Goal: Task Accomplishment & Management: Manage account settings

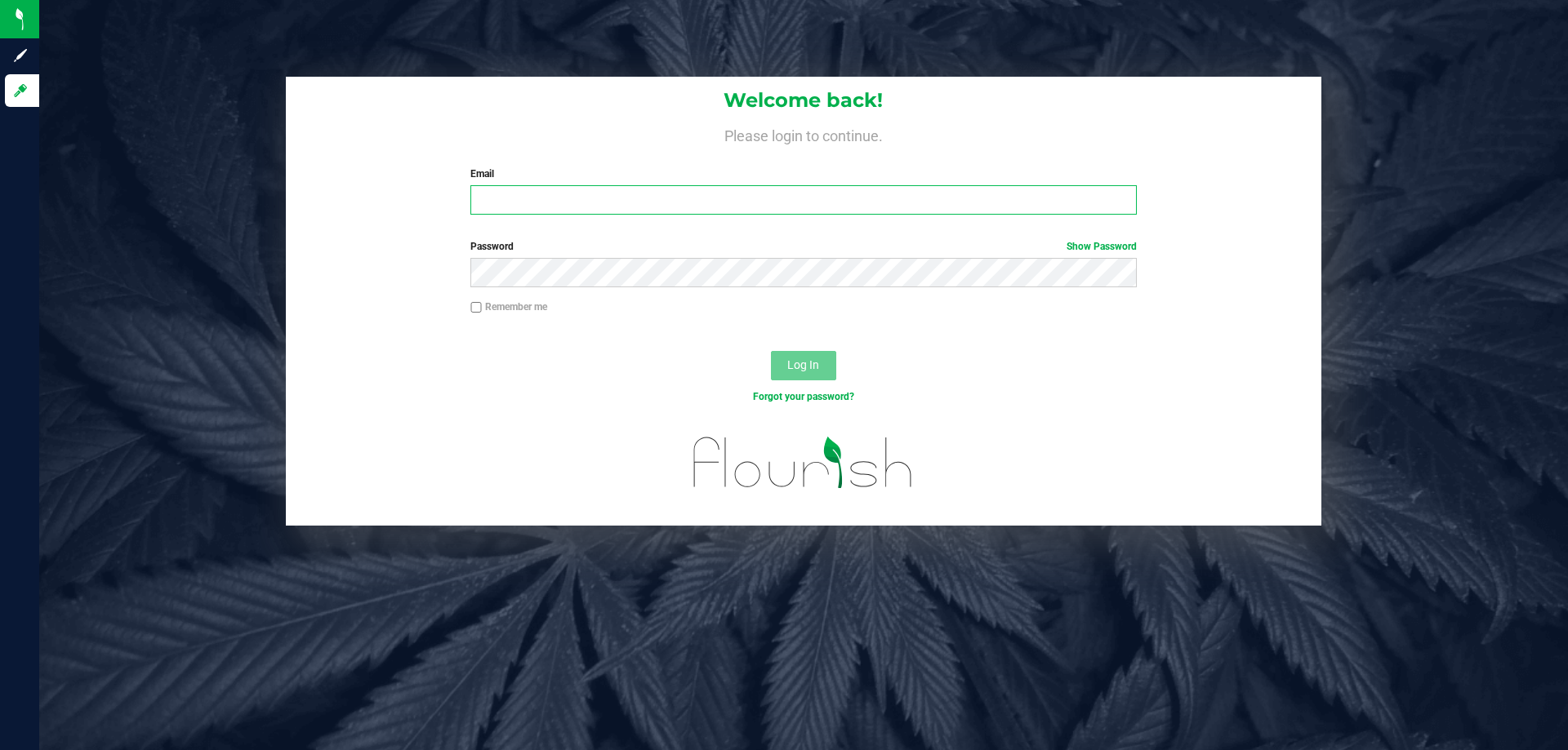
drag, startPoint x: 0, startPoint y: 0, endPoint x: 484, endPoint y: 202, distance: 524.5
click at [484, 202] on input "Email" at bounding box center [802, 199] width 666 height 30
type input "[EMAIL_ADDRESS][DOMAIN_NAME]"
click at [771, 351] on button "Log In" at bounding box center [803, 366] width 65 height 30
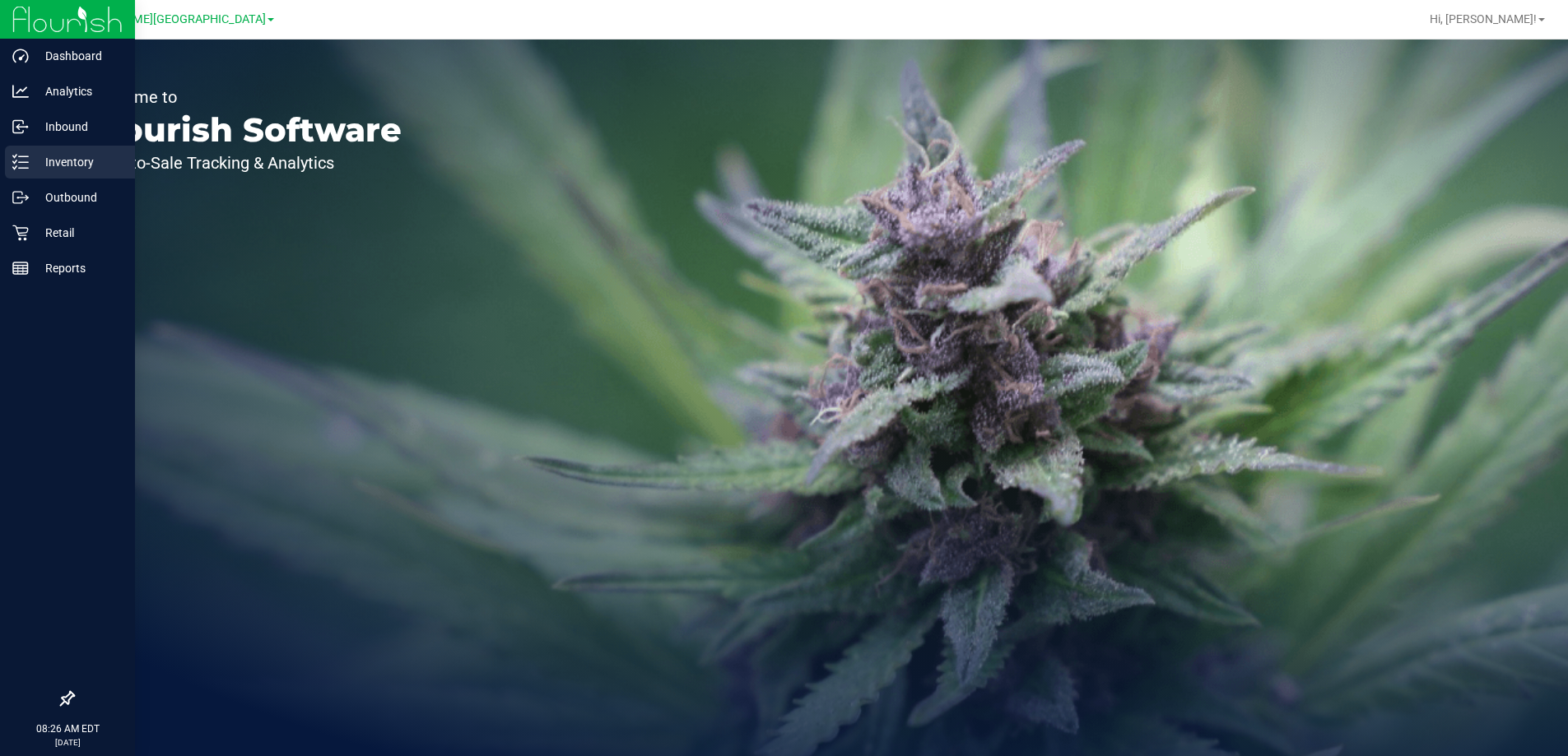
click at [36, 155] on p "Inventory" at bounding box center [79, 162] width 99 height 19
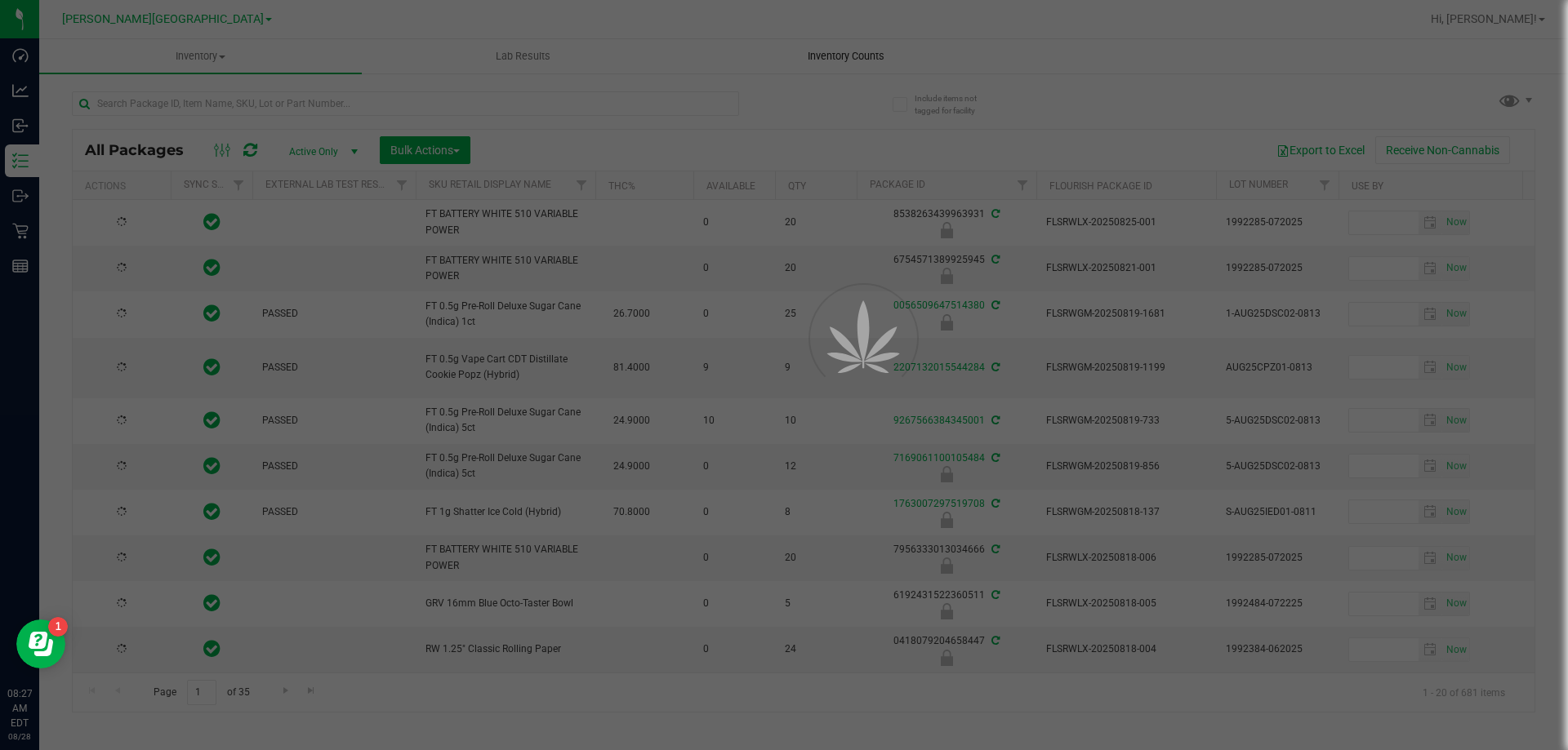
type input "2026-02-15"
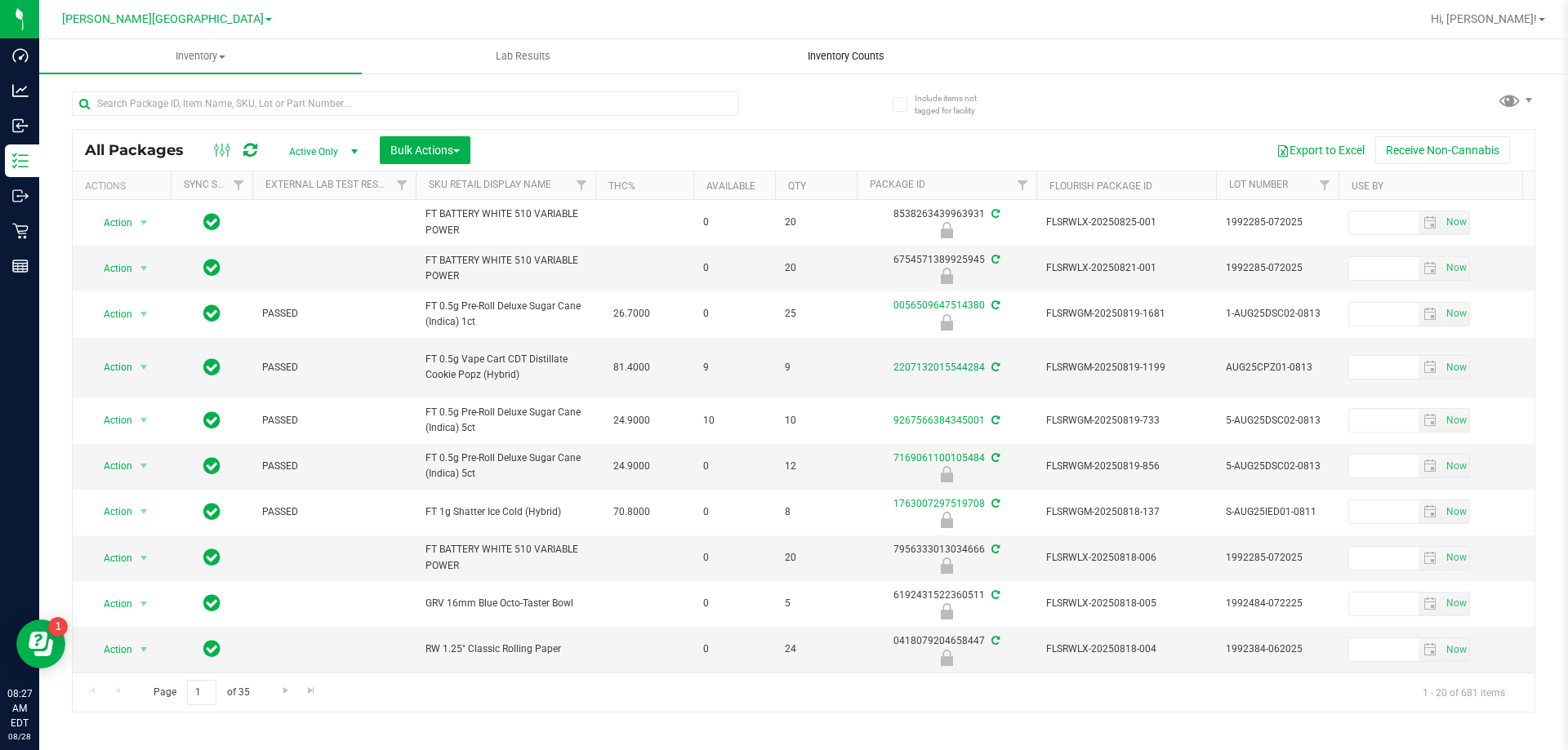
click at [856, 52] on span "Inventory Counts" at bounding box center [846, 56] width 120 height 14
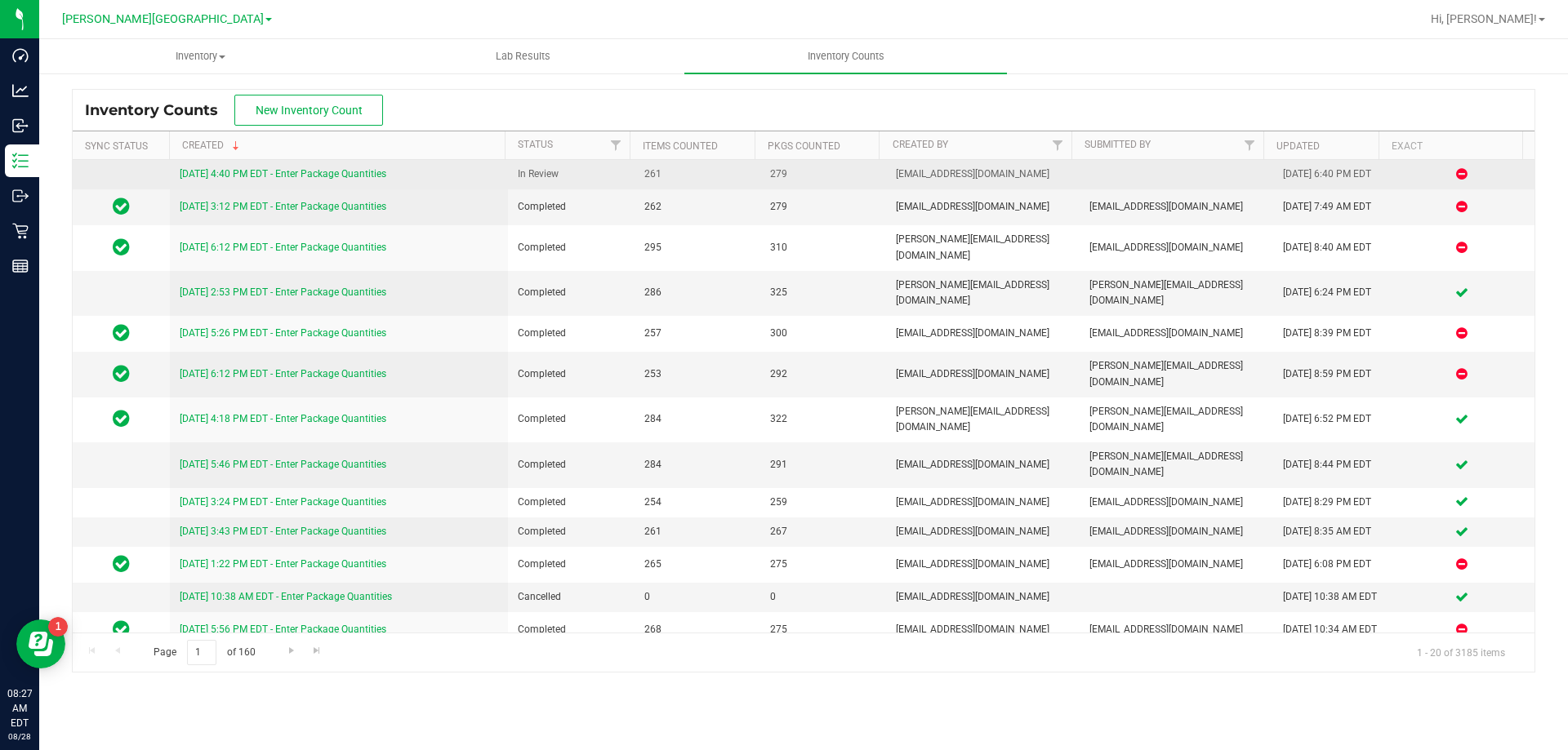
click at [306, 173] on link "8/27/25 4:40 PM EDT - Enter Package Quantities" at bounding box center [283, 174] width 206 height 12
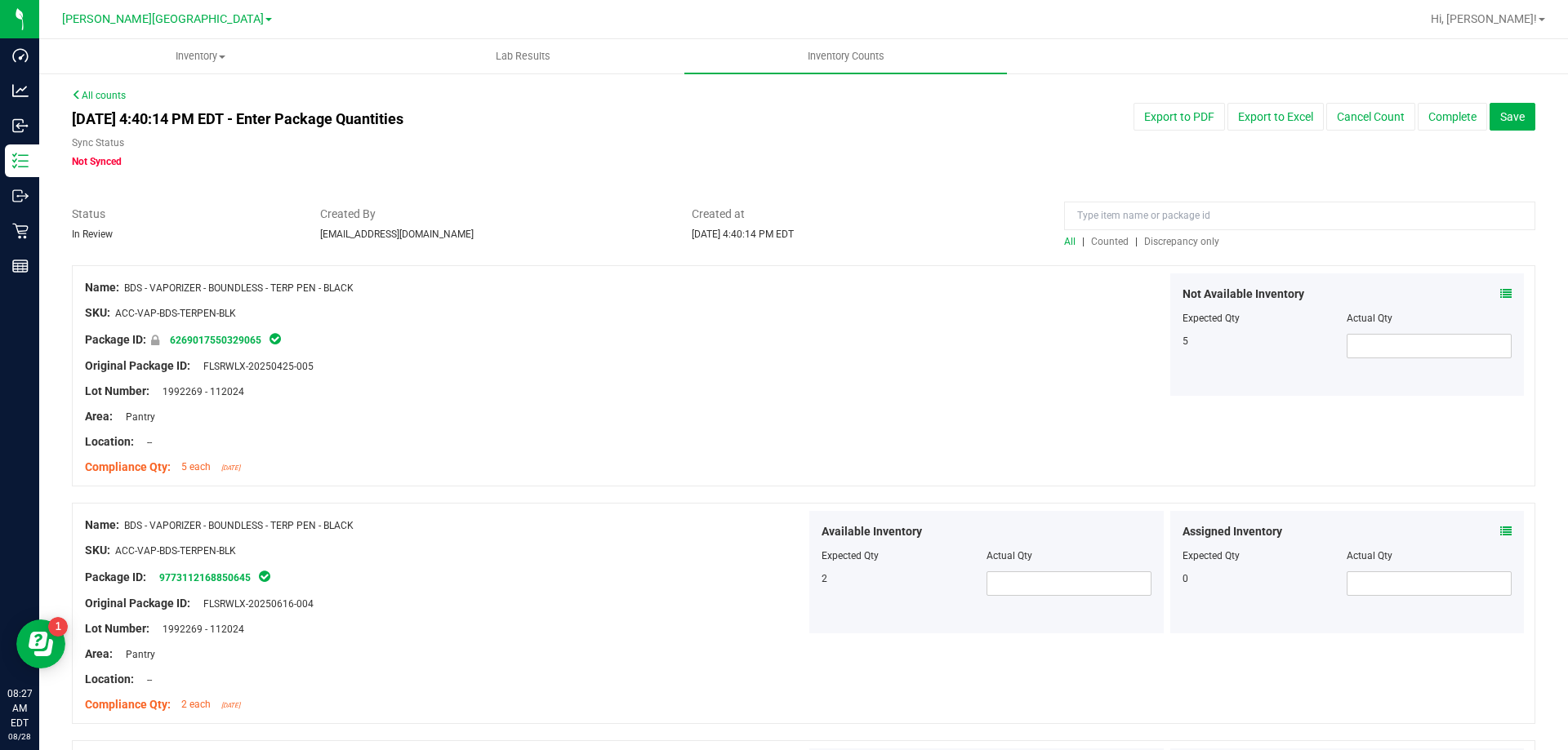
click at [1185, 246] on span "Discrepancy only" at bounding box center [1182, 242] width 75 height 12
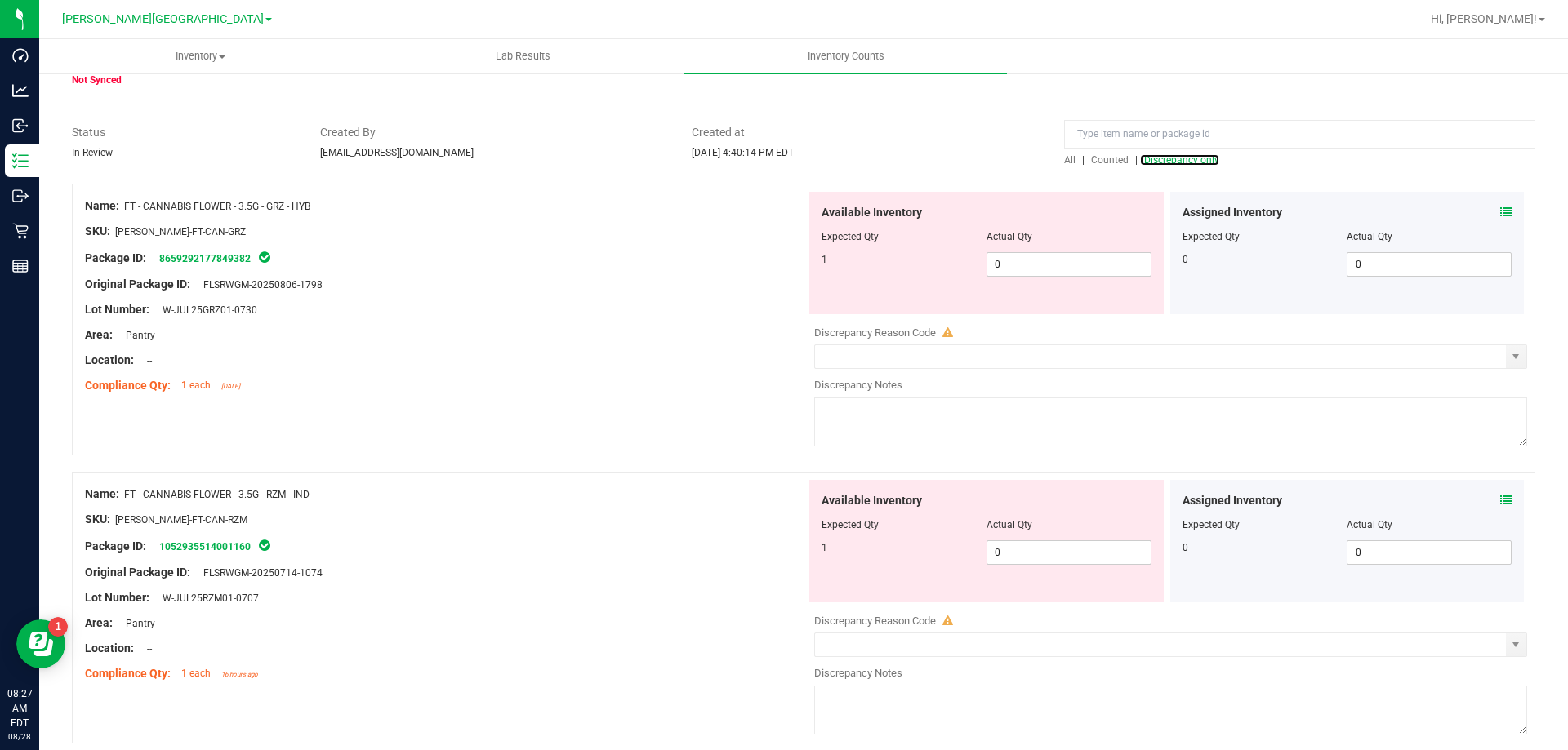
scroll to position [164, 0]
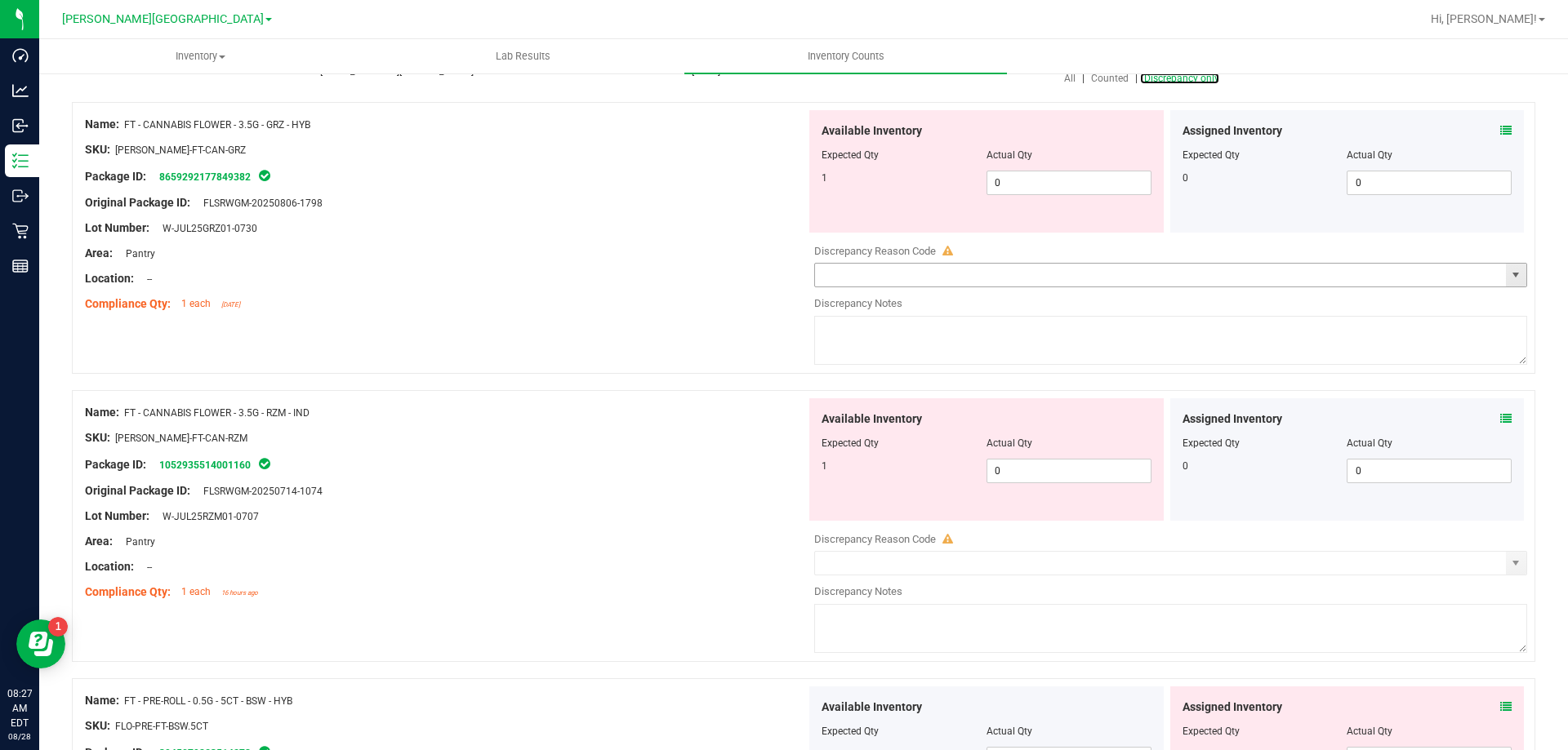
click at [1509, 272] on span "select" at bounding box center [1516, 275] width 13 height 13
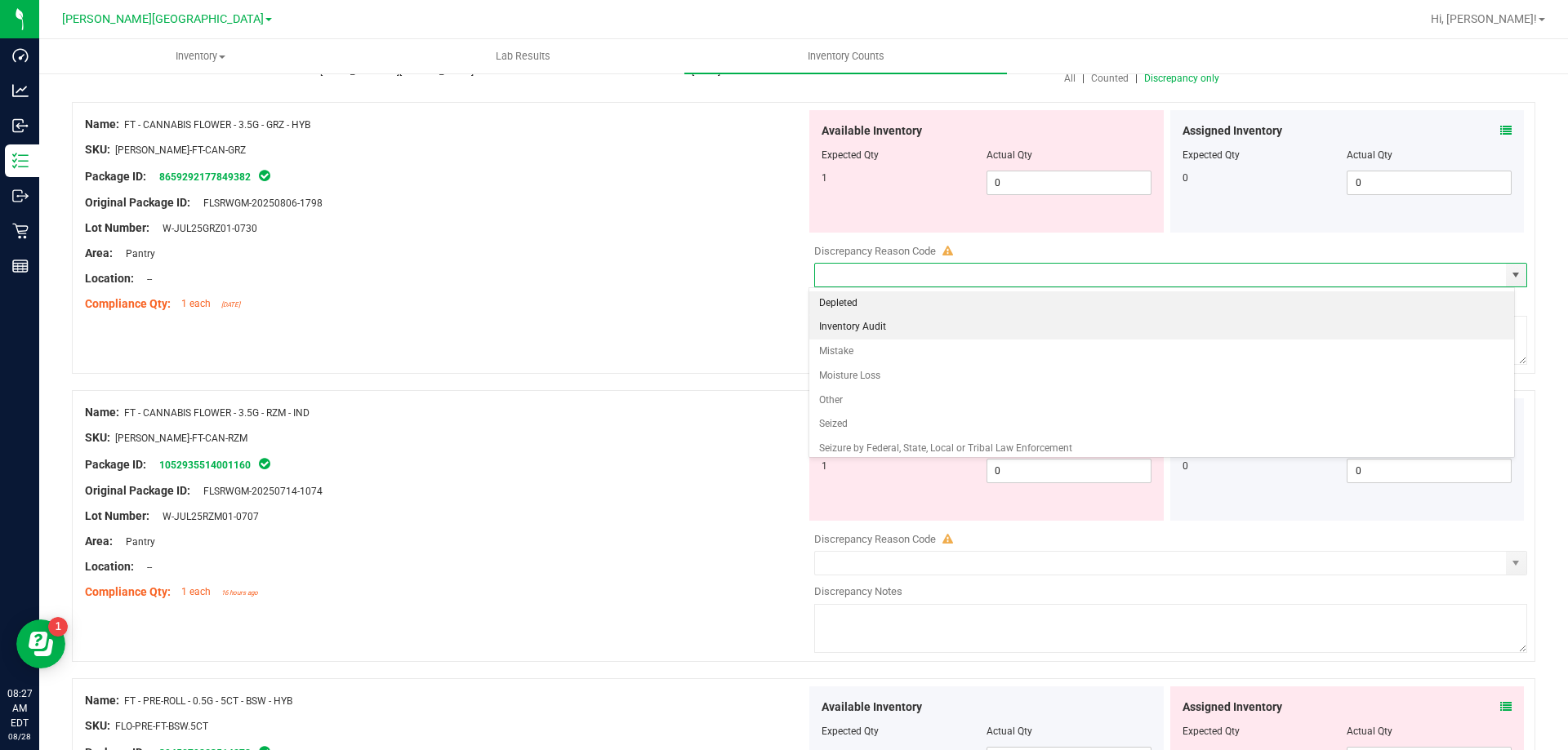
click at [882, 329] on li "Inventory Audit" at bounding box center [1162, 326] width 706 height 24
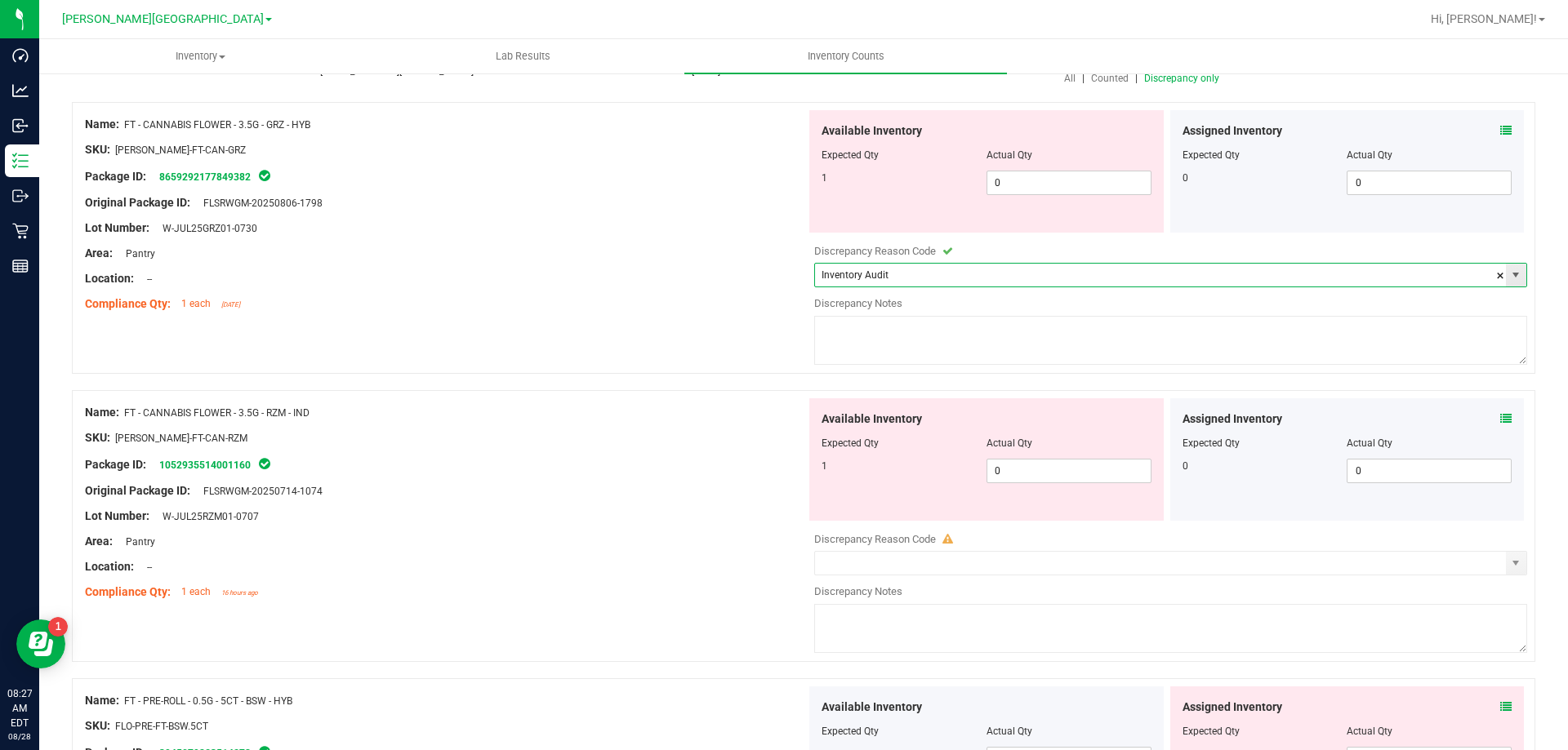
click at [1509, 280] on span "select" at bounding box center [1516, 275] width 13 height 13
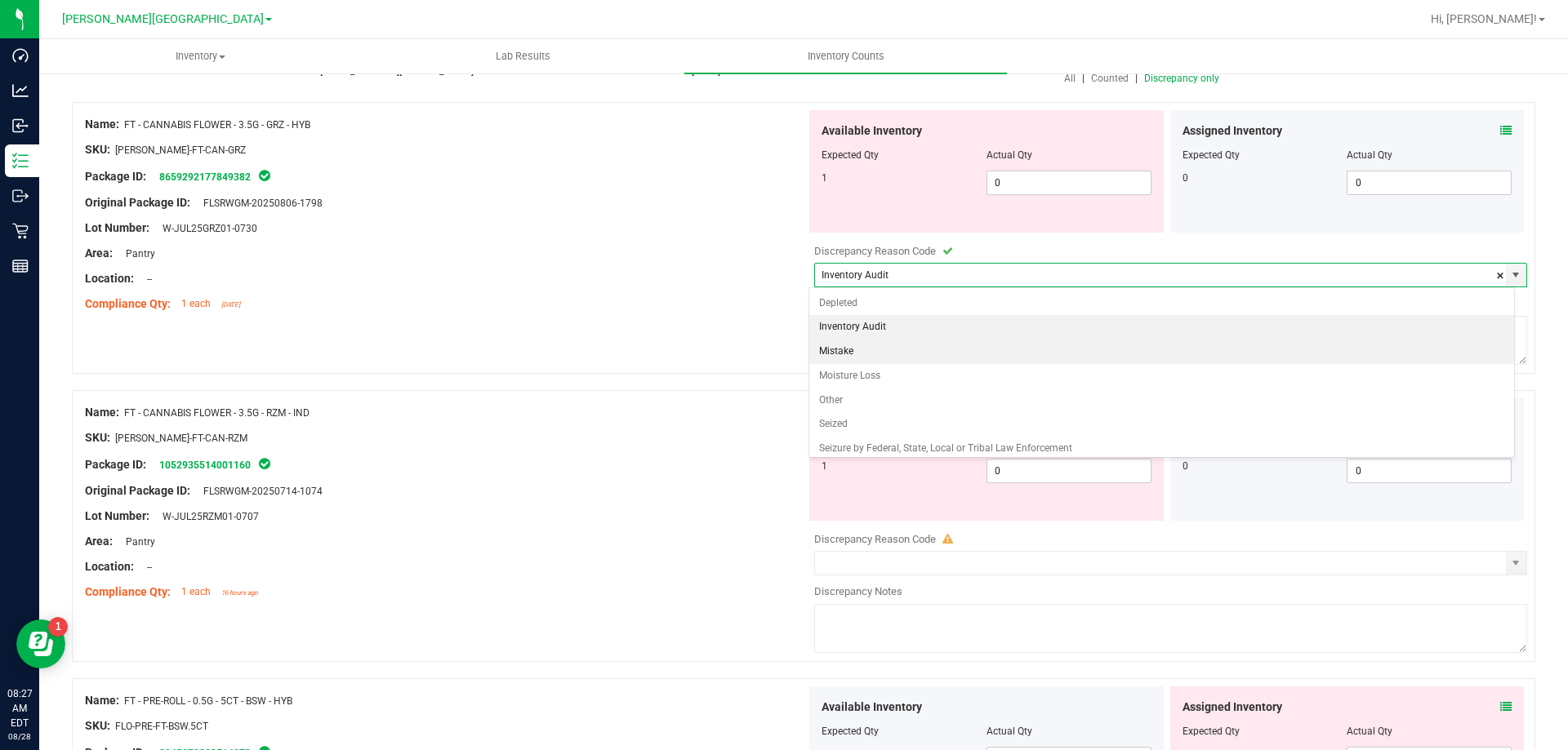
click at [847, 359] on li "Mistake" at bounding box center [1162, 351] width 706 height 24
type input "Mistake"
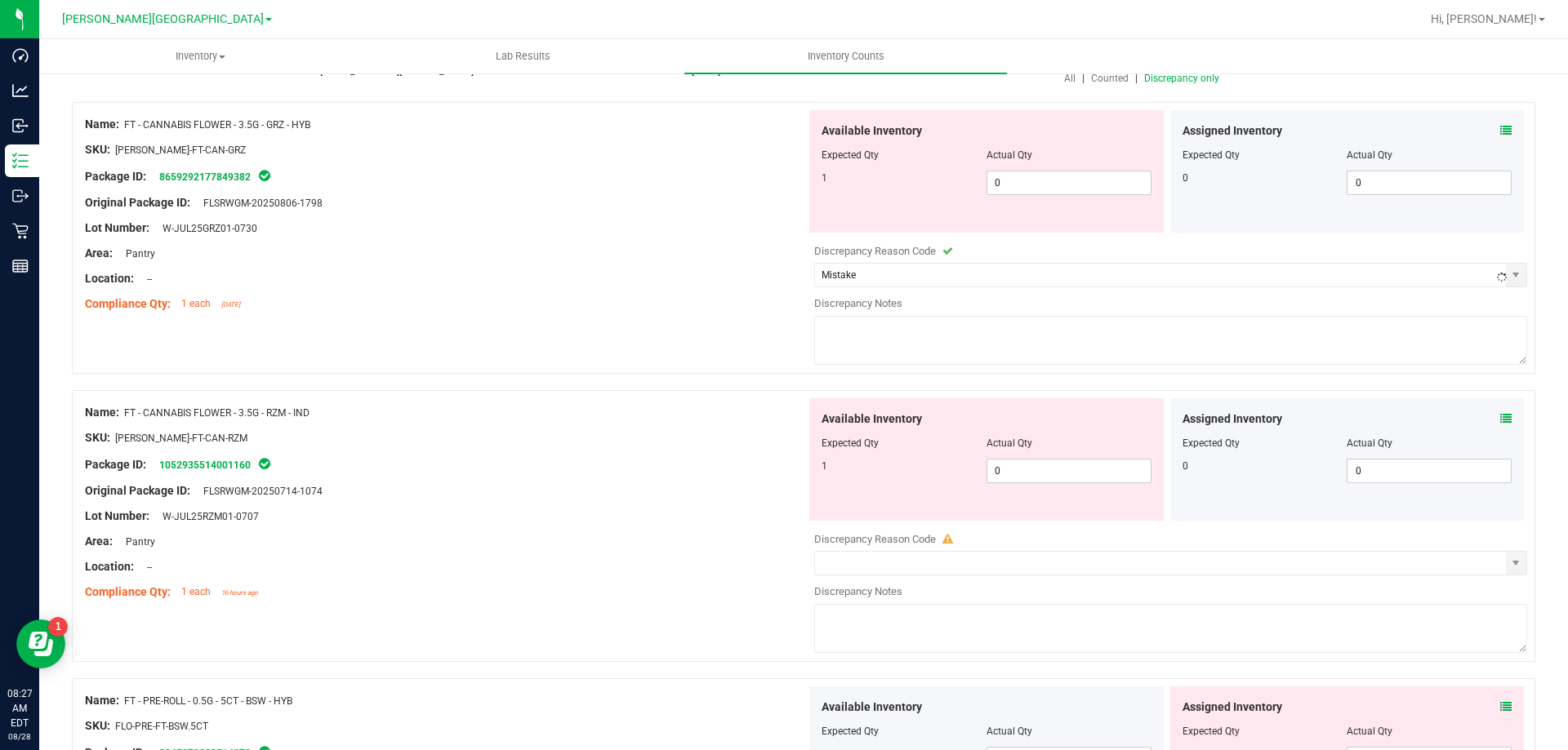
click at [847, 359] on textarea at bounding box center [1170, 340] width 713 height 49
type textarea "allocation error"
click at [1500, 128] on icon at bounding box center [1505, 131] width 12 height 12
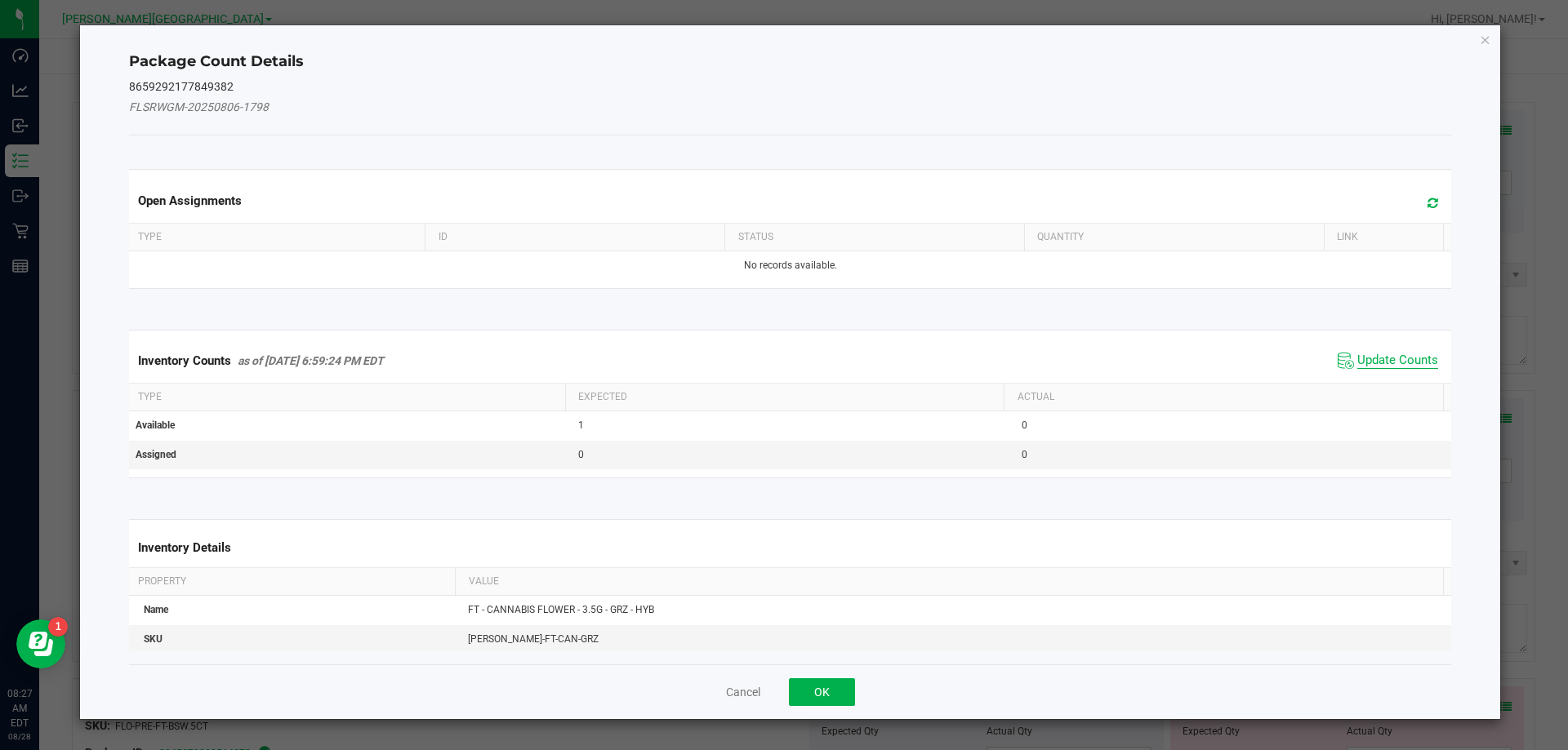
click at [1385, 365] on span "Update Counts" at bounding box center [1398, 360] width 81 height 16
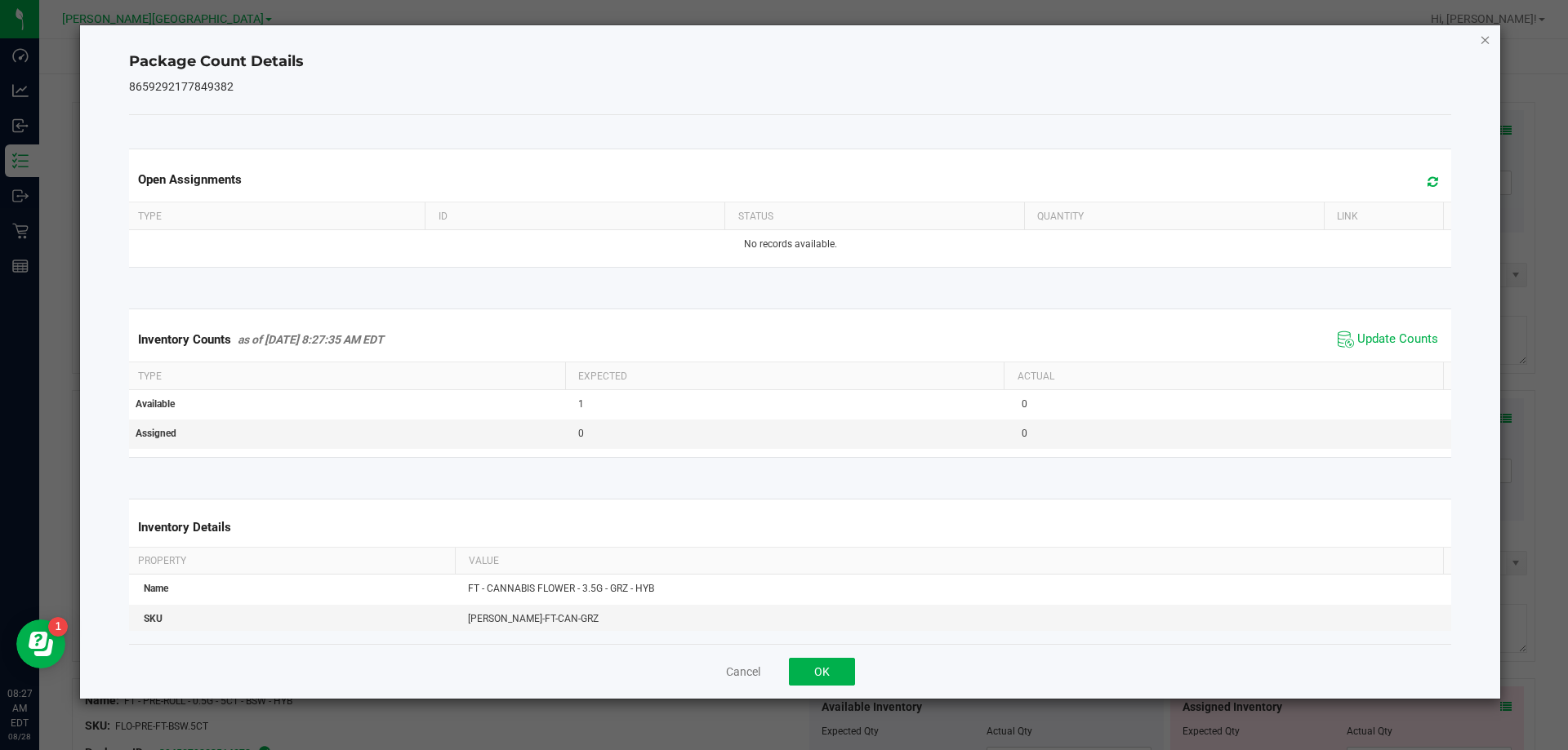
click at [1485, 41] on icon "Close" at bounding box center [1485, 39] width 12 height 19
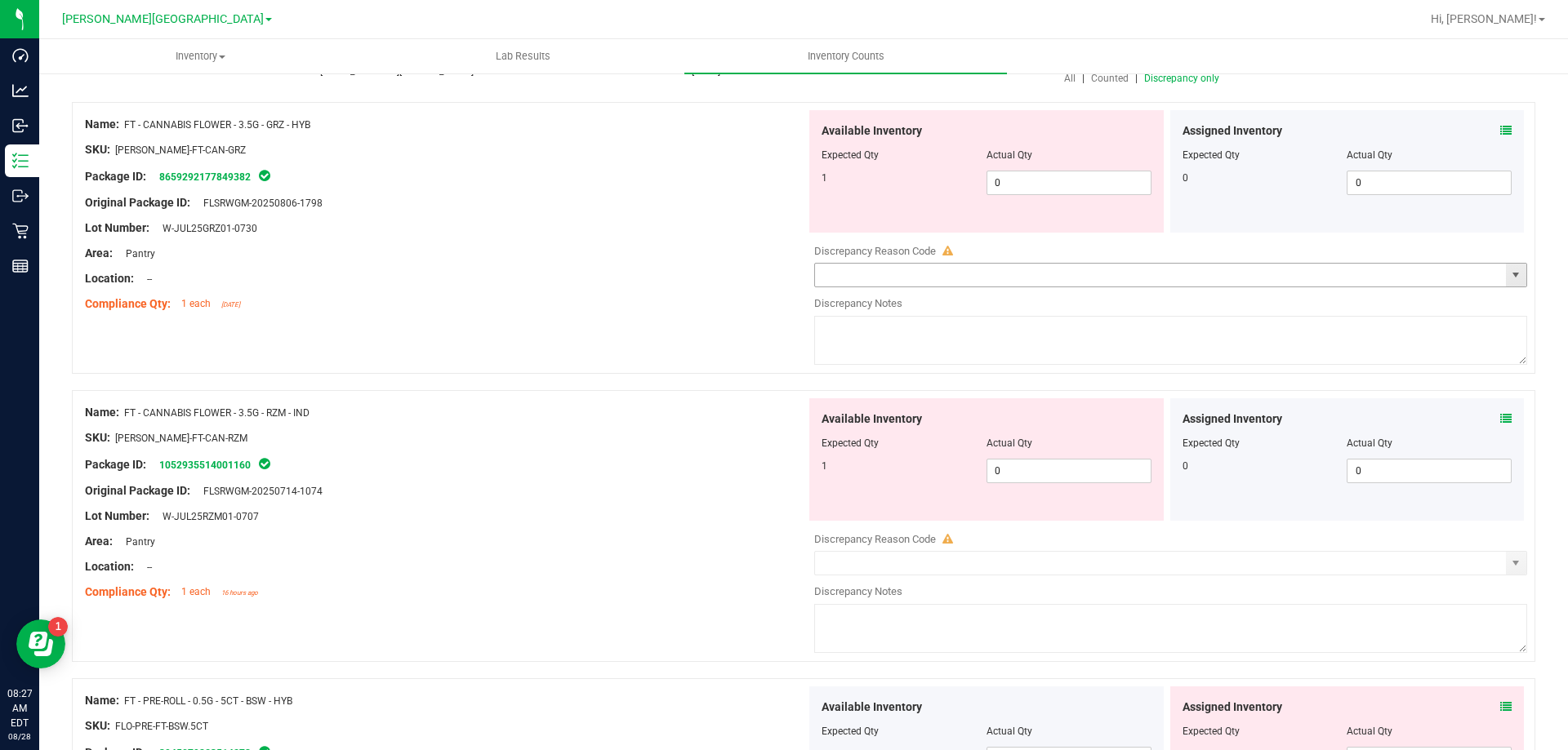
click at [1509, 272] on span "select" at bounding box center [1516, 275] width 13 height 13
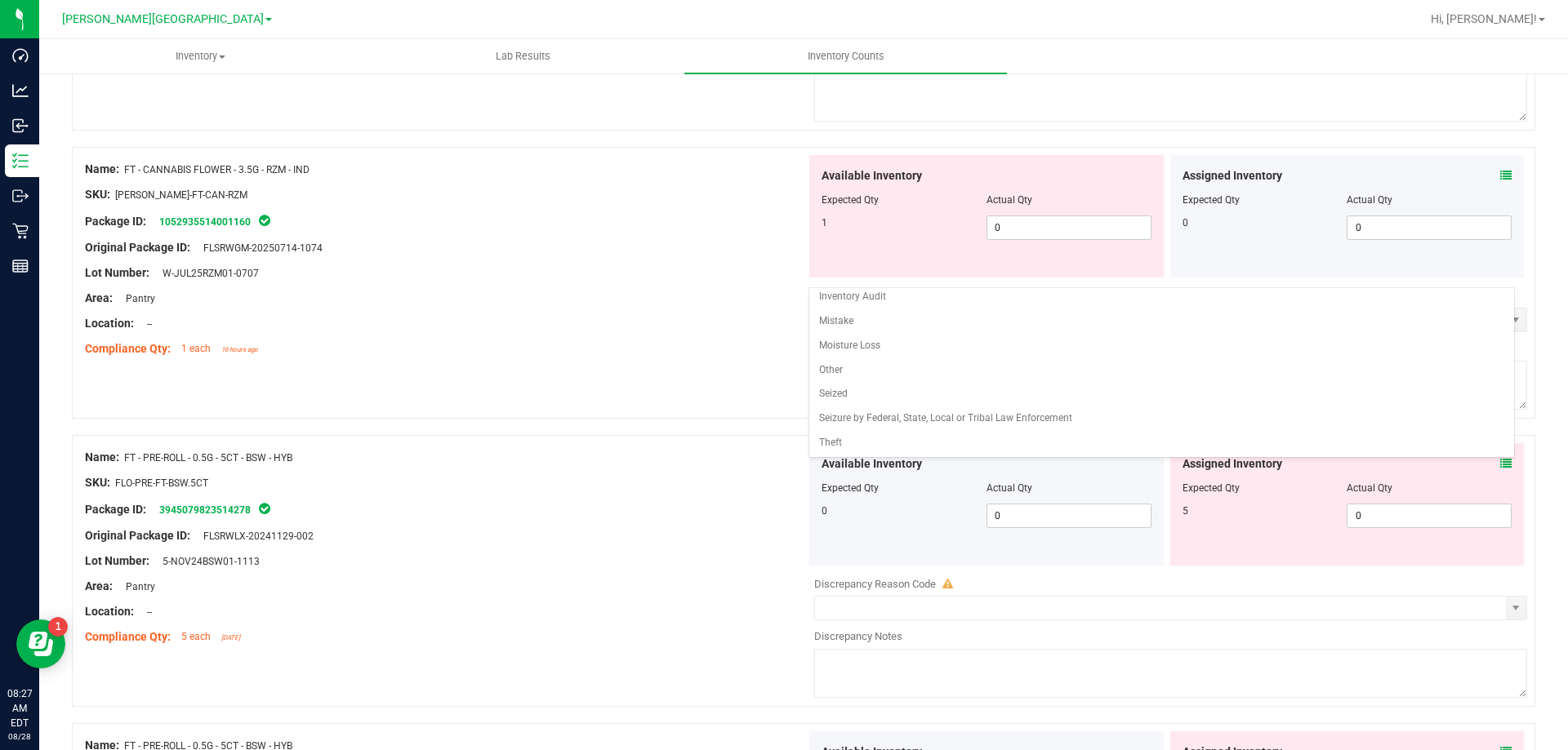
scroll to position [408, 0]
click at [1398, 512] on span "0 0" at bounding box center [1428, 513] width 165 height 24
click at [1398, 512] on input "0" at bounding box center [1429, 514] width 164 height 23
type input "5"
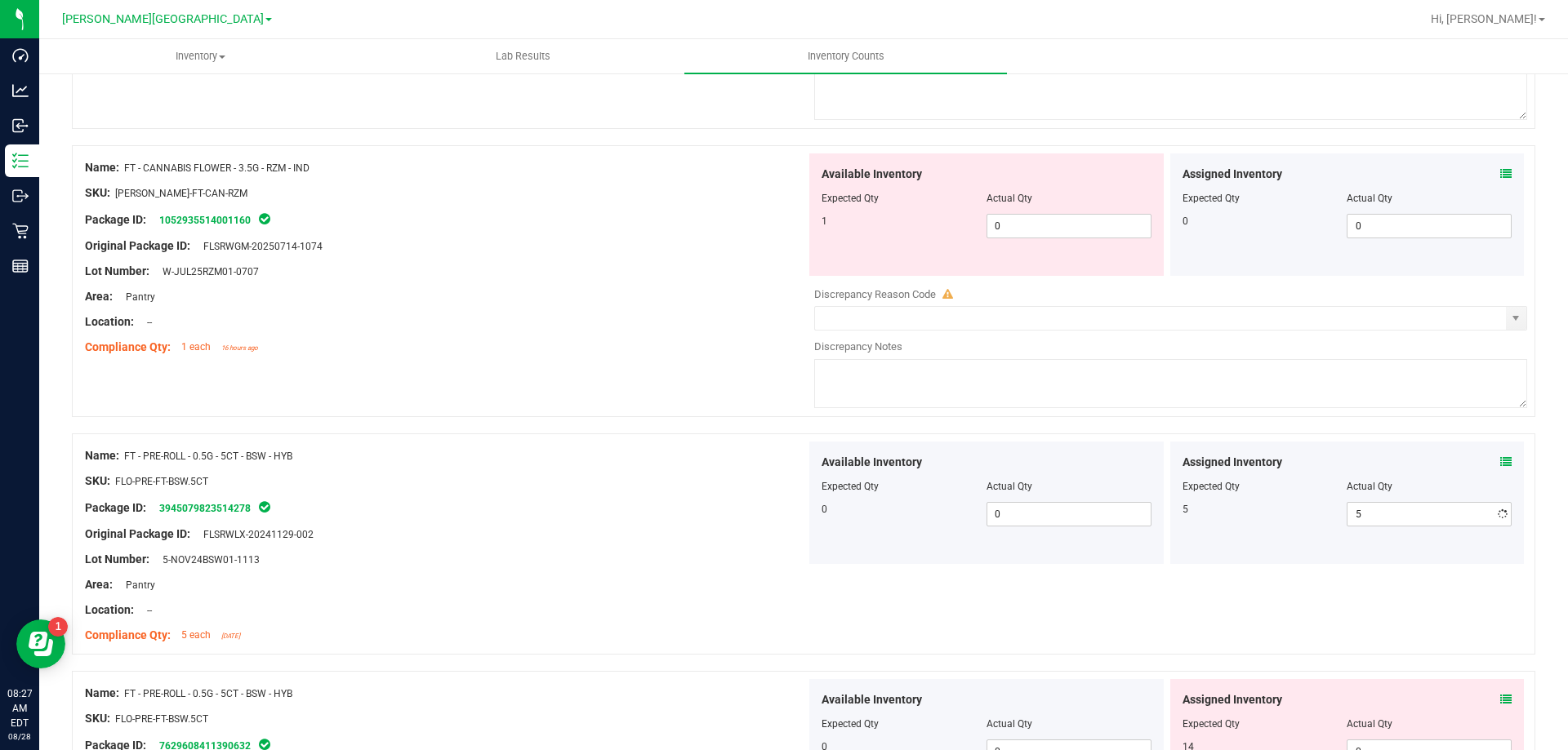
click at [1500, 464] on icon at bounding box center [1505, 462] width 12 height 12
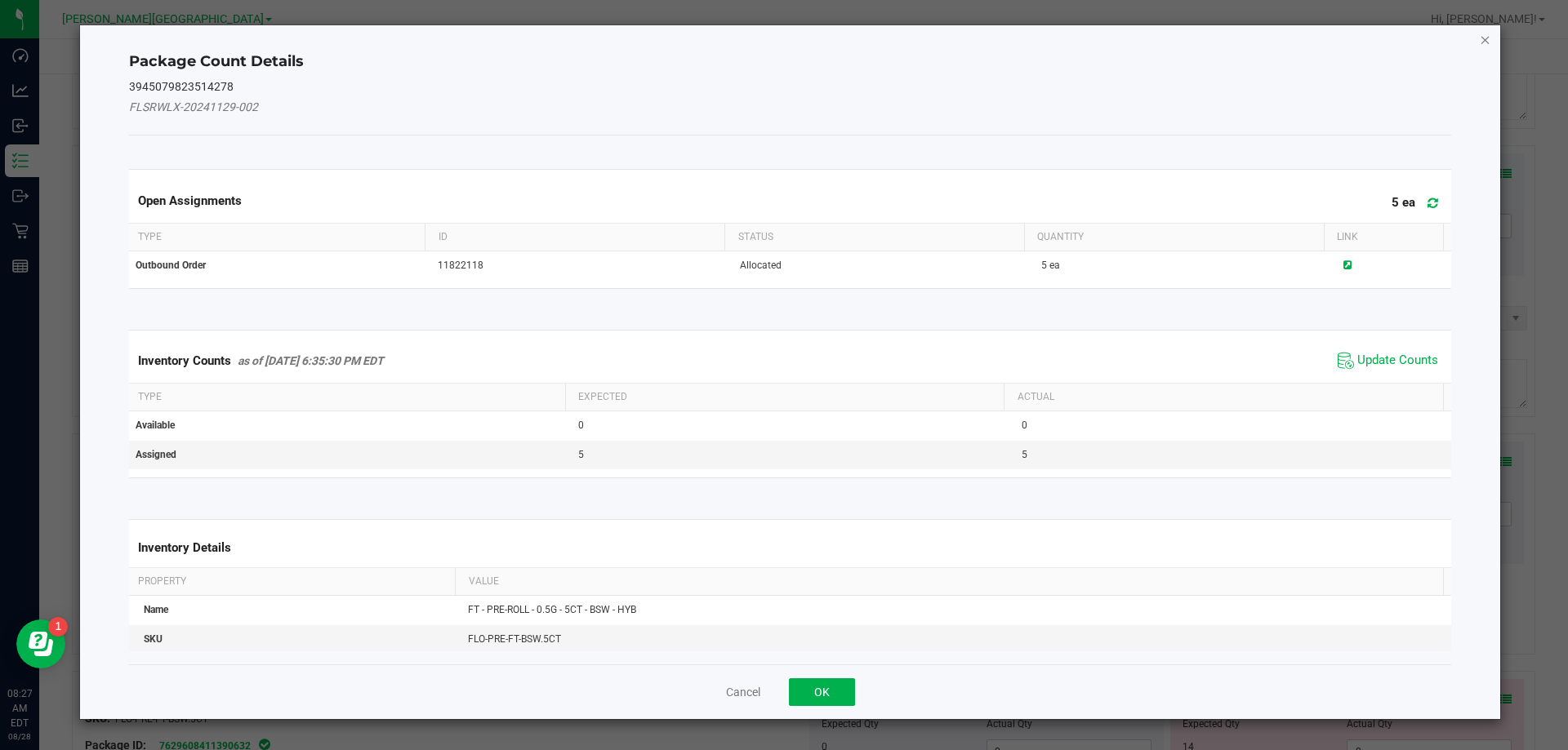
click at [1482, 31] on icon "Close" at bounding box center [1485, 39] width 12 height 19
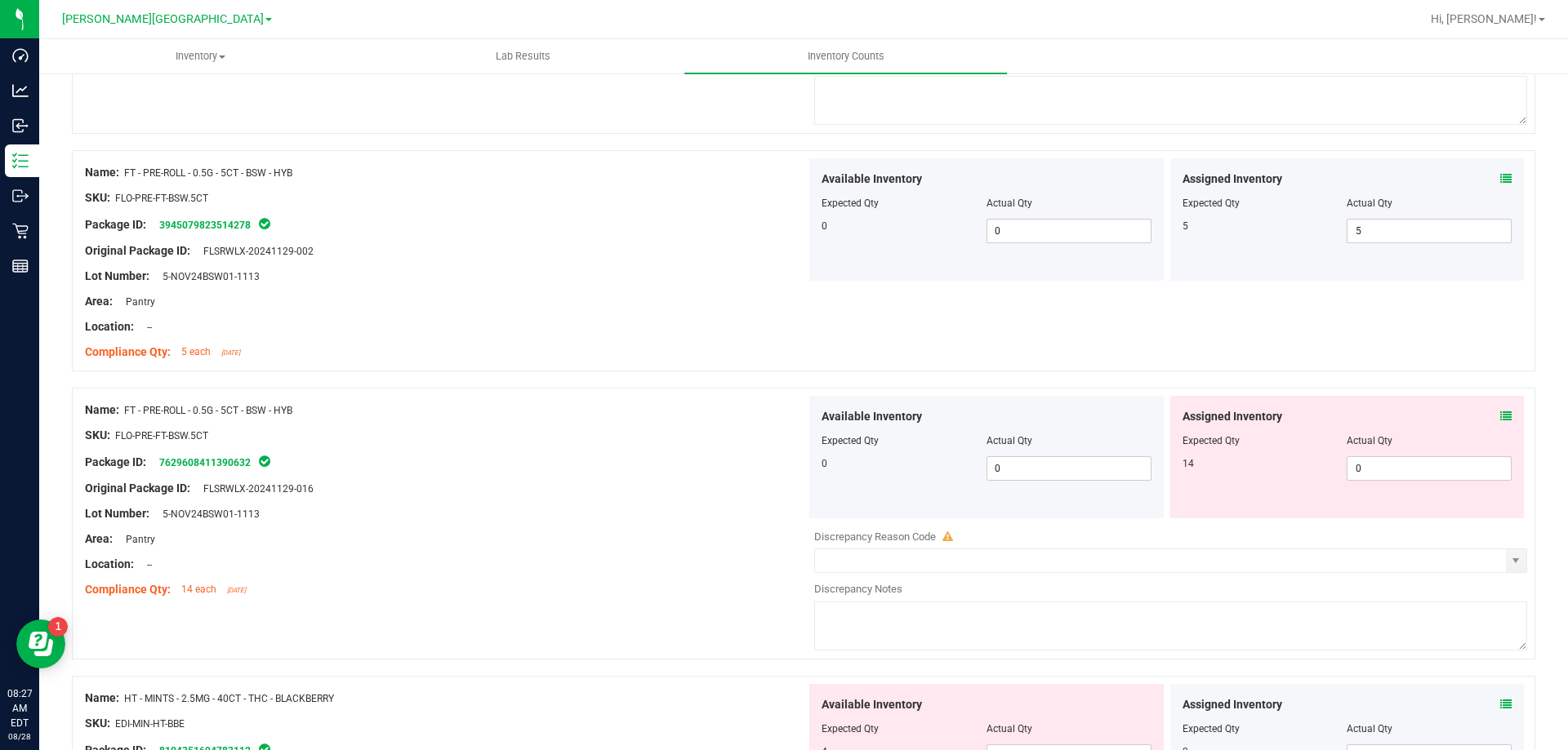
scroll to position [735, 0]
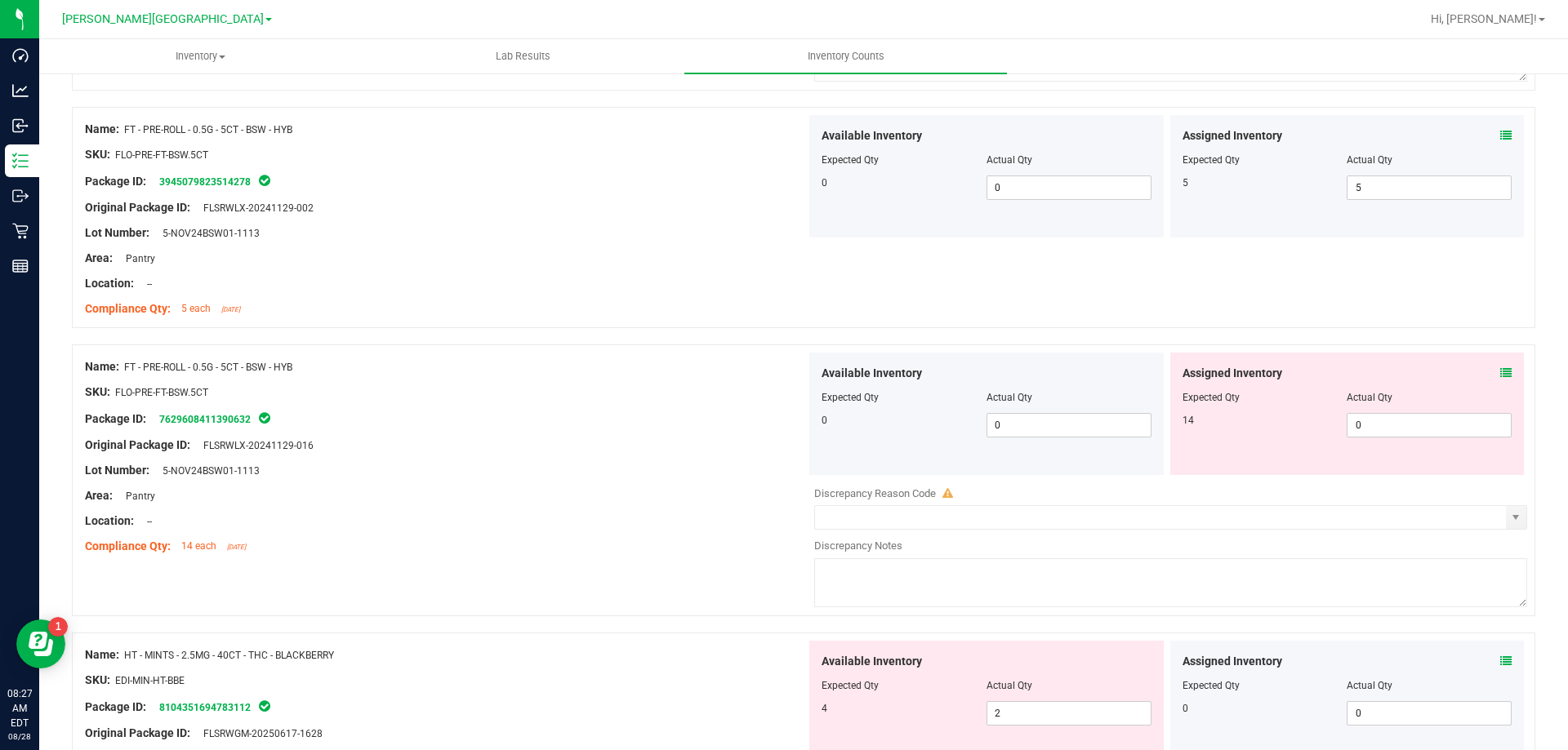
click at [1500, 373] on icon at bounding box center [1505, 374] width 12 height 12
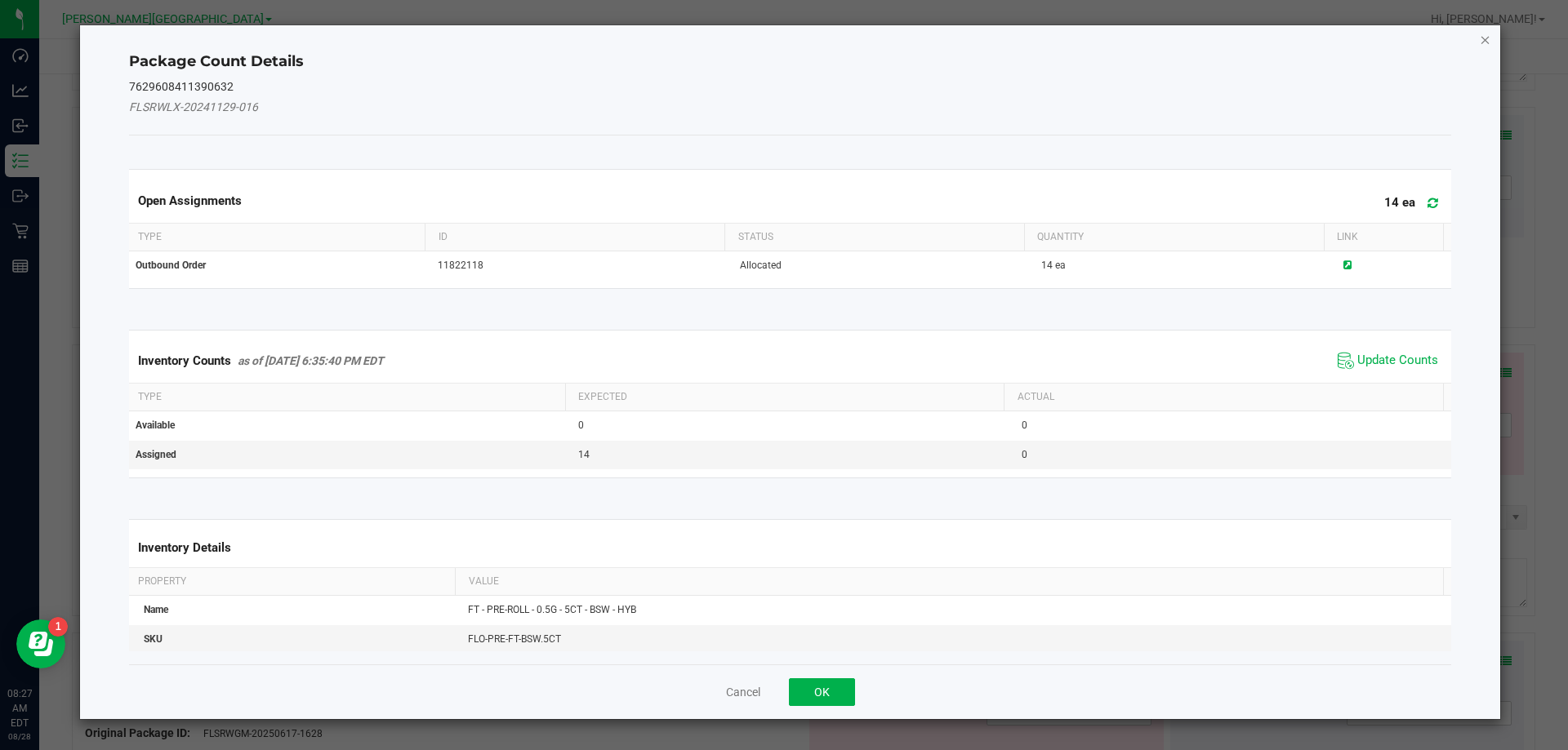
click at [1481, 36] on icon "Close" at bounding box center [1485, 39] width 12 height 19
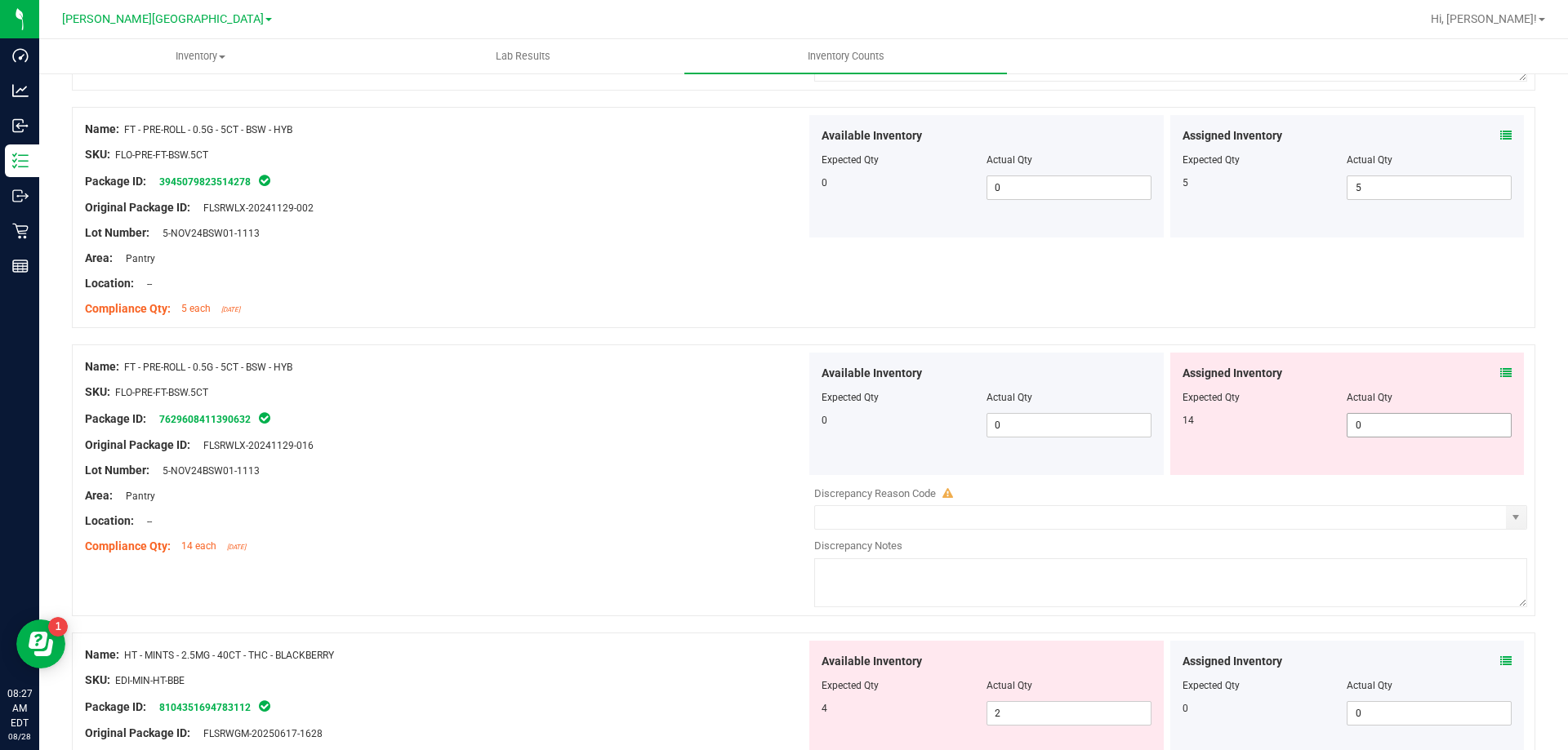
click at [1347, 433] on span "0 0" at bounding box center [1428, 425] width 165 height 24
click at [1347, 433] on input "0" at bounding box center [1429, 426] width 164 height 23
type input "14"
click at [688, 514] on div "Location: --" at bounding box center [445, 521] width 721 height 17
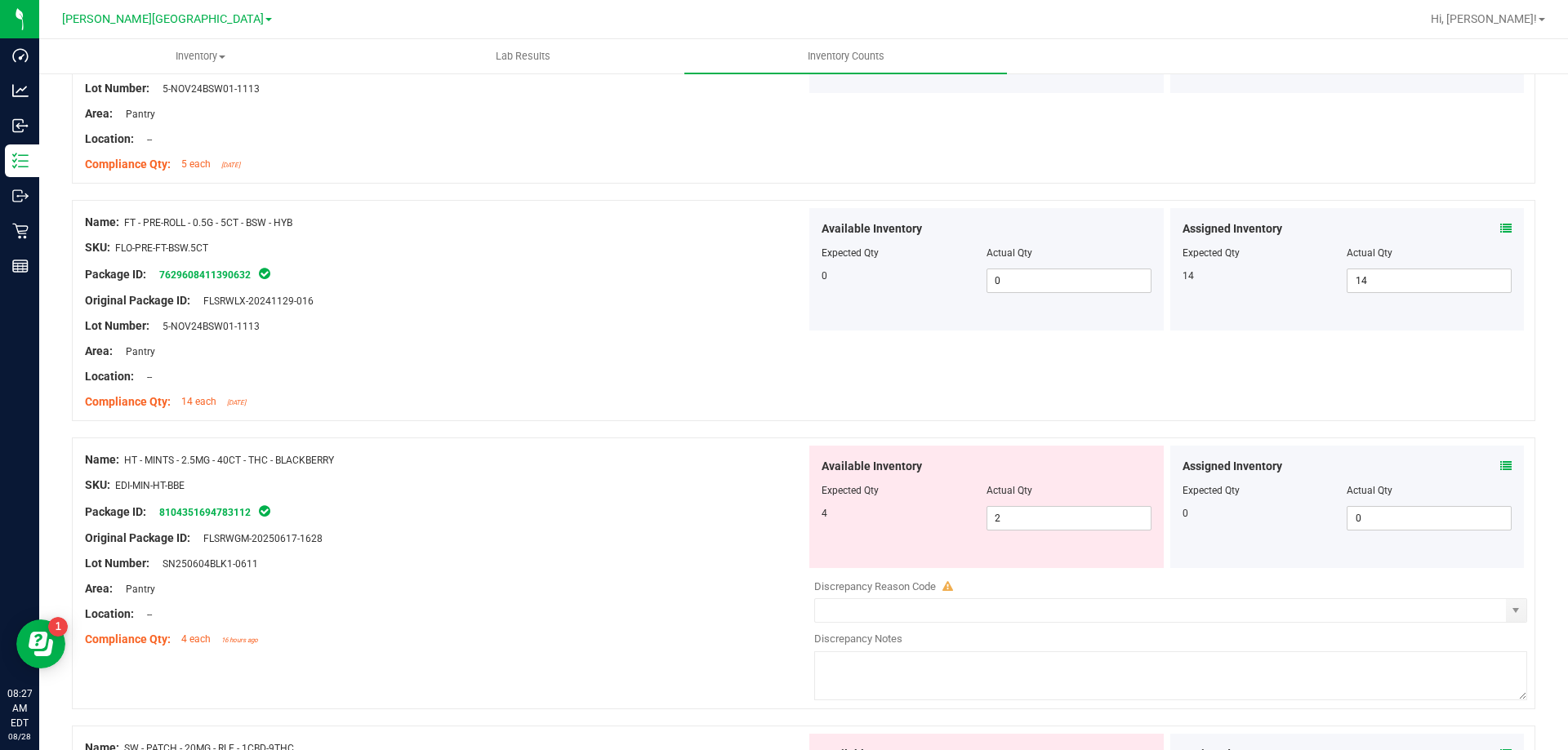
scroll to position [898, 0]
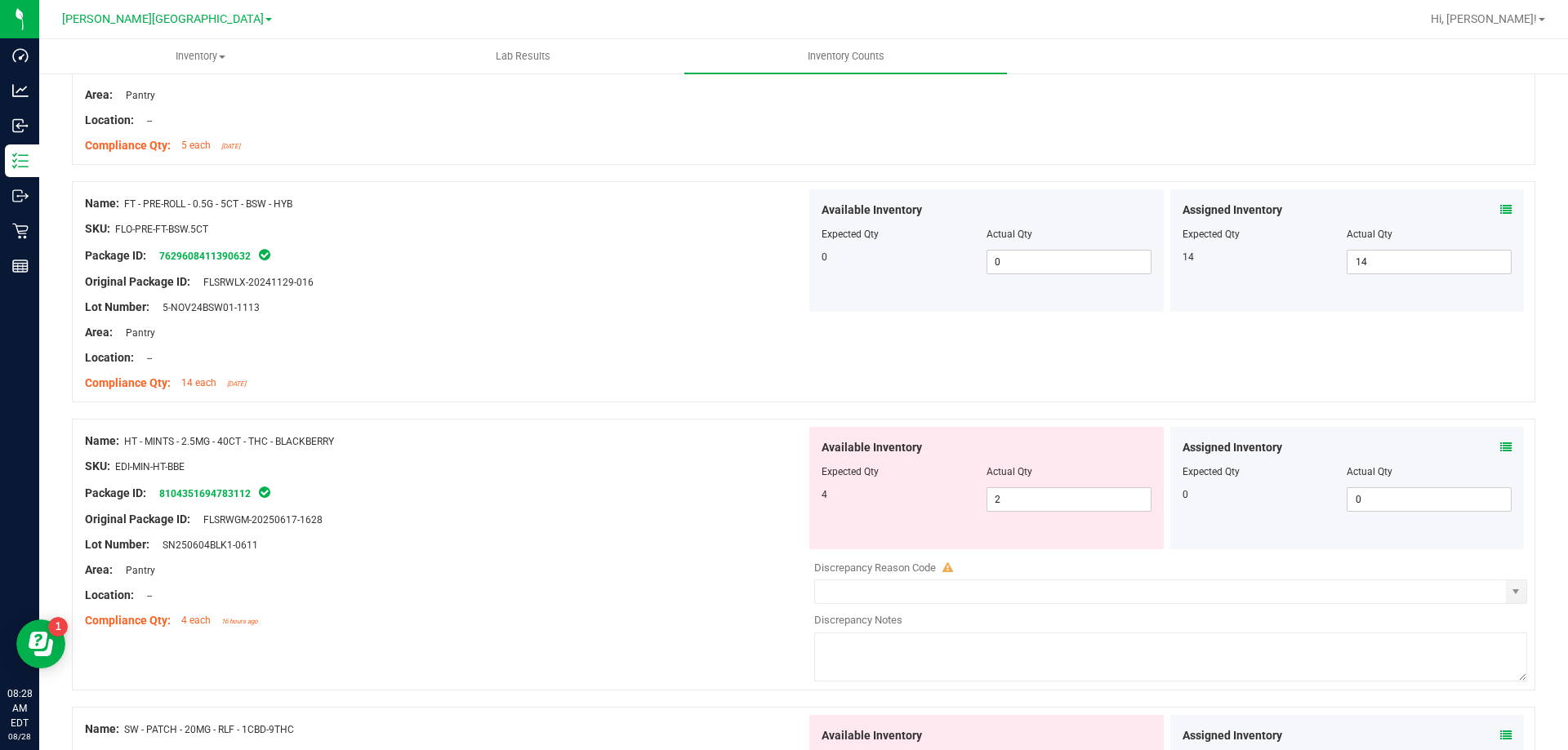
click at [706, 599] on div "Location: --" at bounding box center [445, 596] width 721 height 17
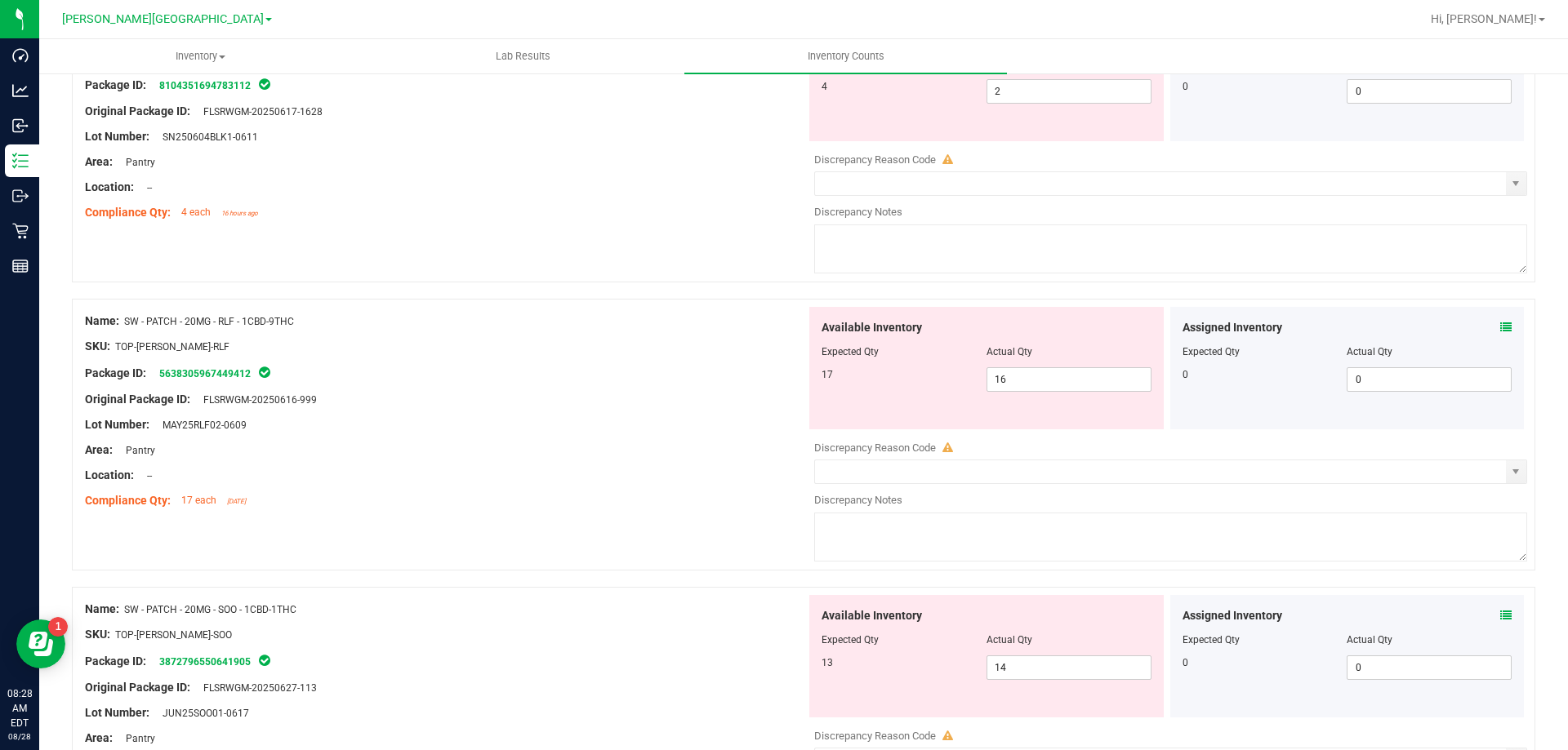
scroll to position [1387, 0]
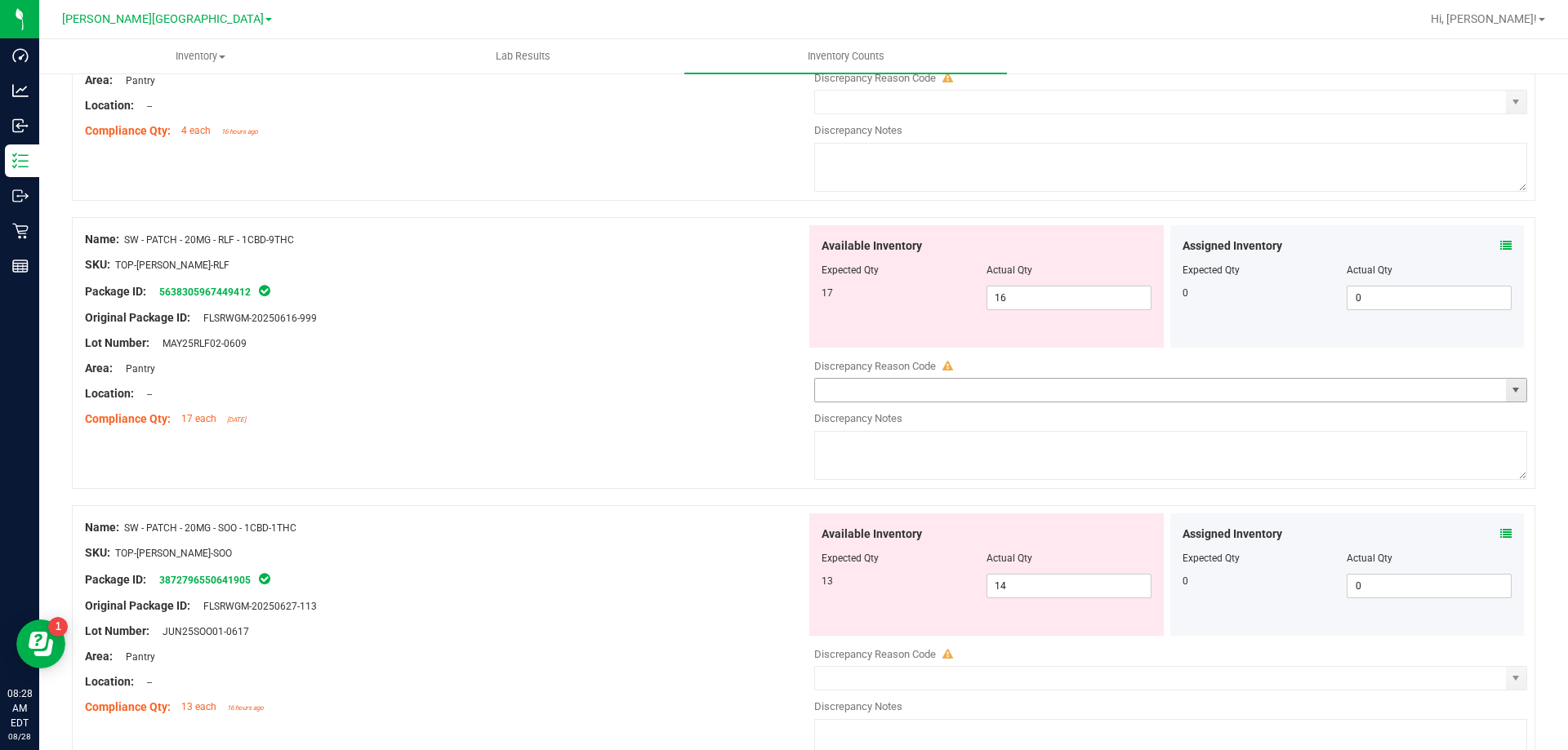
click at [1506, 378] on span "select" at bounding box center [1515, 390] width 20 height 23
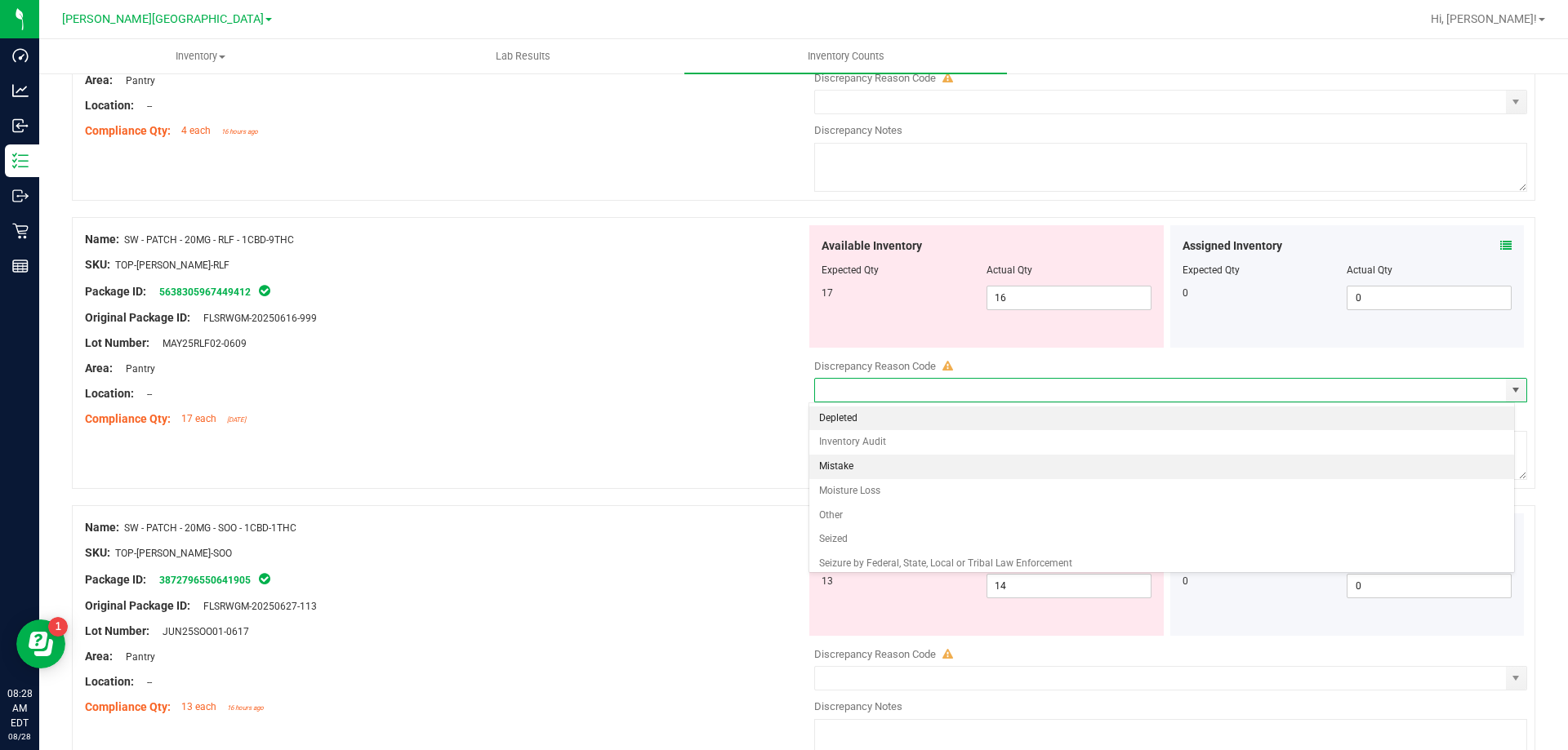
click at [876, 462] on li "Mistake" at bounding box center [1162, 466] width 706 height 24
type input "Mistake"
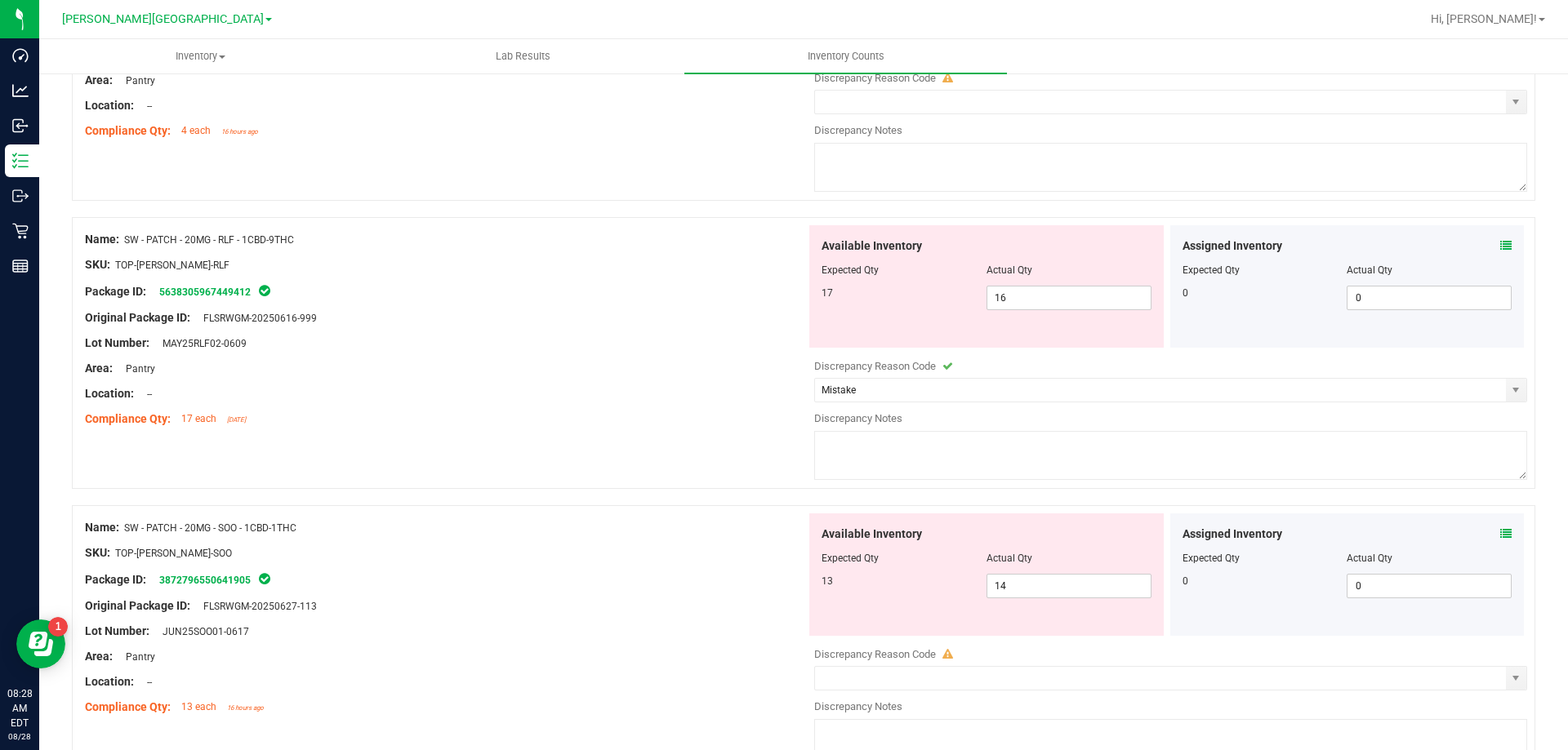
click at [877, 458] on textarea at bounding box center [1170, 455] width 713 height 49
click at [1506, 670] on span "select" at bounding box center [1515, 679] width 20 height 23
type textarea "Allocation error, SOO Patch"
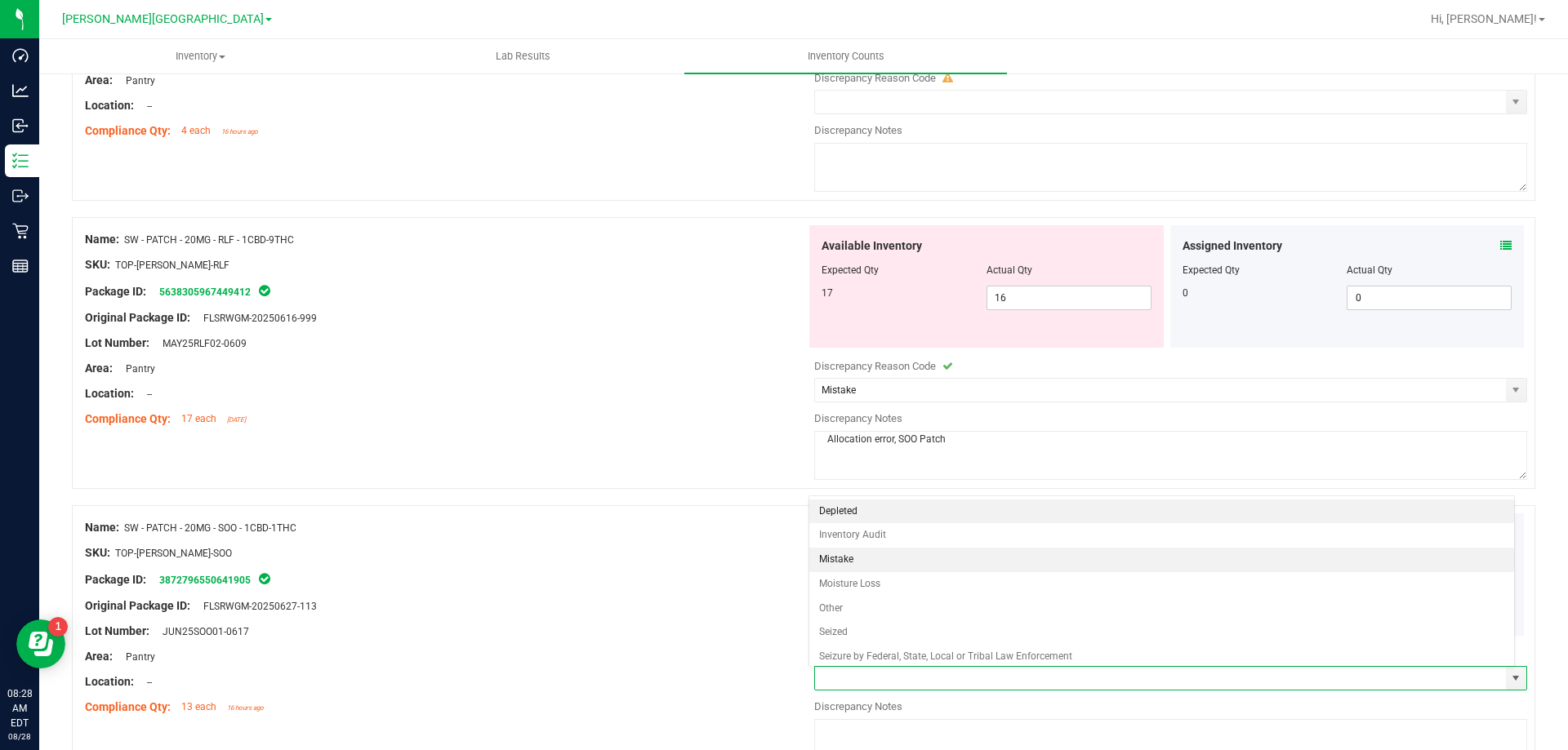
click at [966, 556] on li "Mistake" at bounding box center [1162, 559] width 706 height 24
type input "Mistake"
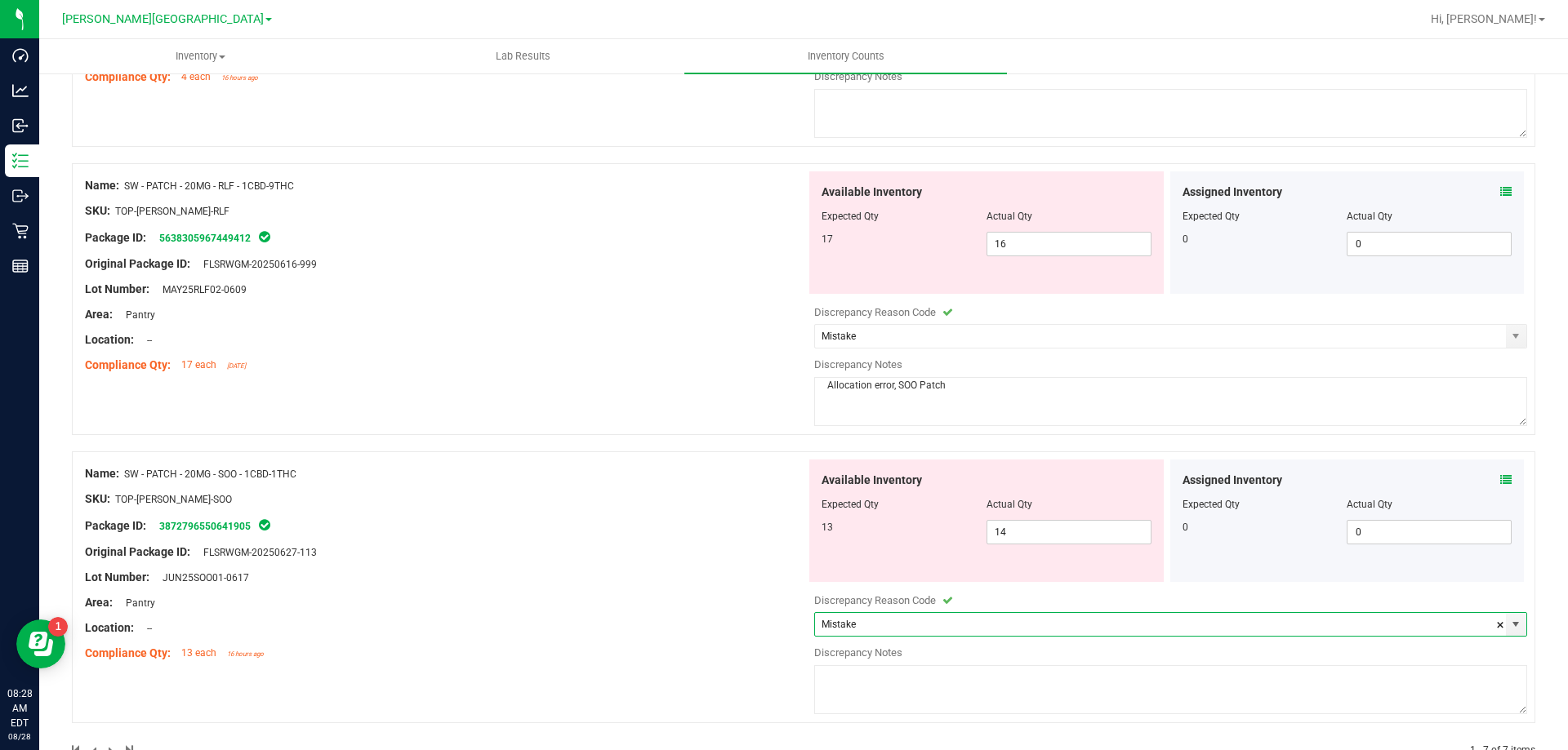
scroll to position [1469, 0]
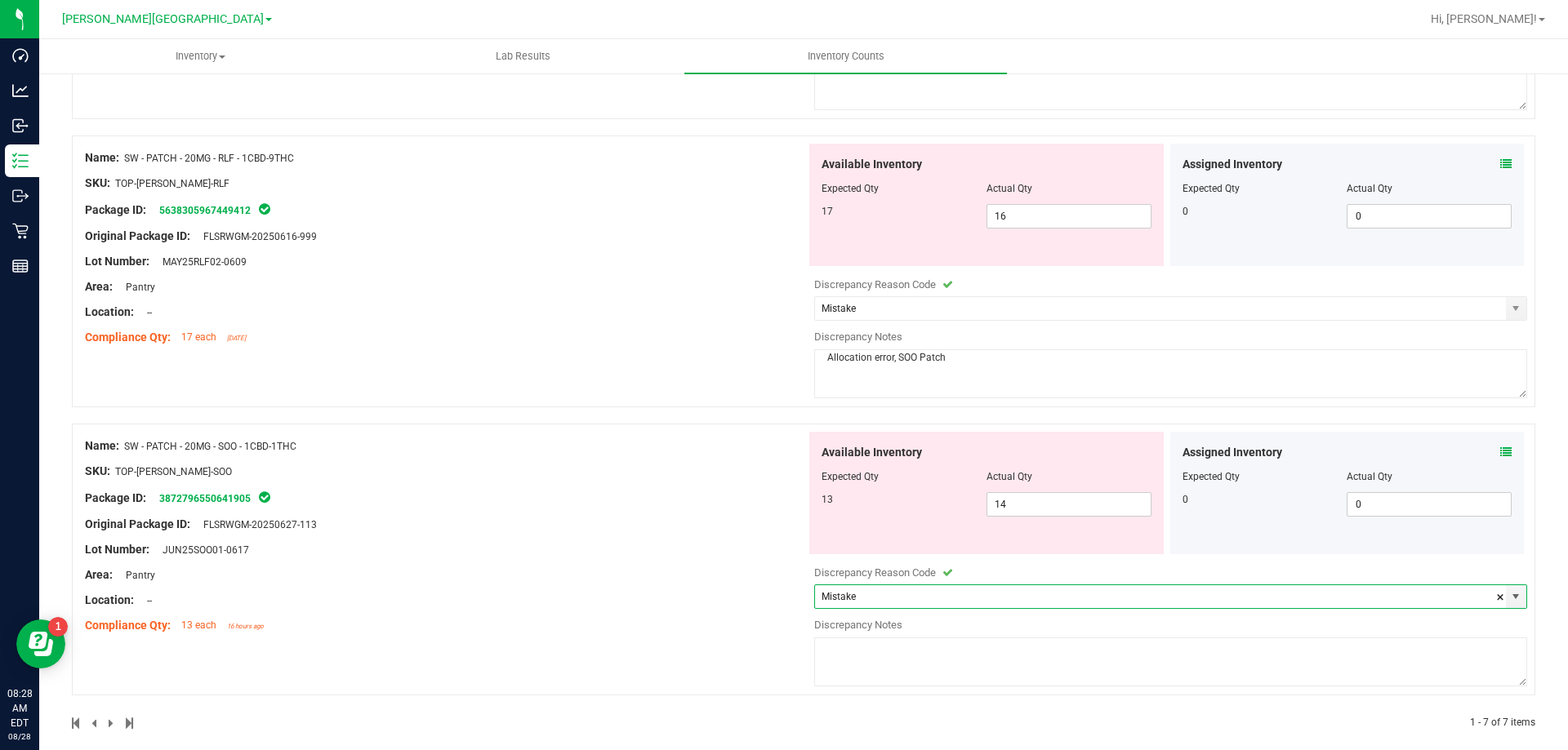
click at [853, 660] on textarea at bounding box center [1170, 661] width 713 height 49
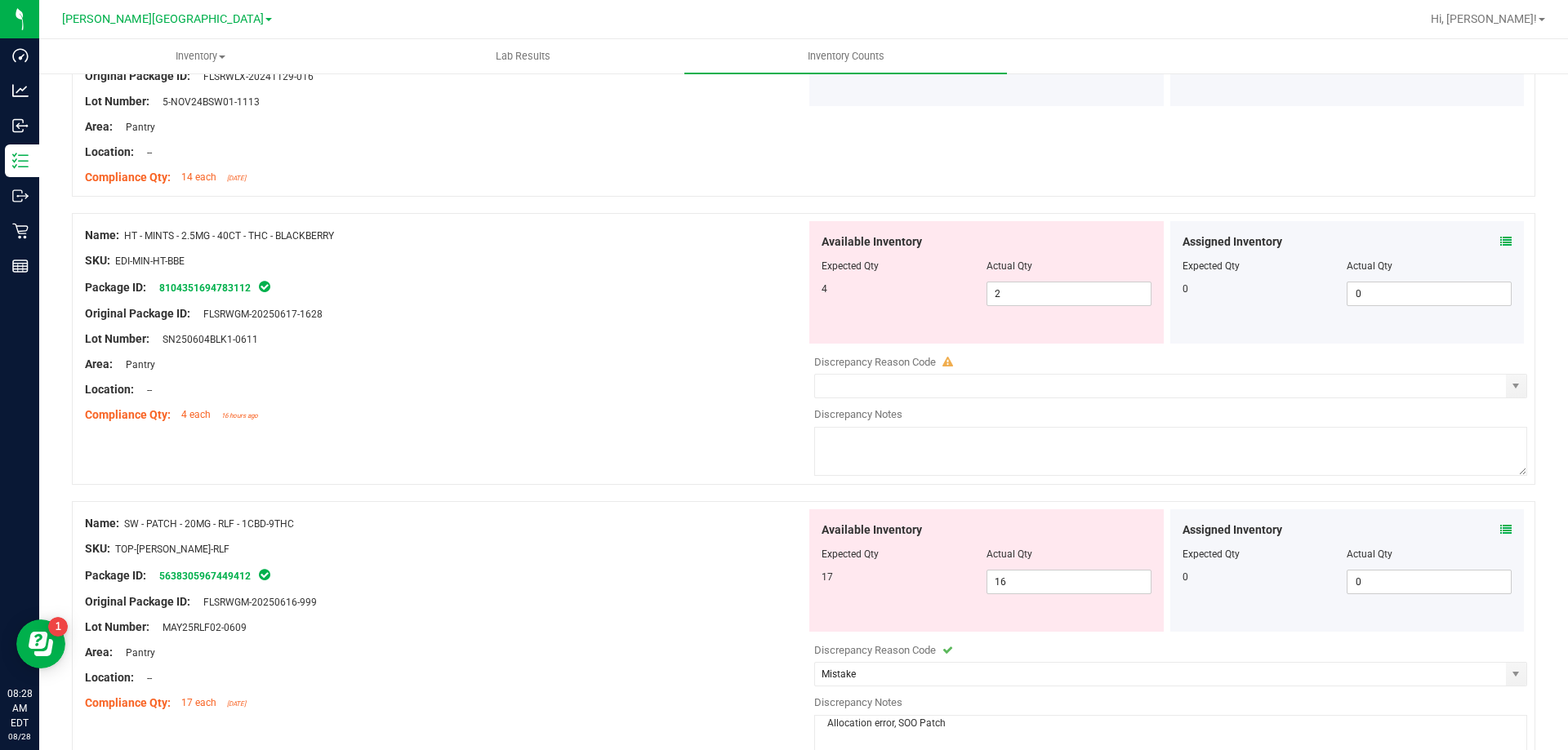
scroll to position [996, 0]
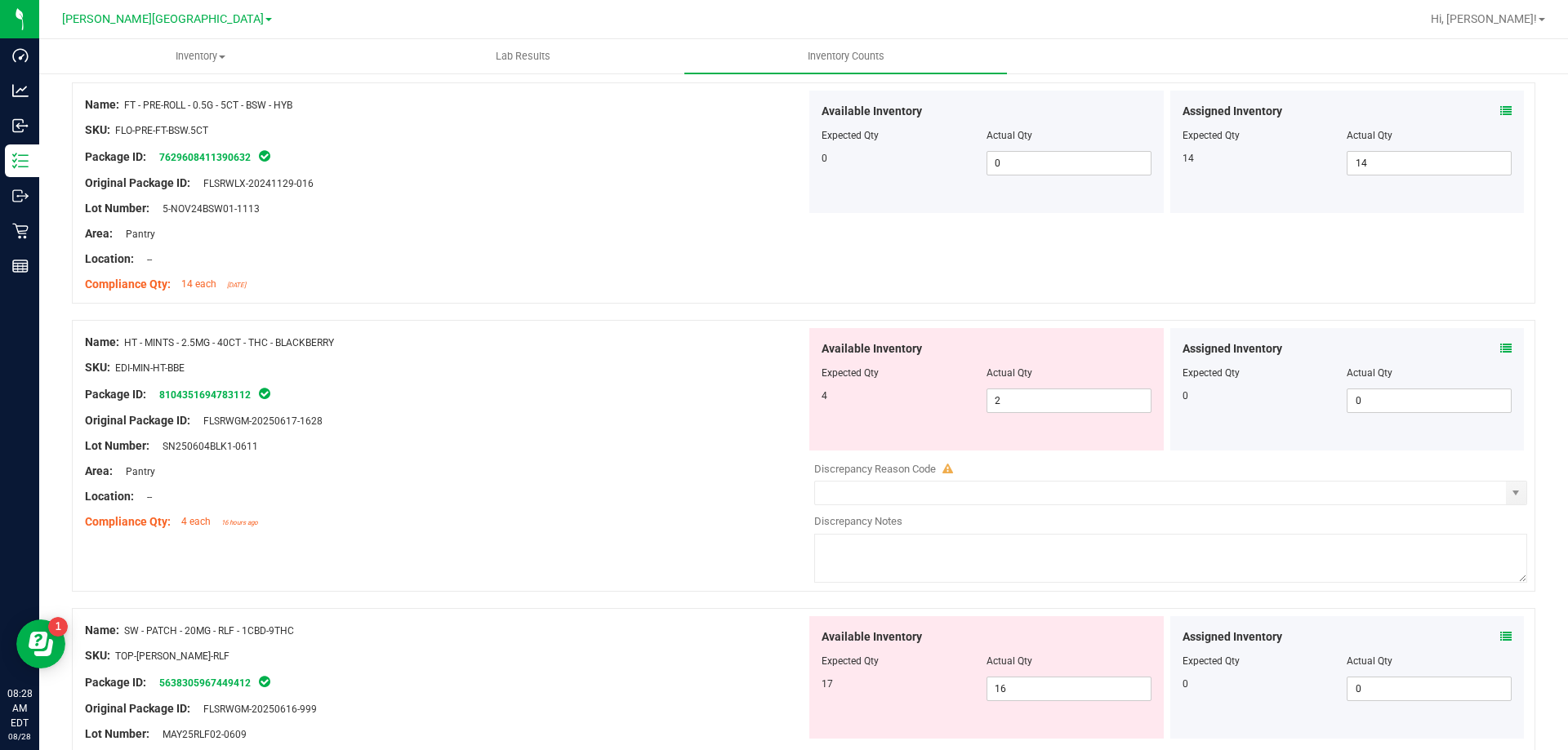
type textarea "Allocation error, RLF Patch"
click at [1500, 343] on icon at bounding box center [1505, 349] width 12 height 12
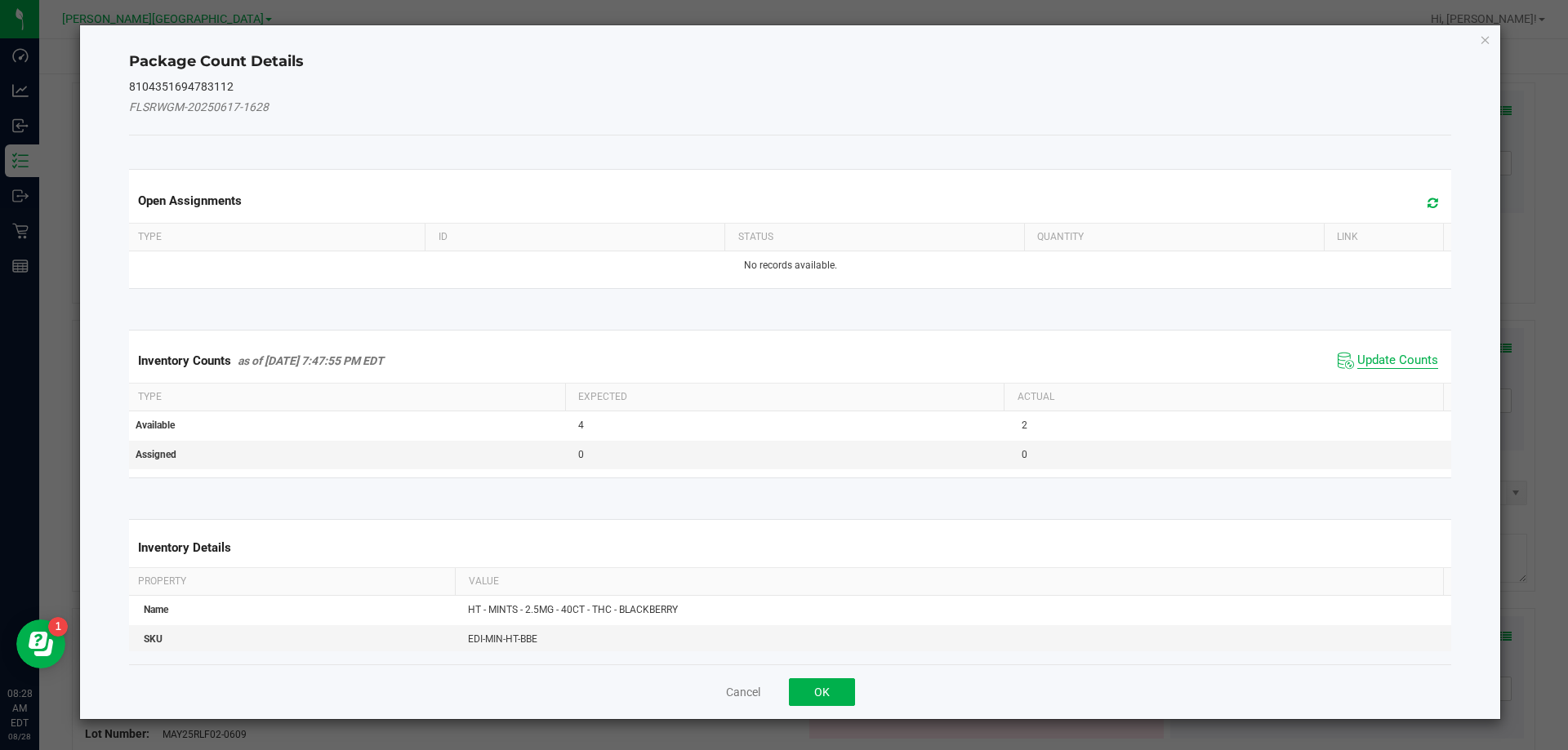
click at [1376, 352] on span "Update Counts" at bounding box center [1398, 360] width 81 height 16
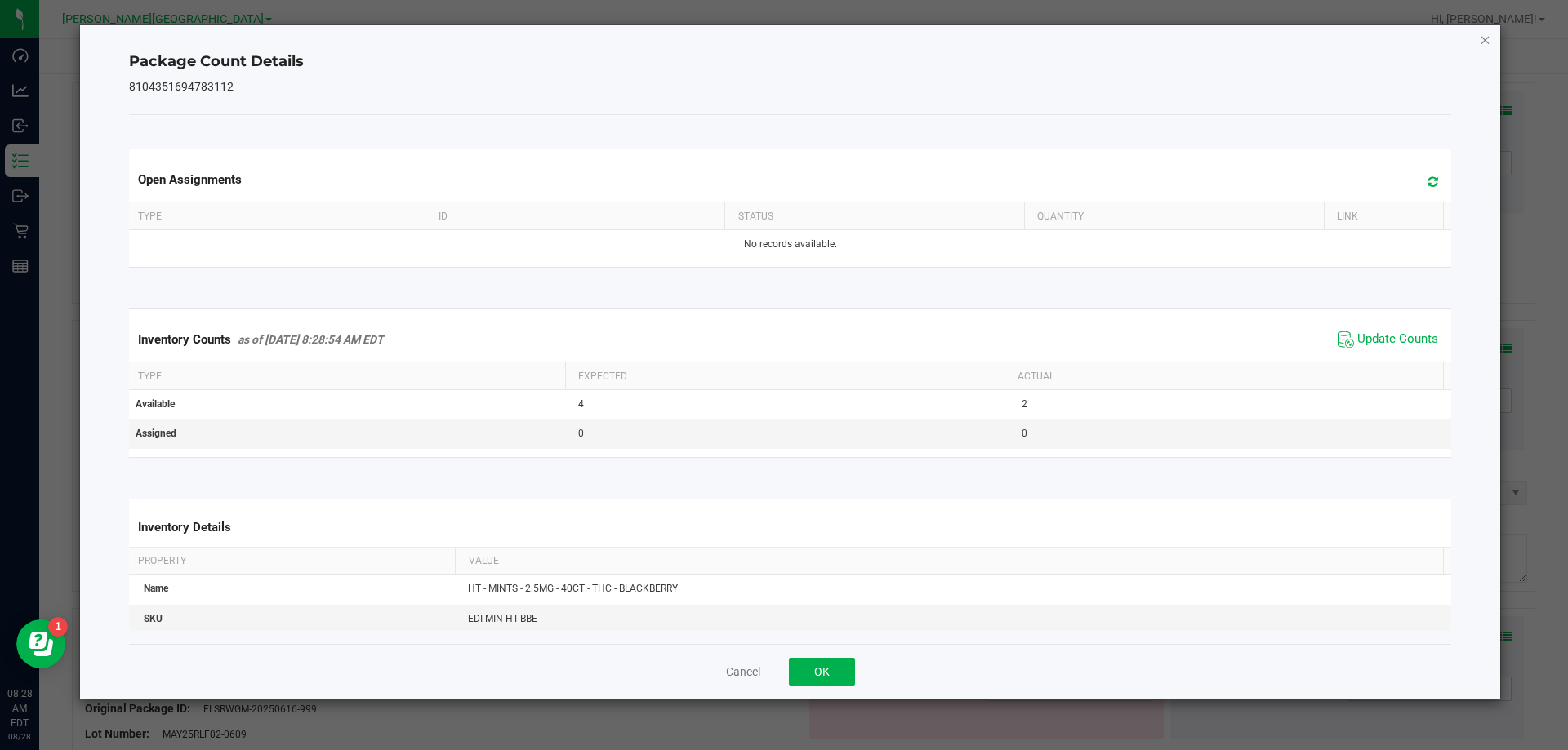
click at [1489, 30] on icon "Close" at bounding box center [1485, 39] width 12 height 19
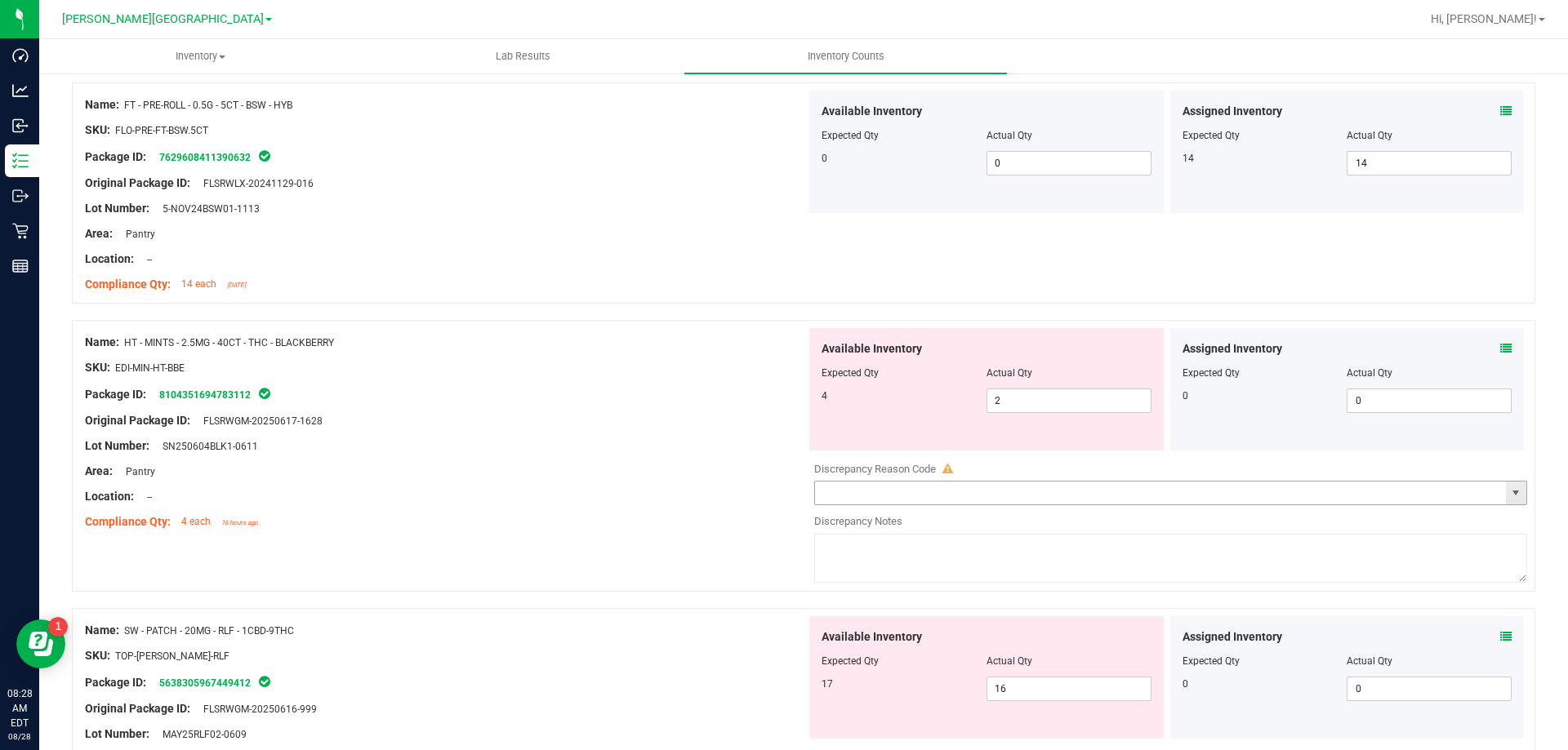
click at [1509, 490] on span "select" at bounding box center [1516, 493] width 13 height 13
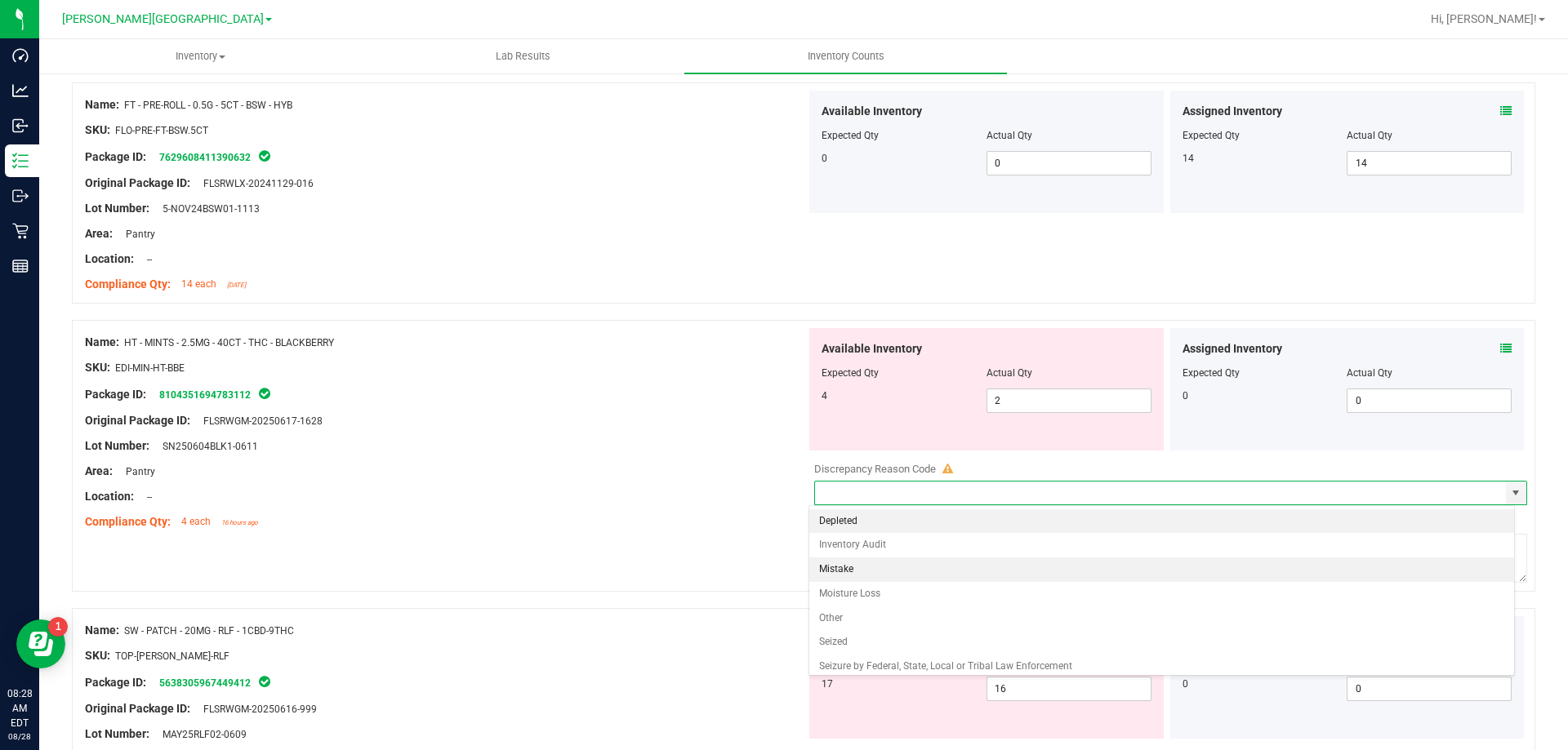
click at [849, 568] on li "Mistake" at bounding box center [1162, 569] width 706 height 24
type input "Mistake"
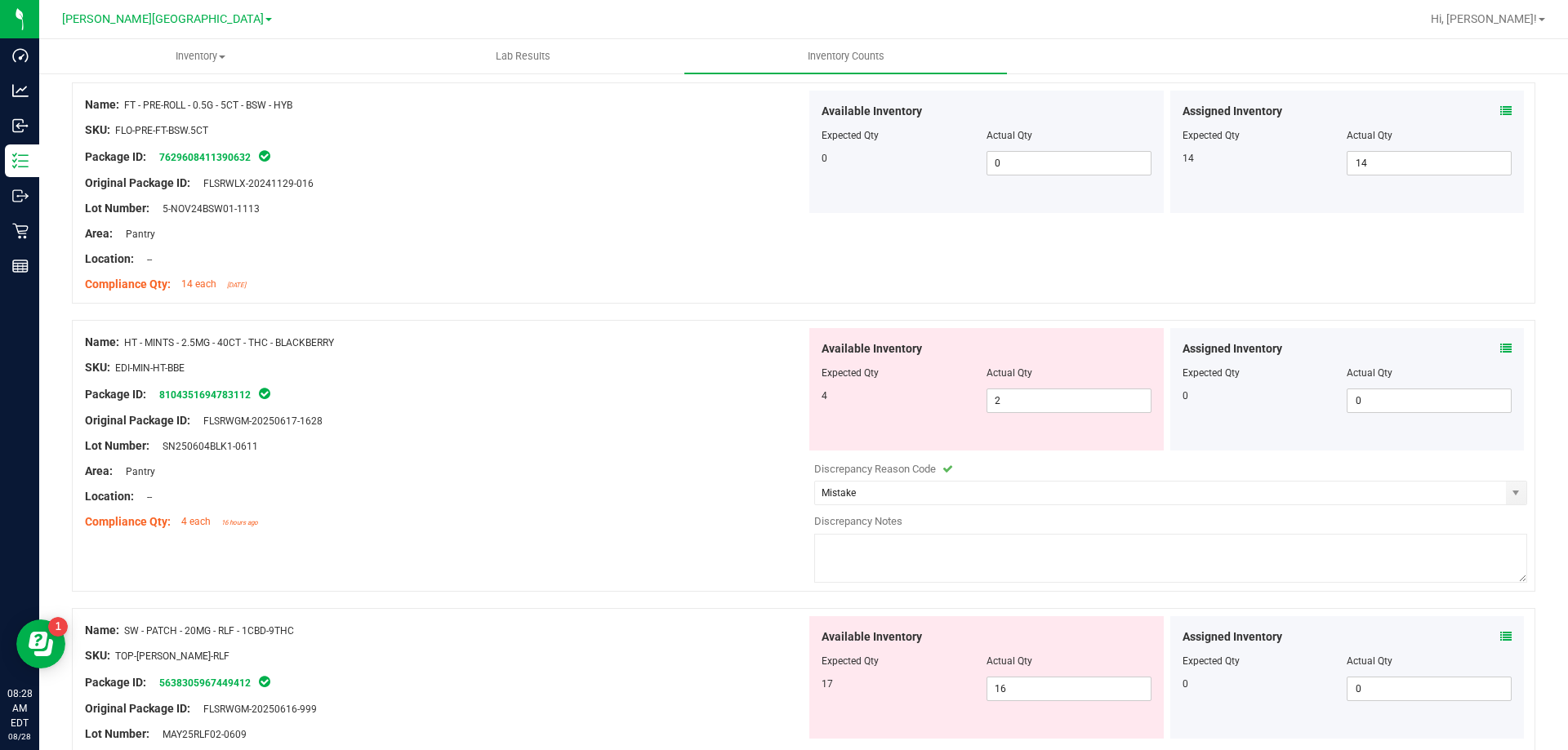
click at [852, 530] on div at bounding box center [1170, 531] width 713 height 4
click at [852, 533] on textarea at bounding box center [1170, 557] width 713 height 49
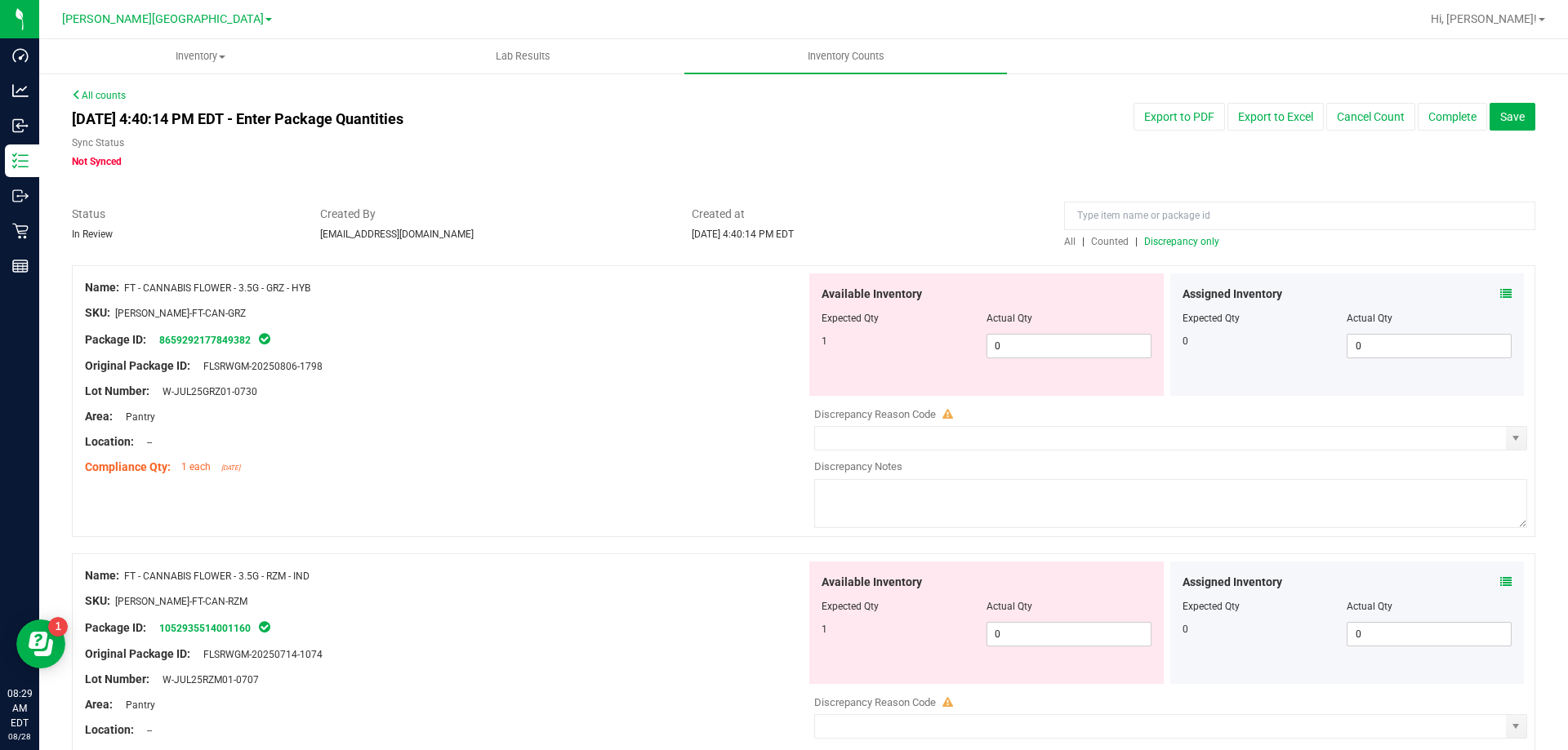
scroll to position [82, 0]
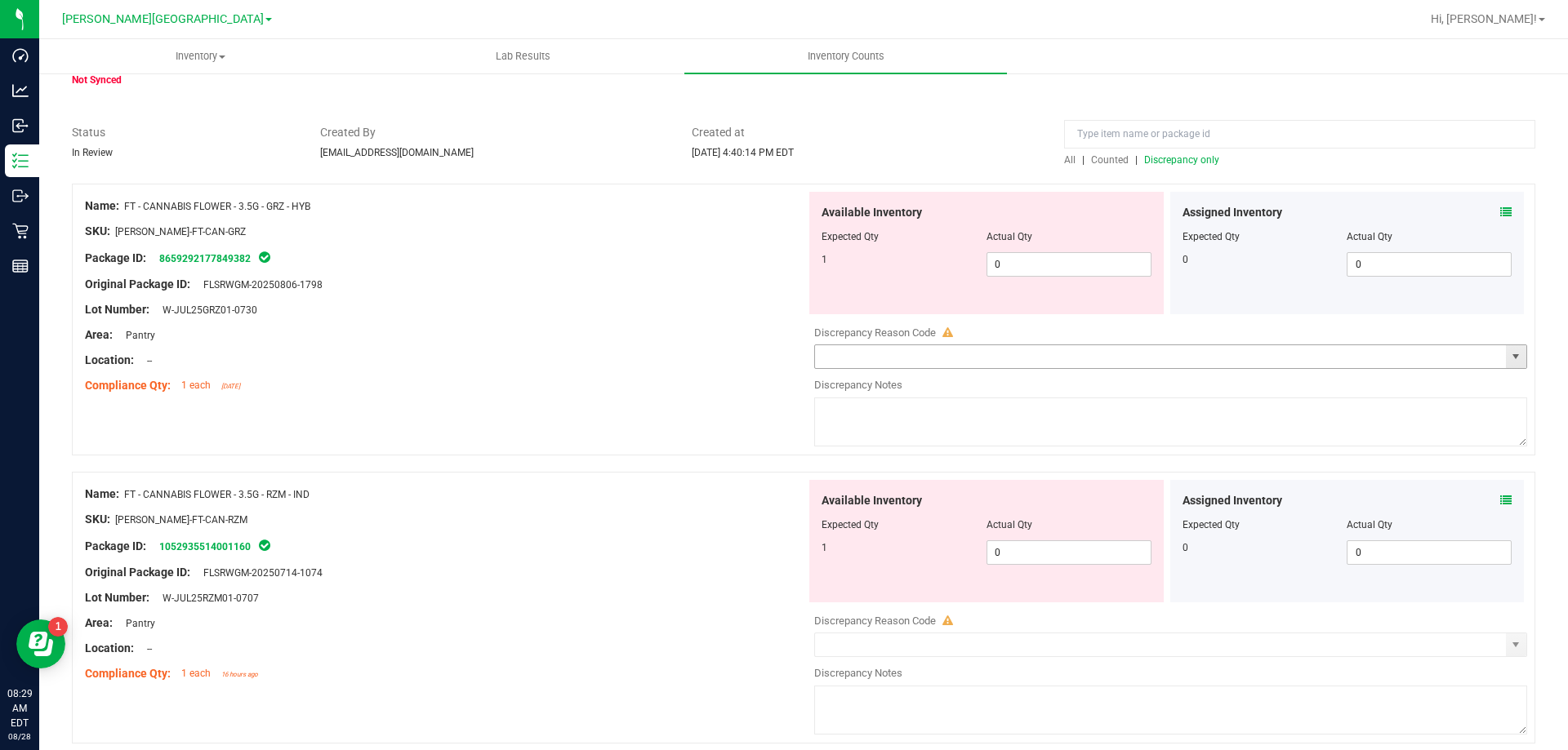
click at [1509, 360] on span "select" at bounding box center [1516, 357] width 13 height 13
type textarea "allocation error"
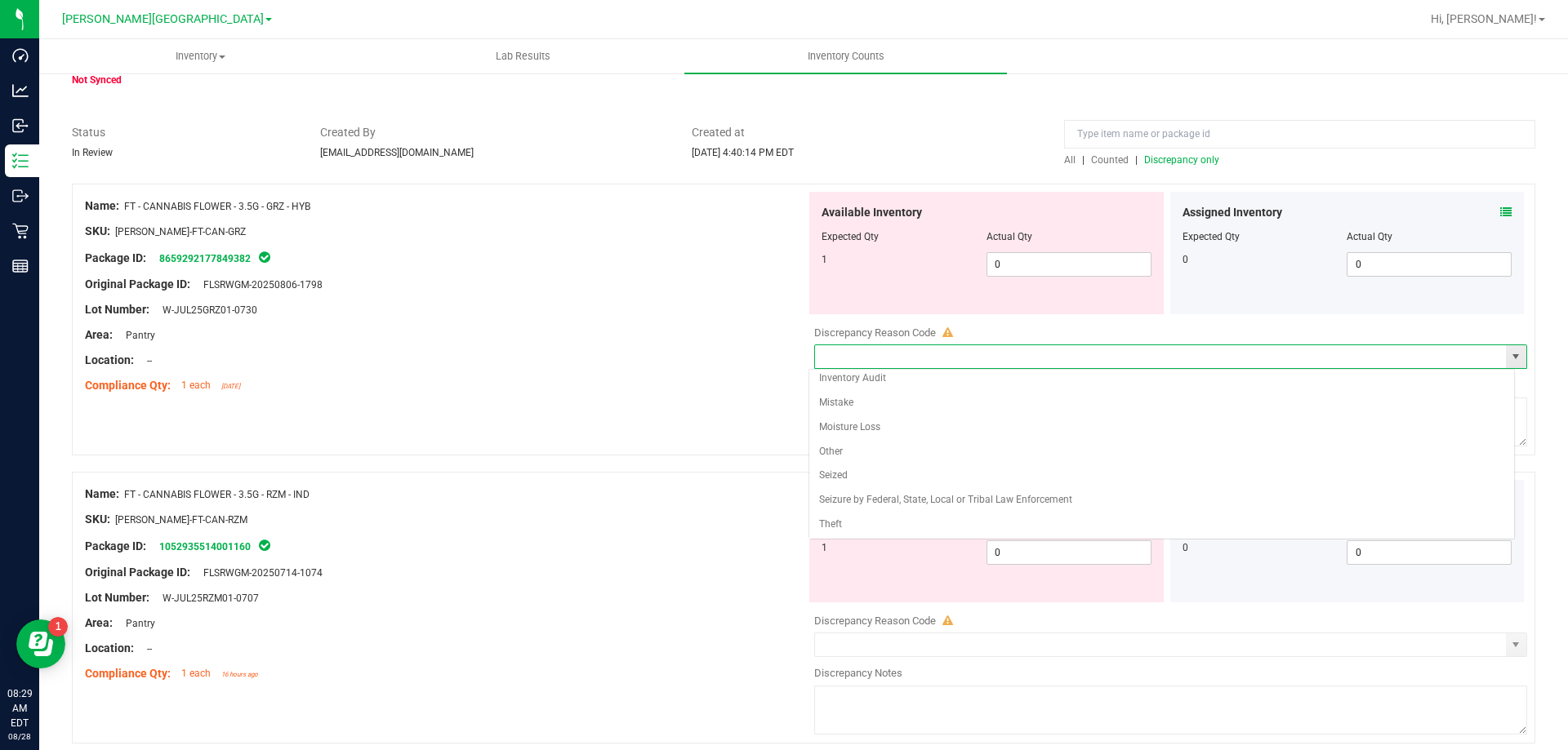
scroll to position [0, 0]
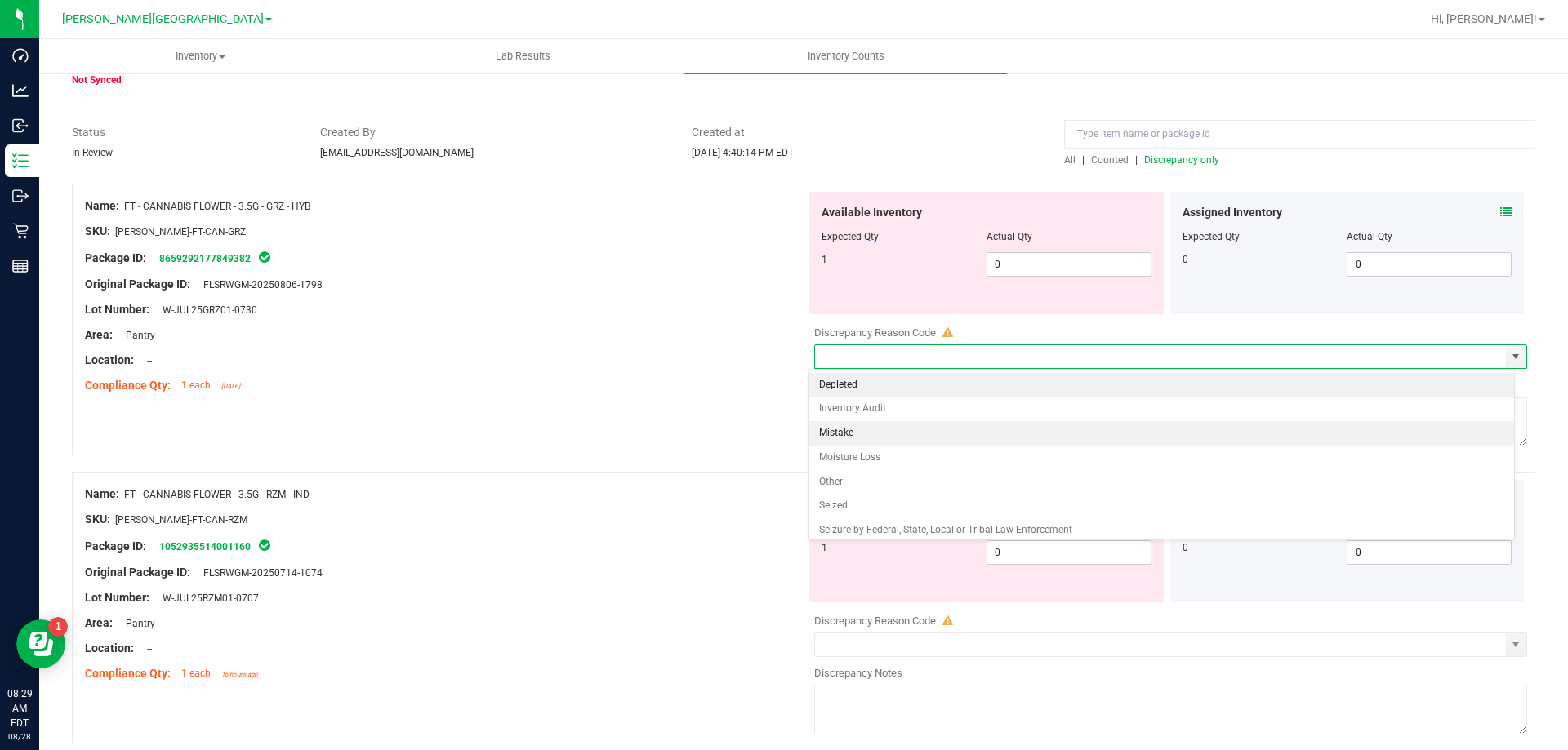
click at [889, 427] on li "Mistake" at bounding box center [1162, 432] width 706 height 24
type input "Mistake"
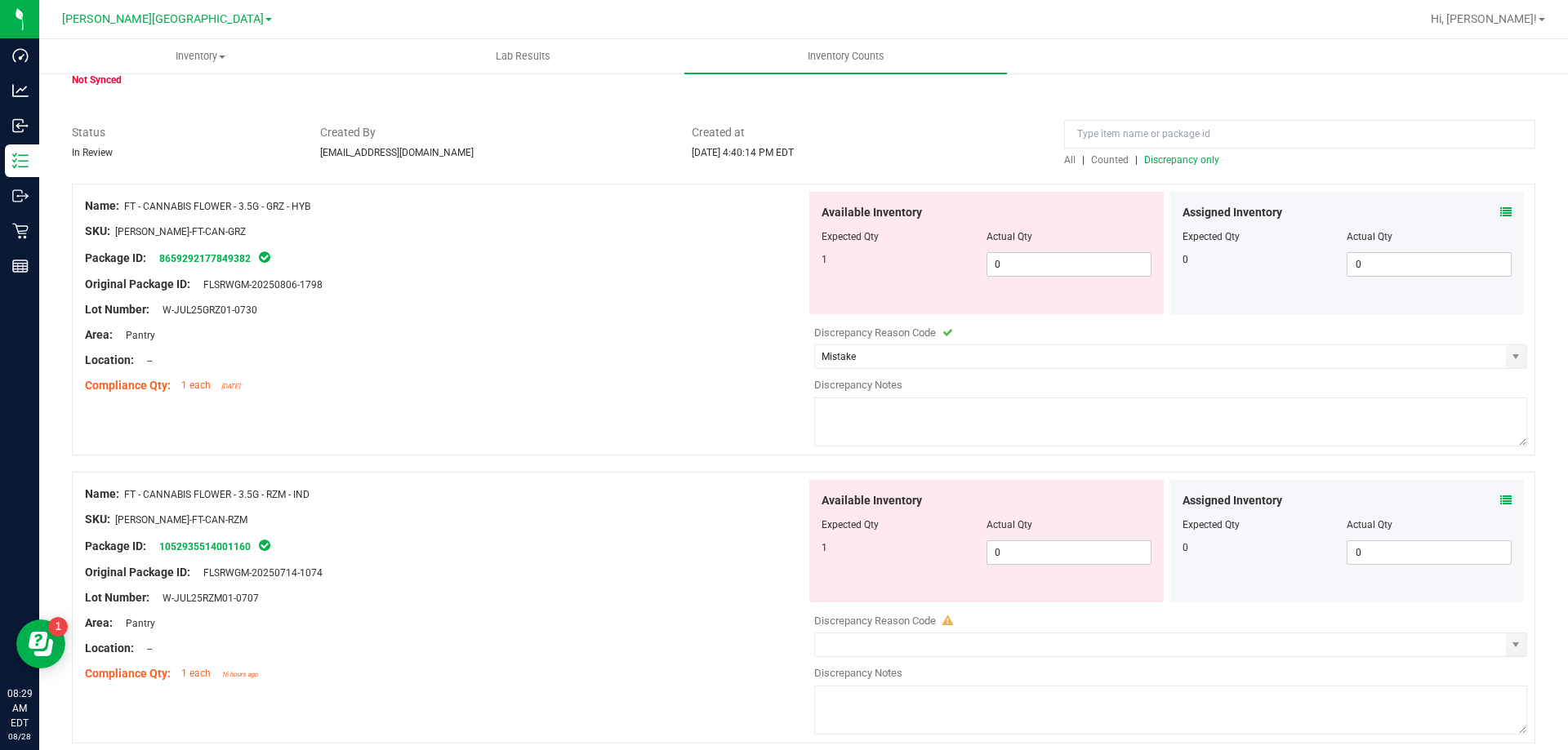
click at [889, 427] on textarea at bounding box center [1170, 422] width 713 height 49
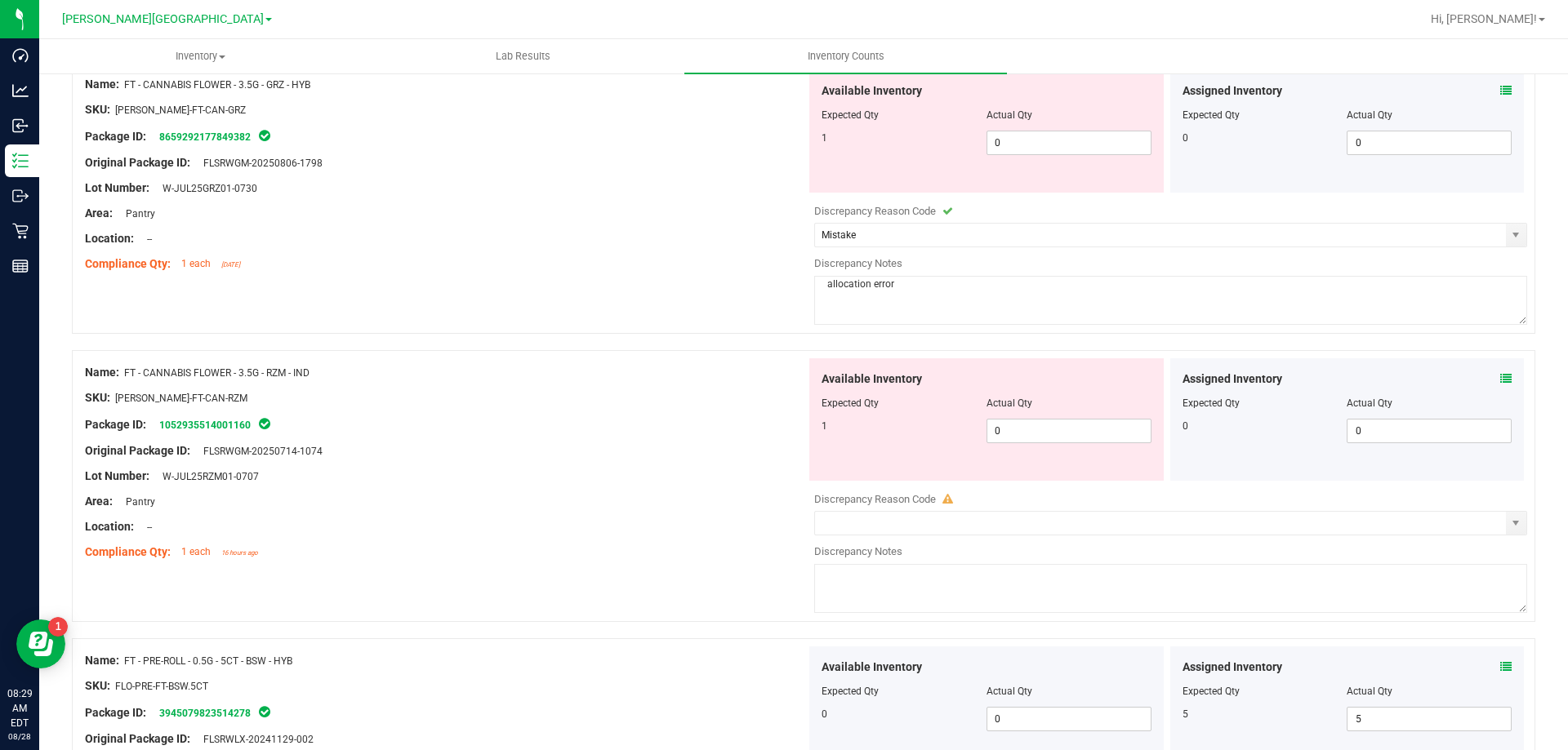
scroll to position [408, 0]
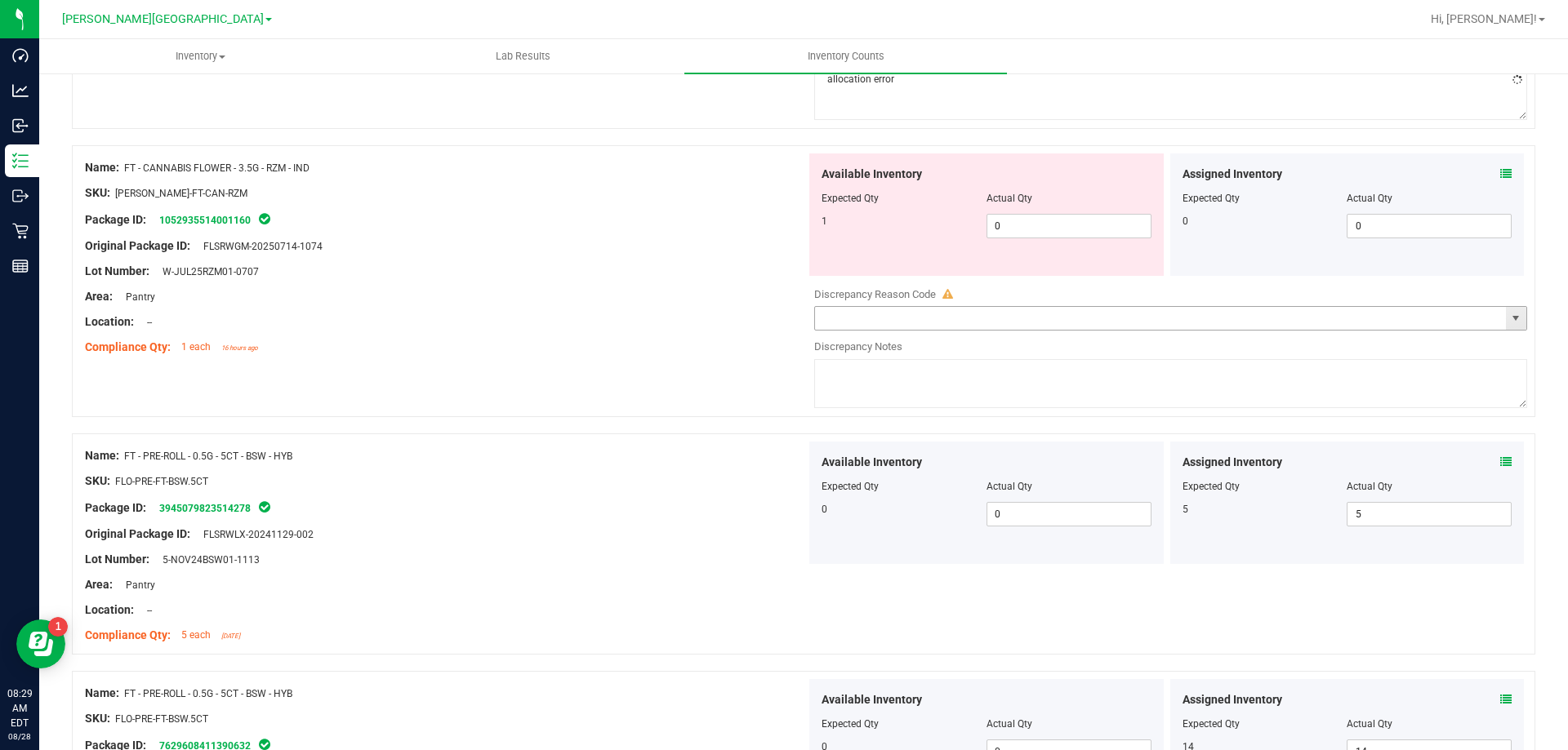
click at [1509, 319] on span "select" at bounding box center [1516, 319] width 13 height 13
type textarea "allocation error"
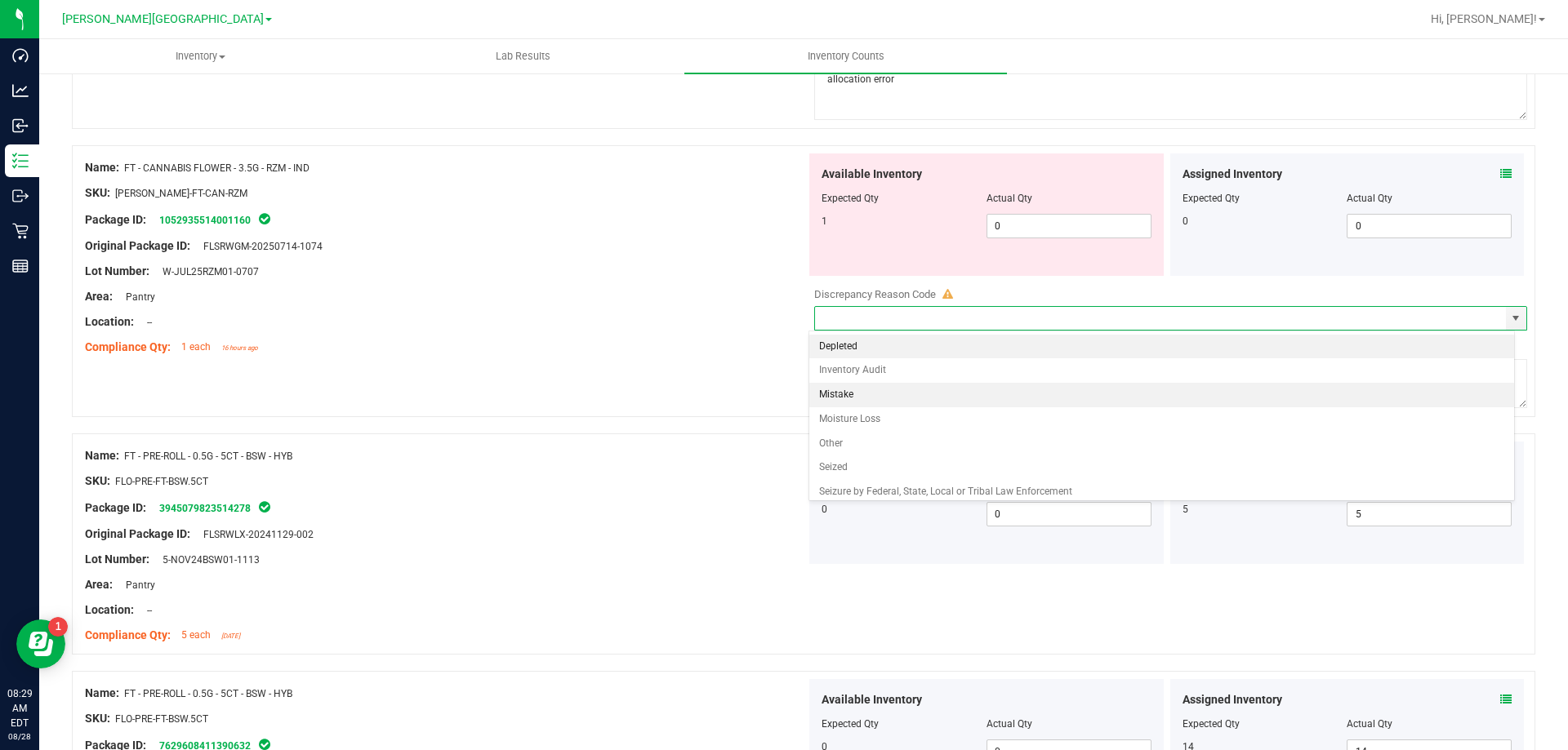
click at [1006, 388] on li "Mistake" at bounding box center [1162, 395] width 706 height 24
type input "Mistake"
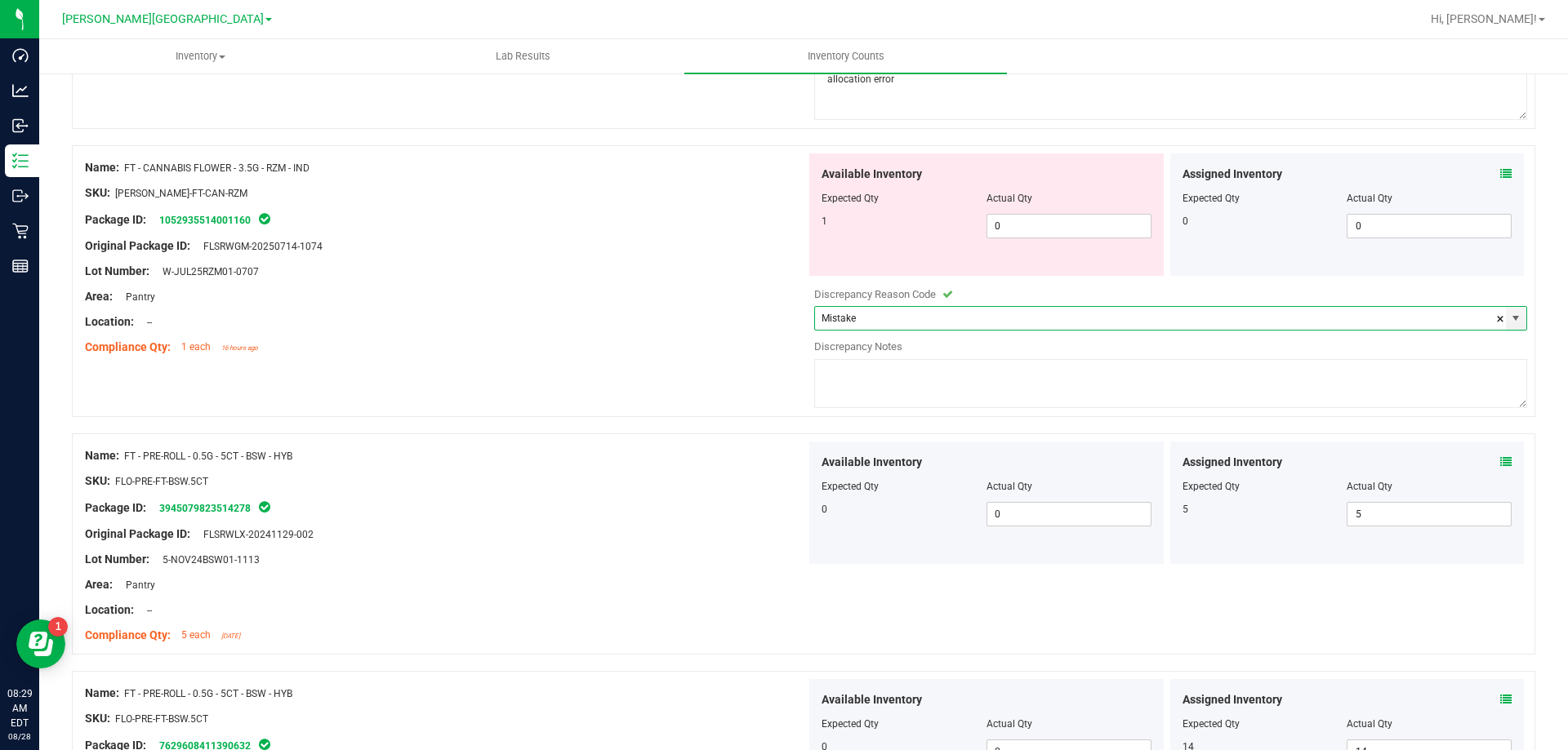
click at [1006, 388] on textarea at bounding box center [1170, 383] width 713 height 49
type textarea "allocation error"
click at [584, 398] on div "Name: FT - CANNABIS FLOWER - 3.5G - RZM - IND SKU: FLO-BUD-FT-CAN-RZM Package I…" at bounding box center [803, 281] width 1463 height 272
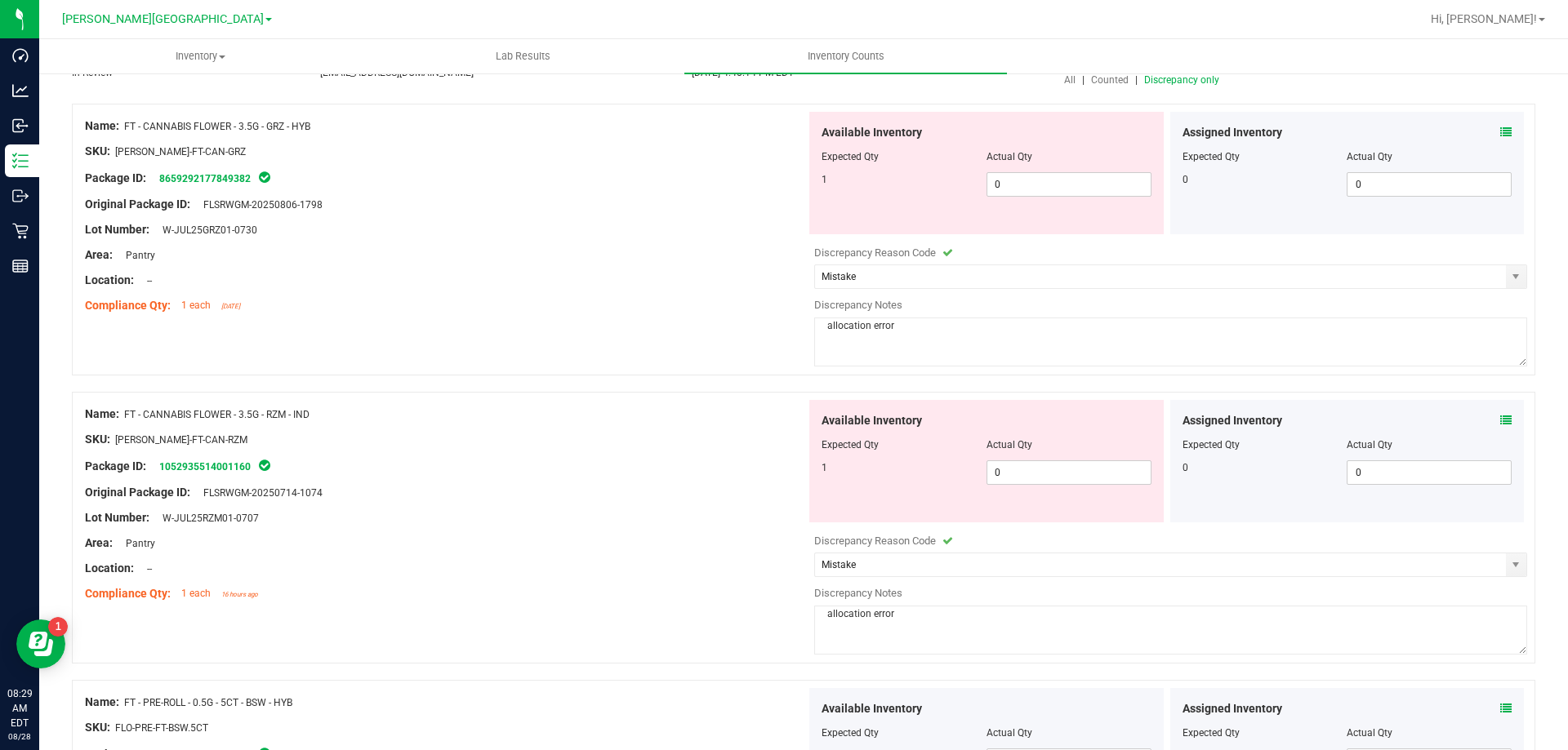
scroll to position [0, 0]
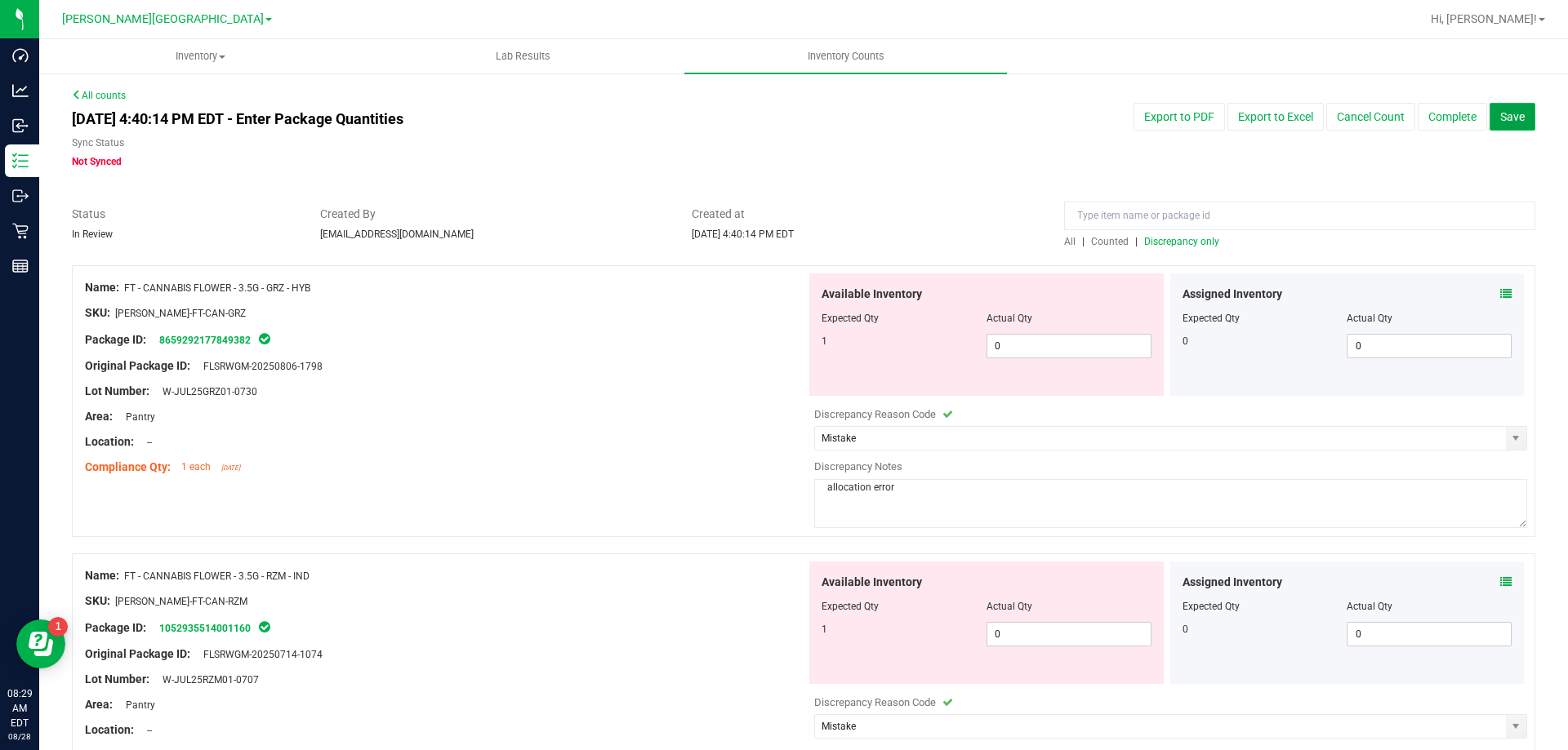
click at [1516, 106] on button "Save" at bounding box center [1511, 116] width 45 height 28
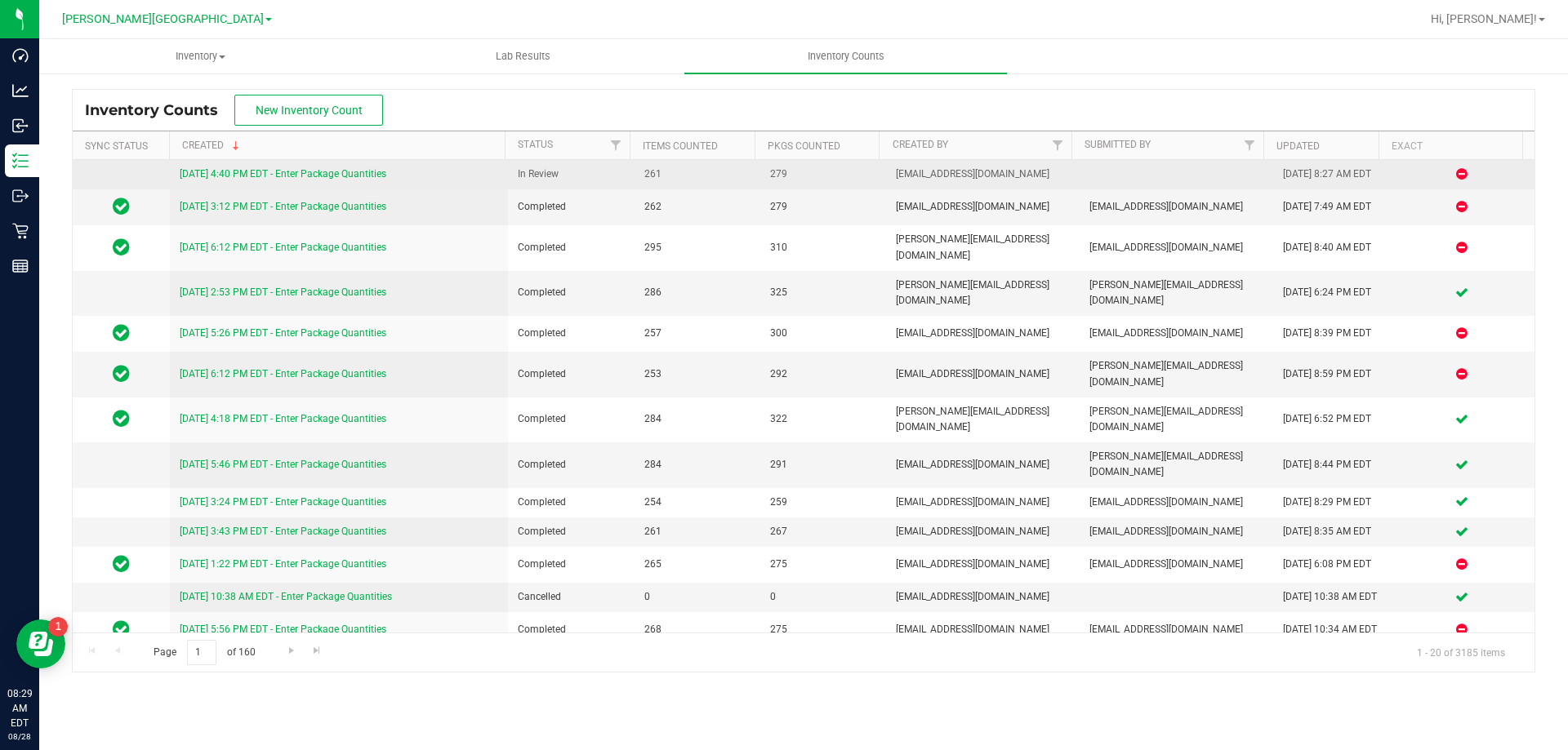
click at [303, 171] on link "8/27/25 4:40 PM EDT - Enter Package Quantities" at bounding box center [283, 174] width 206 height 12
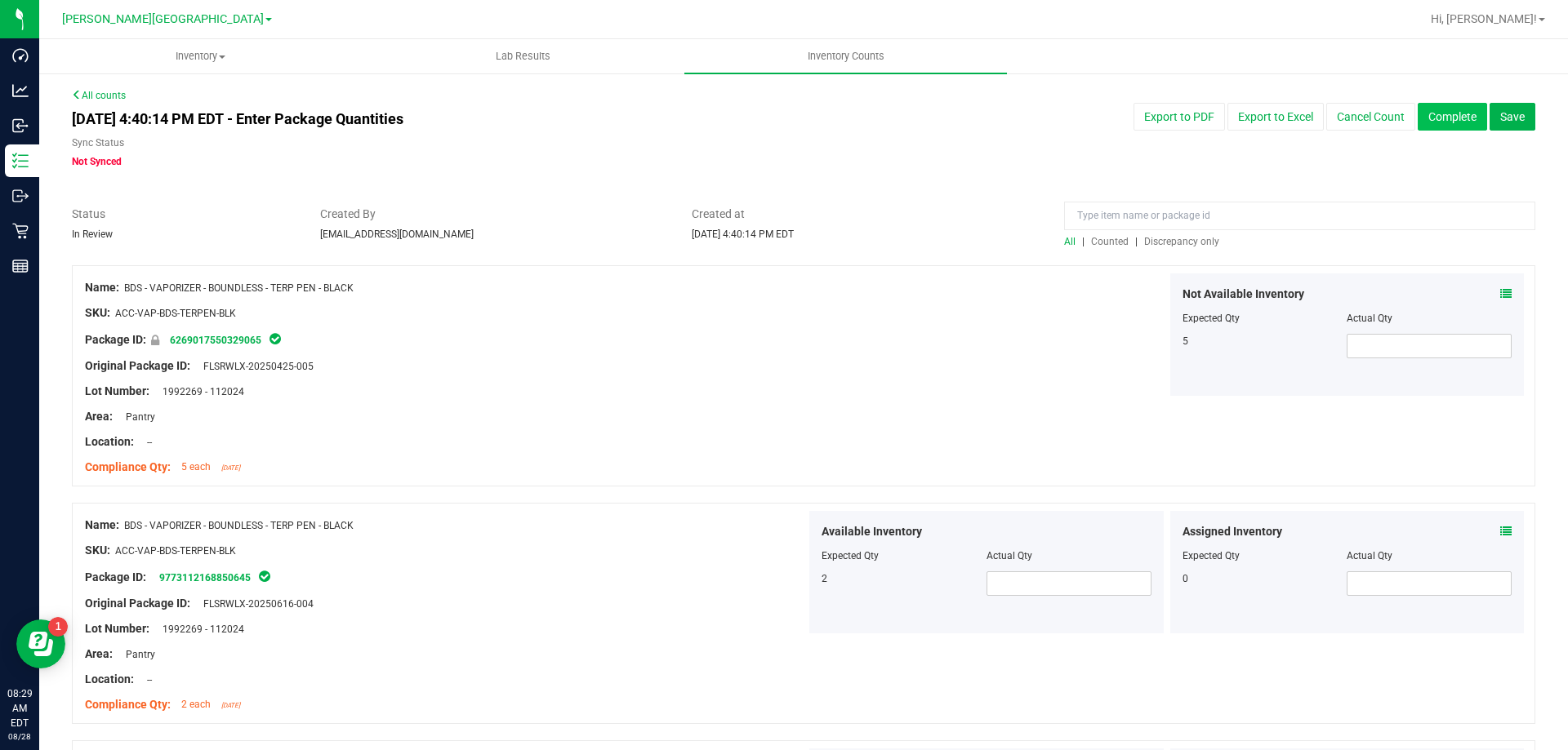
click at [1437, 119] on button "Complete" at bounding box center [1452, 116] width 69 height 28
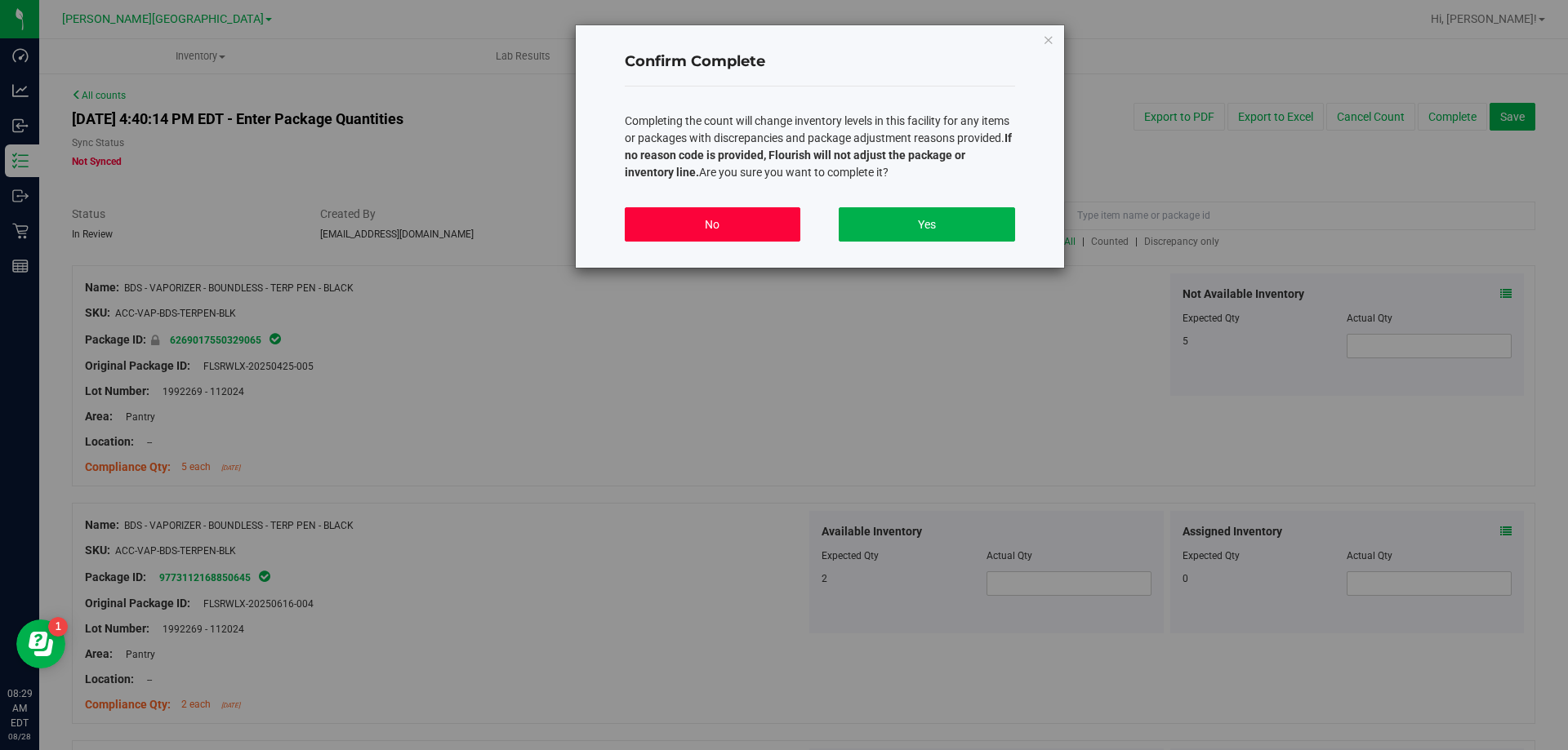
click at [745, 230] on button "No" at bounding box center [713, 224] width 175 height 35
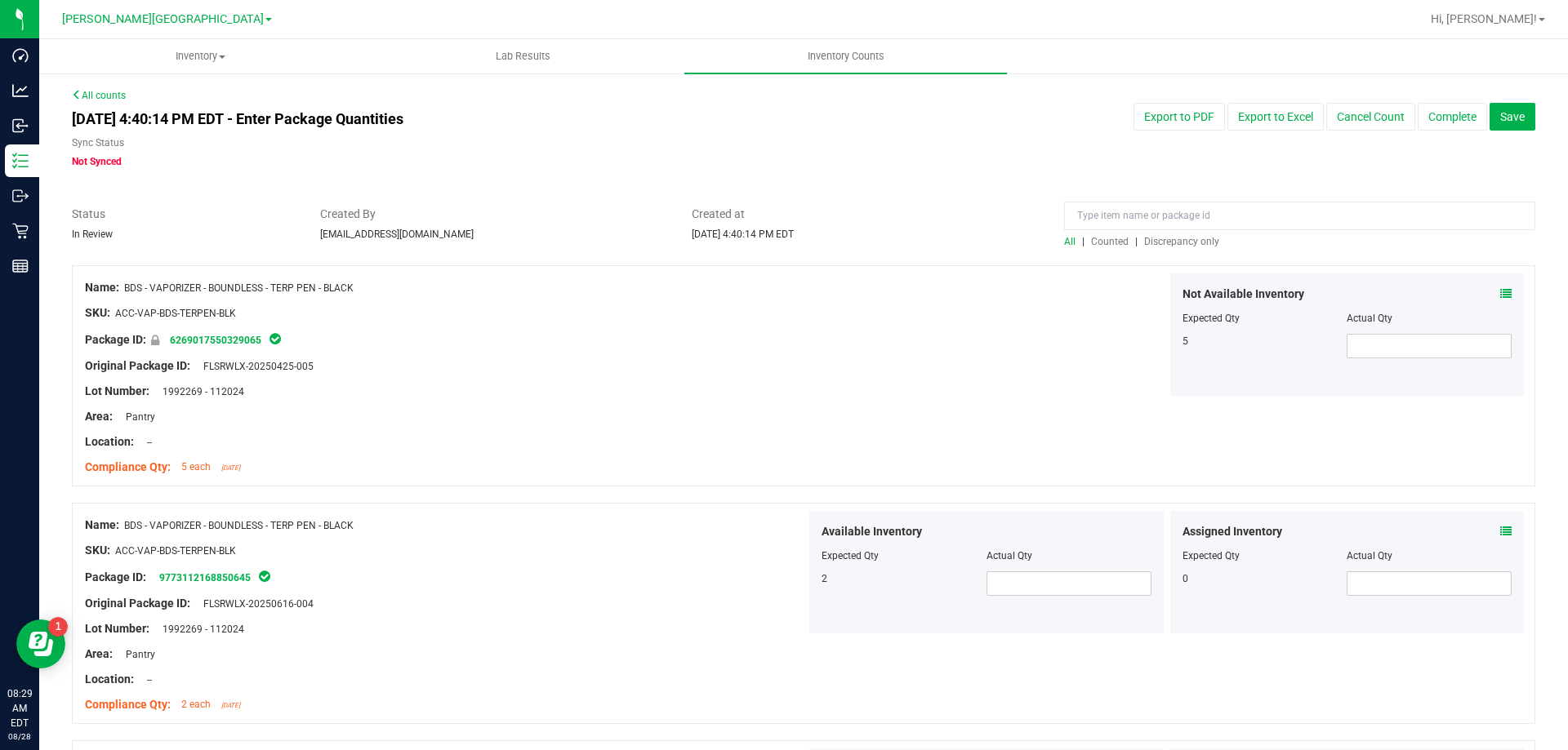
click at [1184, 248] on div "All | Counted | Discrepancy only" at bounding box center [1299, 241] width 471 height 14
click at [1182, 245] on span "Discrepancy only" at bounding box center [1182, 242] width 75 height 12
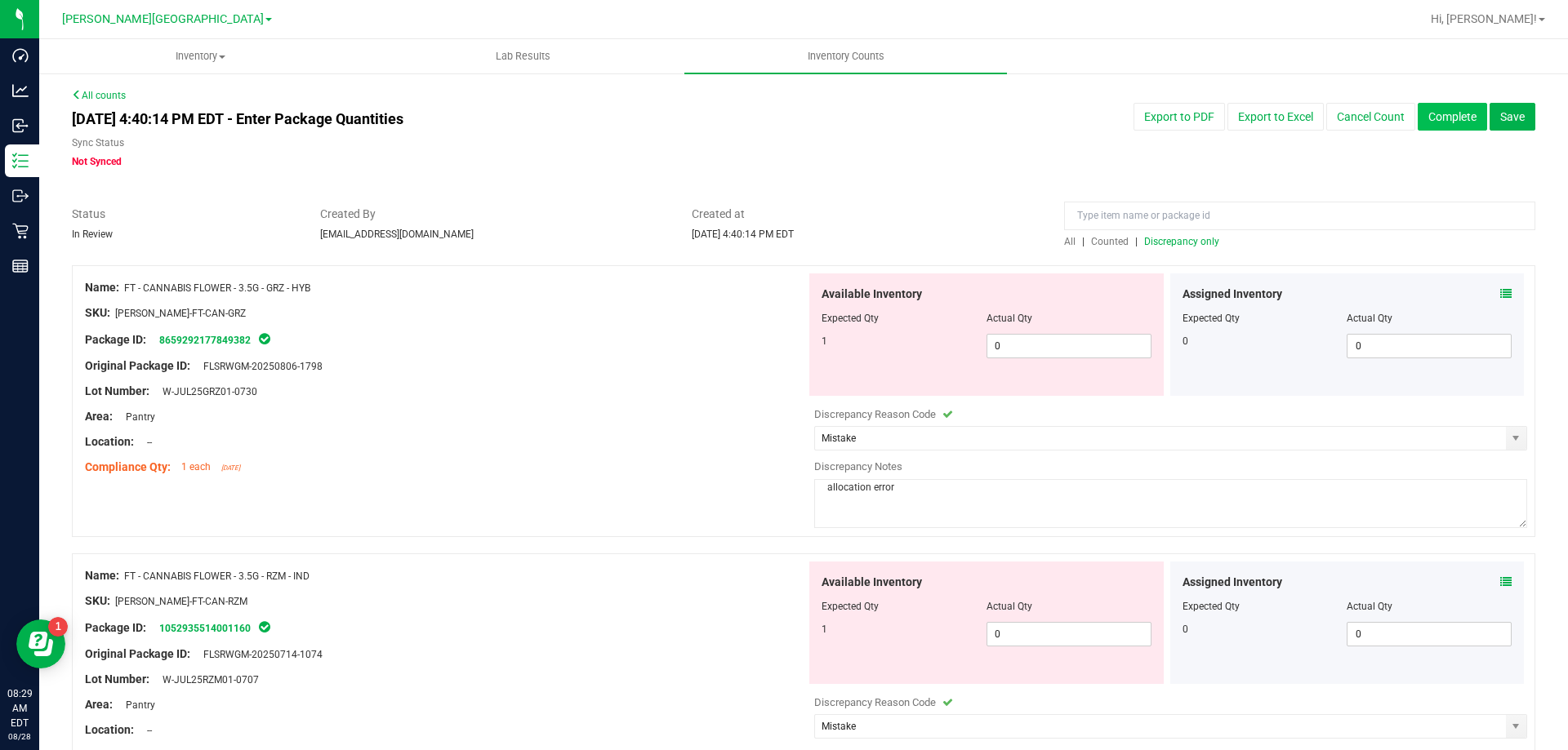
click at [1446, 113] on button "Complete" at bounding box center [1452, 116] width 69 height 28
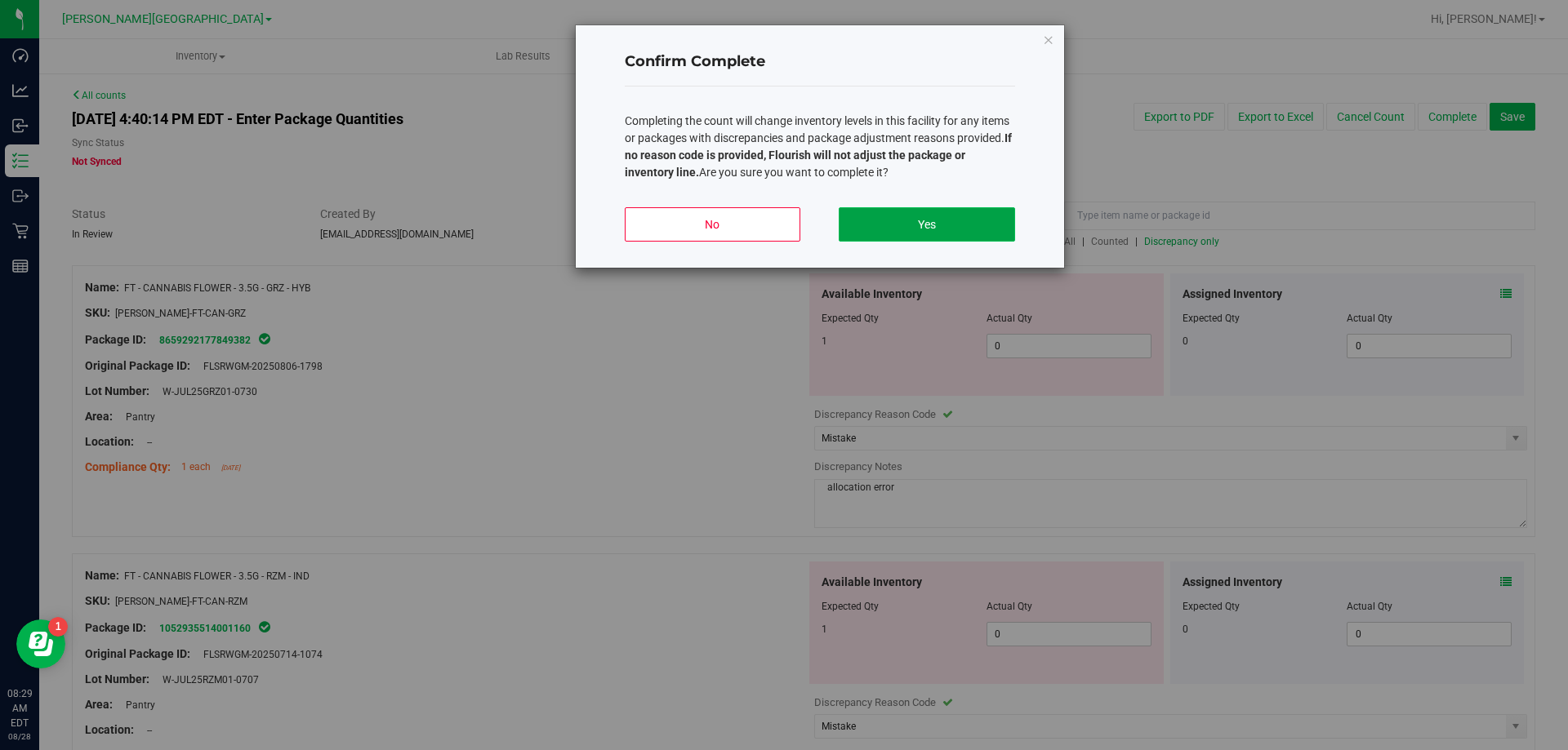
click at [890, 219] on button "Yes" at bounding box center [927, 224] width 175 height 35
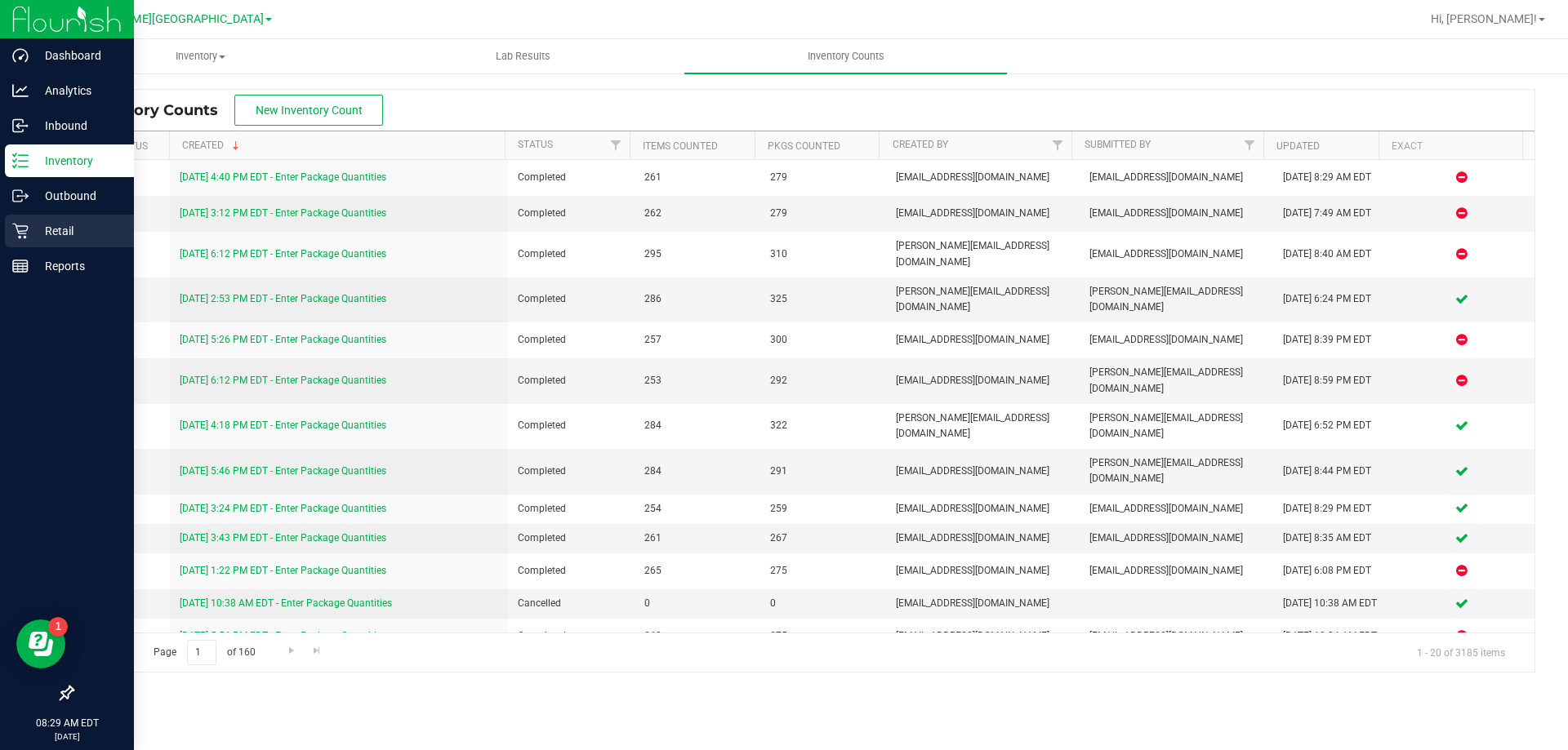
click at [55, 230] on p "Retail" at bounding box center [78, 231] width 98 height 19
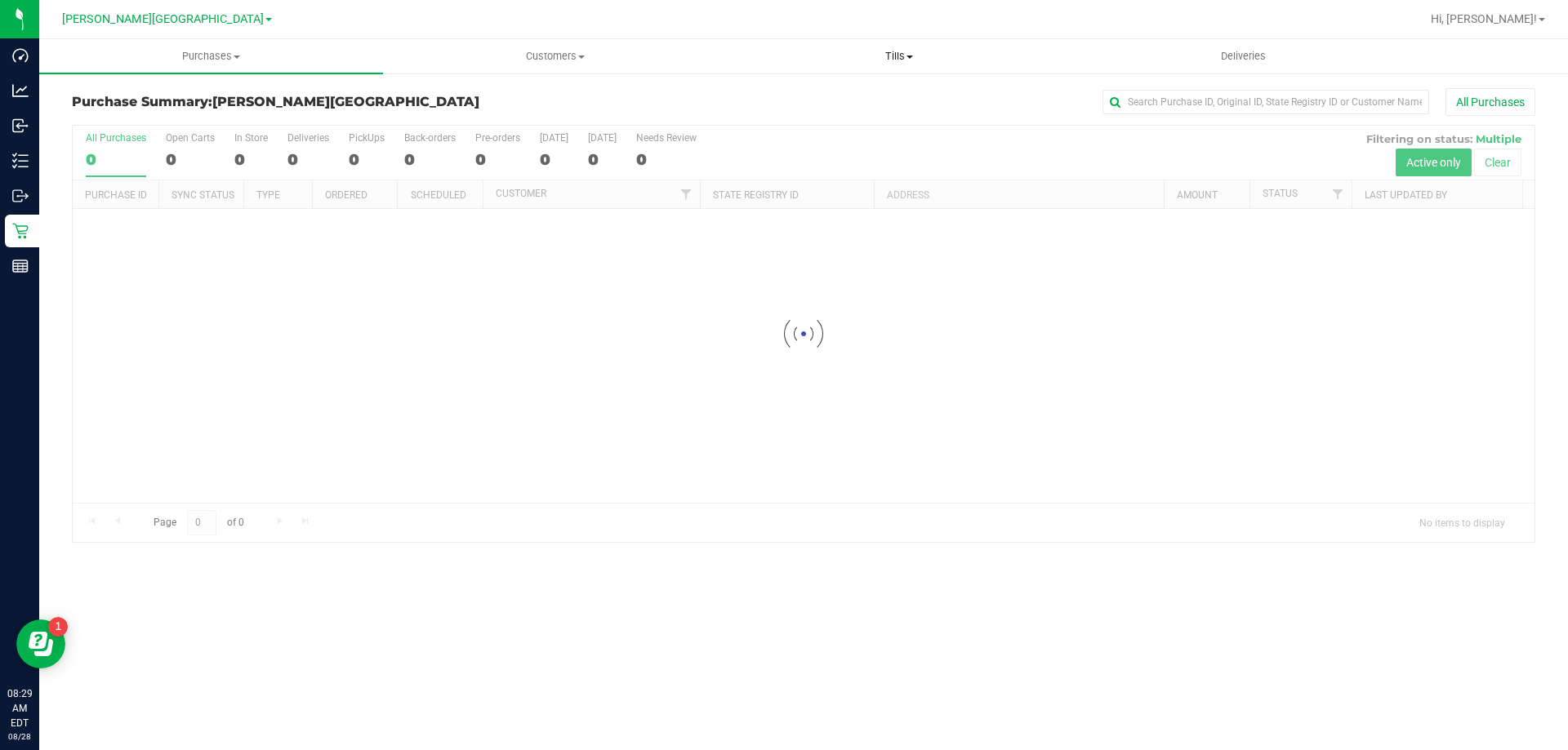
click at [891, 67] on uib-tab-heading "Tills Manage tills Reconcile e-payments" at bounding box center [898, 57] width 342 height 33
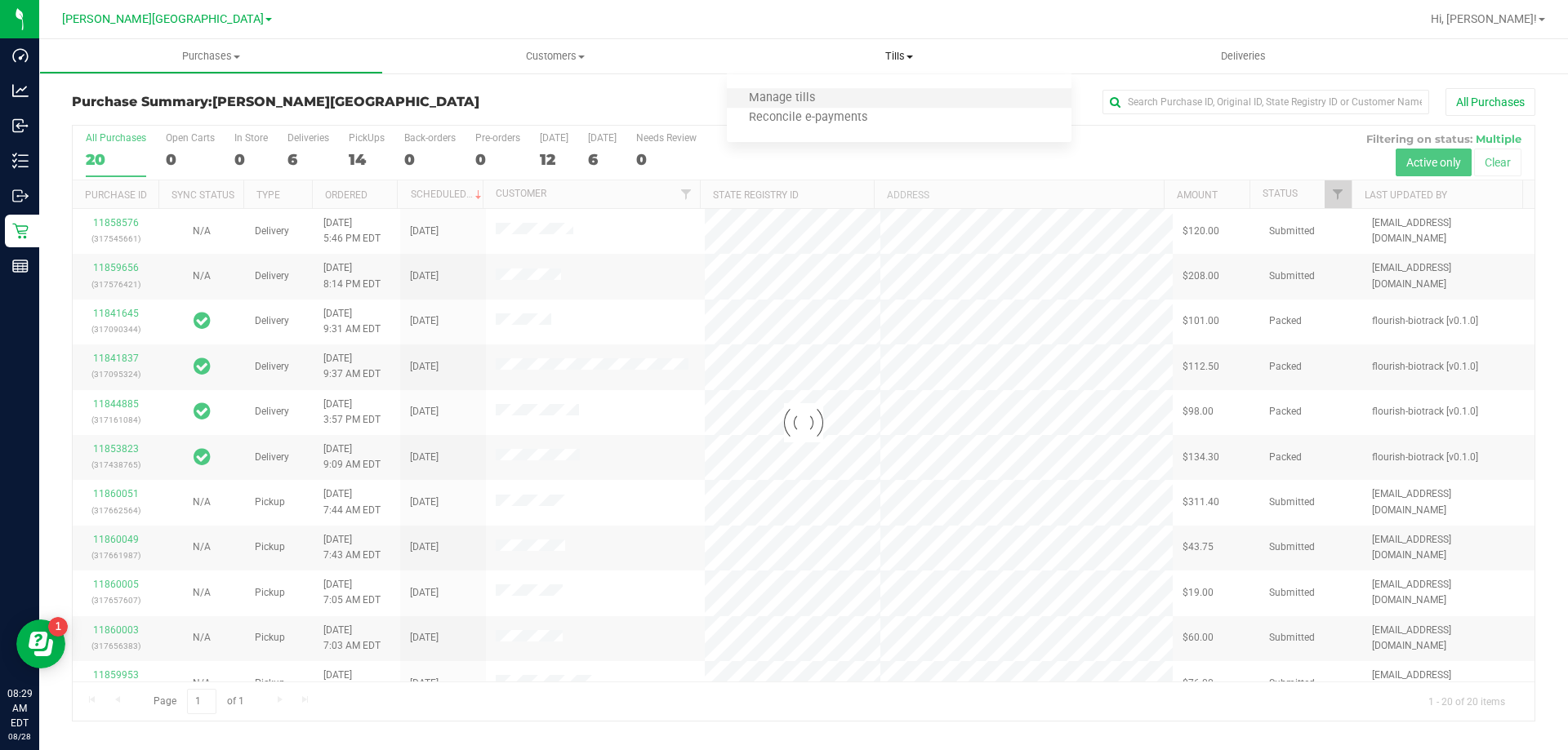
click at [878, 91] on li "Manage tills" at bounding box center [899, 98] width 344 height 19
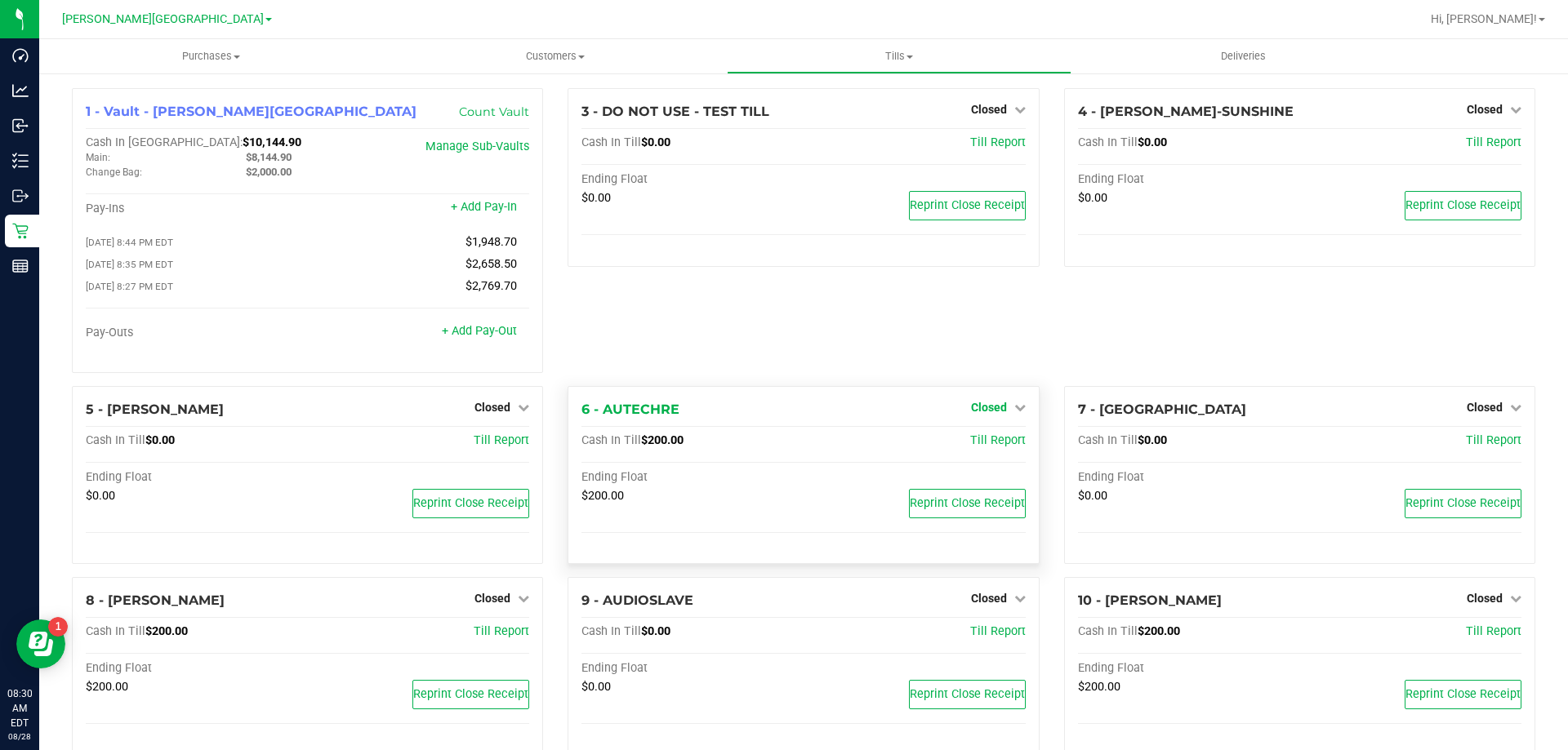
click at [993, 414] on span "Closed" at bounding box center [988, 407] width 36 height 13
click at [986, 446] on link "Open Till" at bounding box center [988, 441] width 43 height 13
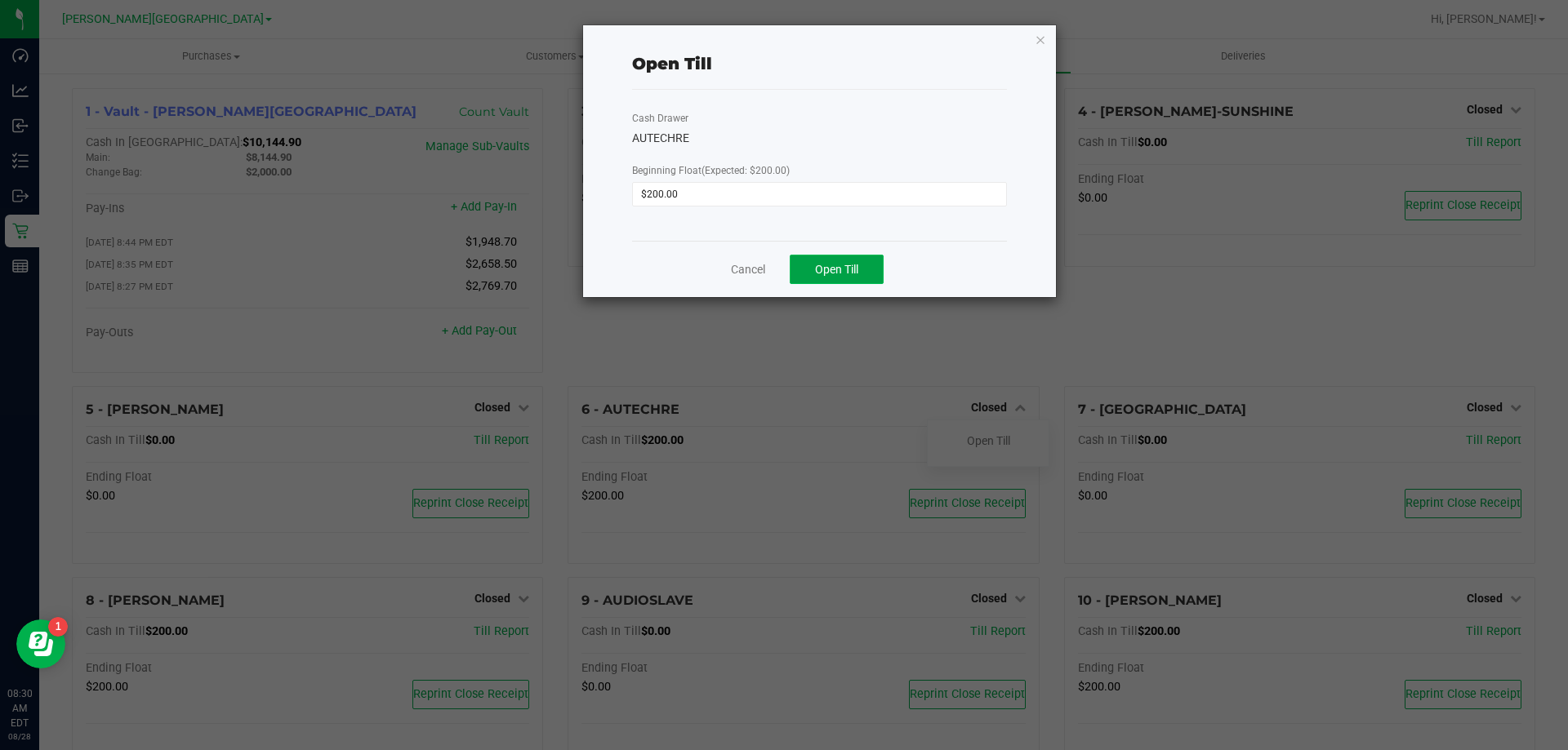
click at [862, 281] on button "Open Till" at bounding box center [836, 270] width 93 height 30
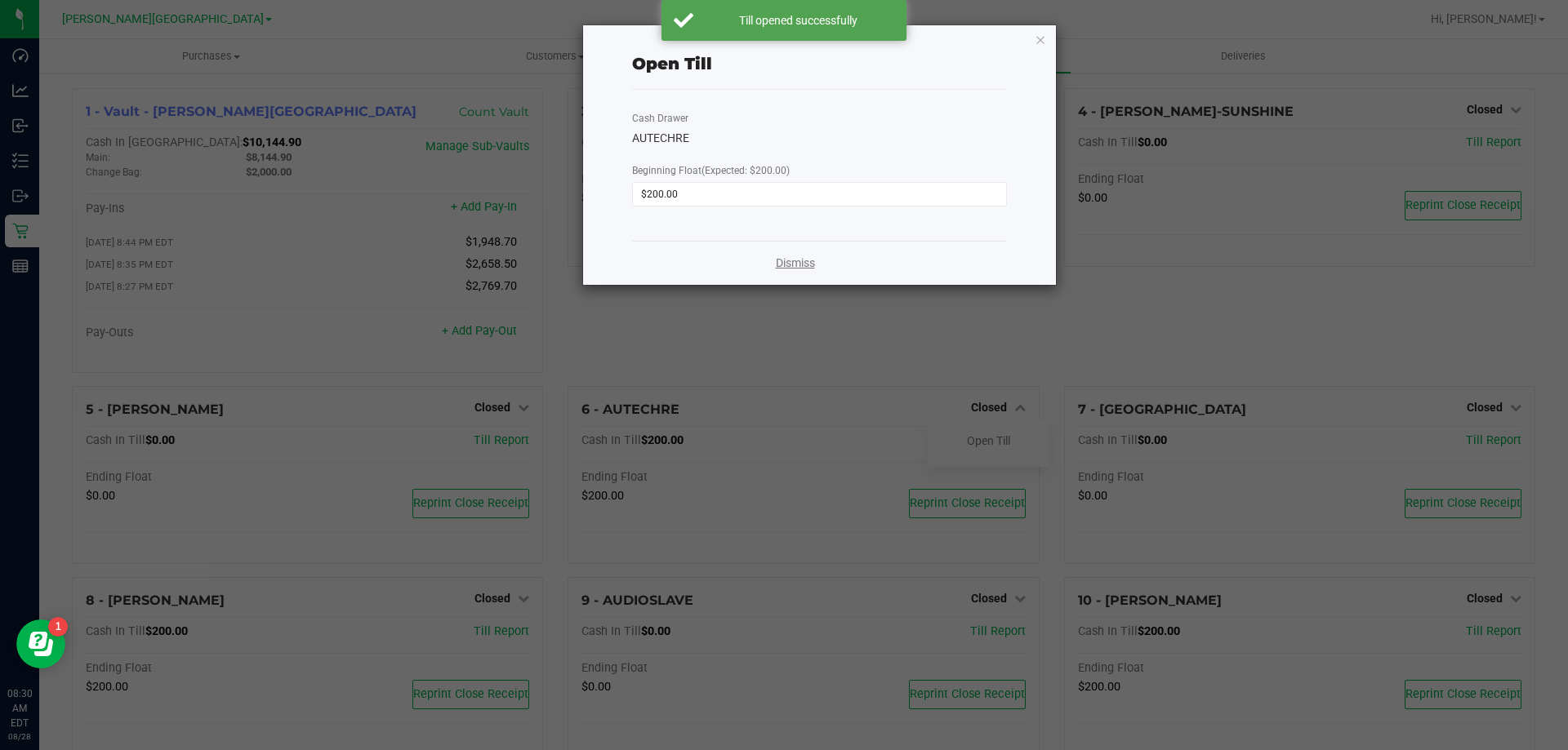
click at [782, 259] on link "Dismiss" at bounding box center [795, 264] width 39 height 17
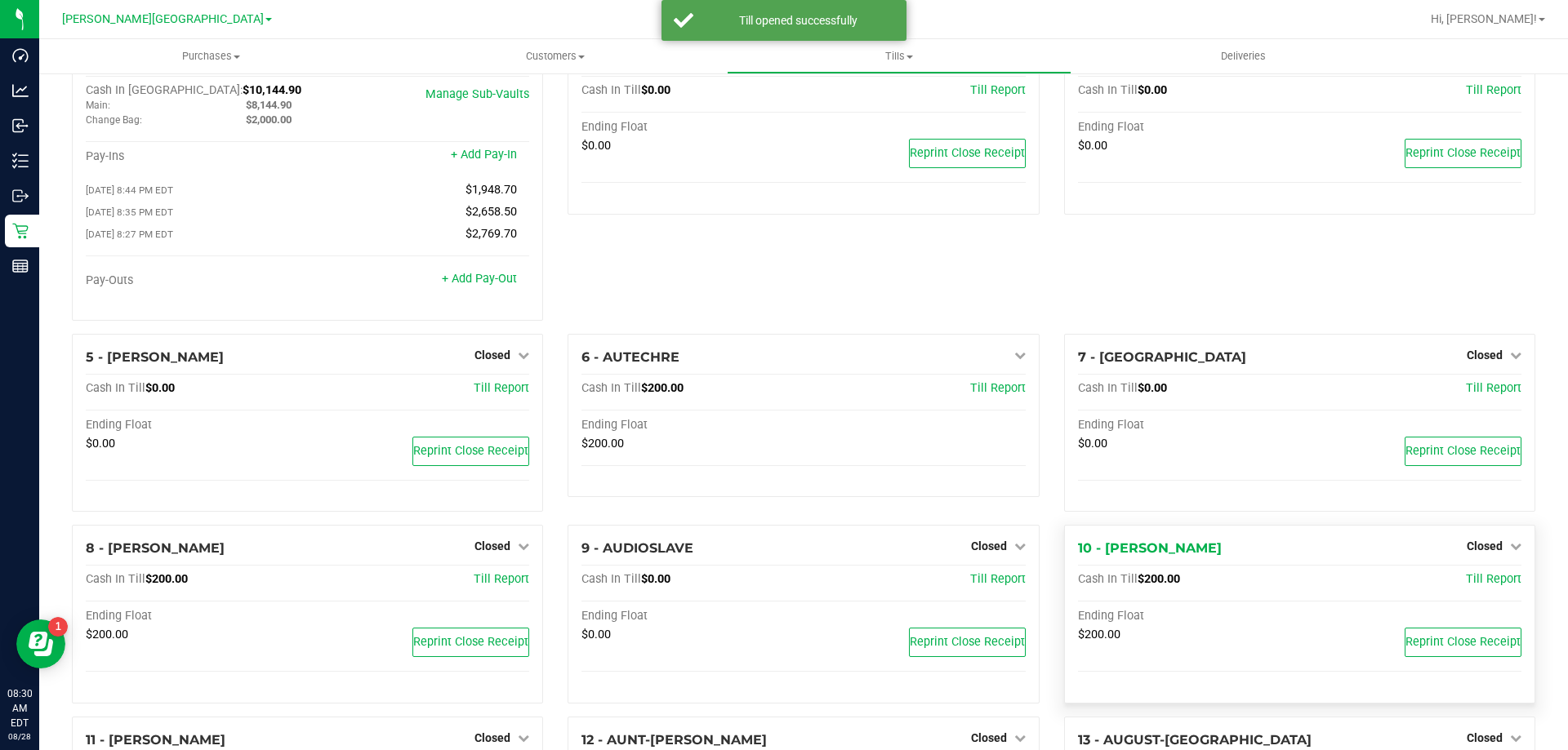
scroll to position [82, 0]
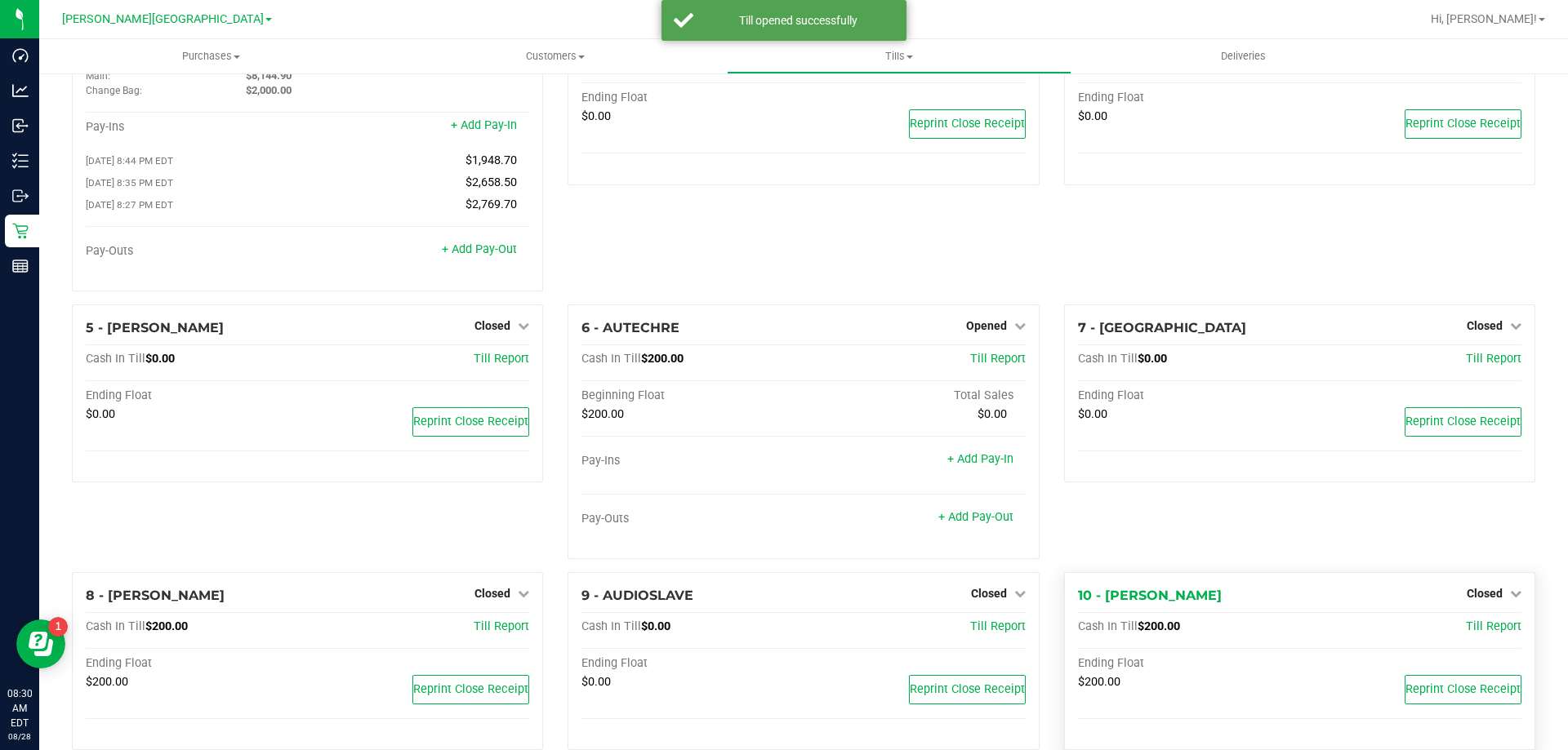
click at [1489, 587] on div "Closed" at bounding box center [1494, 593] width 55 height 19
click at [1477, 600] on span "Closed" at bounding box center [1484, 594] width 36 height 13
click at [1469, 629] on link "Open Till" at bounding box center [1483, 627] width 43 height 13
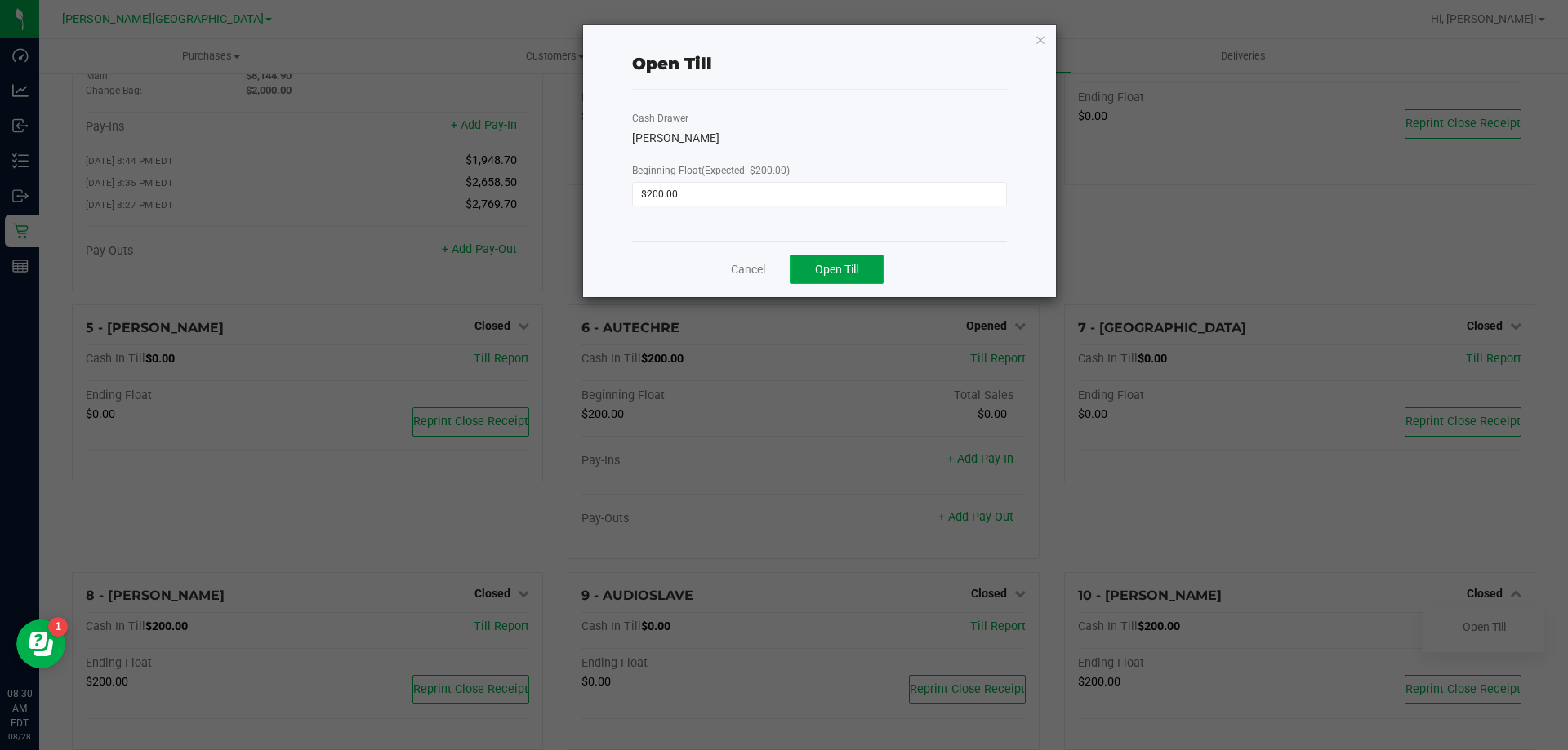
click at [832, 266] on span "Open Till" at bounding box center [836, 270] width 43 height 13
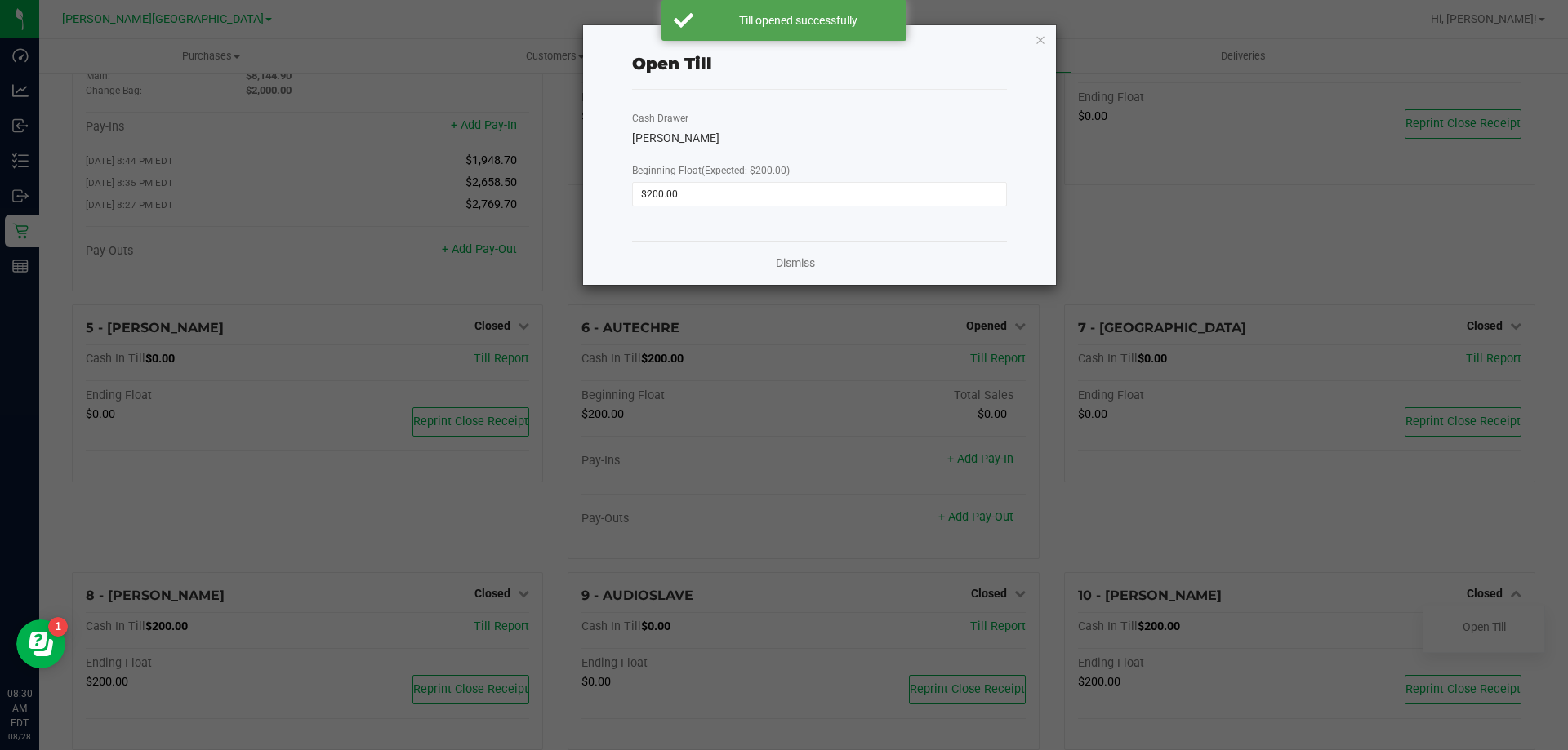
click at [796, 262] on link "Dismiss" at bounding box center [795, 264] width 39 height 17
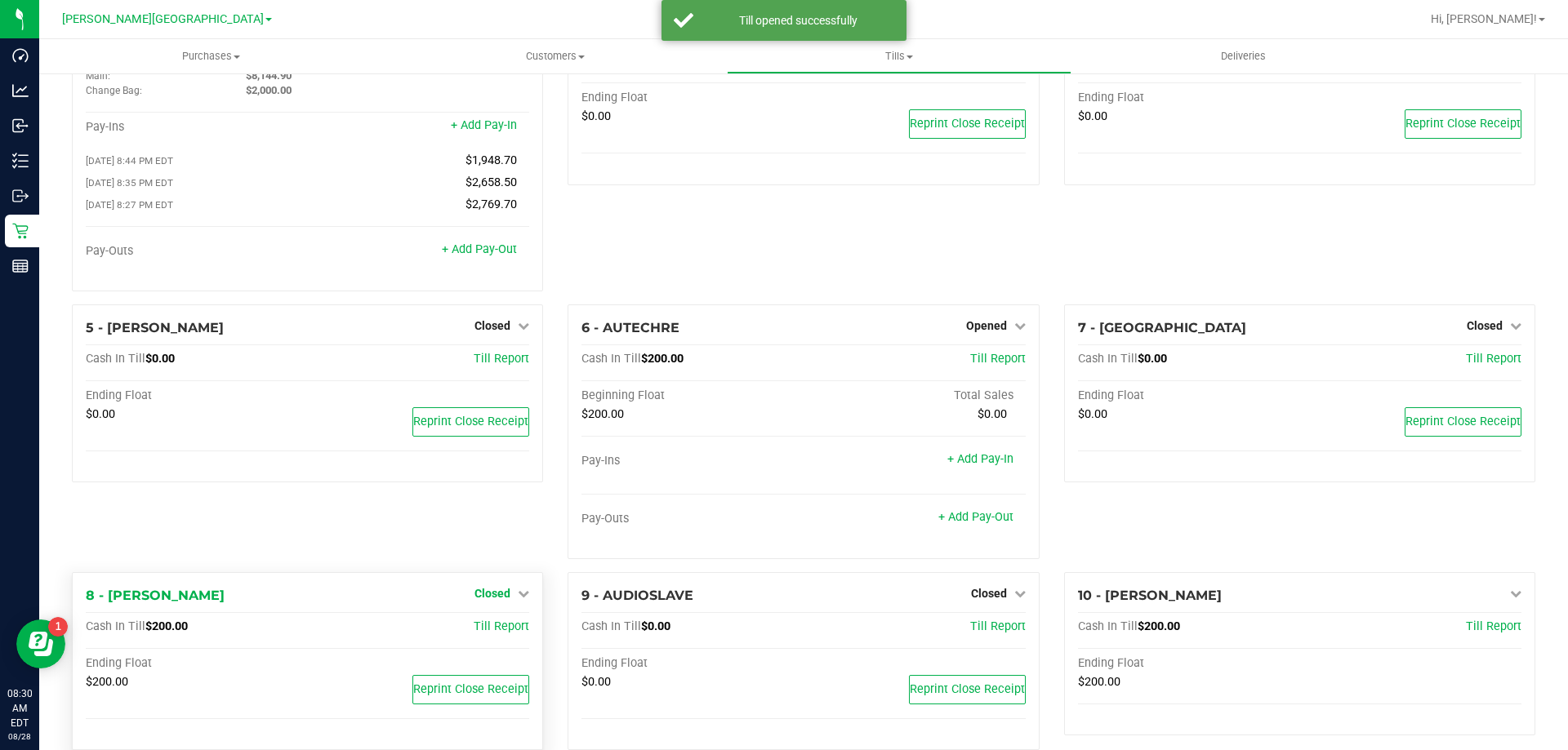
click at [496, 595] on span "Closed" at bounding box center [492, 594] width 36 height 13
click at [502, 631] on link "Open Till" at bounding box center [491, 627] width 43 height 13
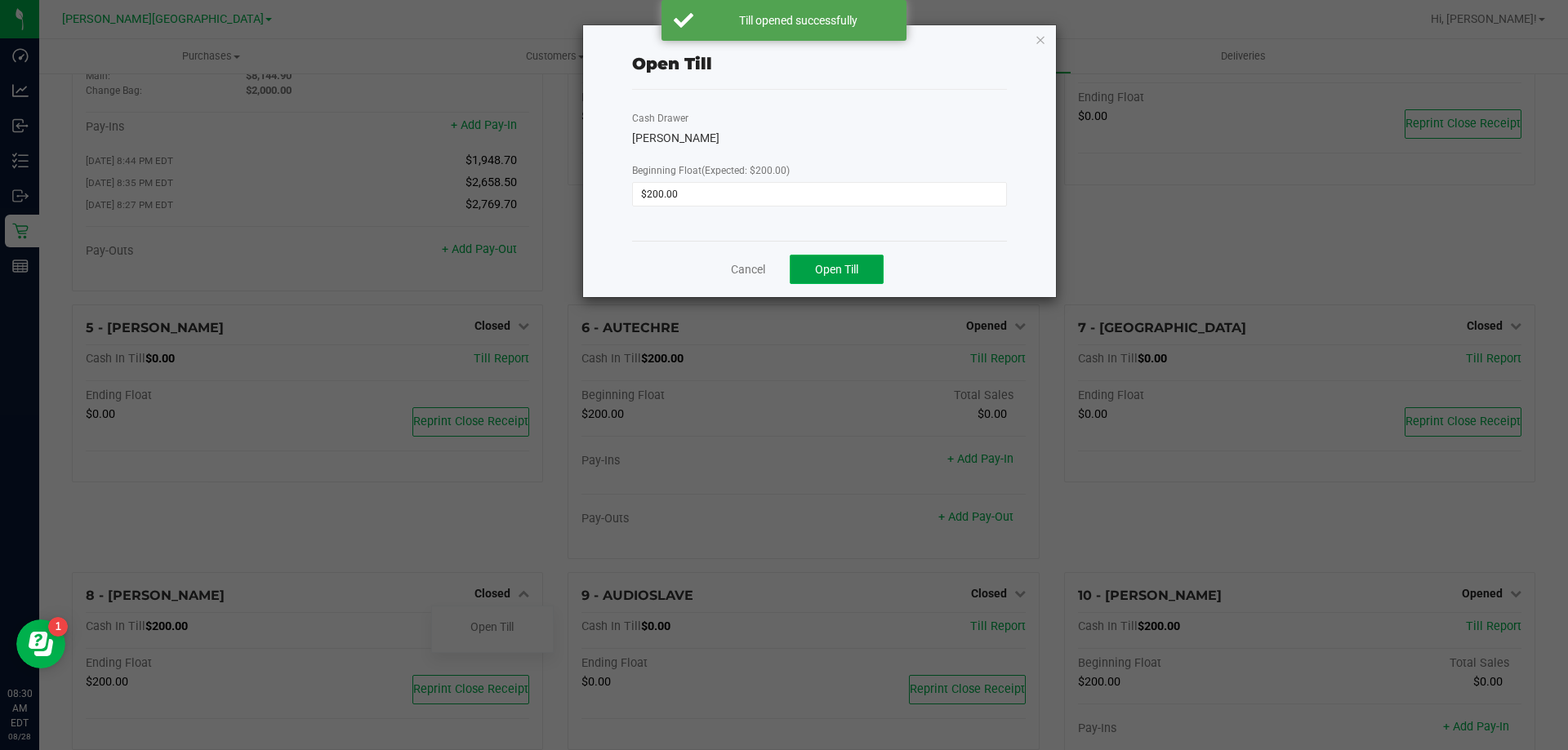
click at [850, 270] on span "Open Till" at bounding box center [836, 270] width 43 height 13
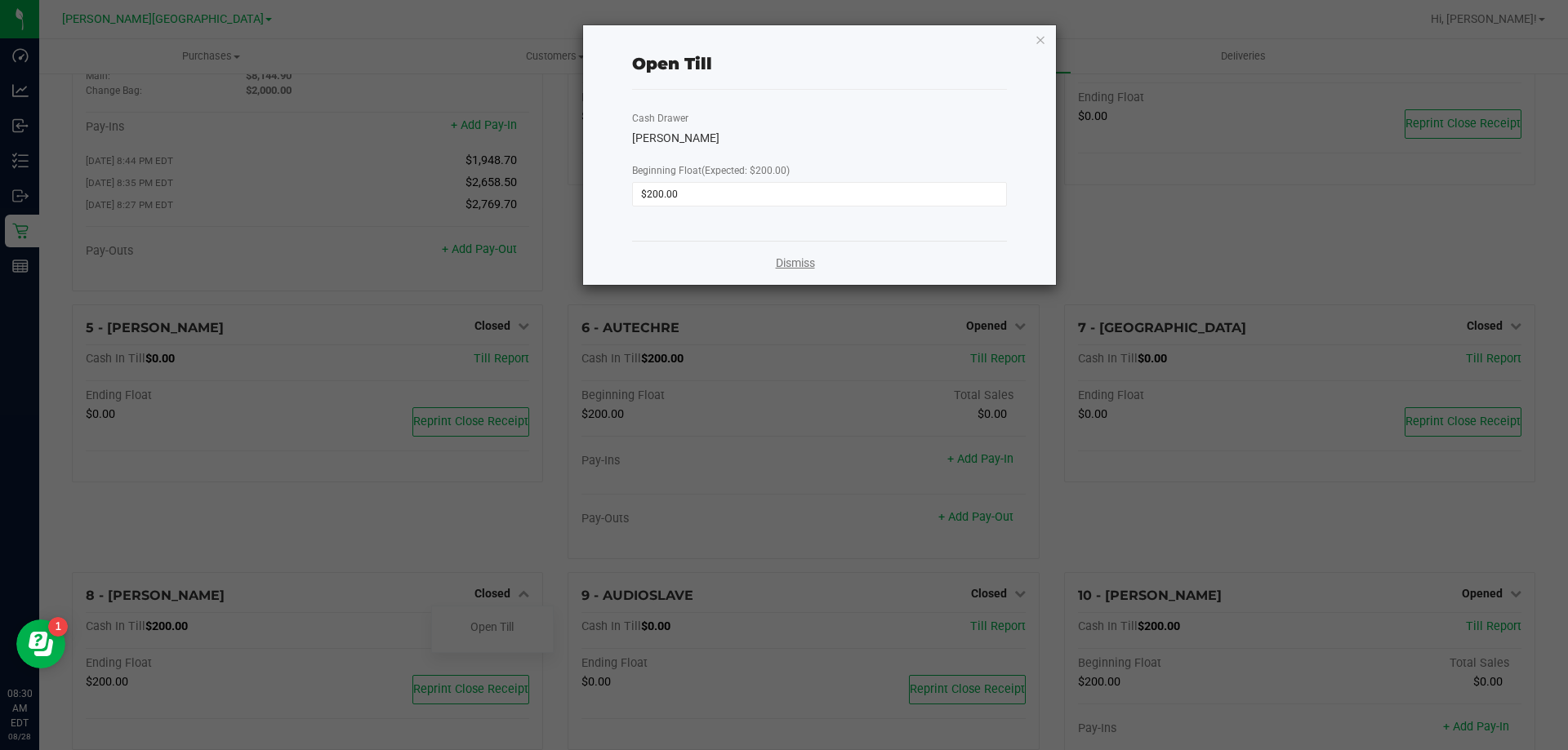
click at [807, 270] on link "Dismiss" at bounding box center [795, 264] width 39 height 17
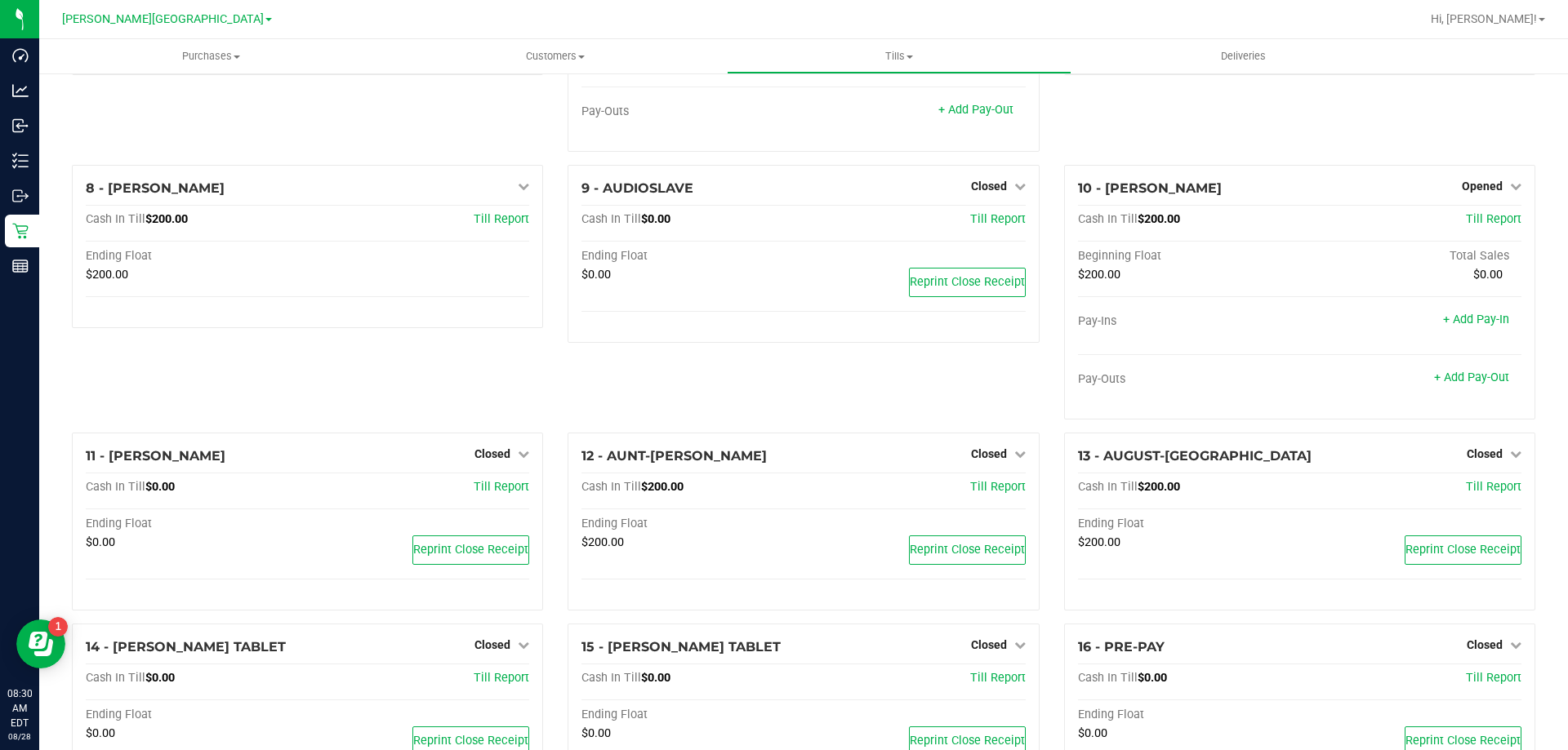
scroll to position [490, 0]
click at [997, 452] on span "Closed" at bounding box center [988, 453] width 36 height 13
click at [974, 488] on link "Open Till" at bounding box center [988, 487] width 43 height 13
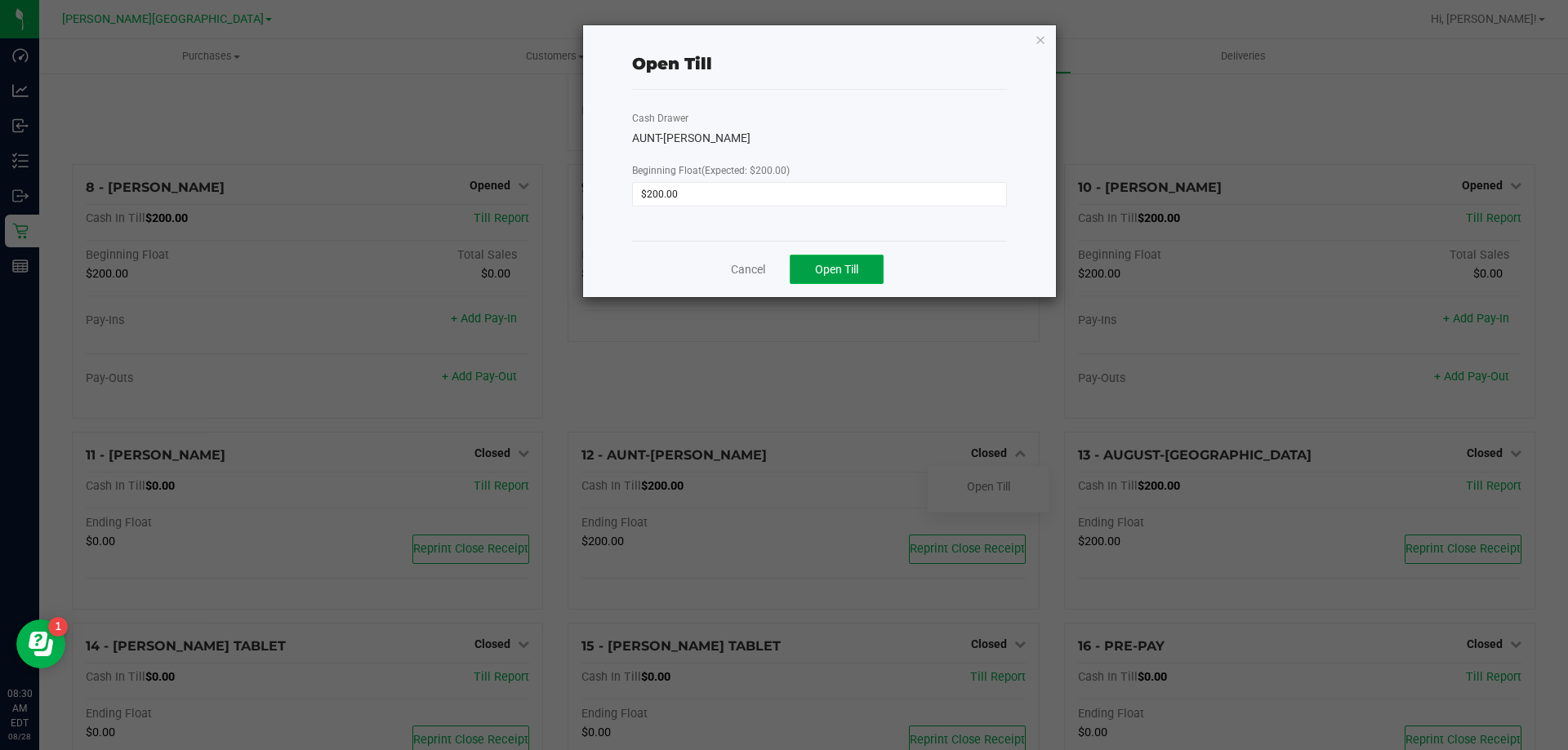
click at [824, 260] on button "Open Till" at bounding box center [836, 270] width 93 height 30
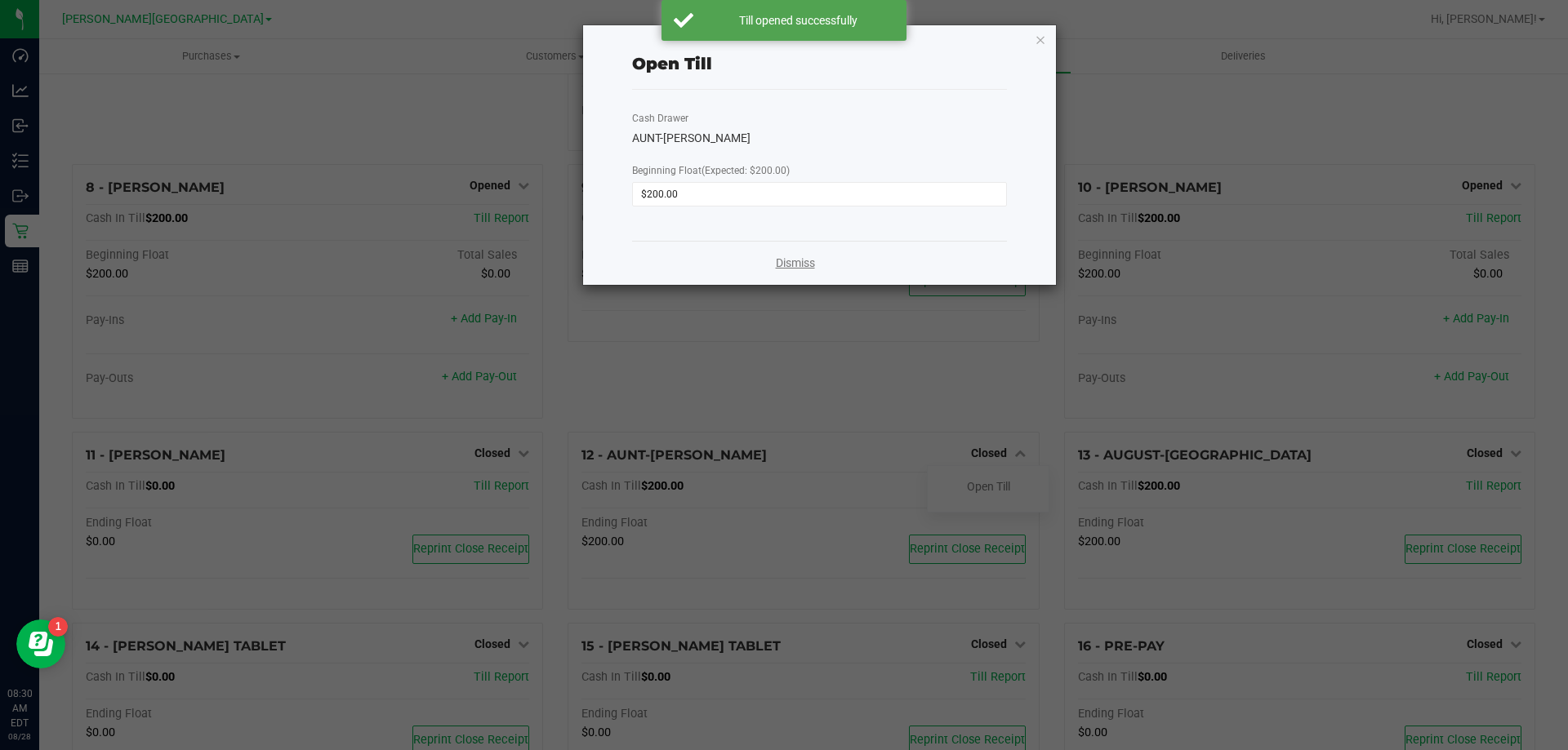
click at [786, 262] on link "Dismiss" at bounding box center [795, 264] width 39 height 17
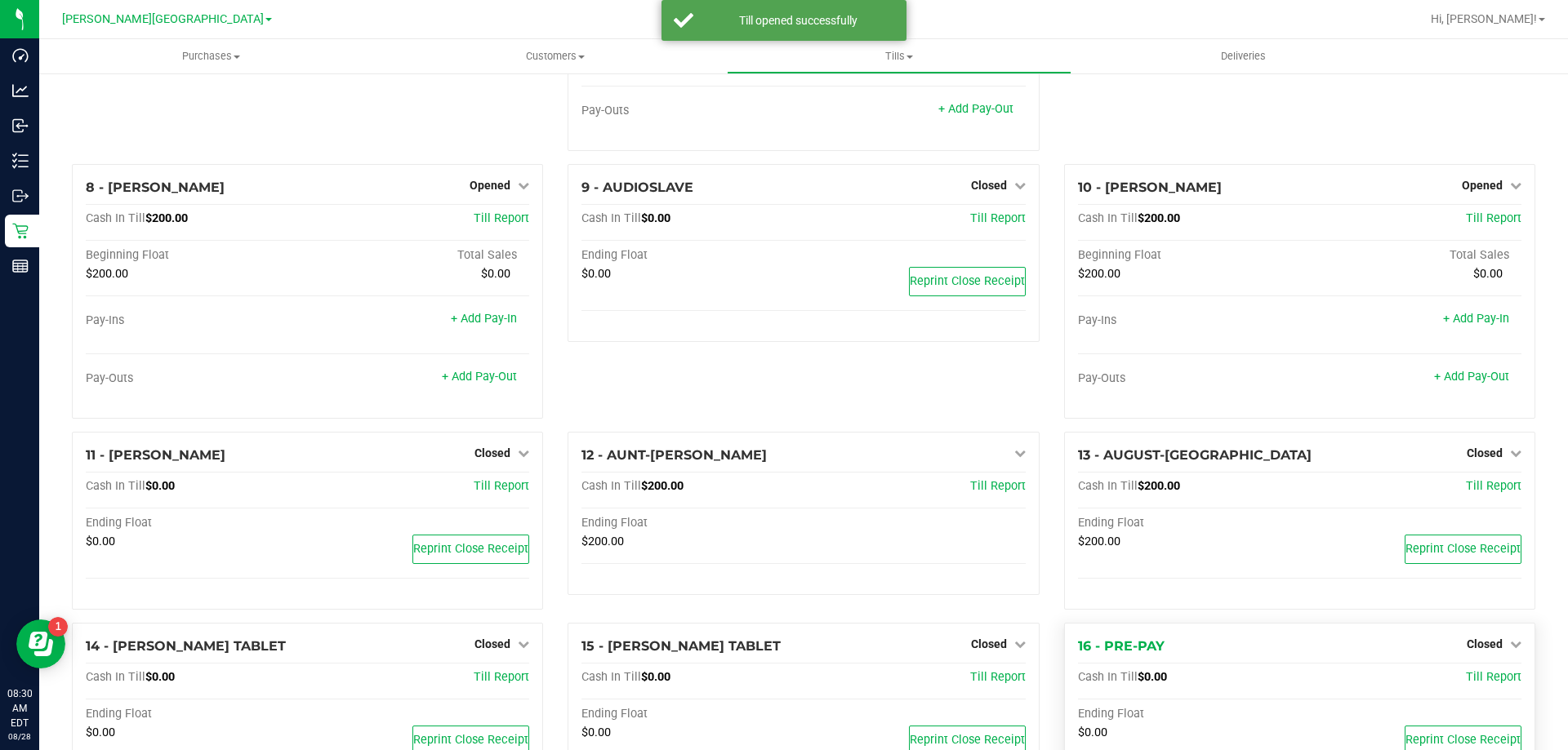
click at [1467, 641] on div "Closed" at bounding box center [1494, 644] width 55 height 19
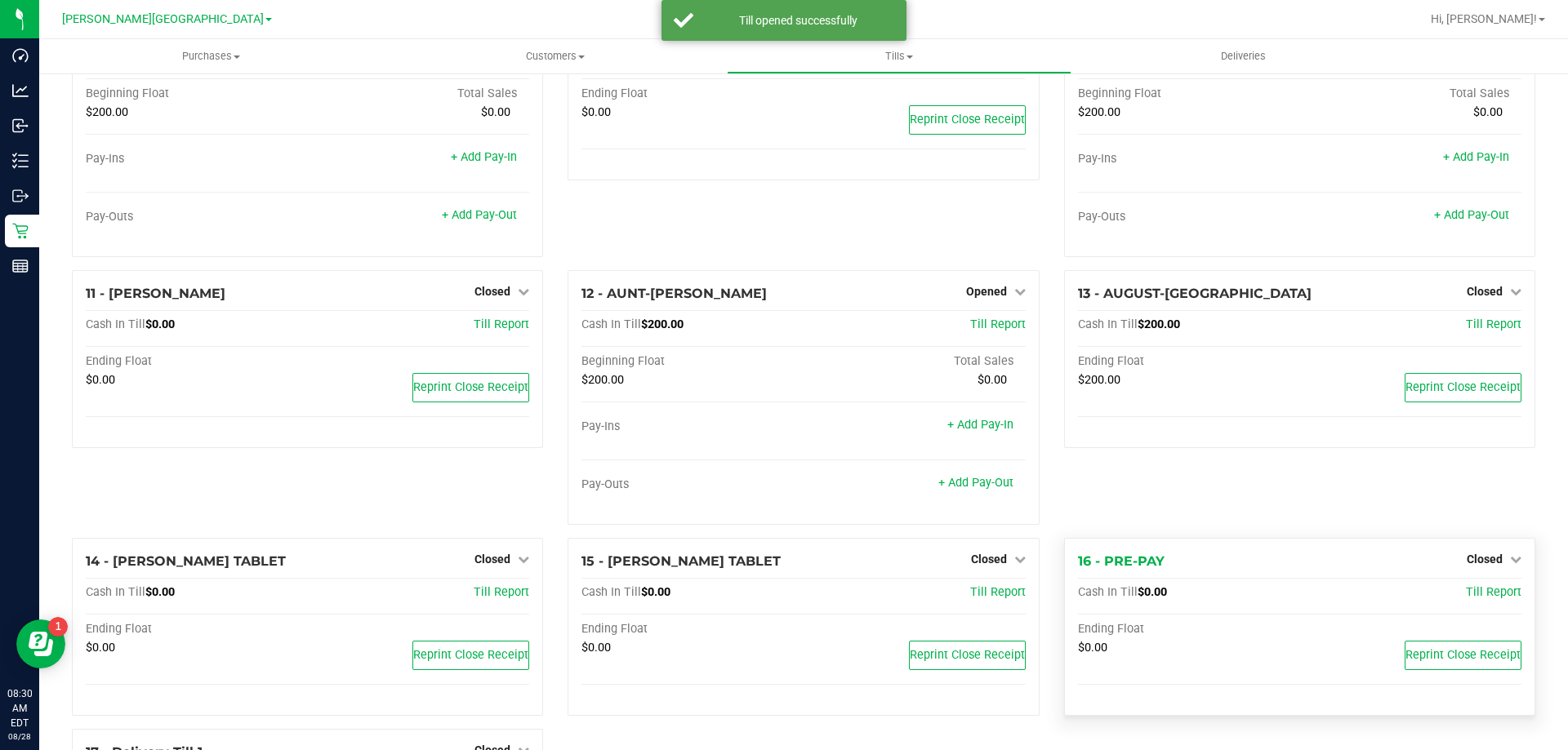
scroll to position [653, 0]
click at [1484, 564] on span "Closed" at bounding box center [1484, 557] width 36 height 13
click at [1467, 598] on link "Open Till" at bounding box center [1483, 591] width 43 height 13
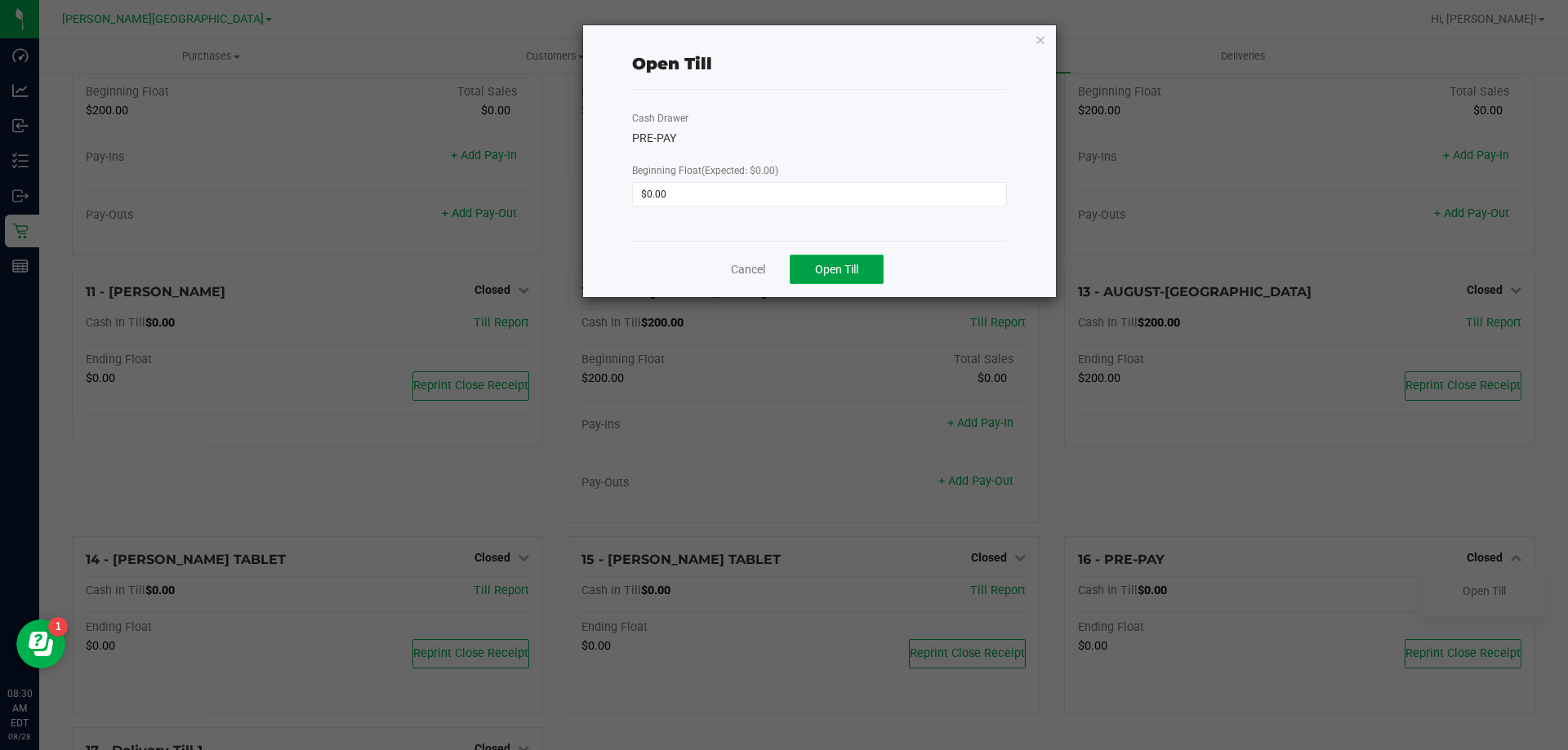
click at [850, 269] on span "Open Till" at bounding box center [836, 270] width 43 height 13
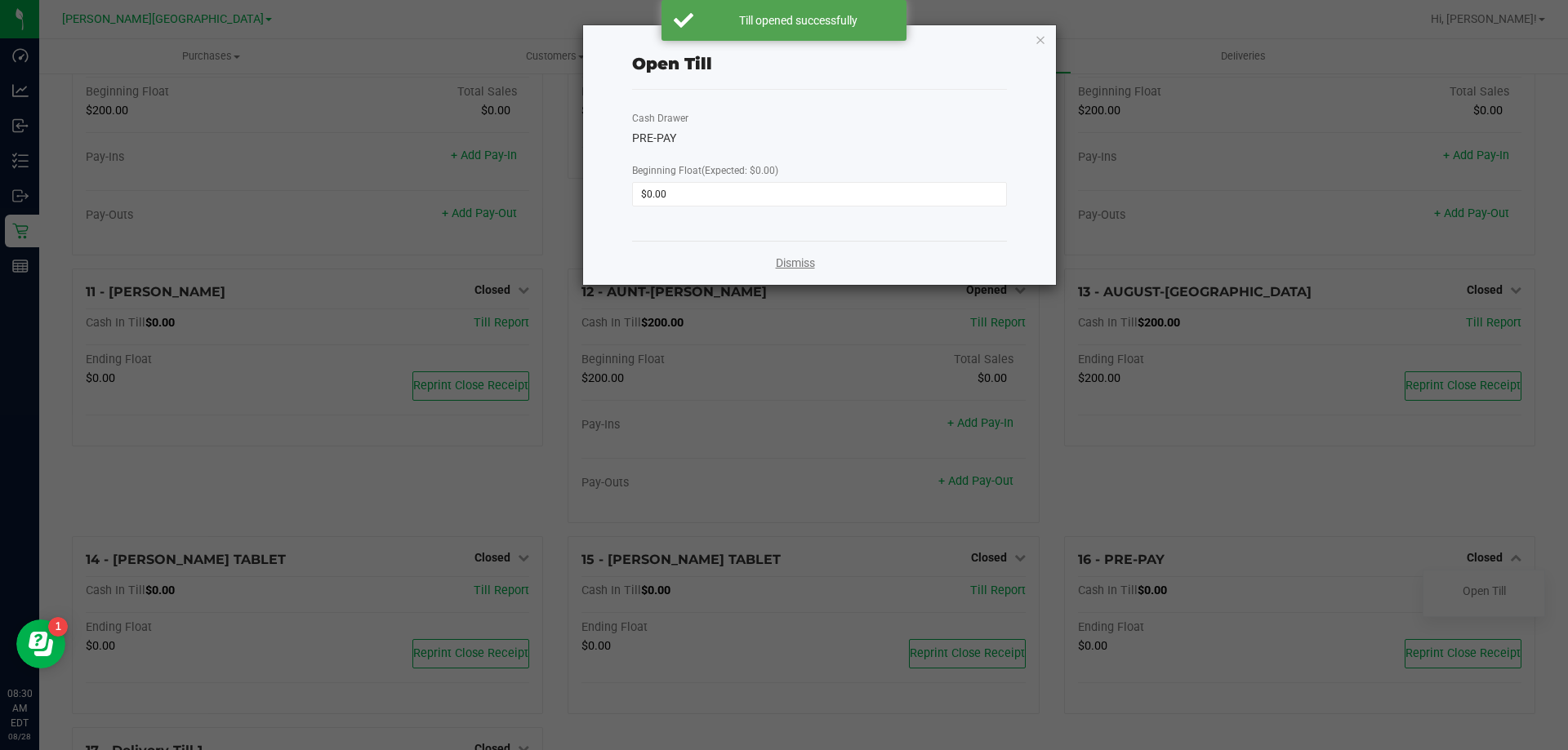
click at [796, 264] on link "Dismiss" at bounding box center [795, 264] width 39 height 17
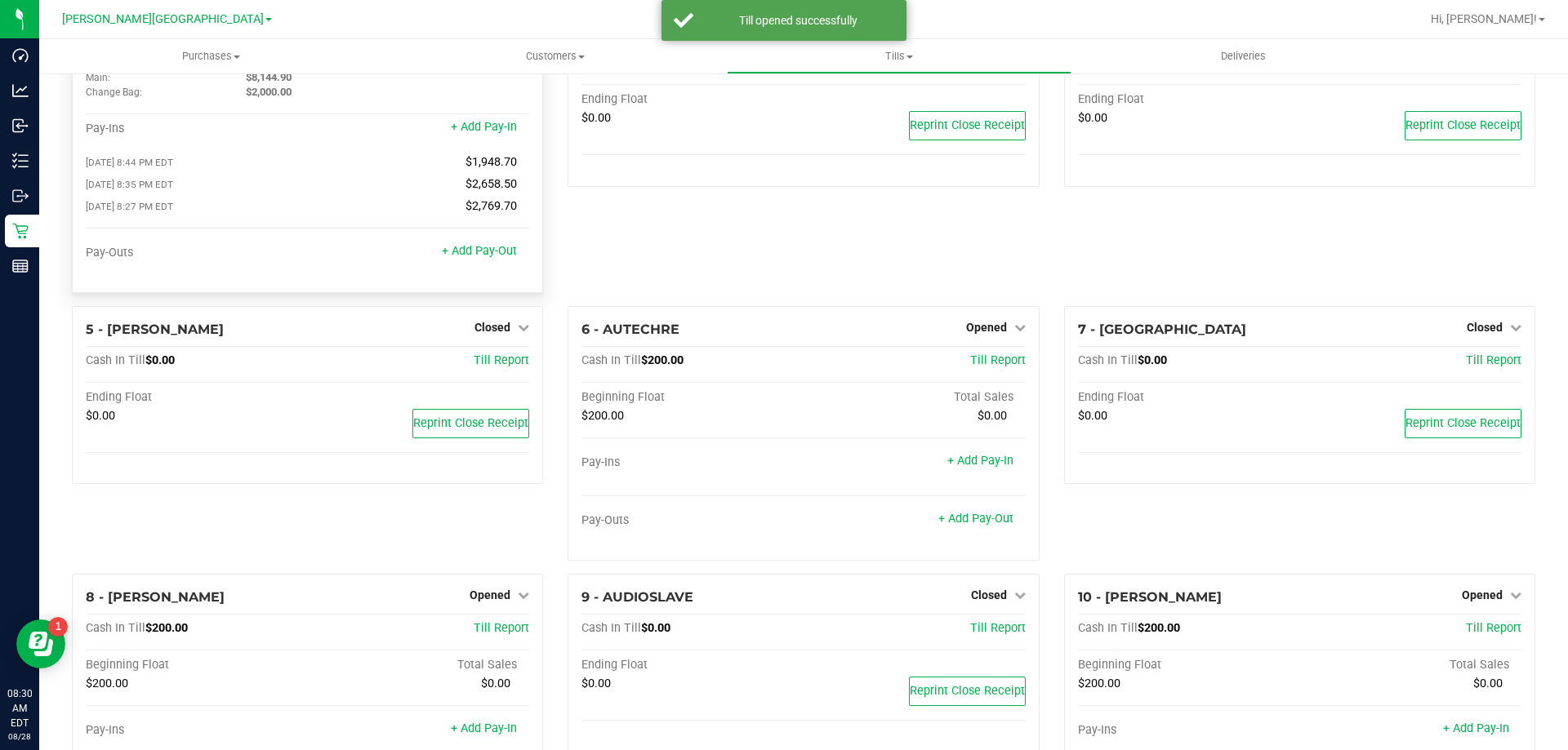
scroll to position [0, 0]
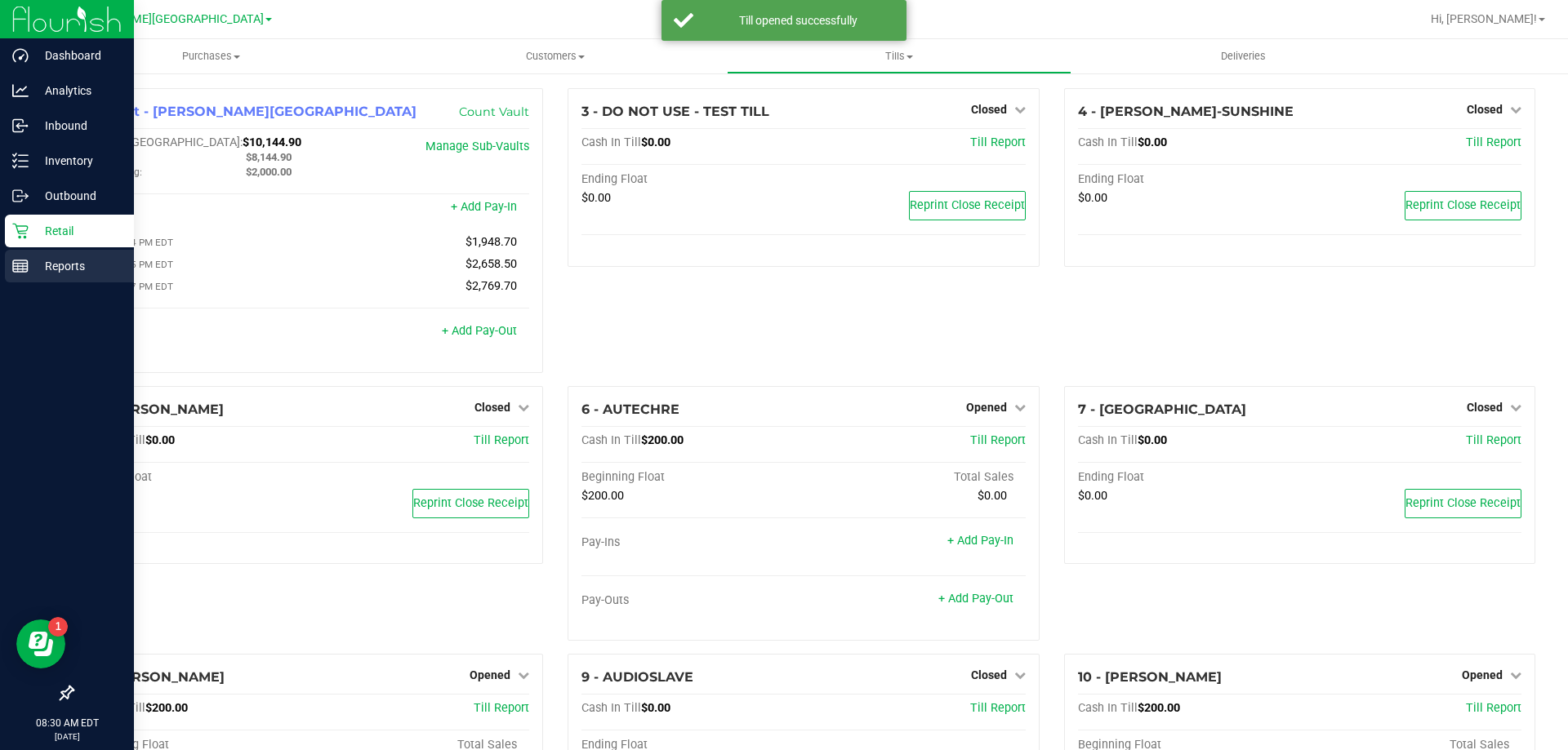
click at [34, 266] on p "Reports" at bounding box center [78, 266] width 98 height 19
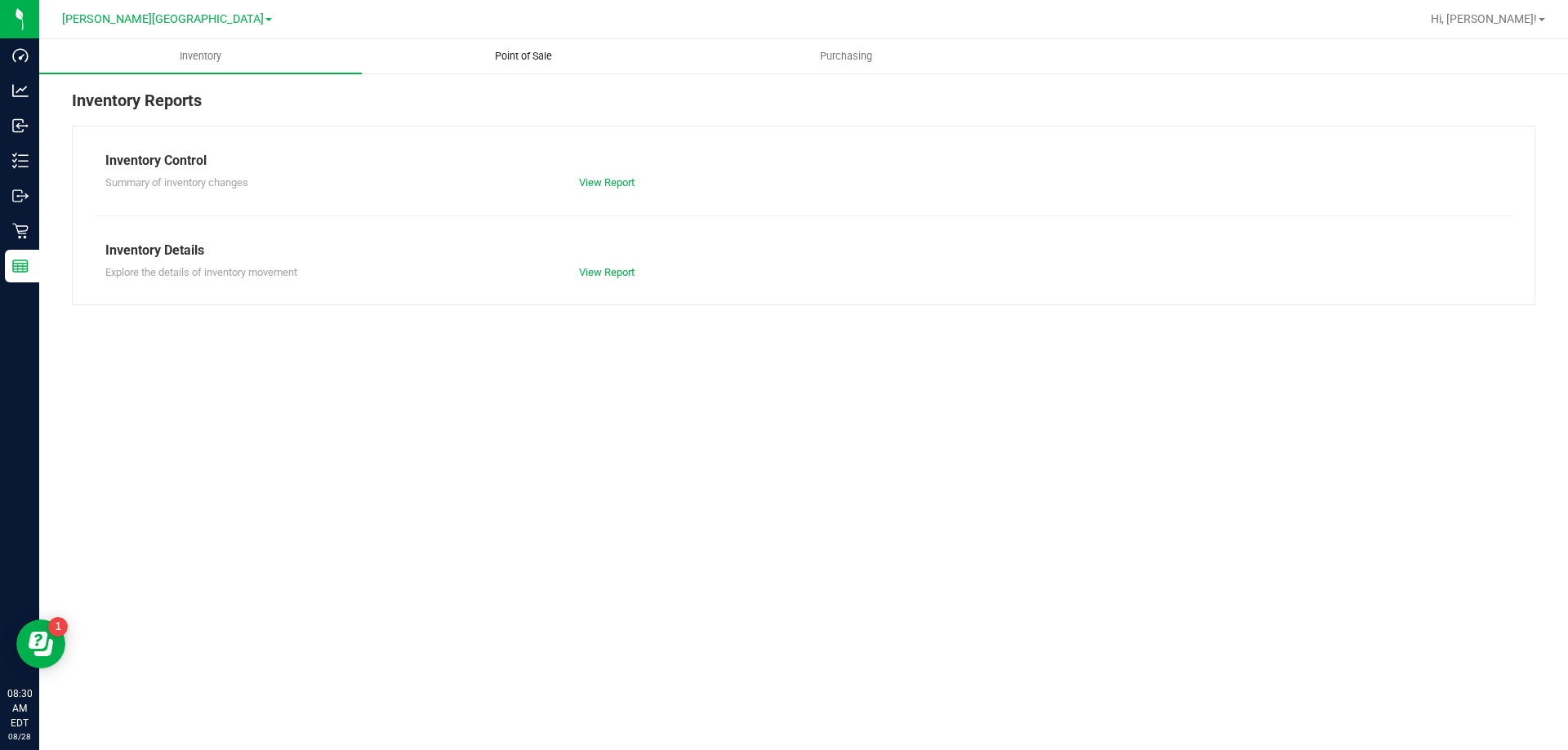
click at [513, 51] on span "Point of Sale" at bounding box center [523, 56] width 101 height 14
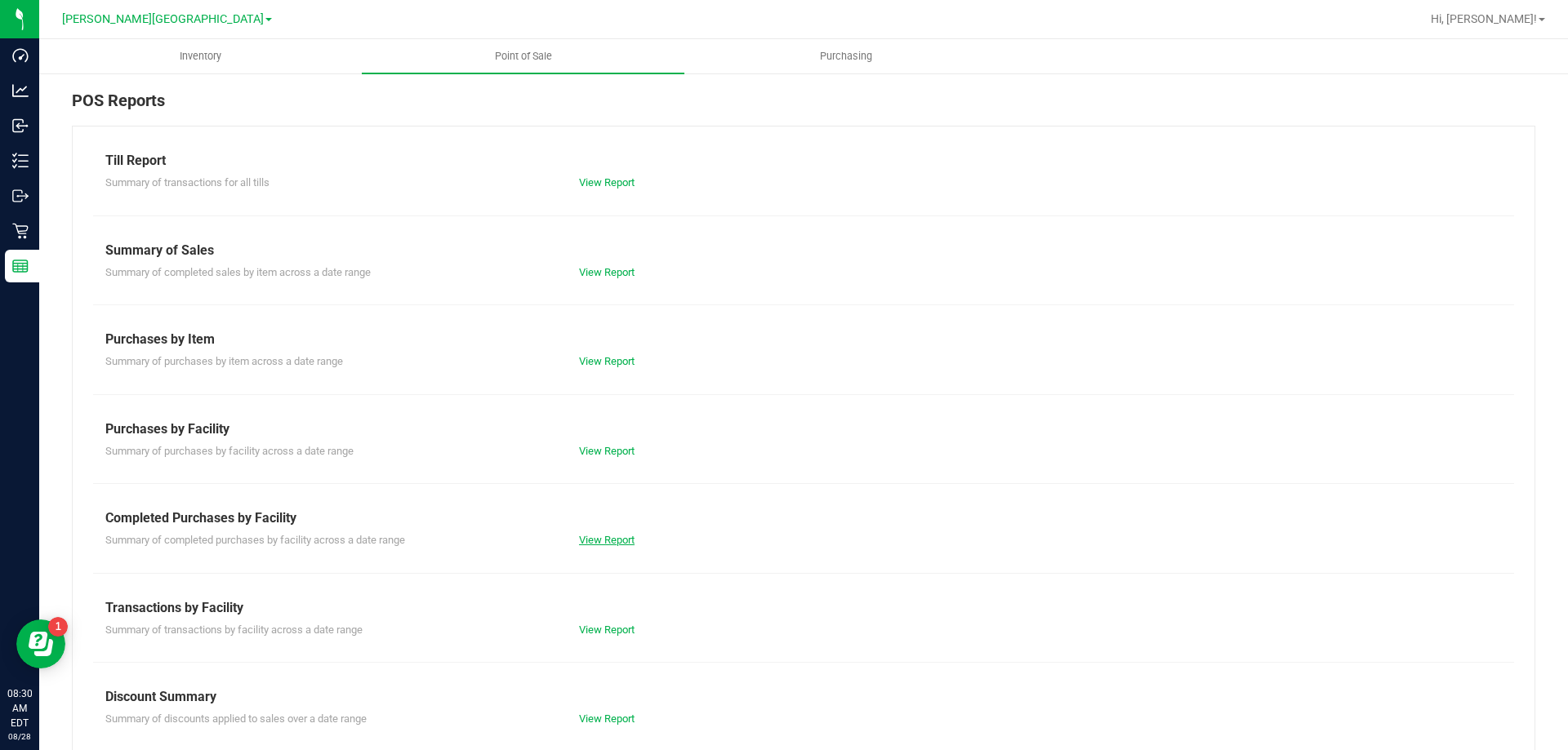
click at [625, 545] on link "View Report" at bounding box center [607, 539] width 56 height 13
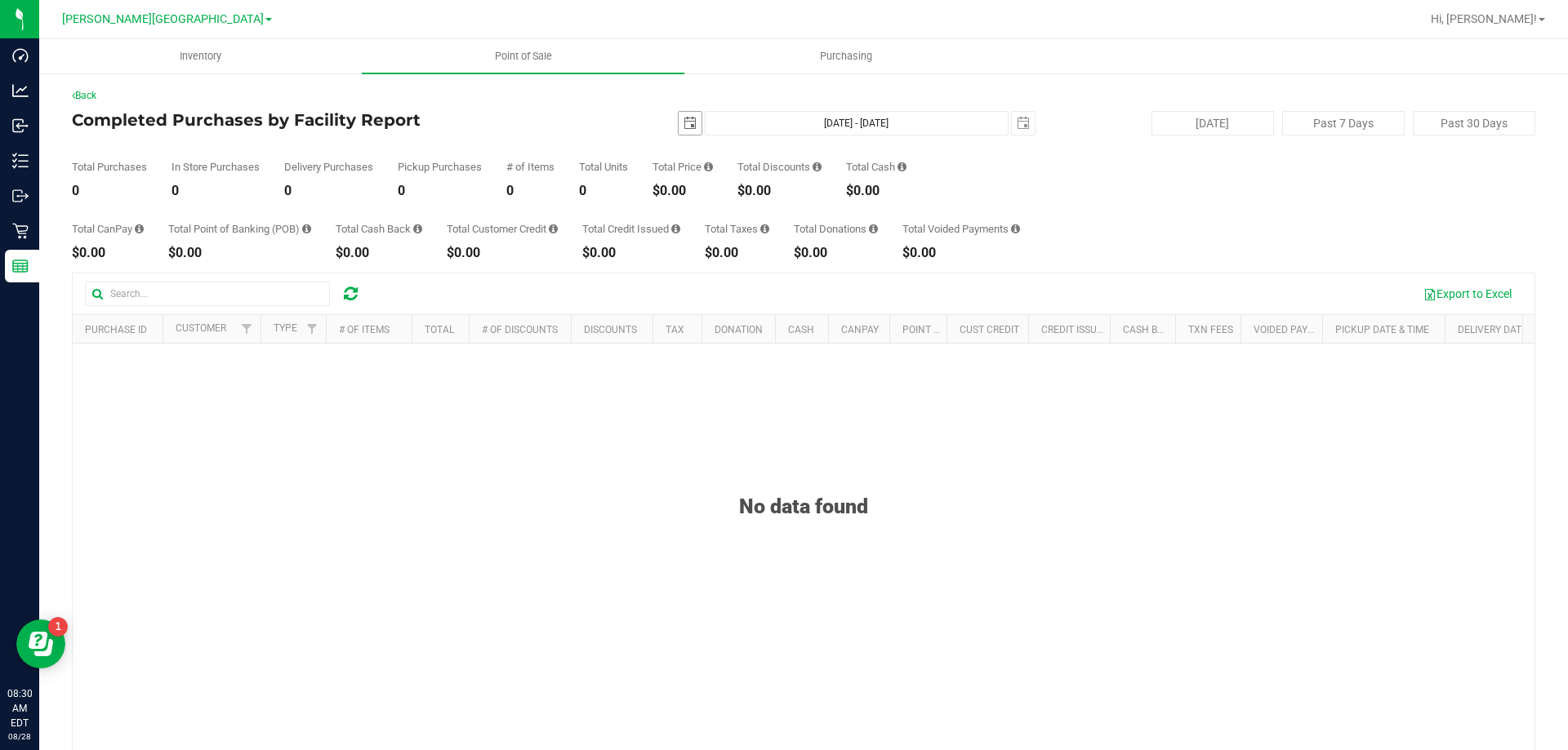
click at [688, 117] on span "select" at bounding box center [691, 123] width 13 height 13
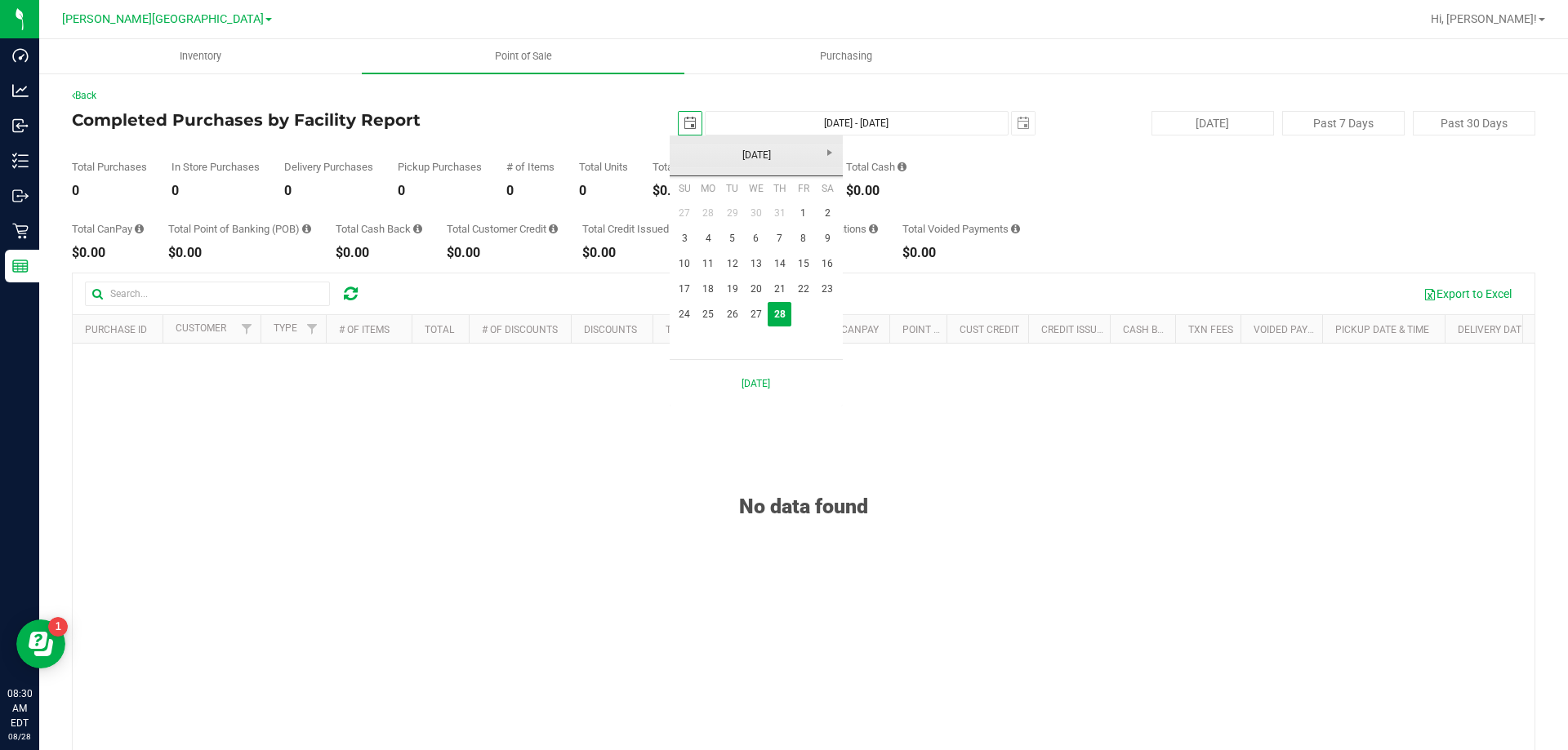
scroll to position [0, 40]
click at [752, 312] on link "27" at bounding box center [755, 315] width 24 height 25
type input "2025-08-27"
type input "Aug 27, 2025 - Aug 28, 2025"
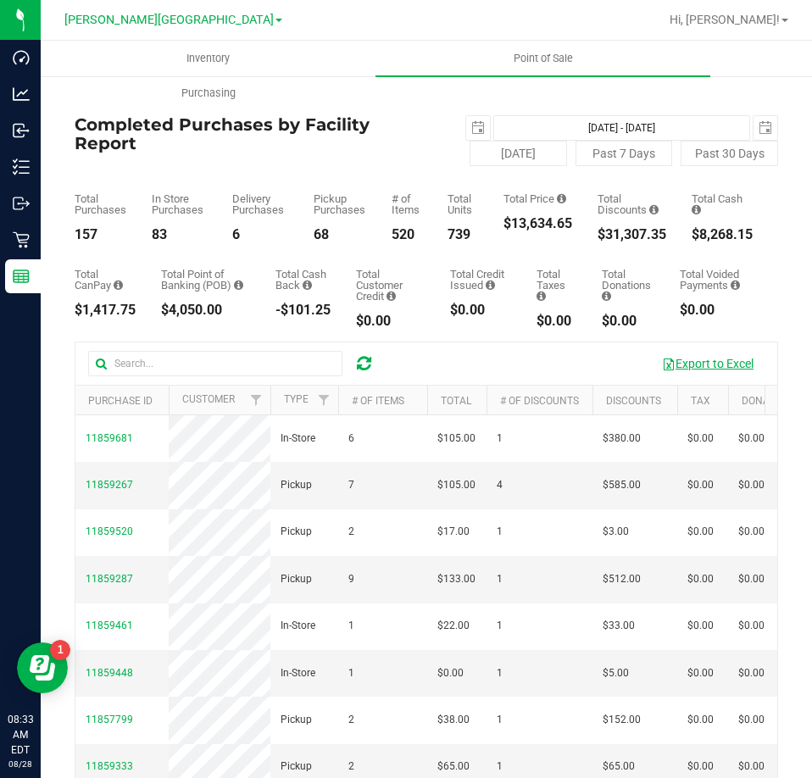
click at [708, 362] on button "Export to Excel" at bounding box center [708, 363] width 114 height 29
click at [475, 130] on span "select" at bounding box center [478, 128] width 14 height 14
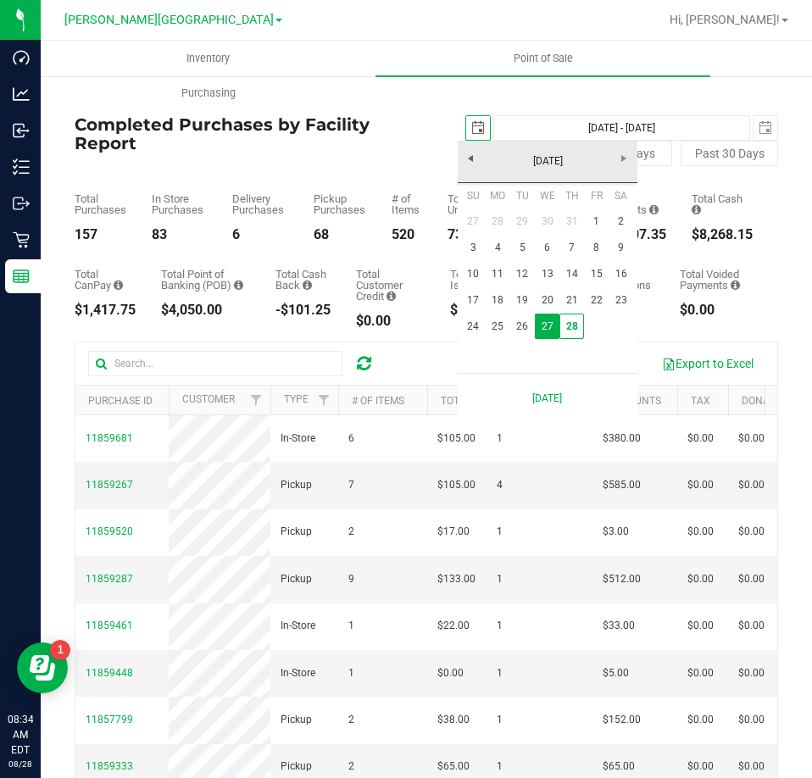
scroll to position [0, 42]
click at [466, 330] on link "24" at bounding box center [473, 327] width 25 height 26
type input "2025-08-24"
type input "Aug 24, 2025 - Aug 28, 2025"
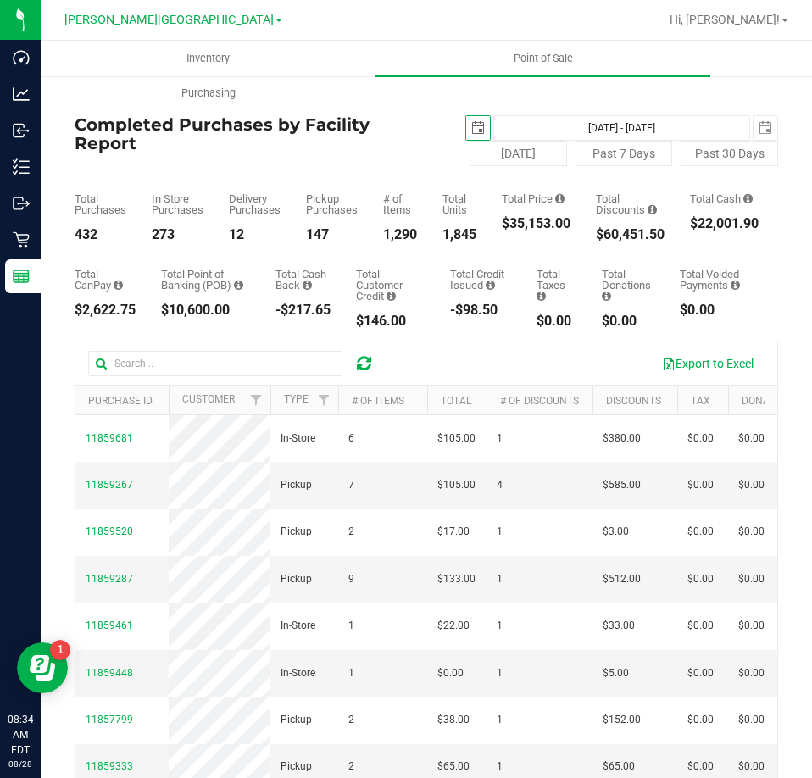
click at [479, 128] on span "select" at bounding box center [478, 128] width 24 height 24
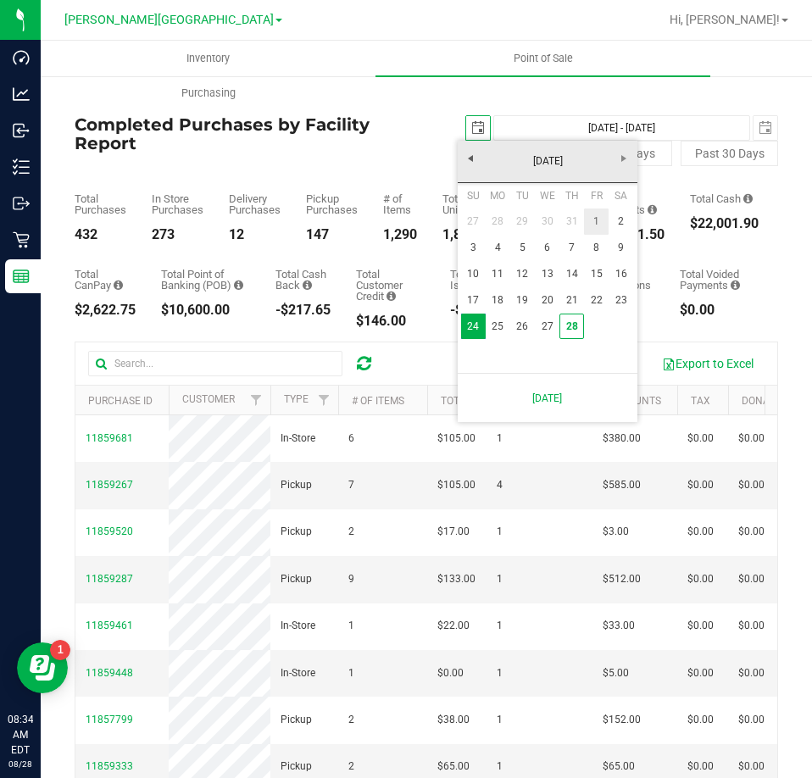
click at [589, 220] on link "1" at bounding box center [596, 222] width 25 height 26
type input "2025-08-01"
type input "Aug 1, 2025 - Aug 28, 2025"
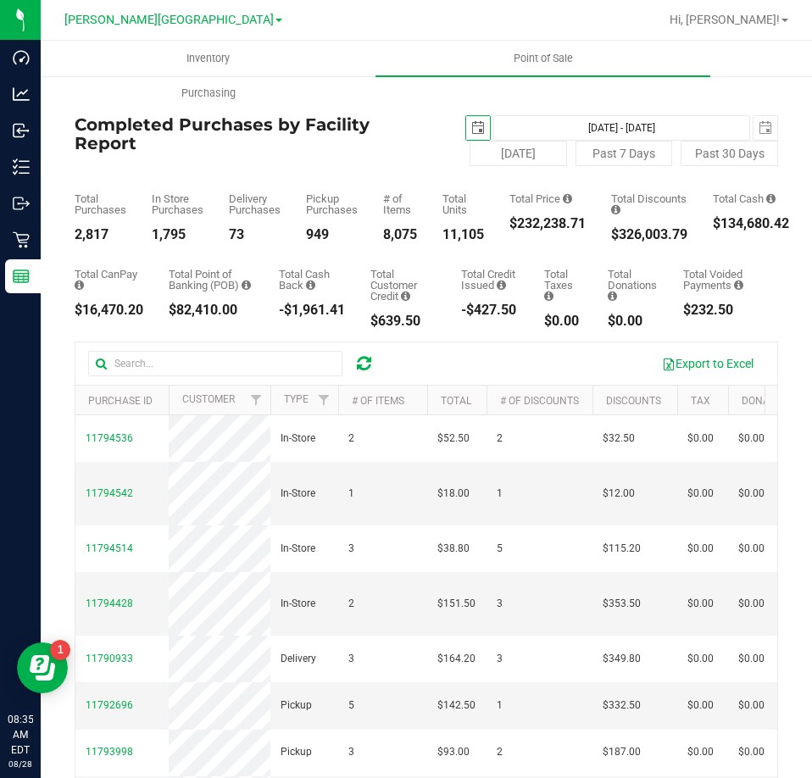
click at [471, 122] on span "select" at bounding box center [478, 128] width 14 height 14
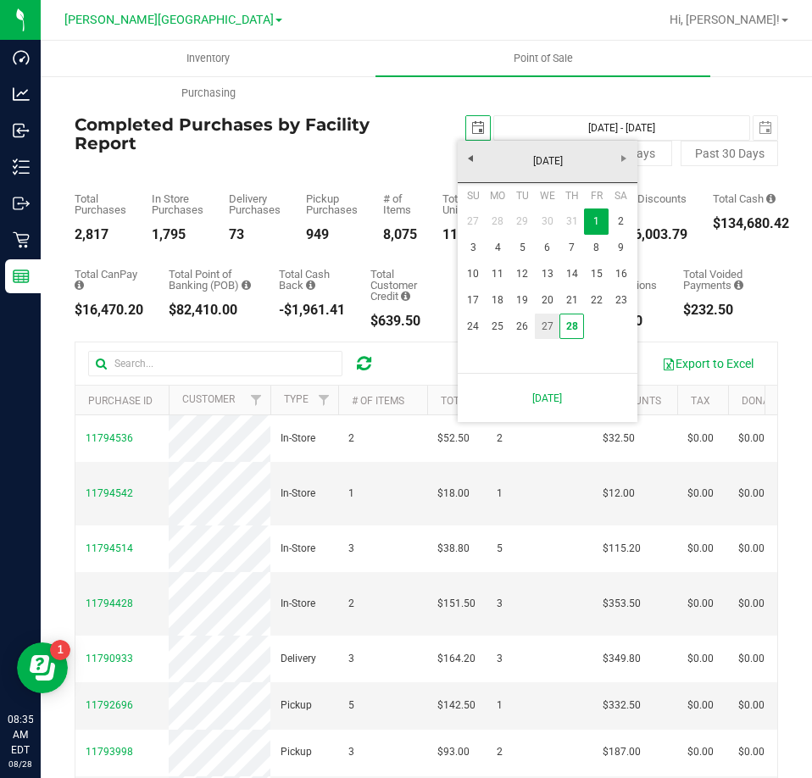
click at [553, 327] on link "27" at bounding box center [547, 327] width 25 height 26
type input "2025-08-27"
type input "Aug 27, 2025 - Aug 28, 2025"
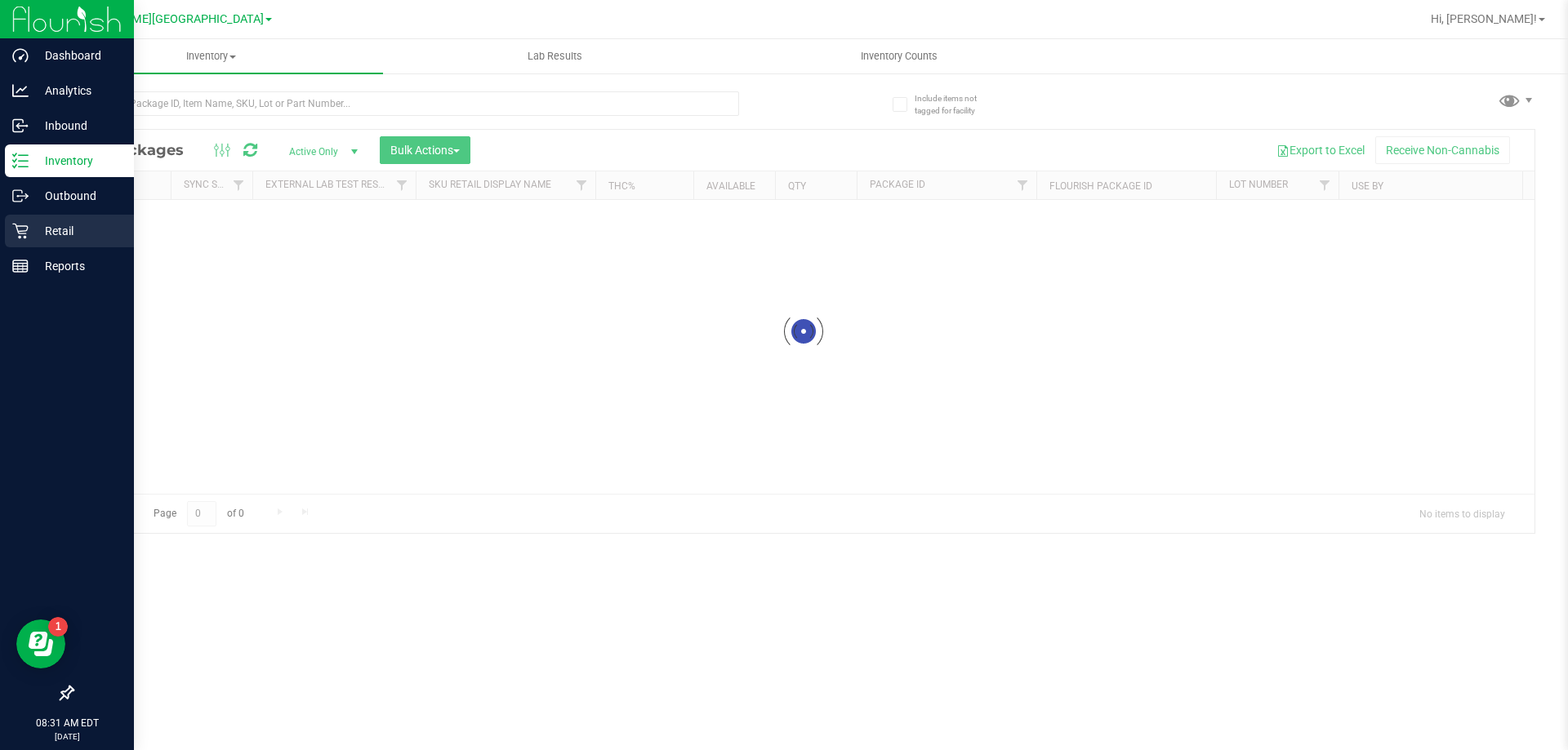
click at [35, 239] on p "Retail" at bounding box center [78, 231] width 98 height 19
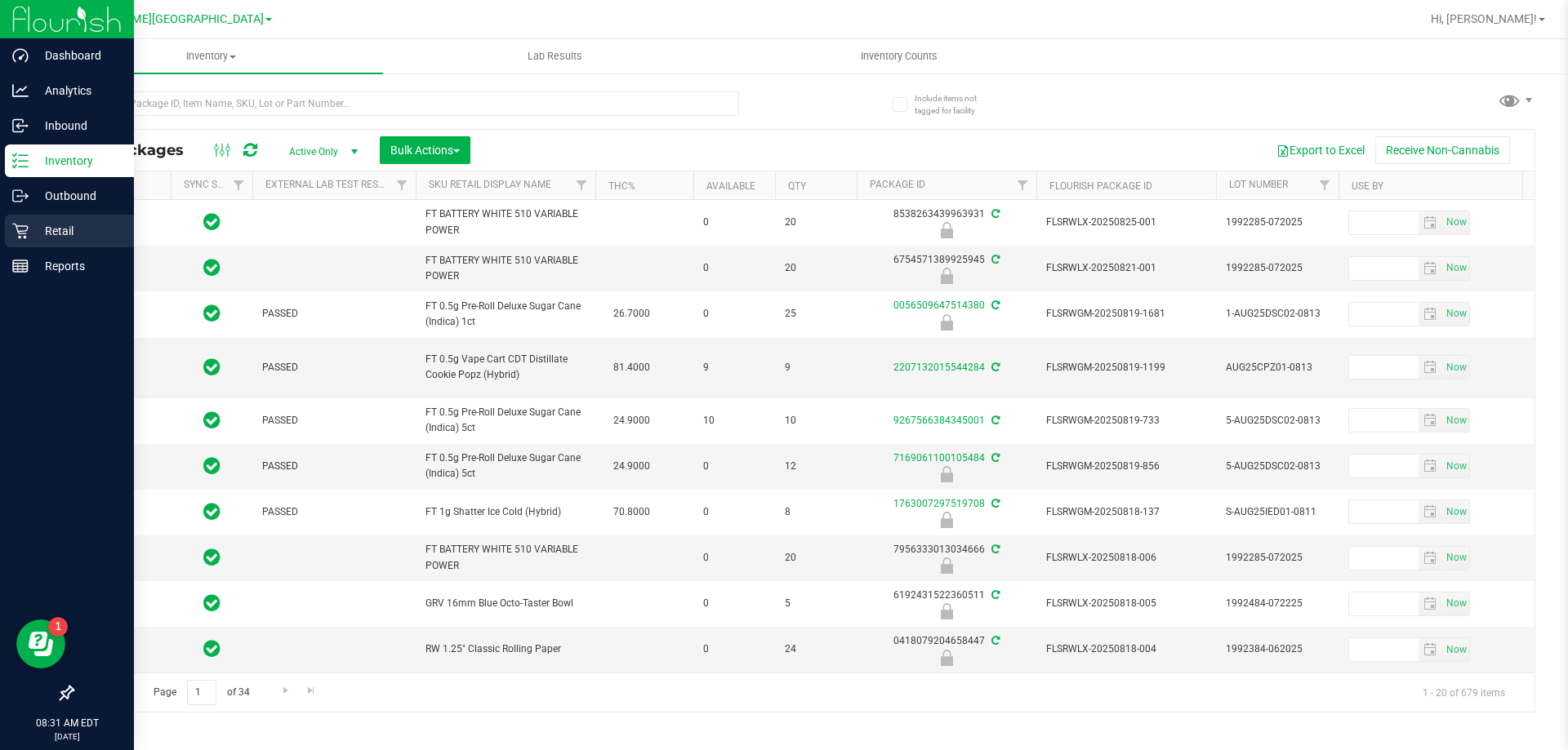
type input "2026-02-15"
click at [21, 226] on icon at bounding box center [20, 231] width 15 height 15
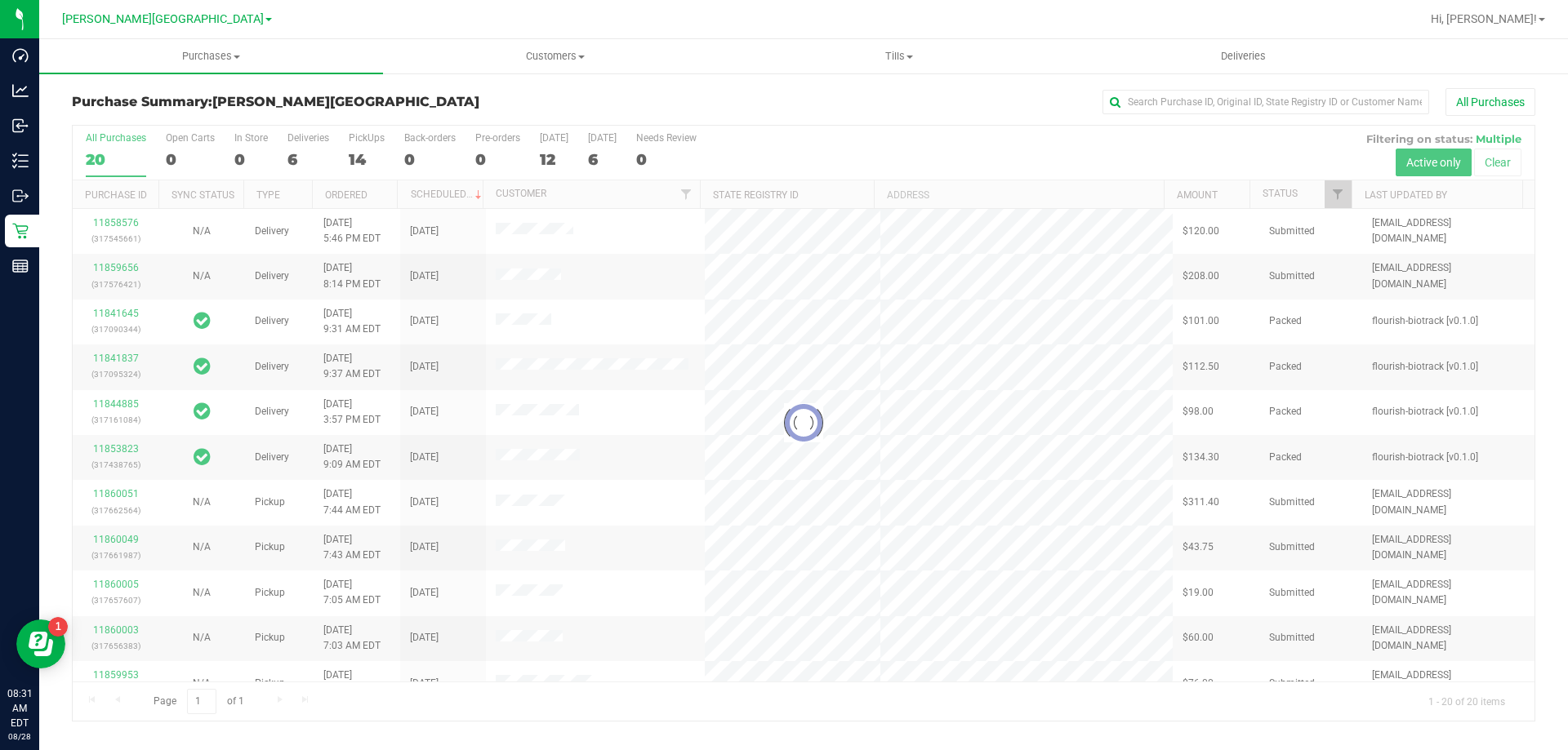
click at [1336, 195] on div at bounding box center [803, 424] width 1462 height 595
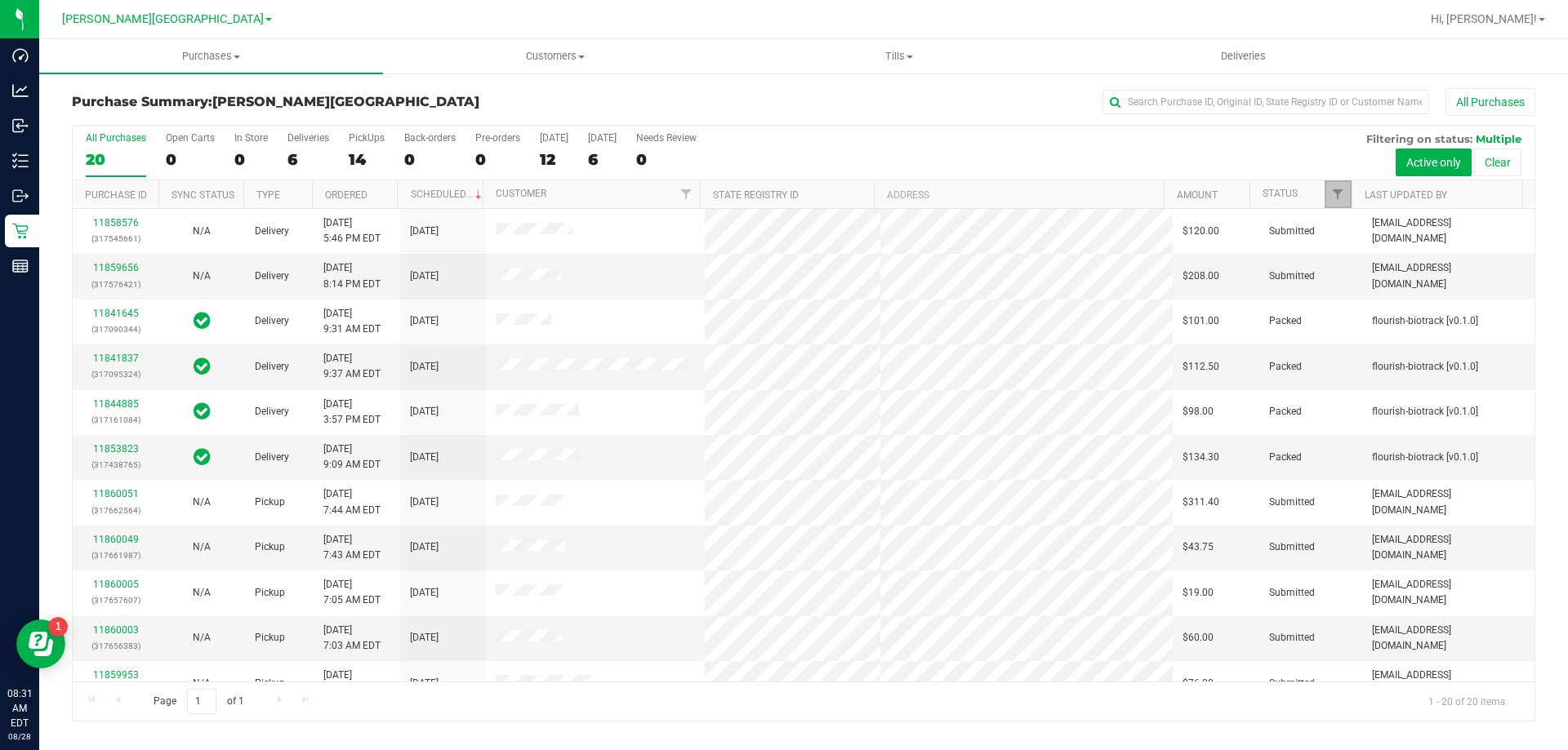
click at [1336, 195] on span "Filter" at bounding box center [1338, 194] width 13 height 13
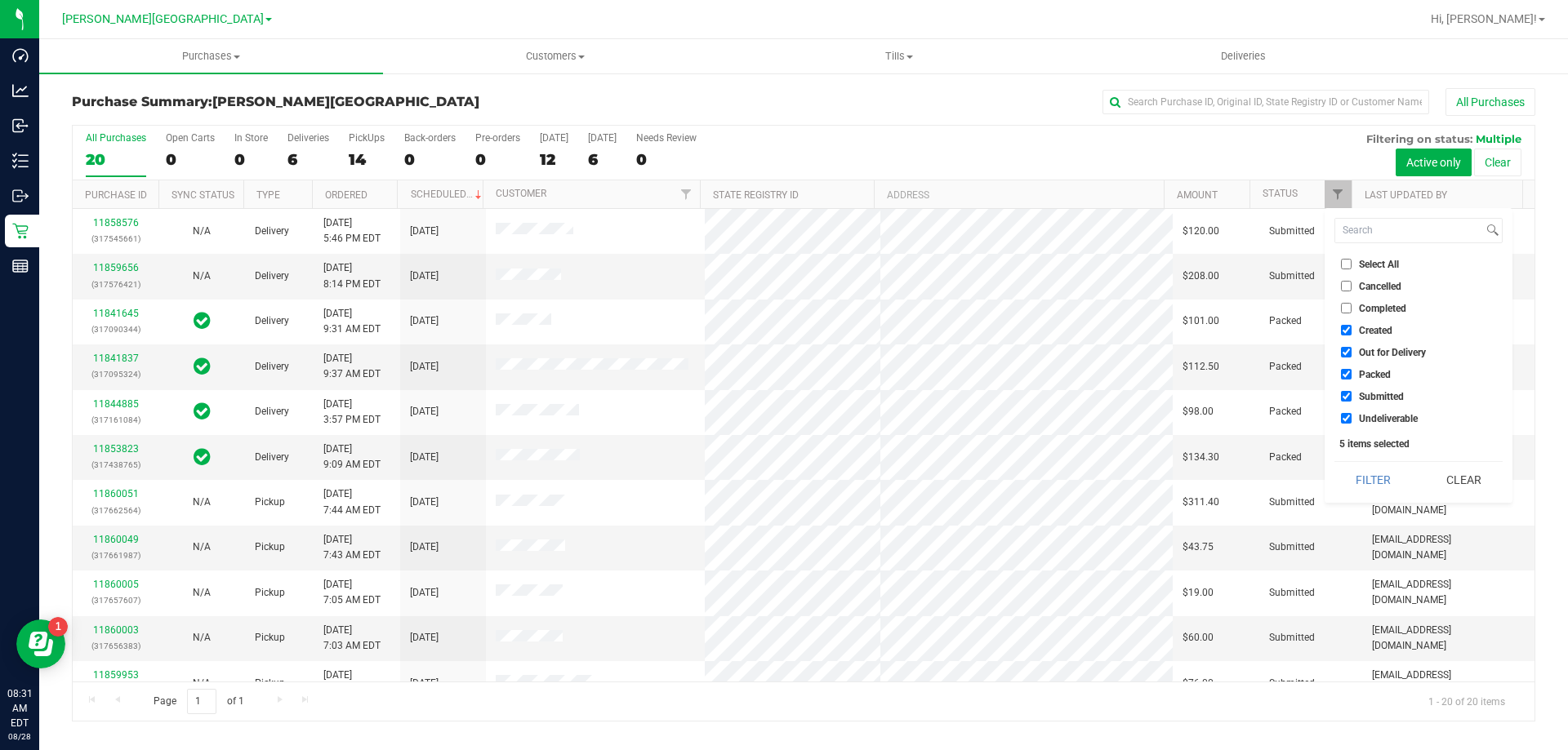
click at [1346, 329] on input "Created" at bounding box center [1346, 329] width 11 height 11
checkbox input "false"
click at [1344, 349] on input "Out for Delivery" at bounding box center [1346, 351] width 11 height 11
checkbox input "false"
click at [1343, 375] on input "Packed" at bounding box center [1346, 374] width 11 height 11
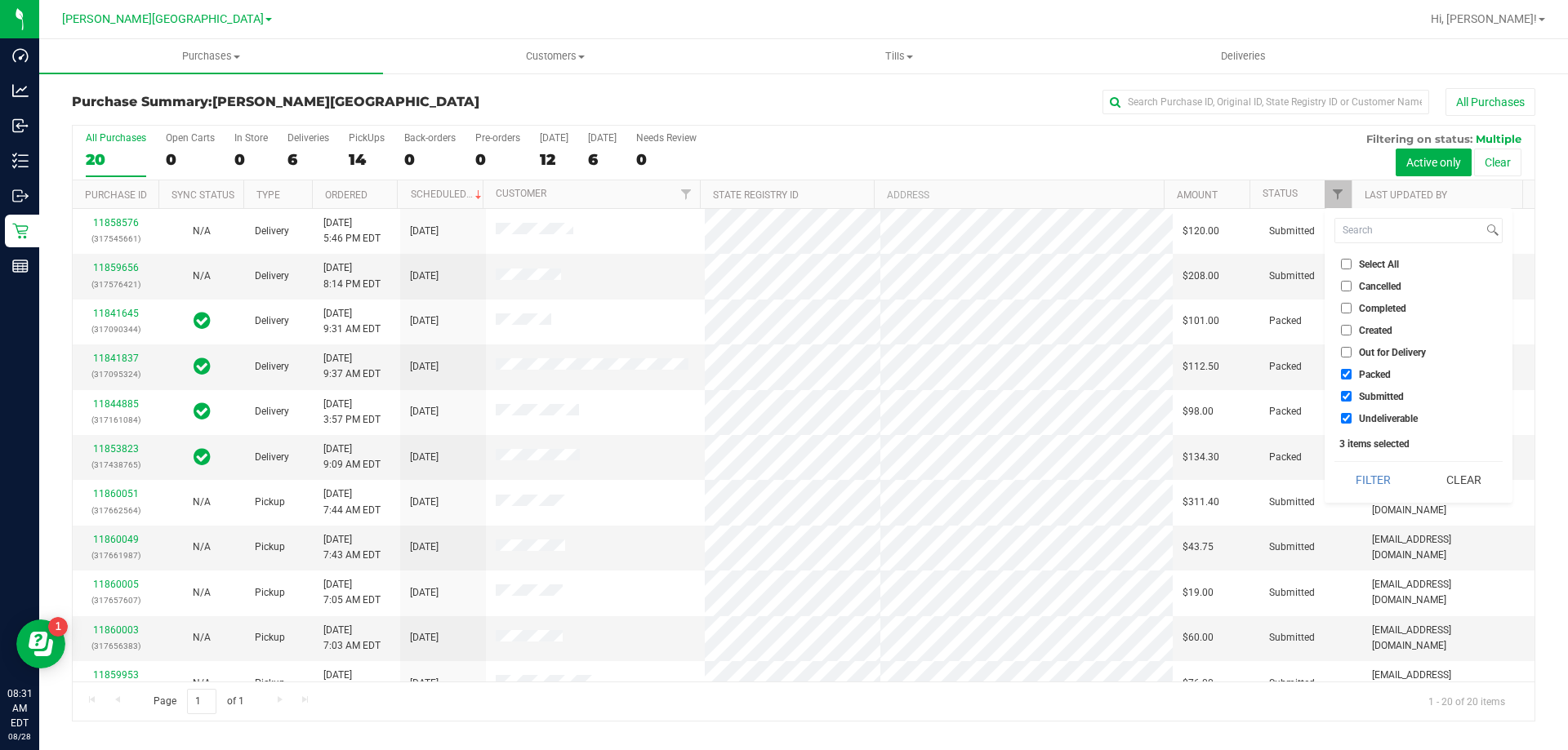
checkbox input "false"
click at [1346, 414] on input "Undeliverable" at bounding box center [1346, 418] width 11 height 11
checkbox input "false"
click at [1354, 474] on button "Filter" at bounding box center [1372, 479] width 78 height 36
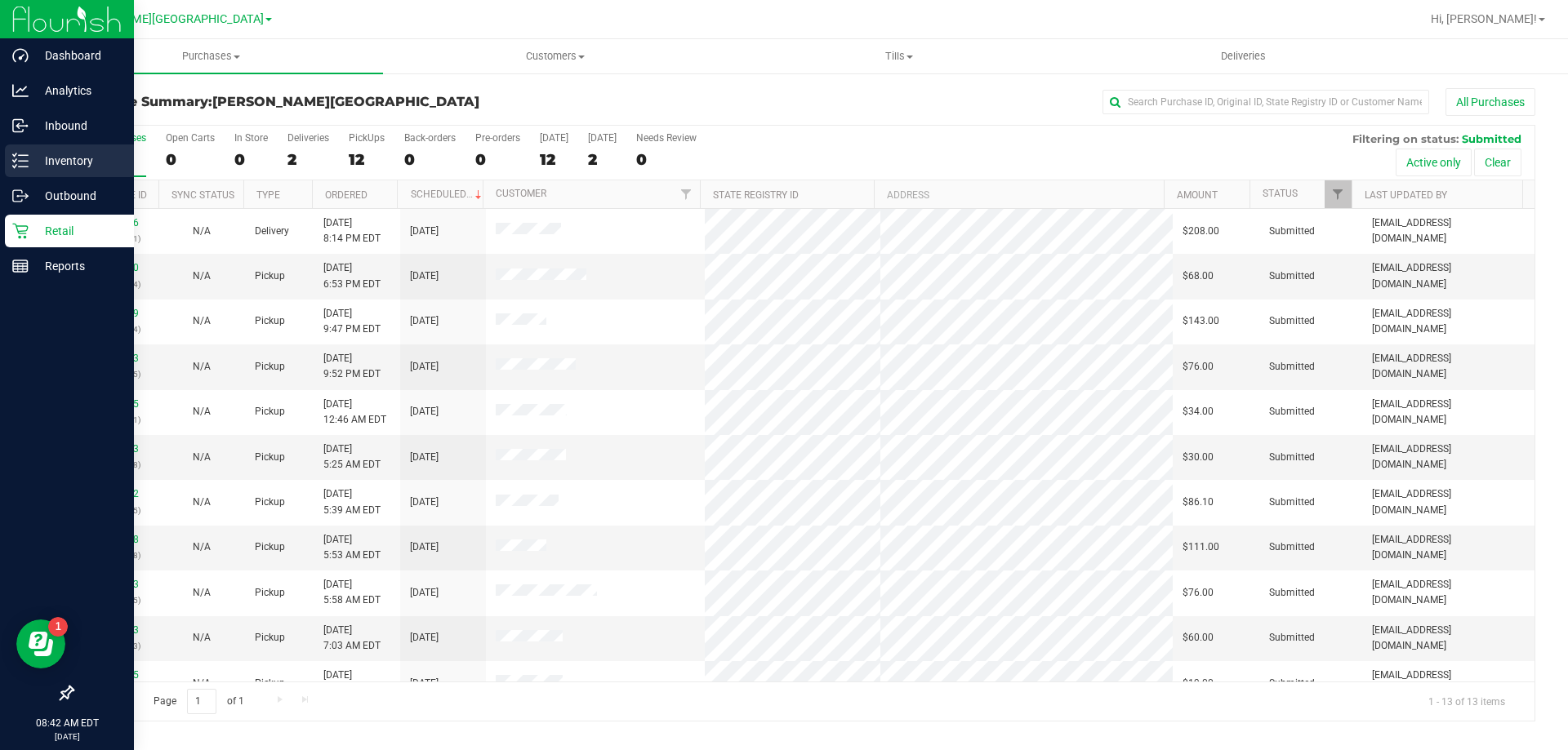
click at [23, 155] on line at bounding box center [22, 155] width 9 height 0
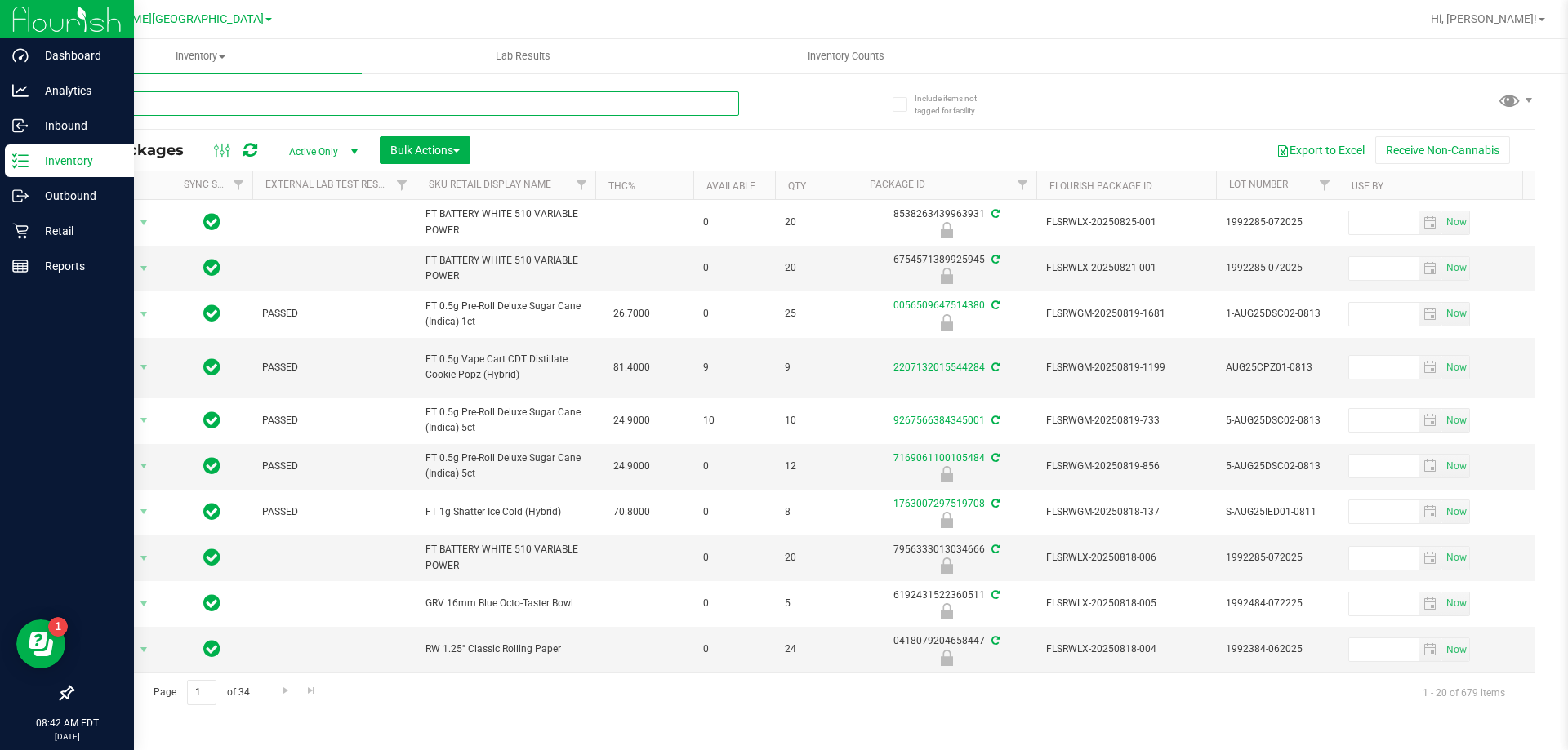
click at [314, 105] on input "text" at bounding box center [405, 103] width 667 height 24
type input "0536345906905159"
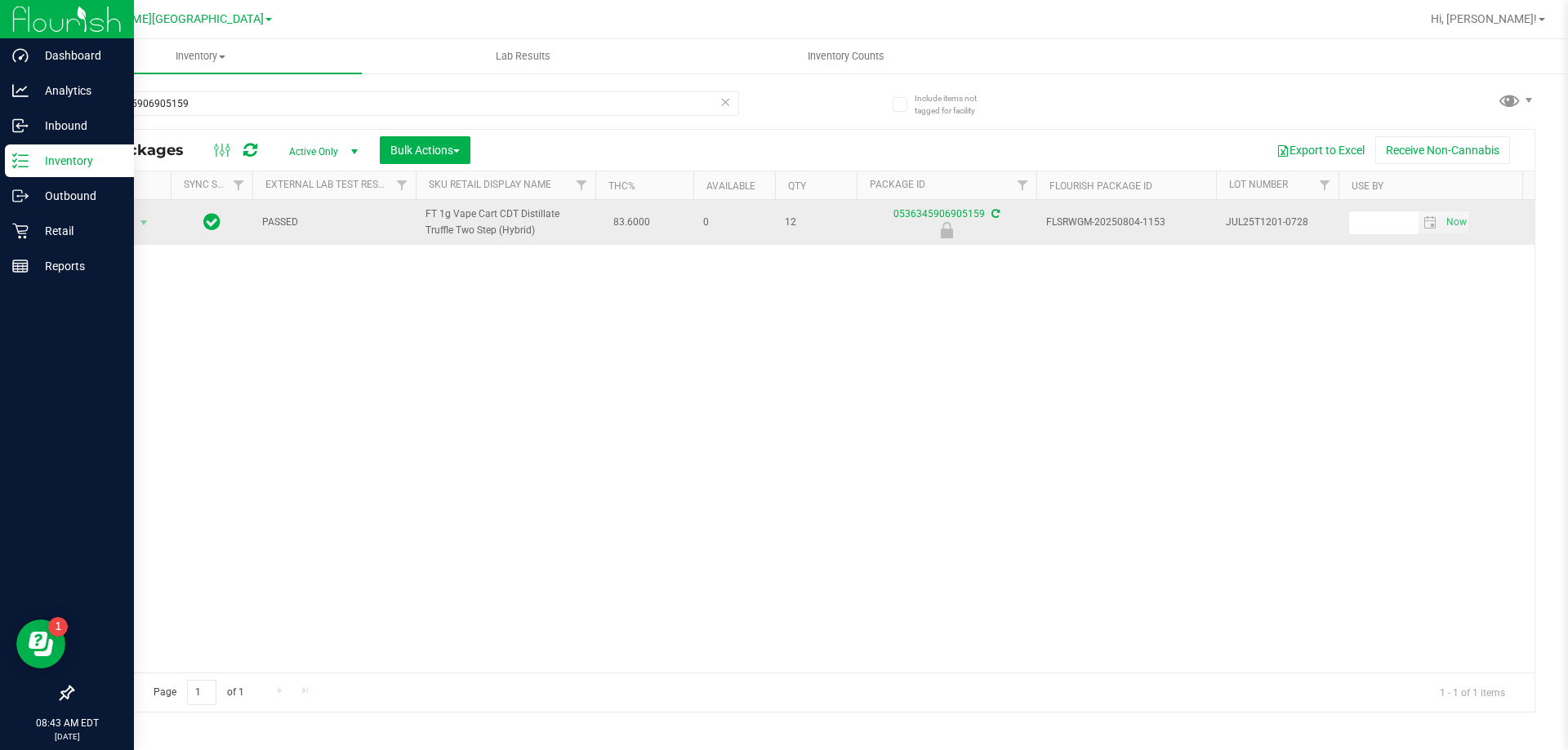
click at [114, 215] on span "Action" at bounding box center [111, 223] width 44 height 23
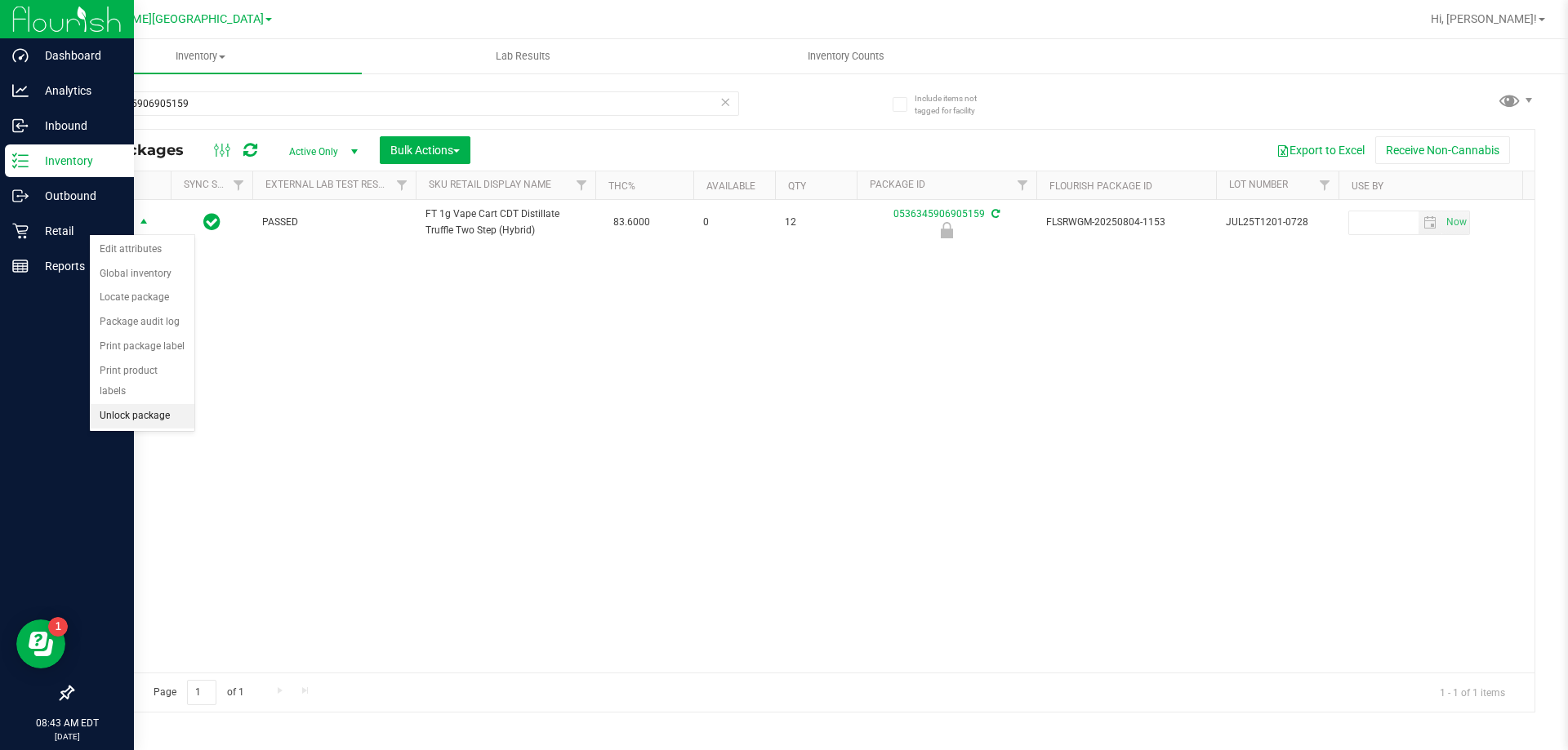
click at [145, 404] on li "Unlock package" at bounding box center [142, 416] width 105 height 24
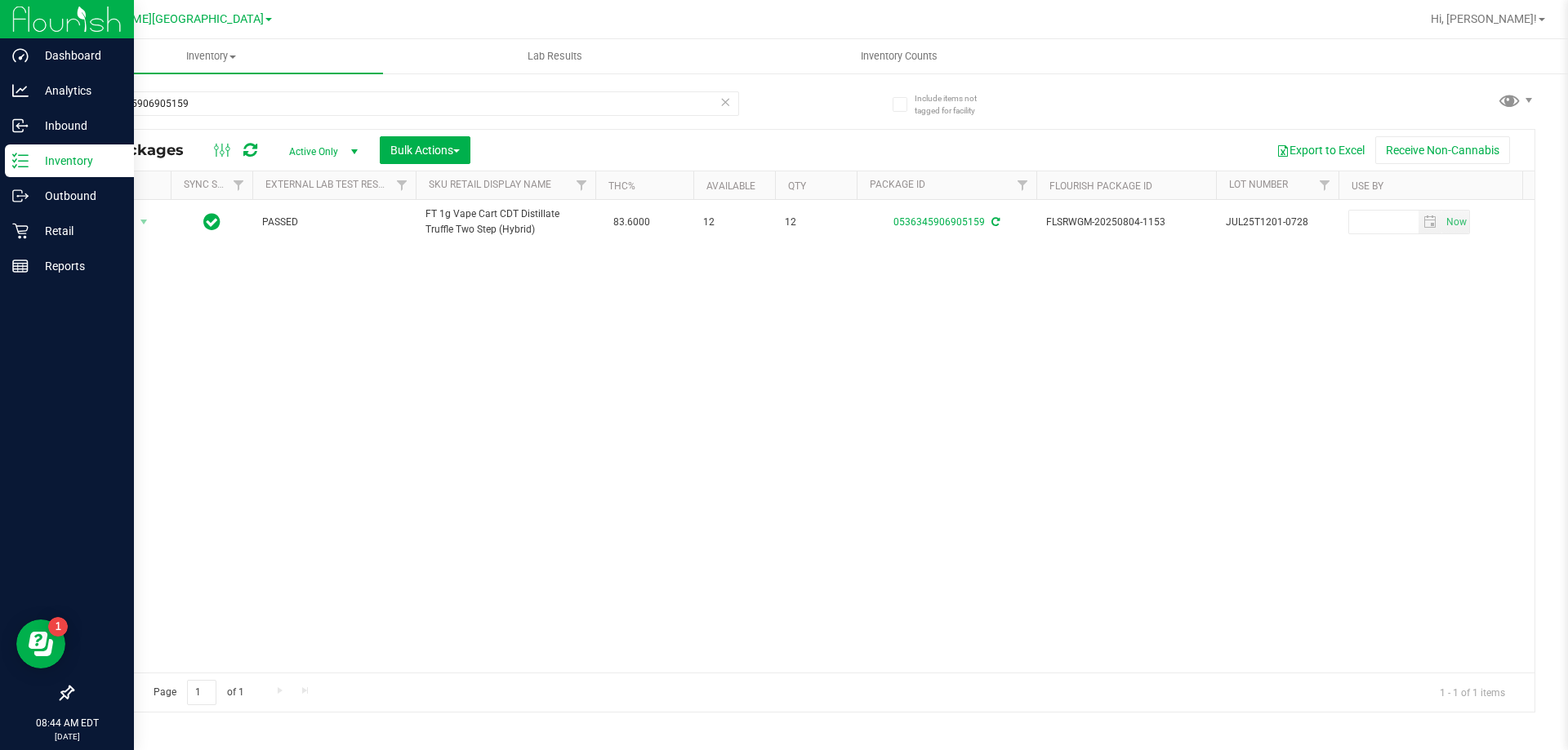
click at [218, 90] on div "0536345906905159" at bounding box center [438, 103] width 732 height 52
click at [213, 104] on input "0536345906905159" at bounding box center [405, 103] width 667 height 24
type input "3725210935137149"
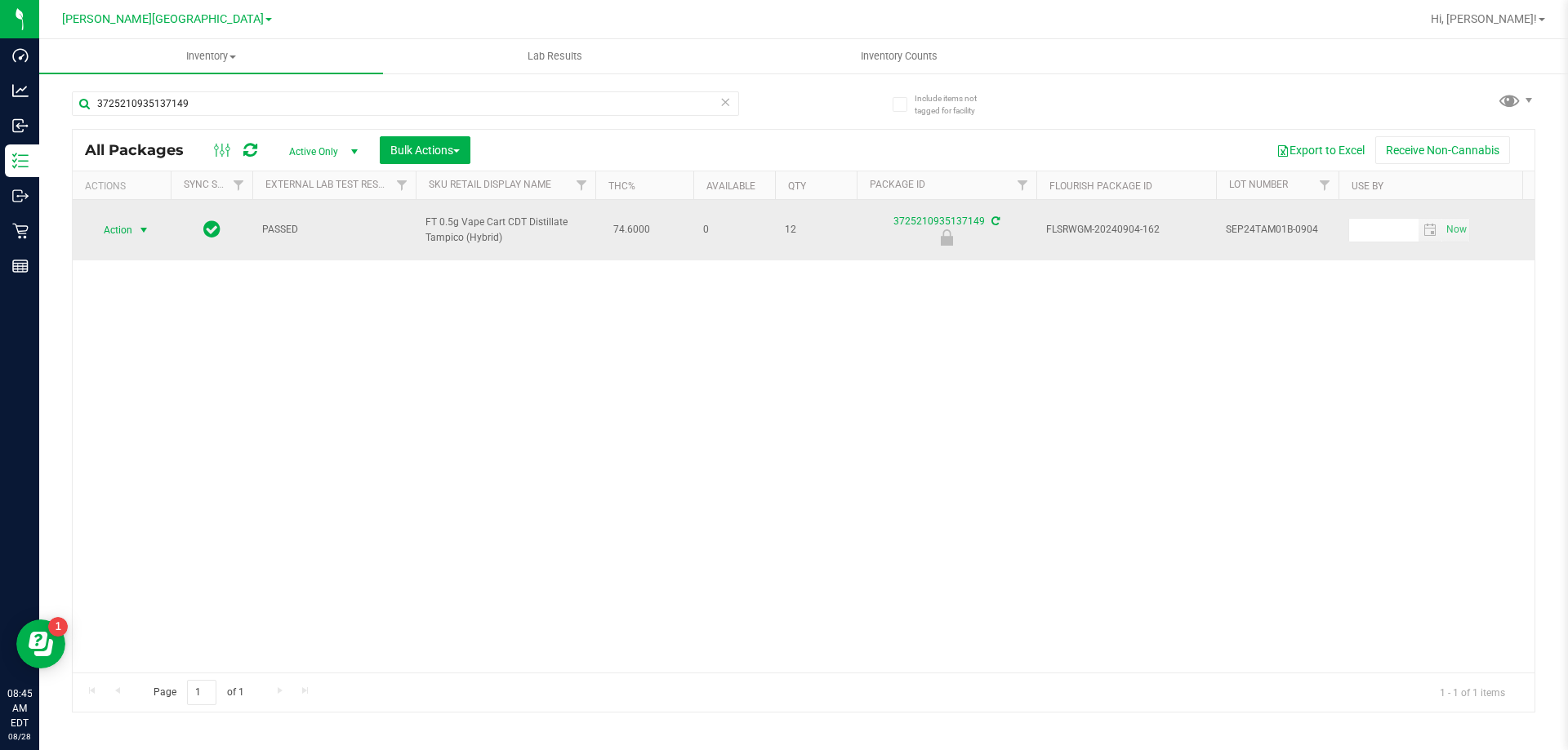
click at [137, 229] on span "select" at bounding box center [144, 230] width 13 height 13
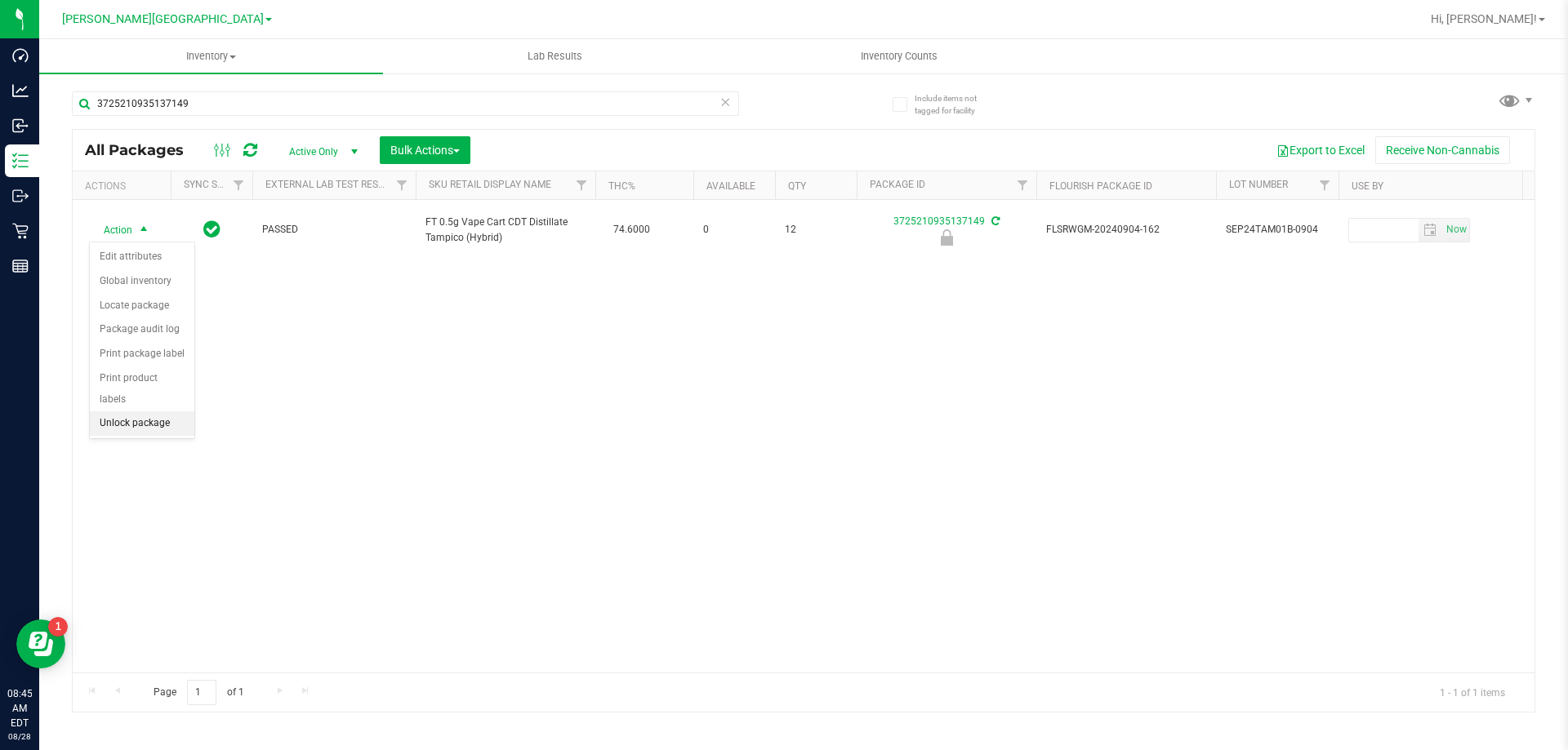
click at [147, 411] on li "Unlock package" at bounding box center [142, 423] width 105 height 24
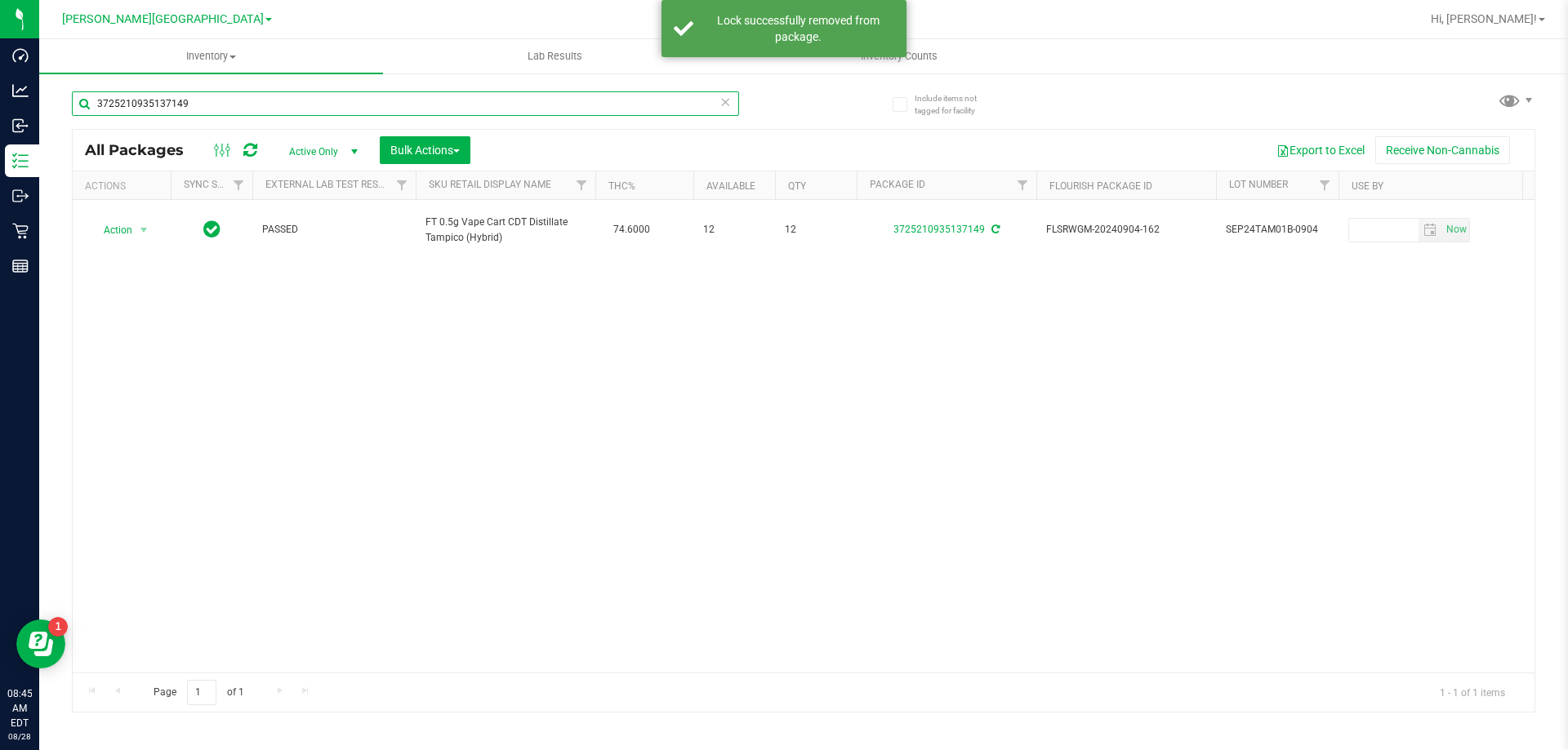
click at [172, 101] on input "3725210935137149" at bounding box center [405, 103] width 667 height 24
type input "1458809002409645"
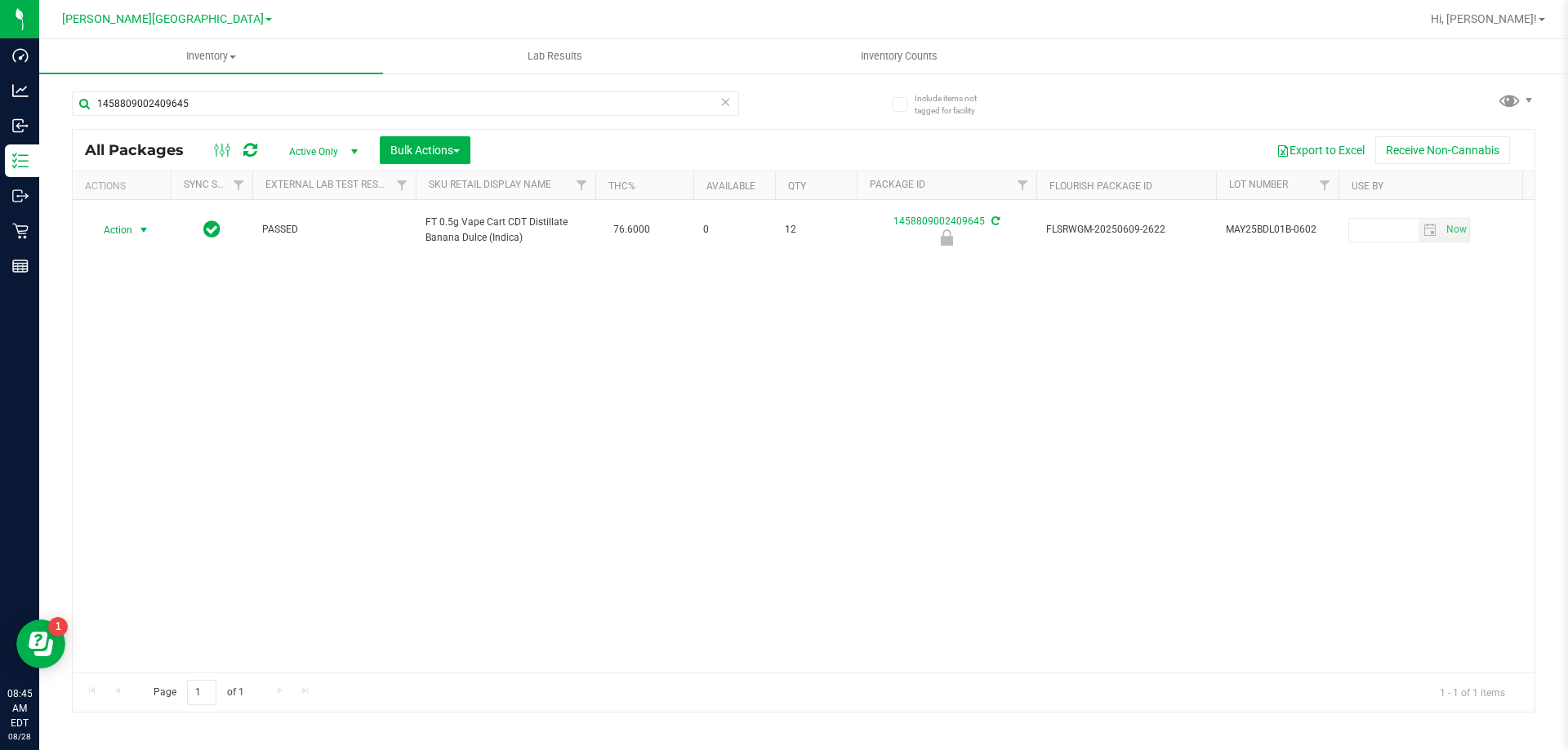
click at [146, 229] on span "select" at bounding box center [144, 230] width 13 height 13
click at [151, 411] on li "Unlock package" at bounding box center [142, 423] width 105 height 24
click at [173, 96] on input "1458809002409645" at bounding box center [405, 103] width 667 height 24
type input "3725210935137149"
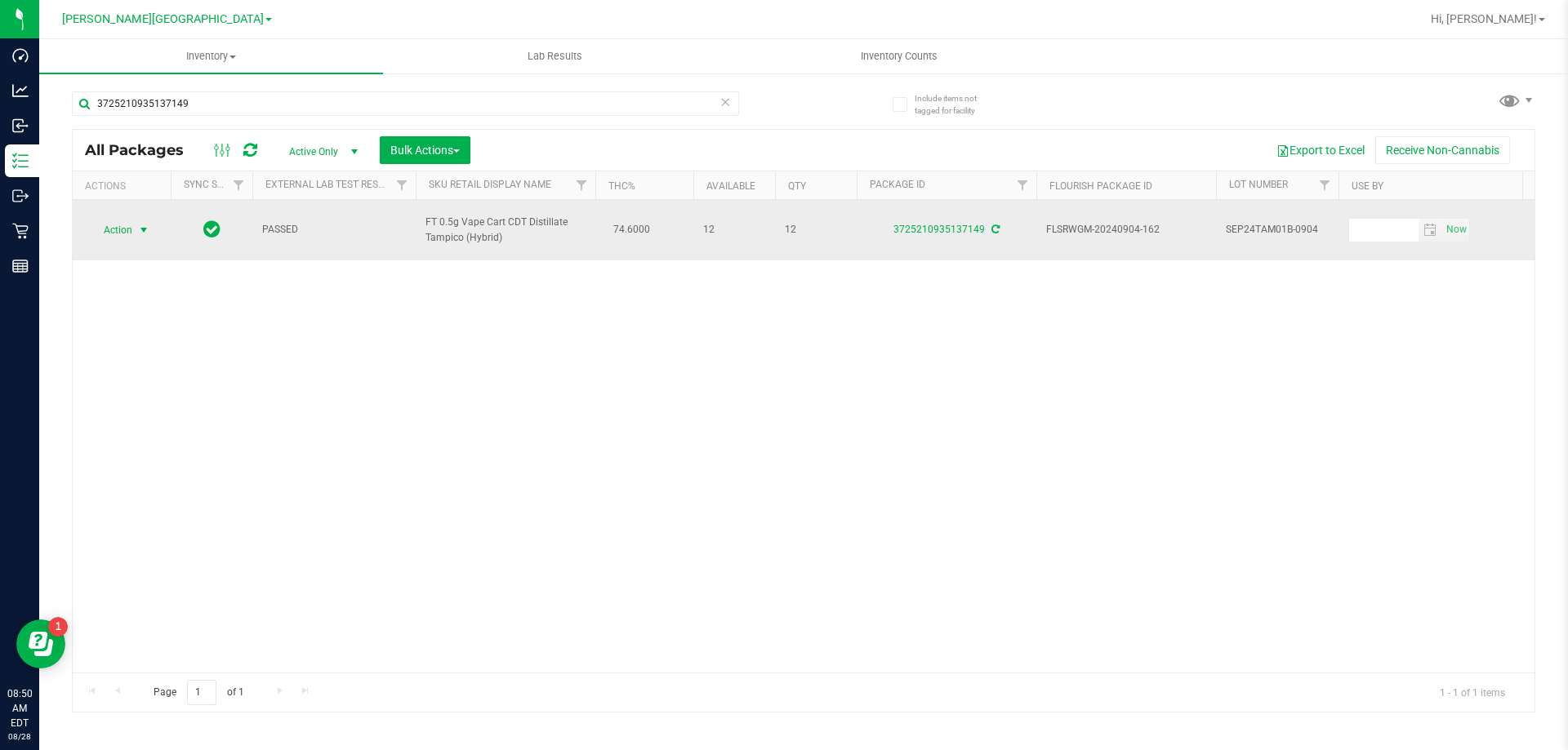
click at [139, 233] on span "select" at bounding box center [144, 230] width 13 height 13
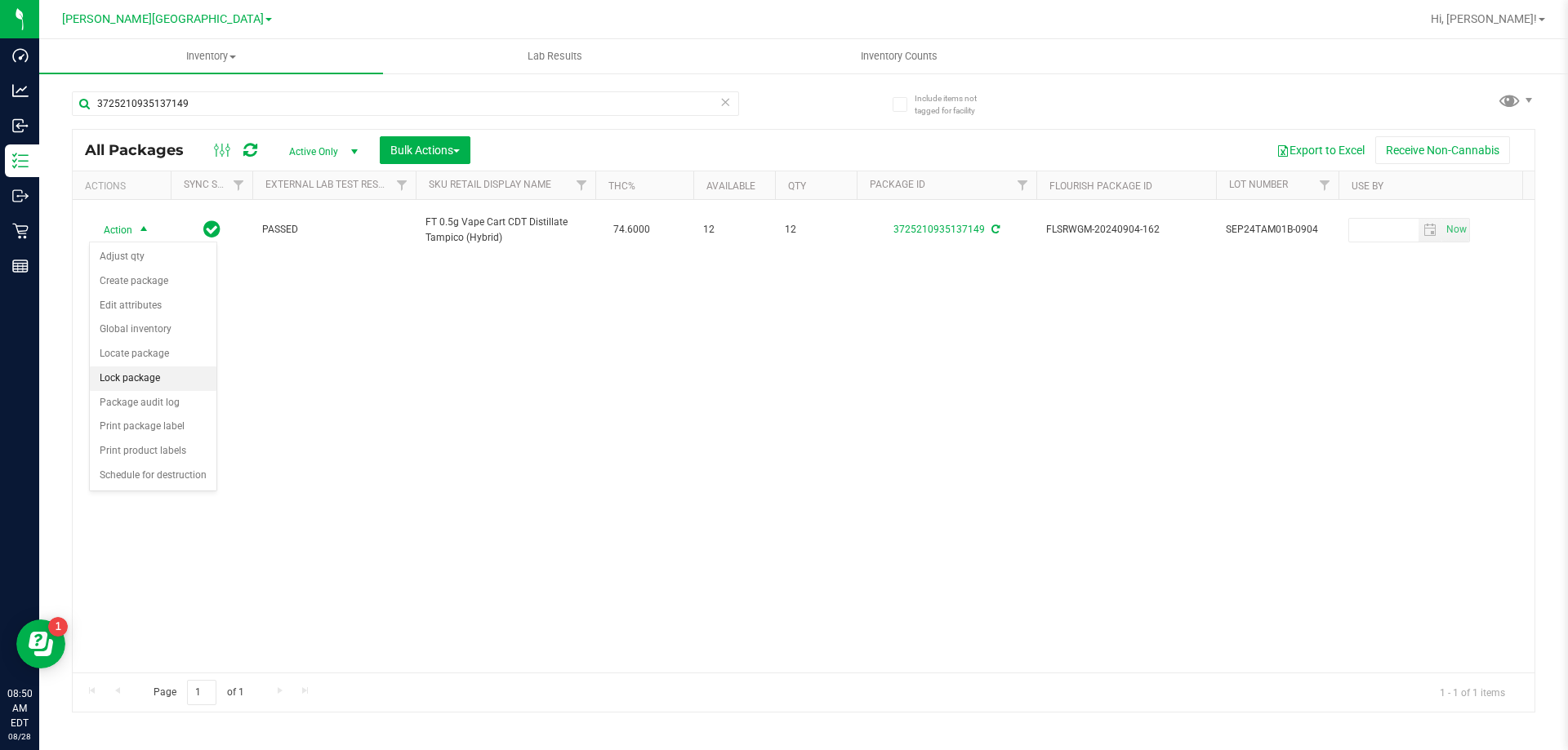
click at [170, 383] on li "Lock package" at bounding box center [152, 378] width 126 height 24
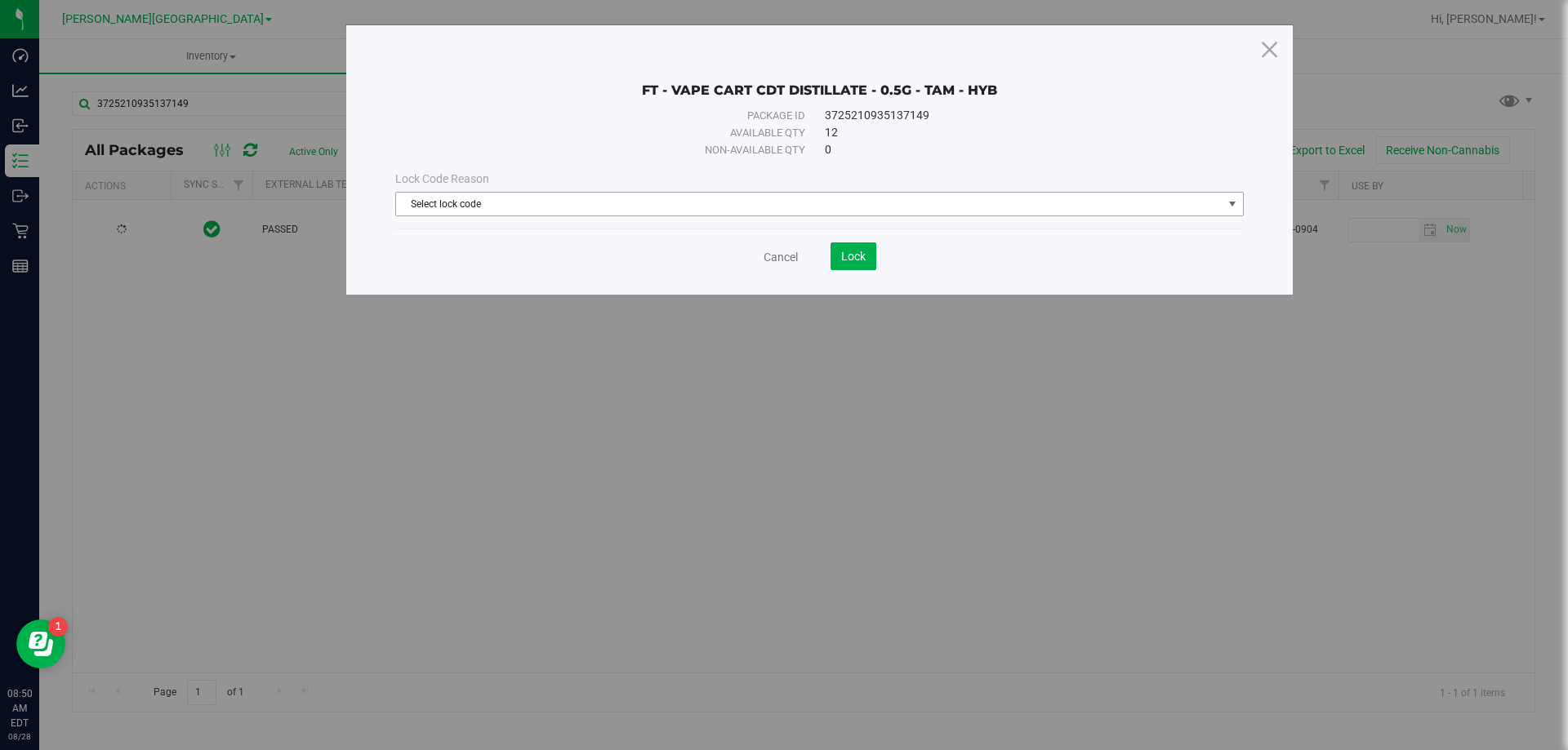
click at [437, 206] on span "Select lock code" at bounding box center [809, 204] width 826 height 23
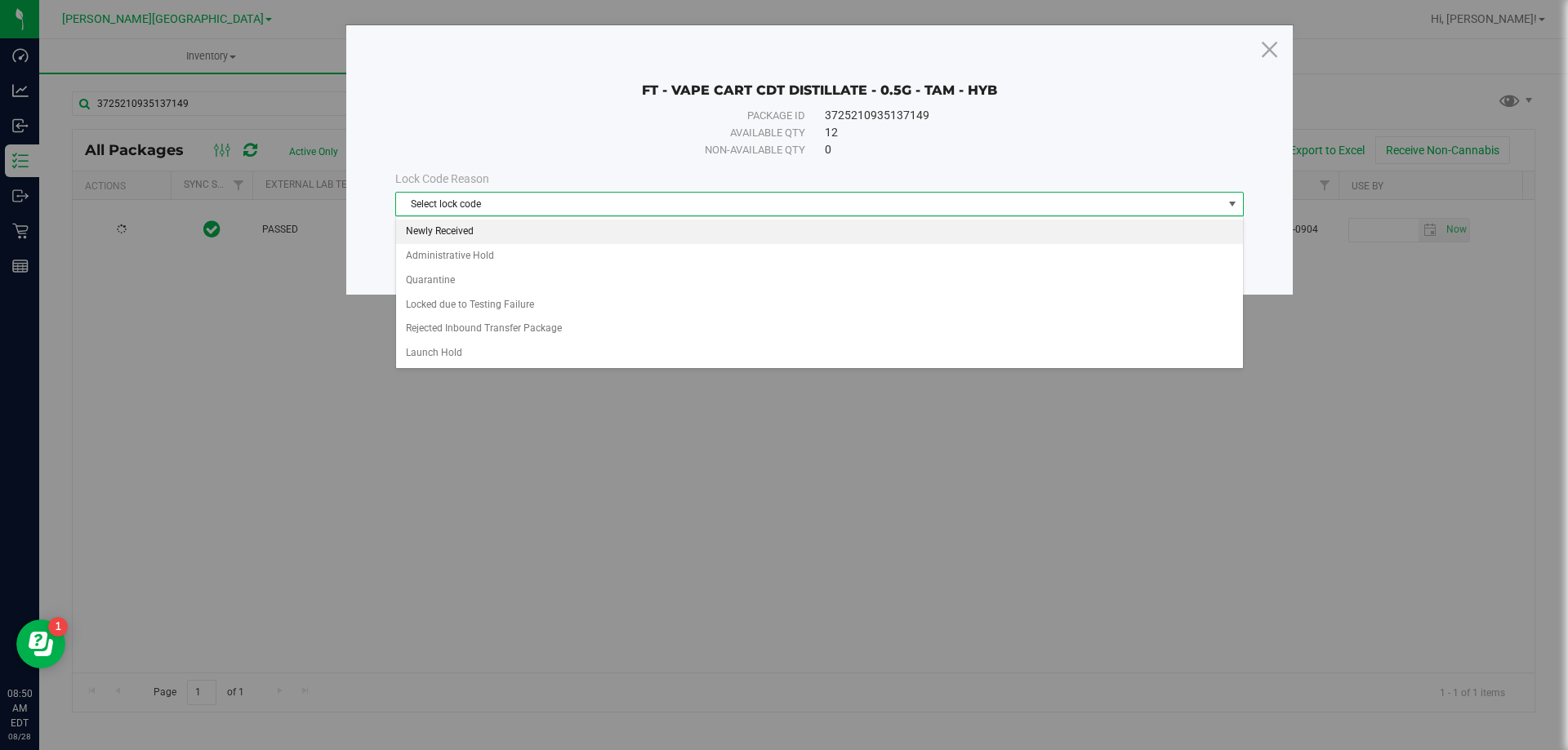
click at [422, 235] on li "Newly Received" at bounding box center [819, 231] width 847 height 24
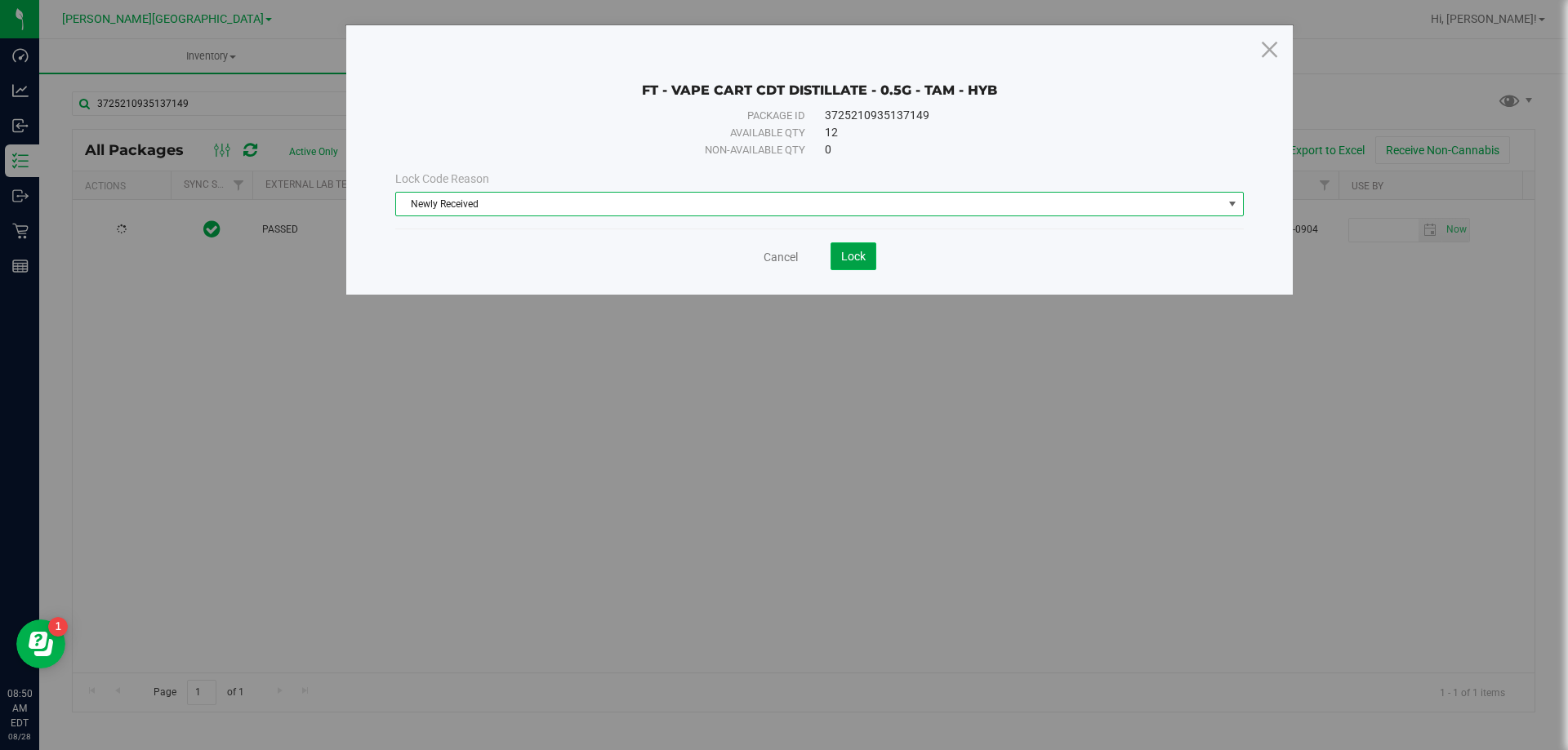
click at [858, 255] on span "Lock" at bounding box center [852, 256] width 24 height 13
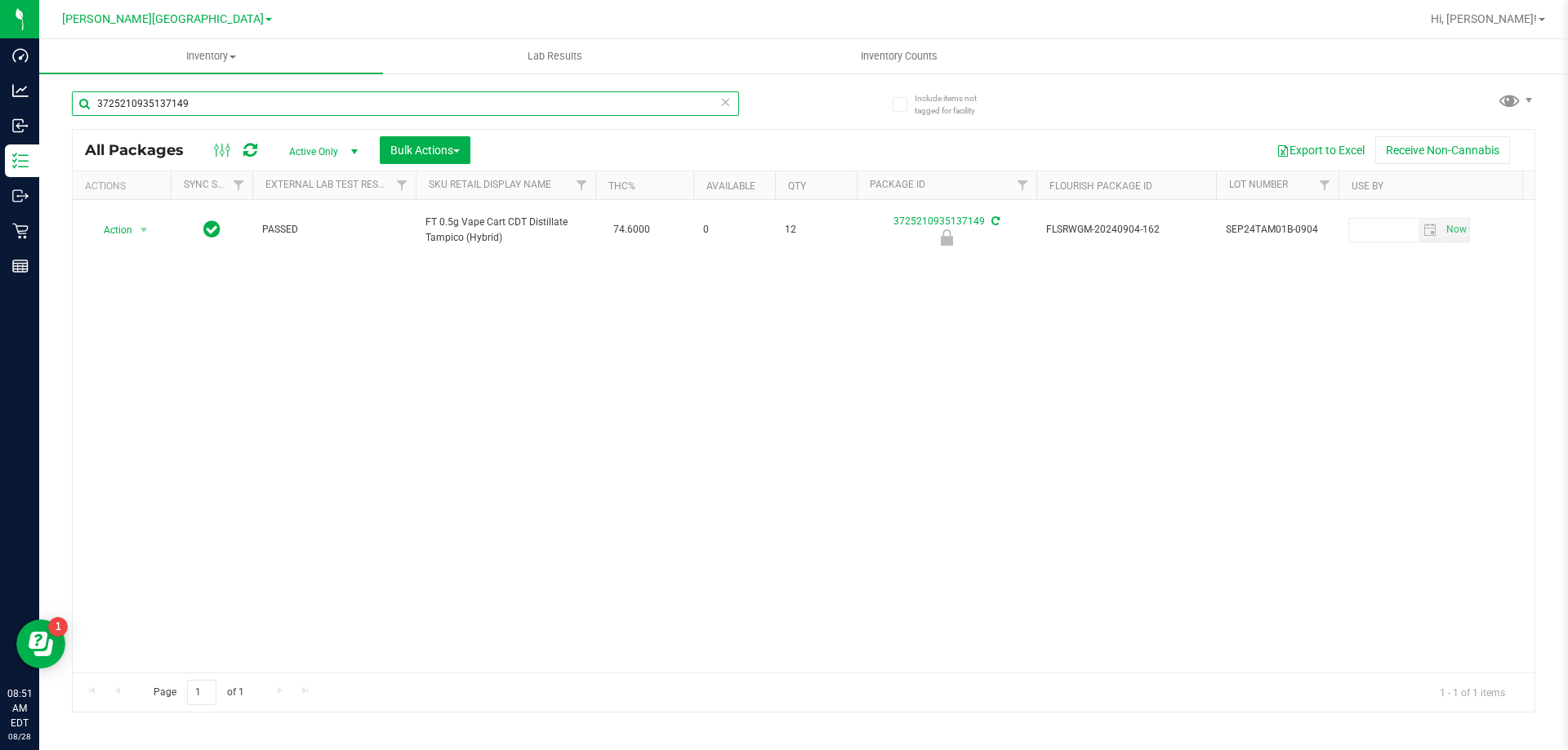
click at [208, 101] on input "3725210935137149" at bounding box center [405, 103] width 667 height 24
type input "1458809002409645"
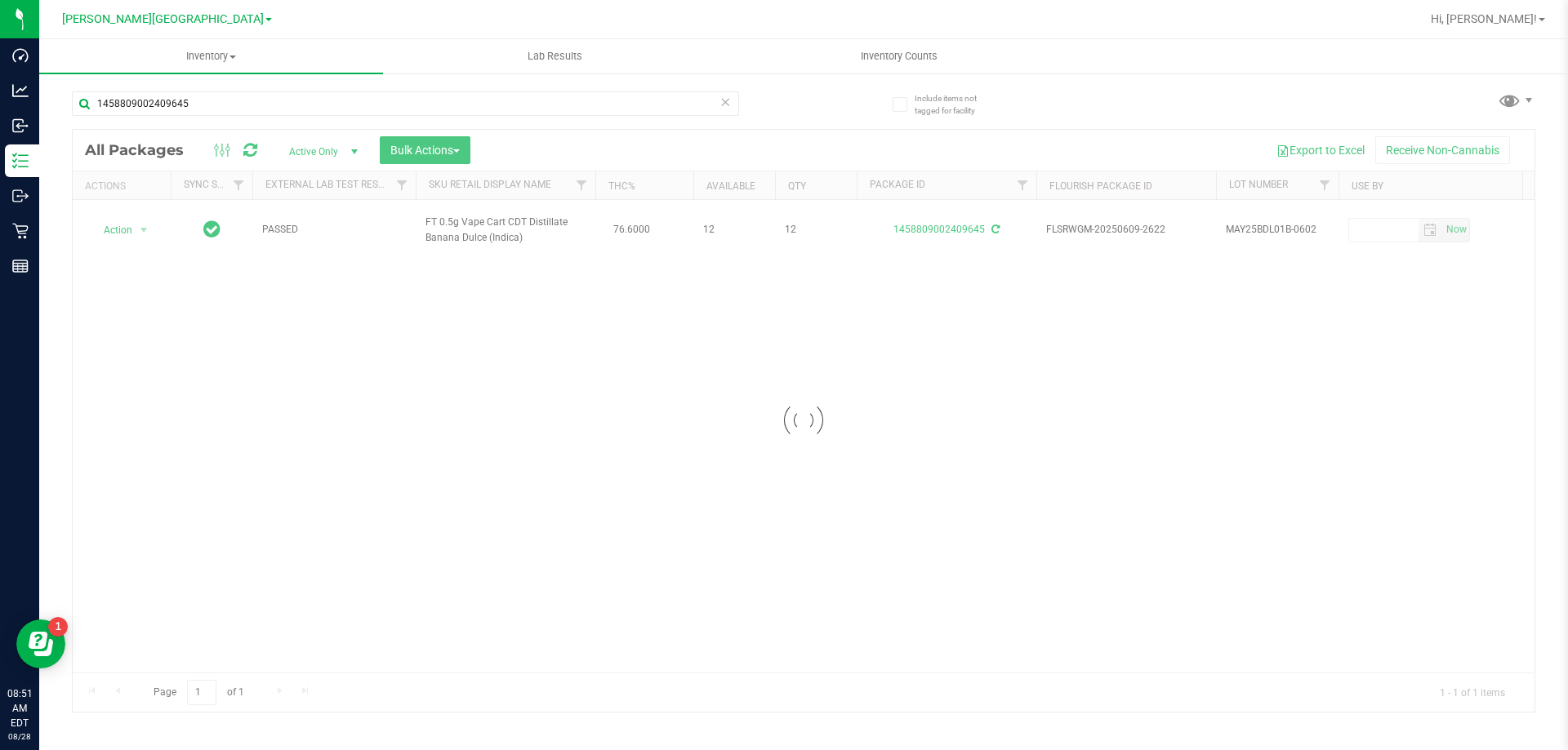
click at [146, 228] on div at bounding box center [803, 421] width 1462 height 582
click at [124, 232] on span "Action" at bounding box center [111, 230] width 44 height 23
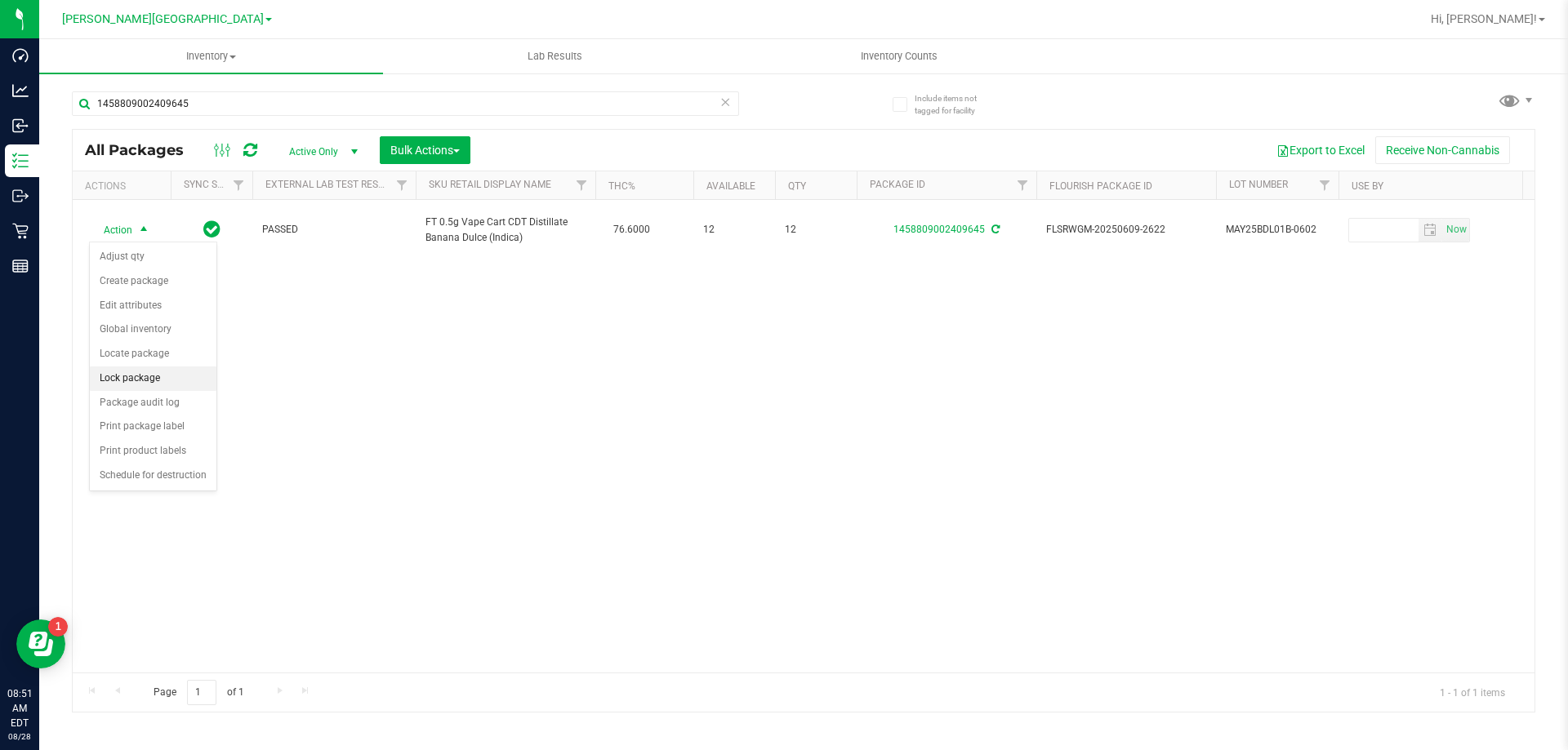
click at [137, 377] on li "Lock package" at bounding box center [152, 378] width 126 height 24
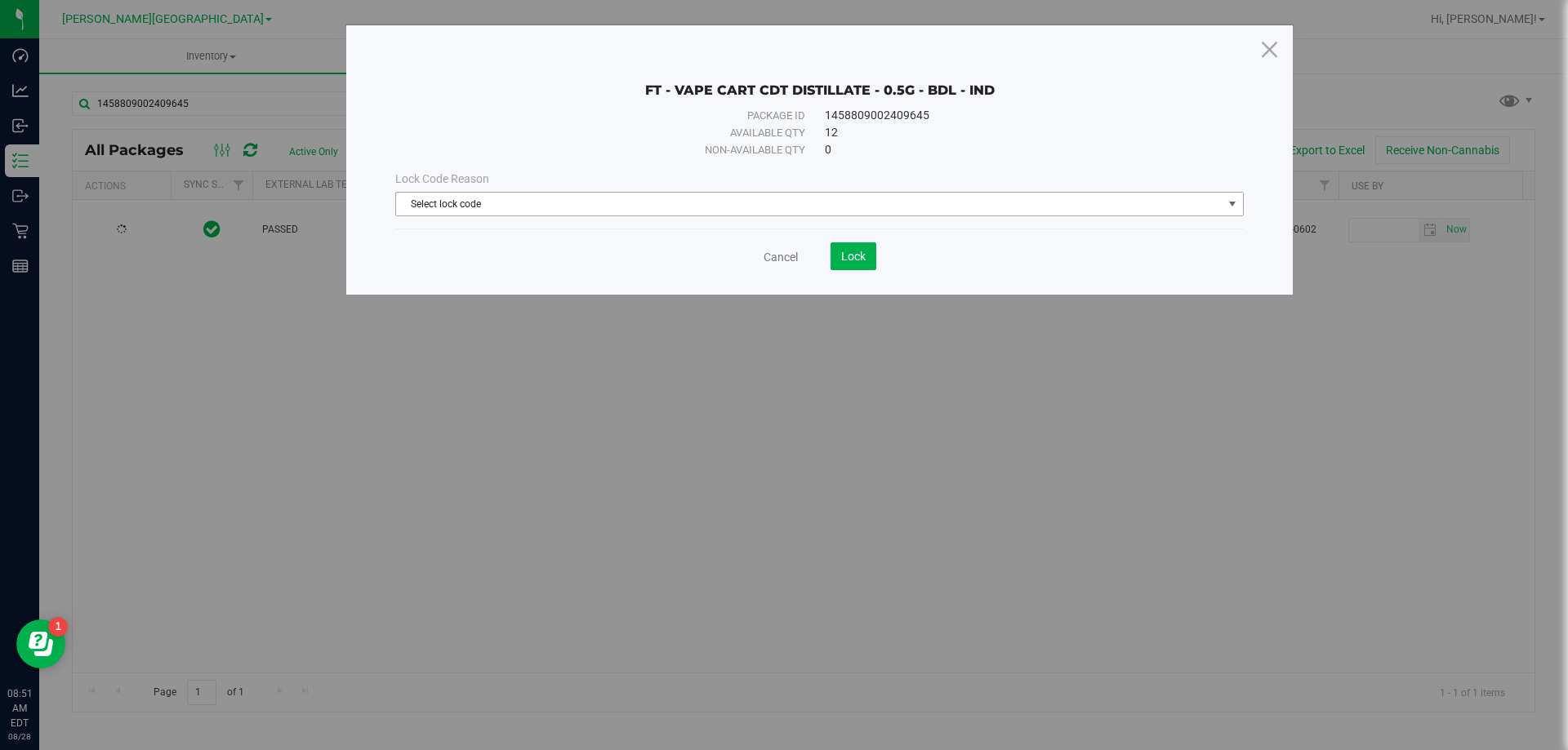
click at [439, 206] on span "Select lock code" at bounding box center [809, 204] width 826 height 23
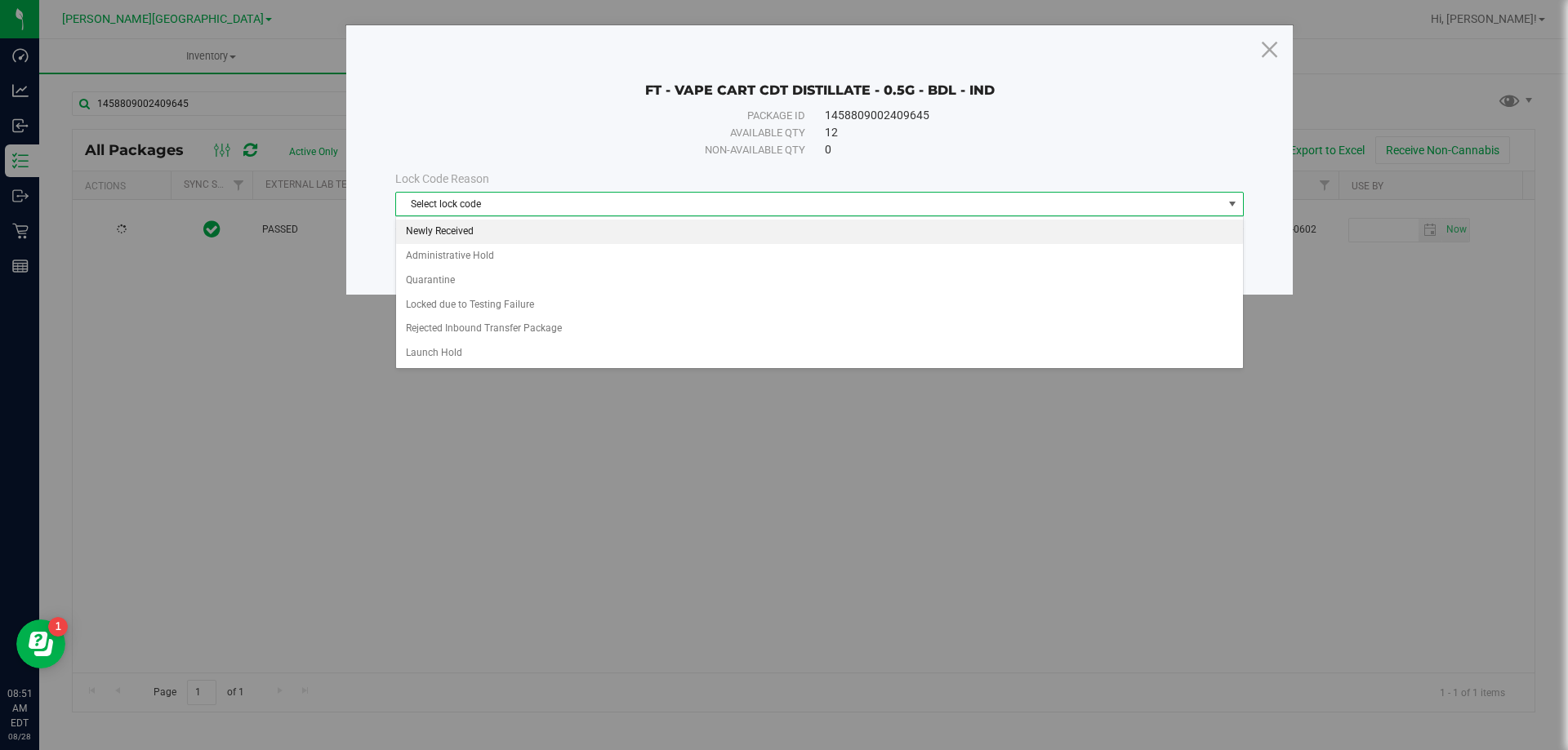
click at [450, 239] on li "Newly Received" at bounding box center [819, 231] width 847 height 24
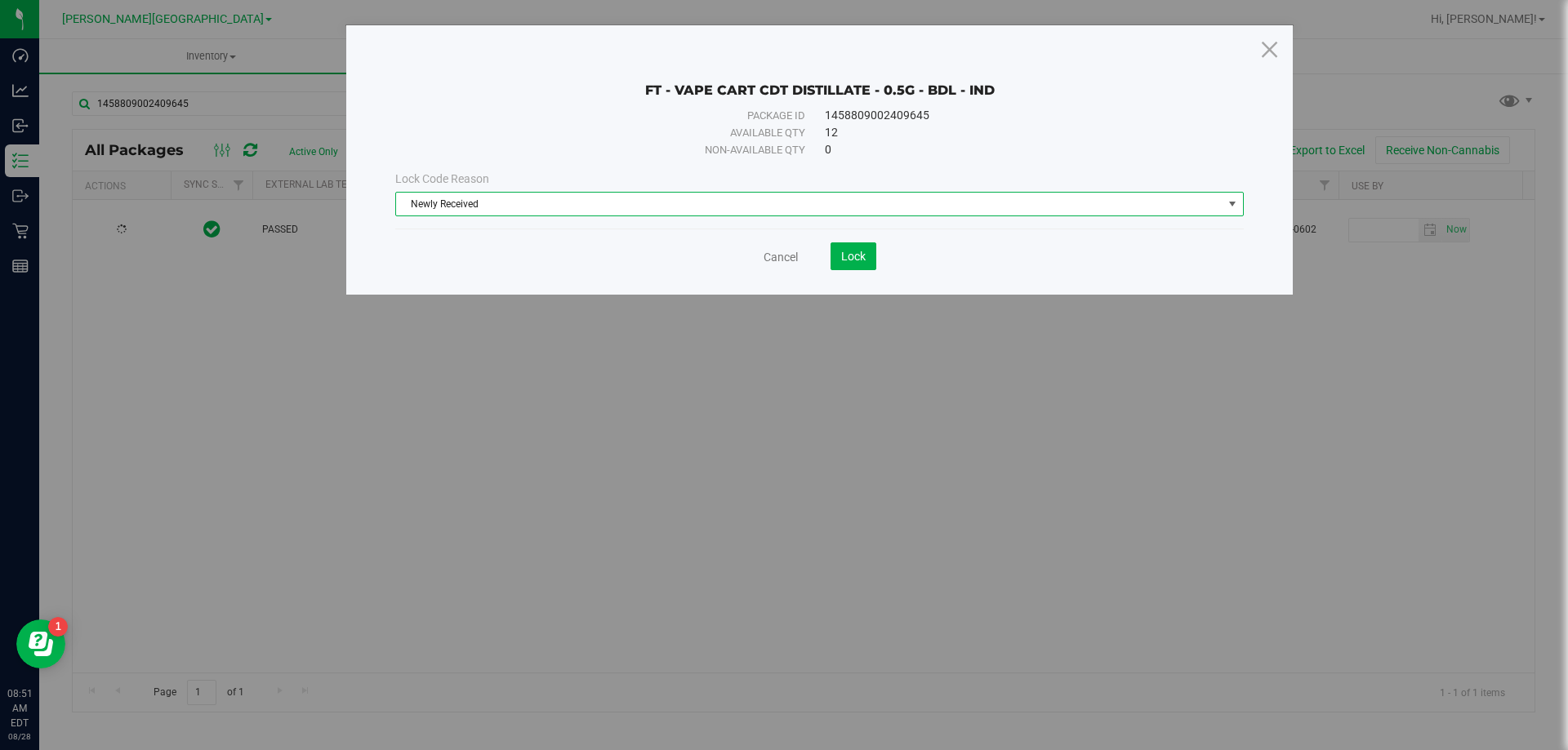
click at [850, 276] on div "FT - VAPE CART CDT DISTILLATE - 0.5G - BDL - IND Package ID 1458809002409645 Av…" at bounding box center [819, 160] width 947 height 270
click at [851, 260] on span "Lock" at bounding box center [852, 256] width 24 height 13
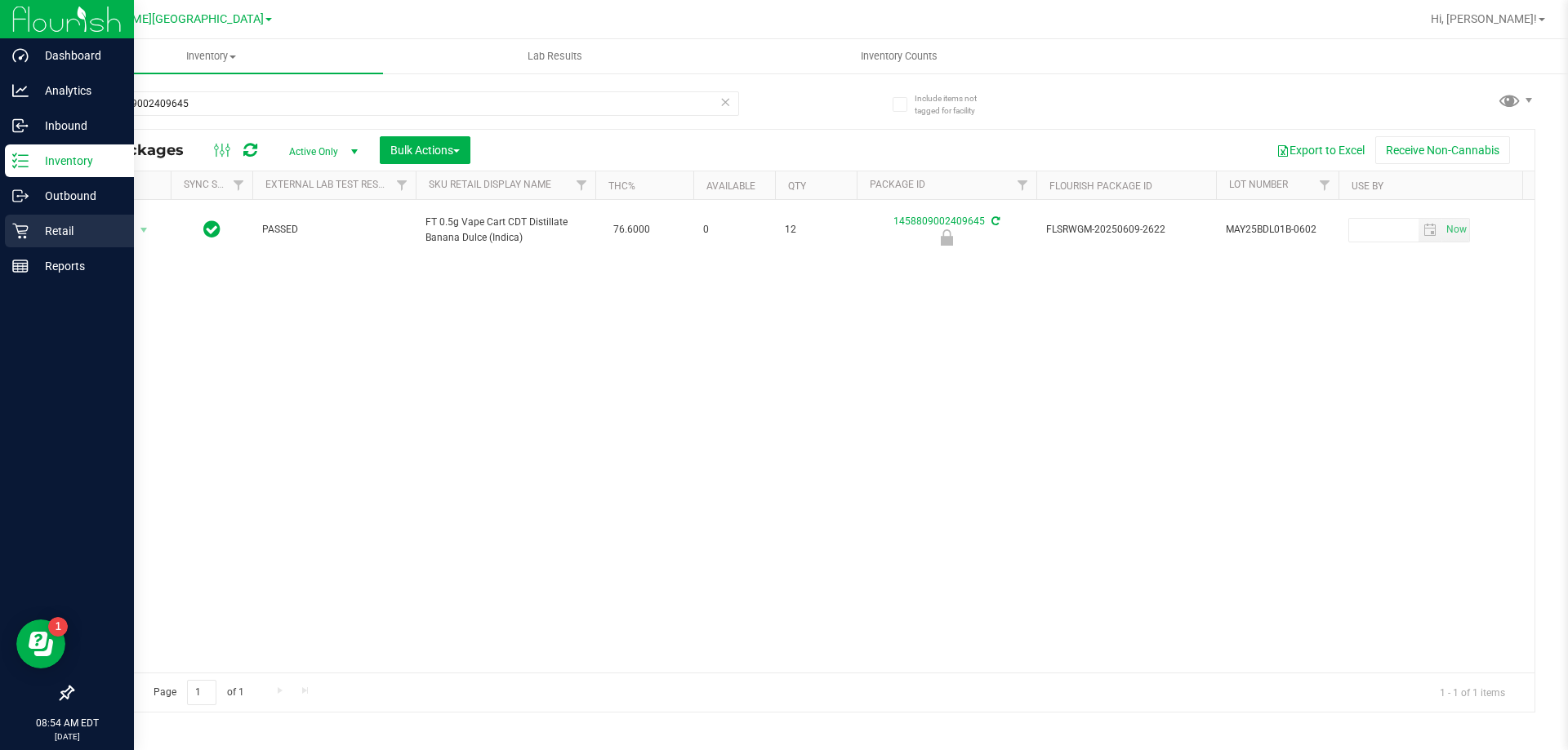
click at [59, 222] on p "Retail" at bounding box center [78, 231] width 98 height 19
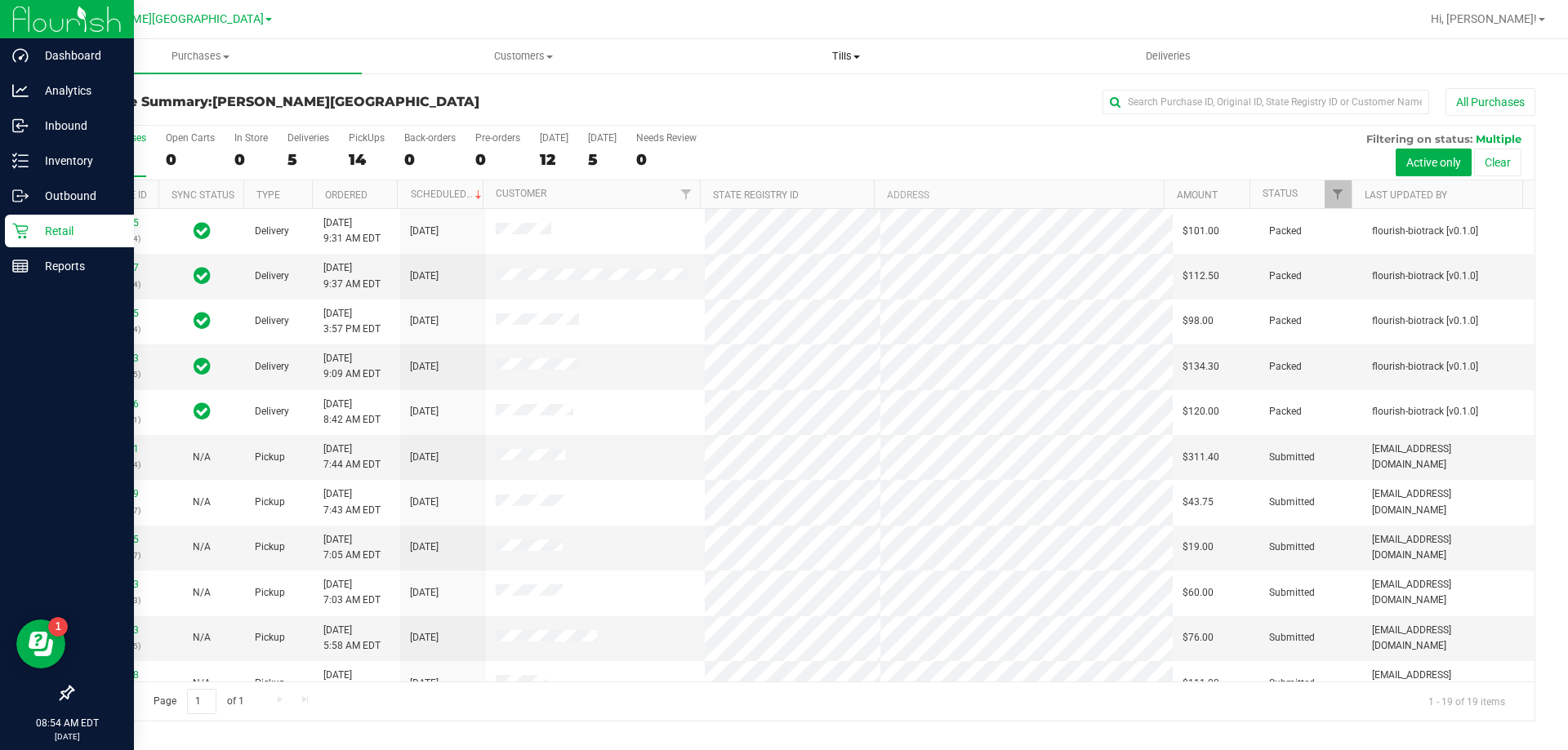
click at [821, 45] on uib-tab-heading "Tills Manage tills Reconcile e-payments" at bounding box center [845, 57] width 321 height 33
click at [817, 96] on li "Manage tills" at bounding box center [845, 98] width 323 height 19
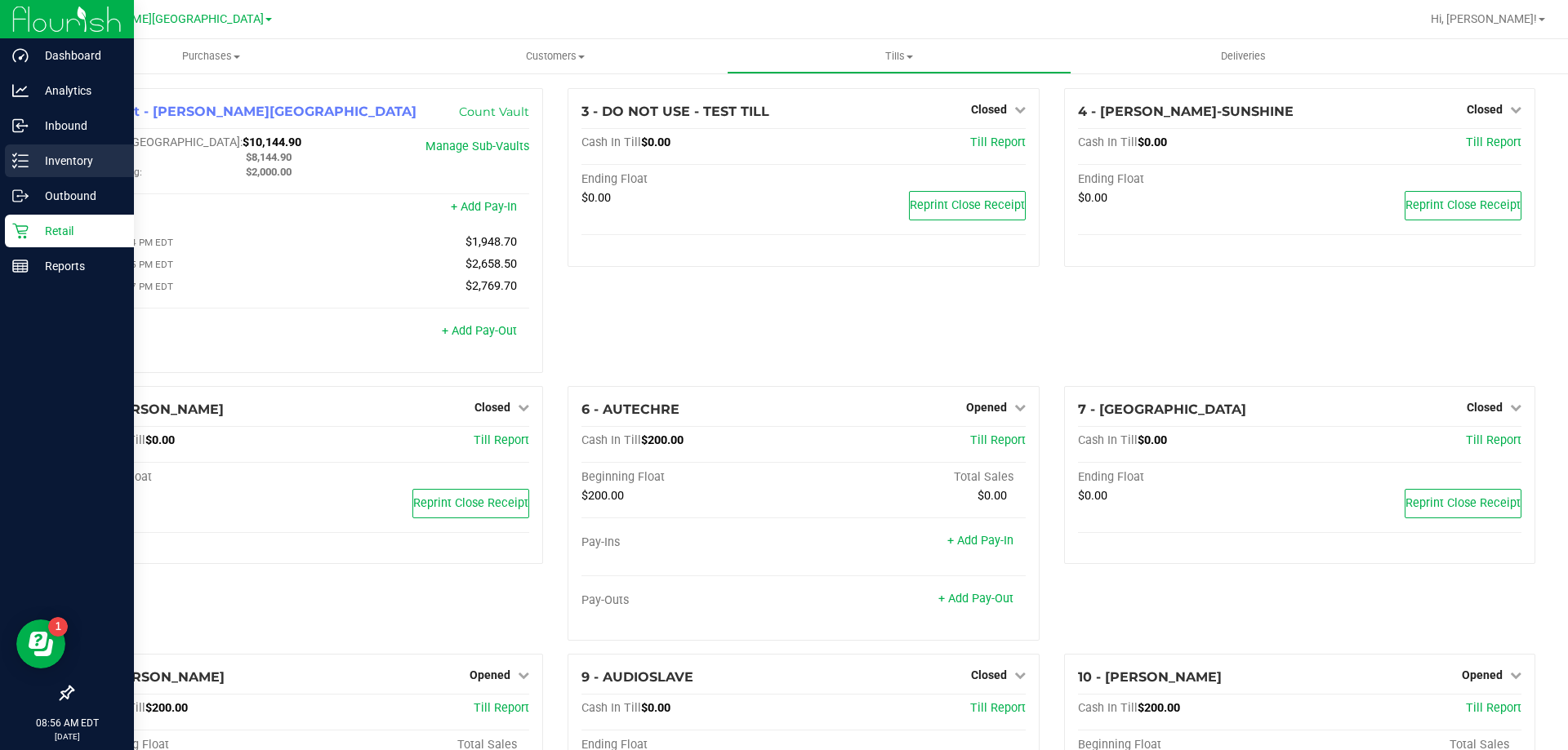
click at [18, 164] on icon at bounding box center [20, 161] width 16 height 16
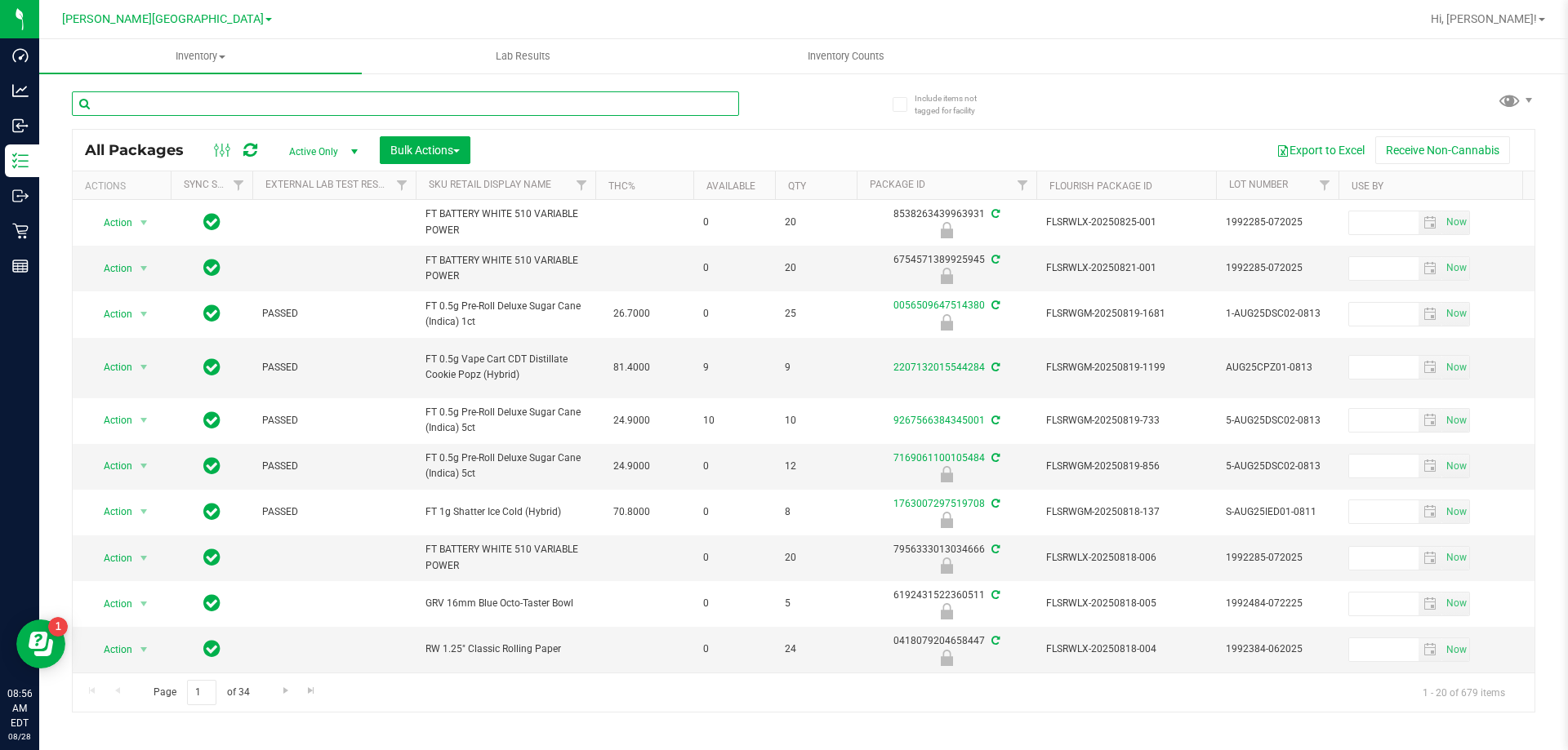
click at [132, 101] on input "text" at bounding box center [405, 103] width 667 height 24
type input "6561908771639472"
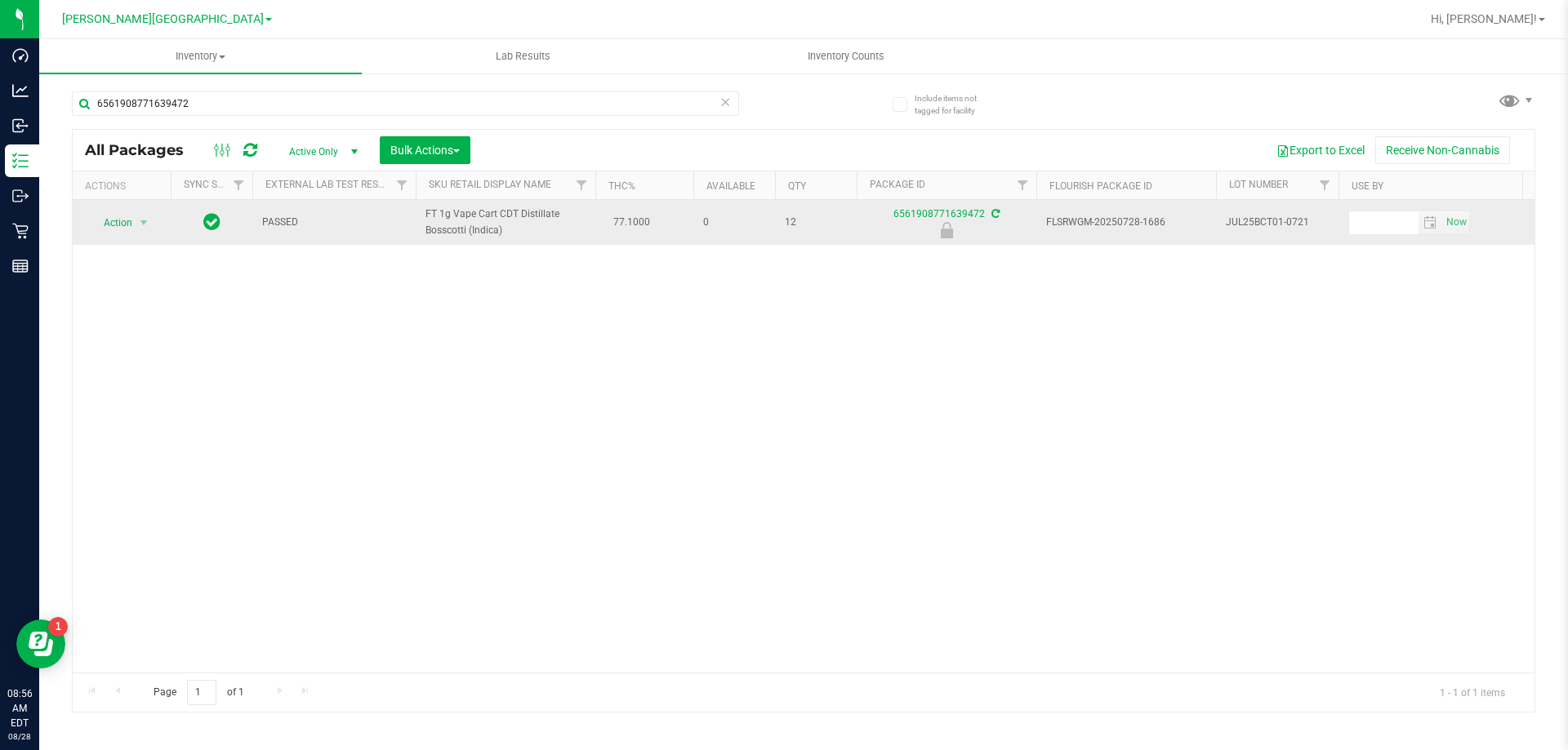
click at [118, 219] on span "Action" at bounding box center [111, 223] width 44 height 23
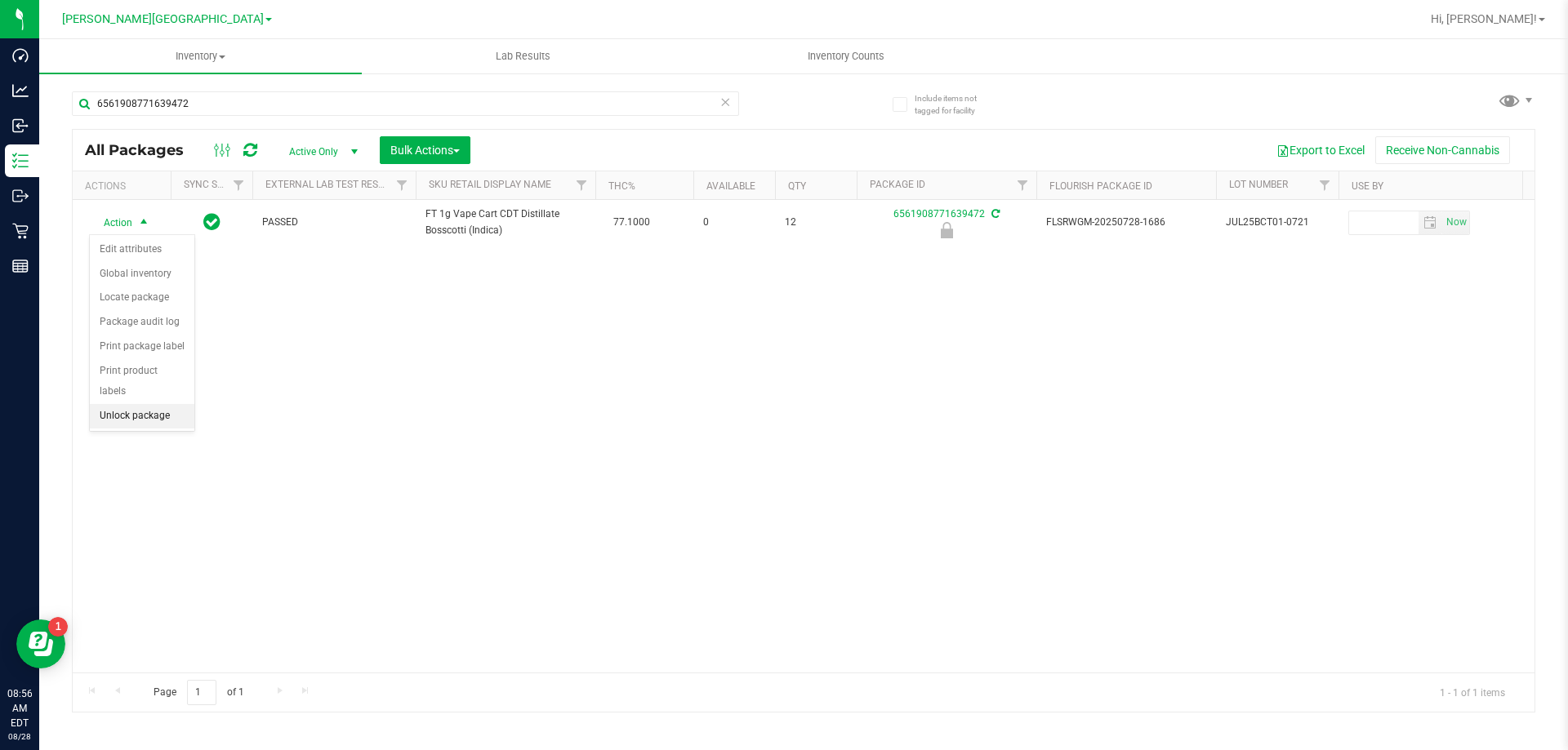
click at [148, 404] on li "Unlock package" at bounding box center [142, 416] width 105 height 24
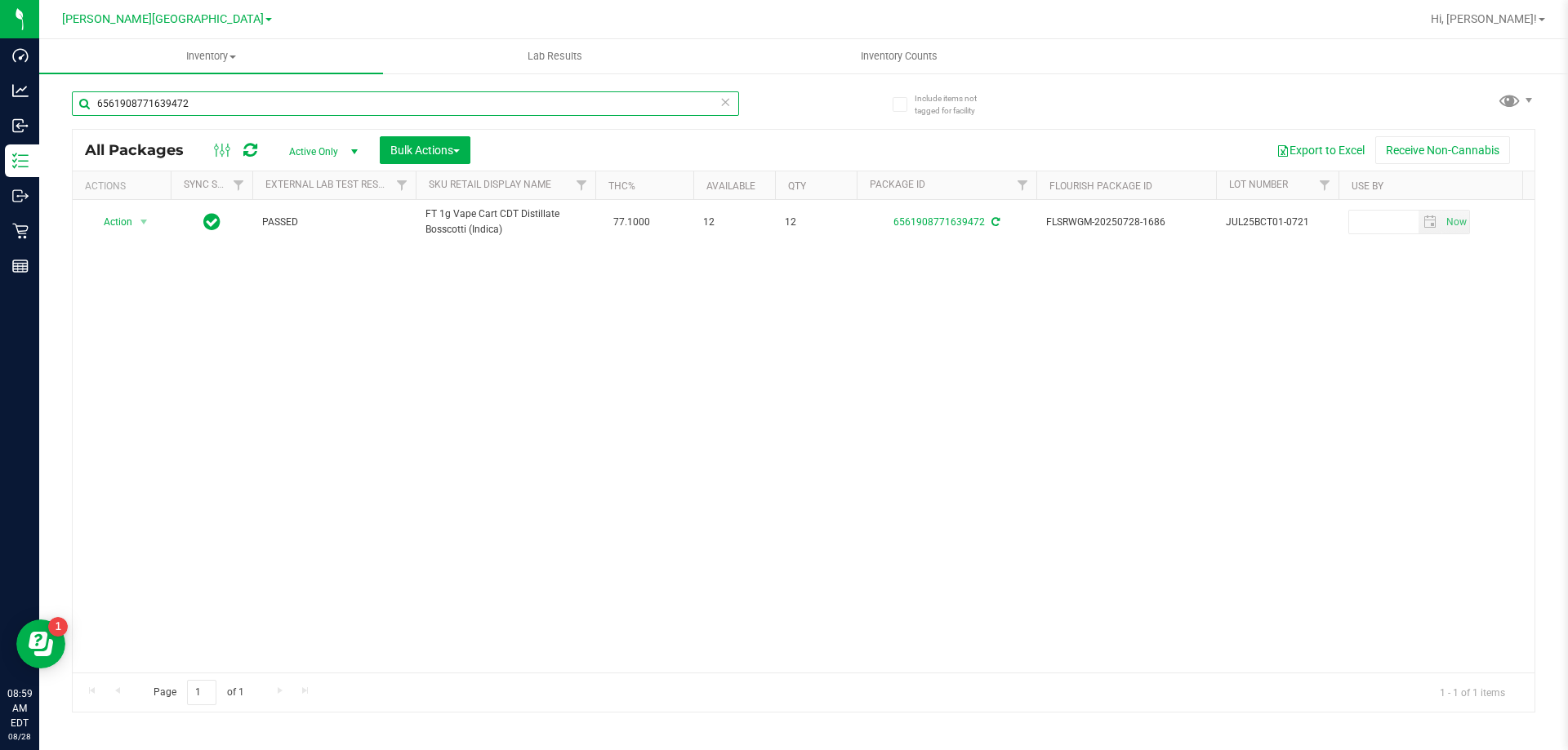
click at [169, 95] on input "6561908771639472" at bounding box center [405, 103] width 667 height 24
type input "6219394796044500"
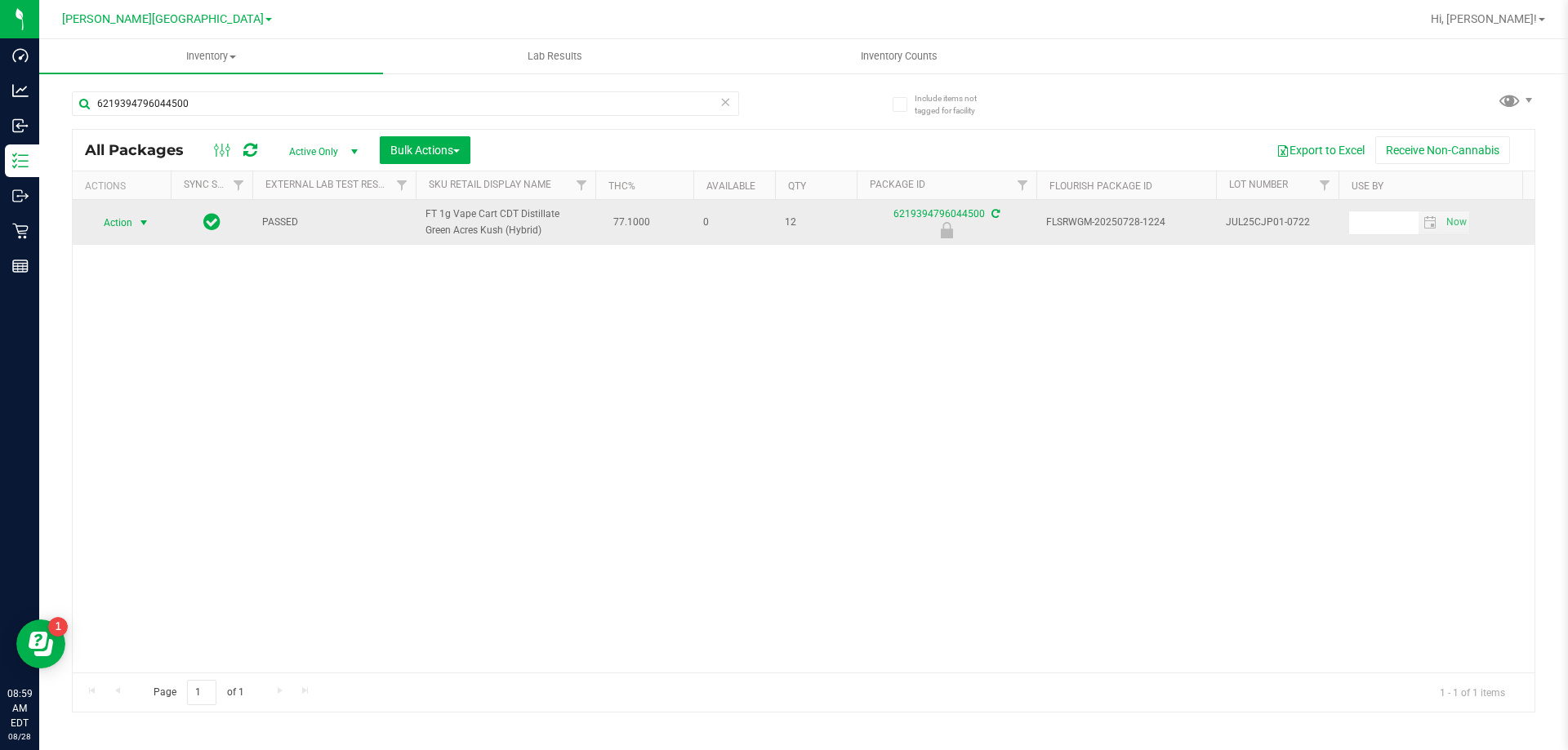
click at [136, 228] on span "select" at bounding box center [144, 223] width 20 height 23
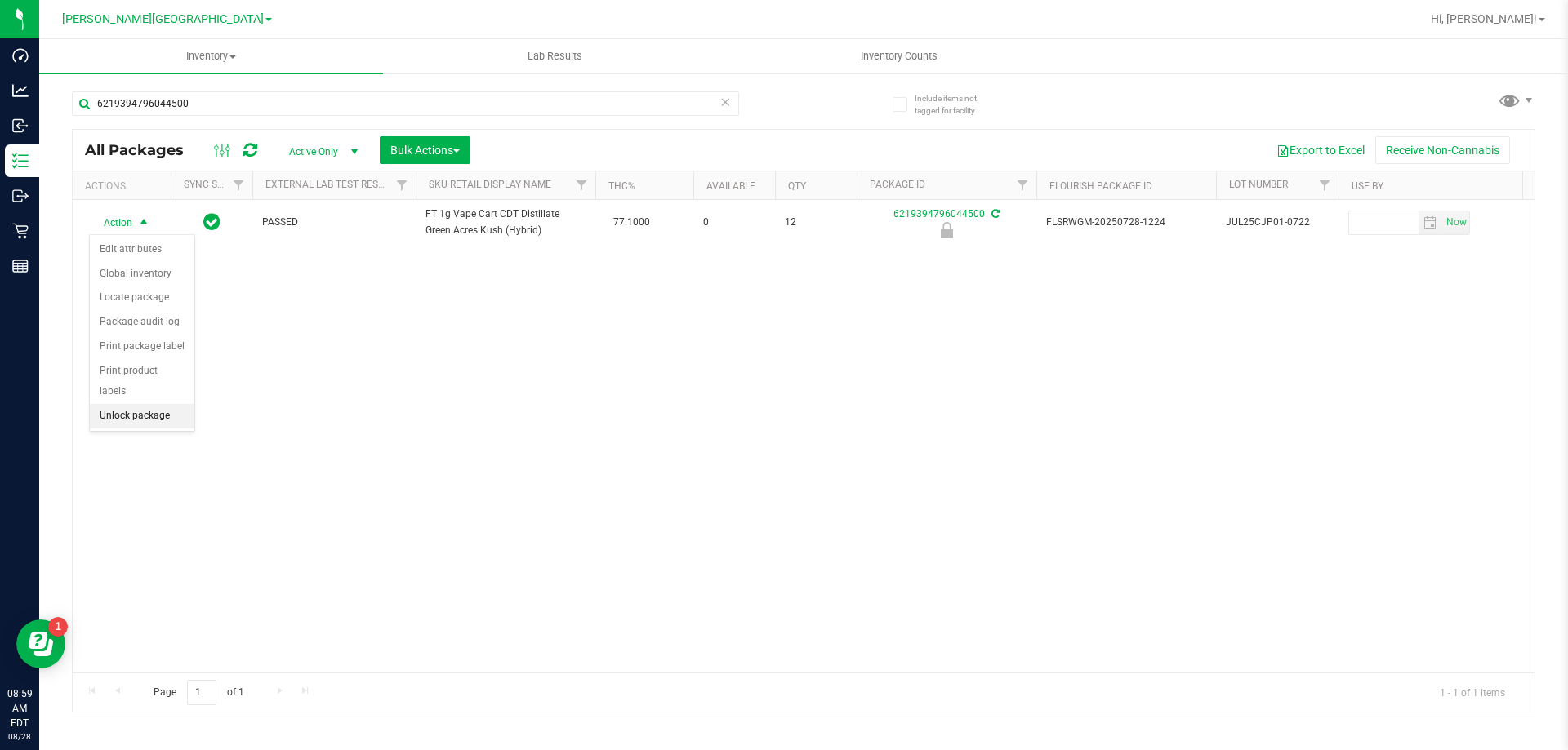
click at [158, 404] on li "Unlock package" at bounding box center [142, 416] width 105 height 24
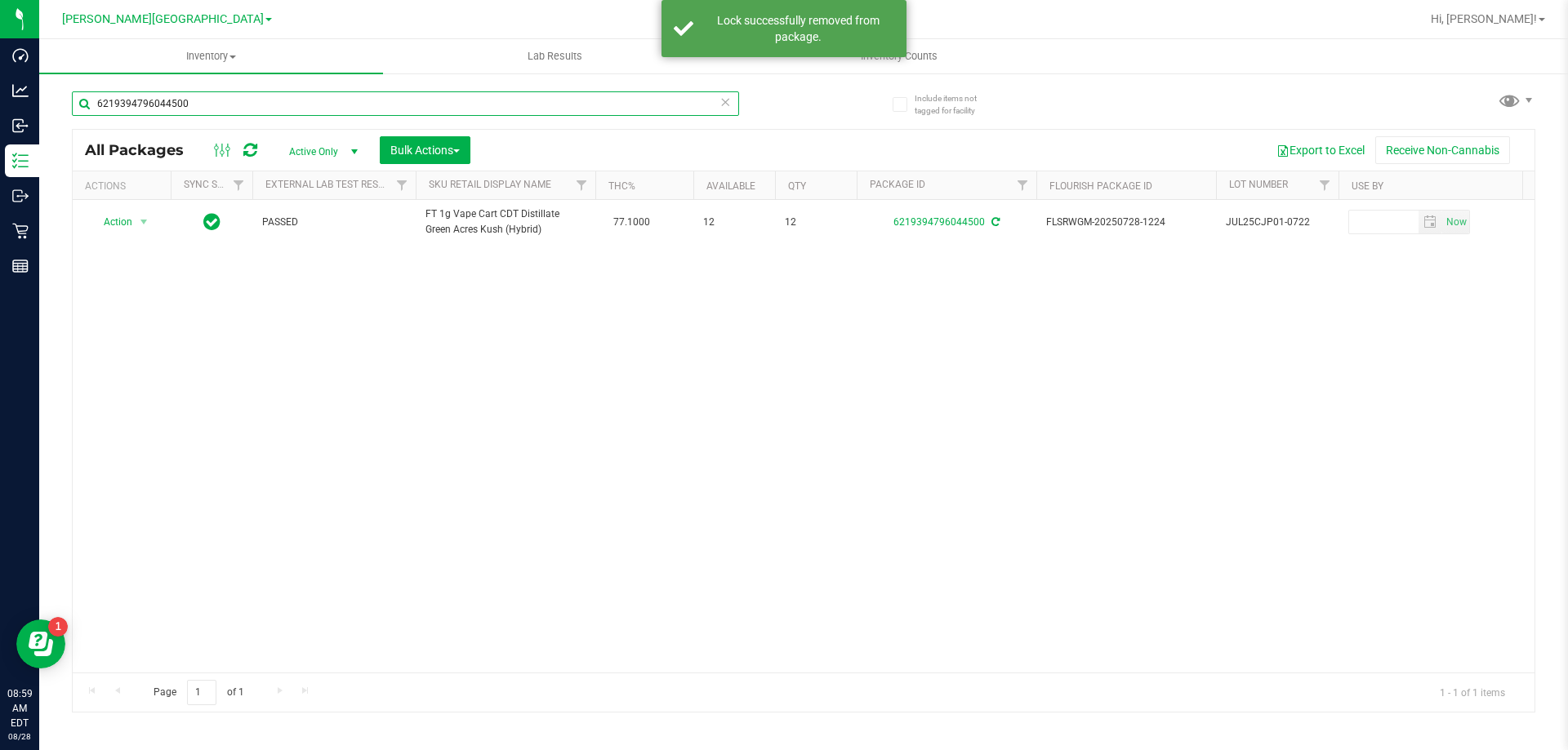
click at [191, 108] on input "6219394796044500" at bounding box center [405, 103] width 667 height 24
type input "8025844130682888"
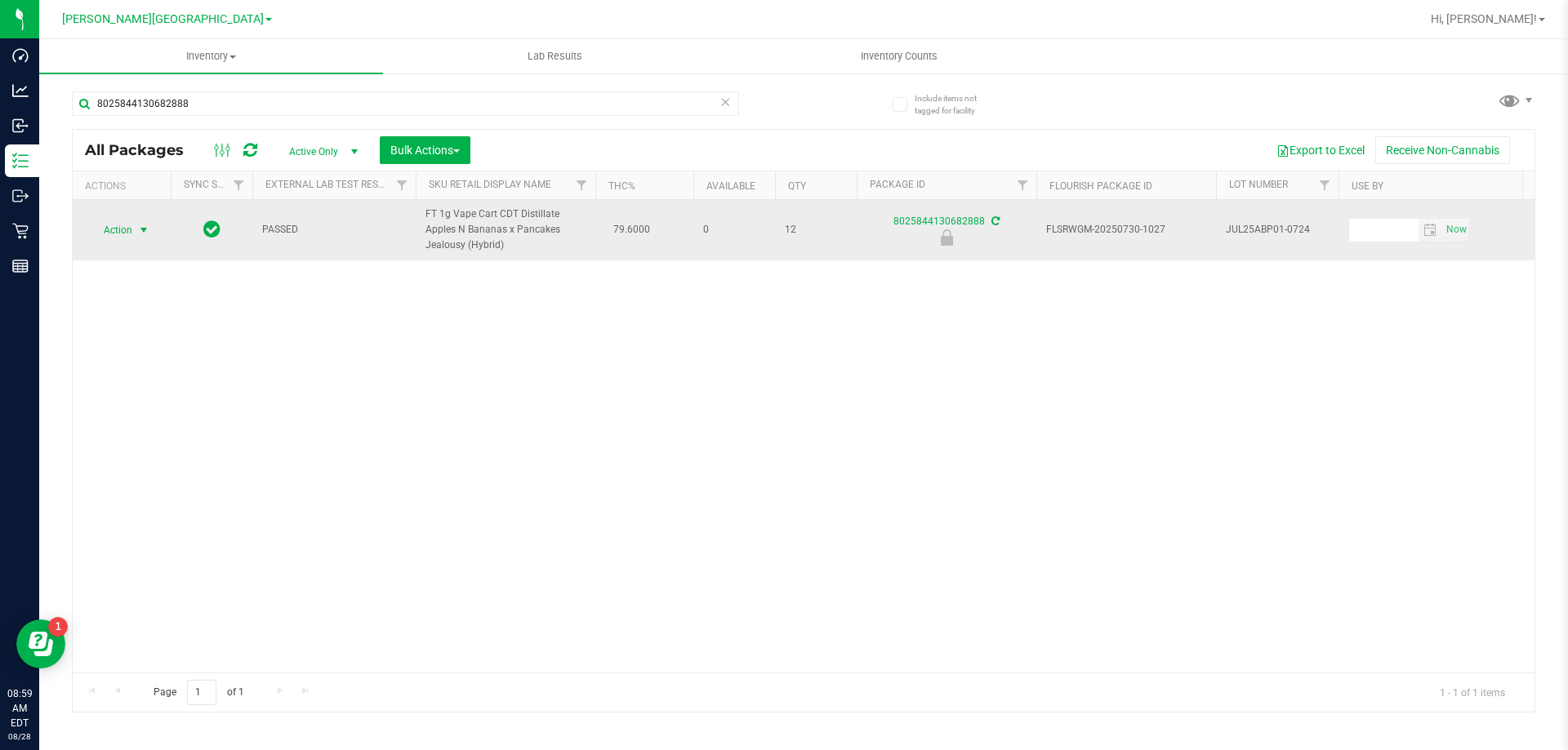
click at [120, 239] on span "Action" at bounding box center [111, 230] width 44 height 23
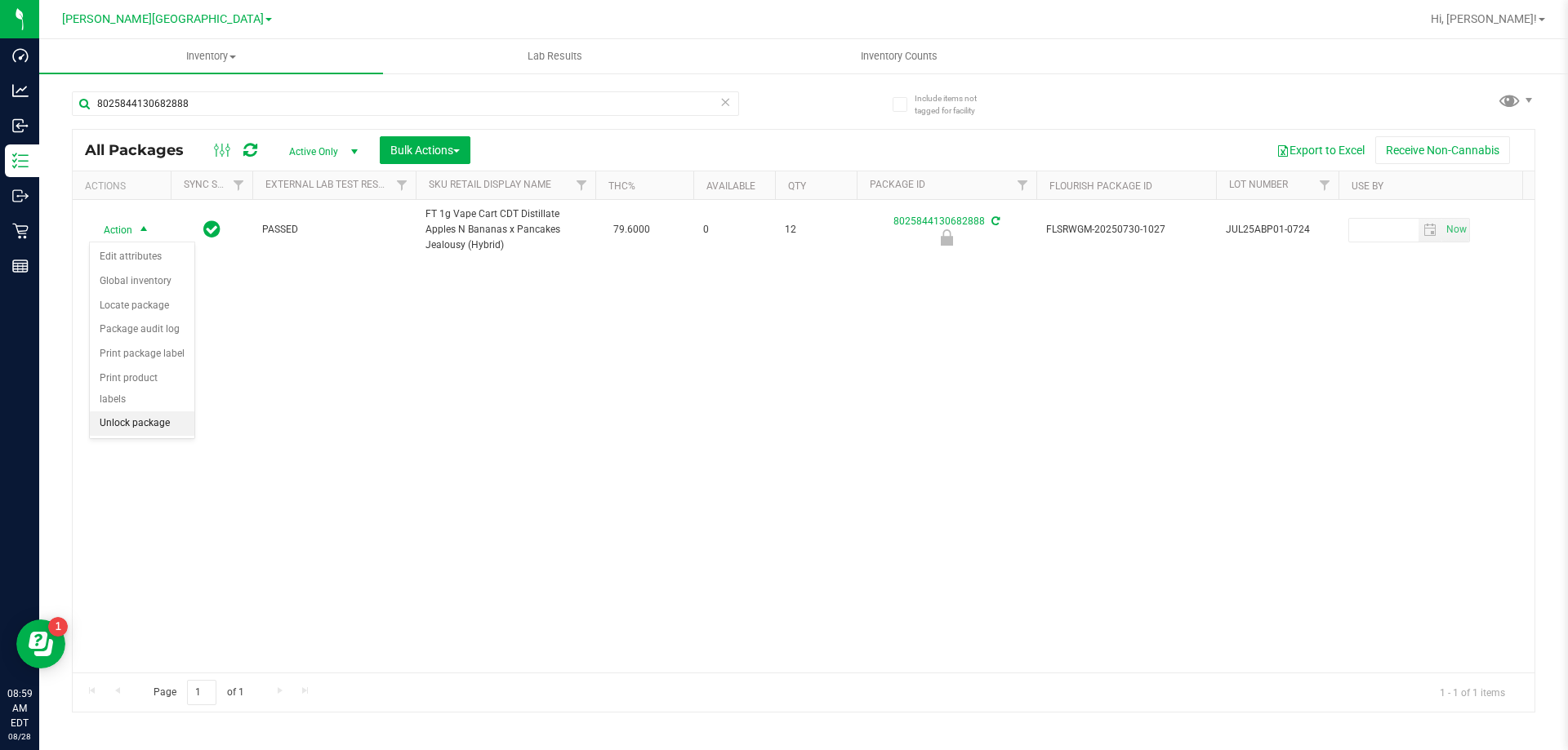
click at [150, 411] on li "Unlock package" at bounding box center [142, 423] width 105 height 24
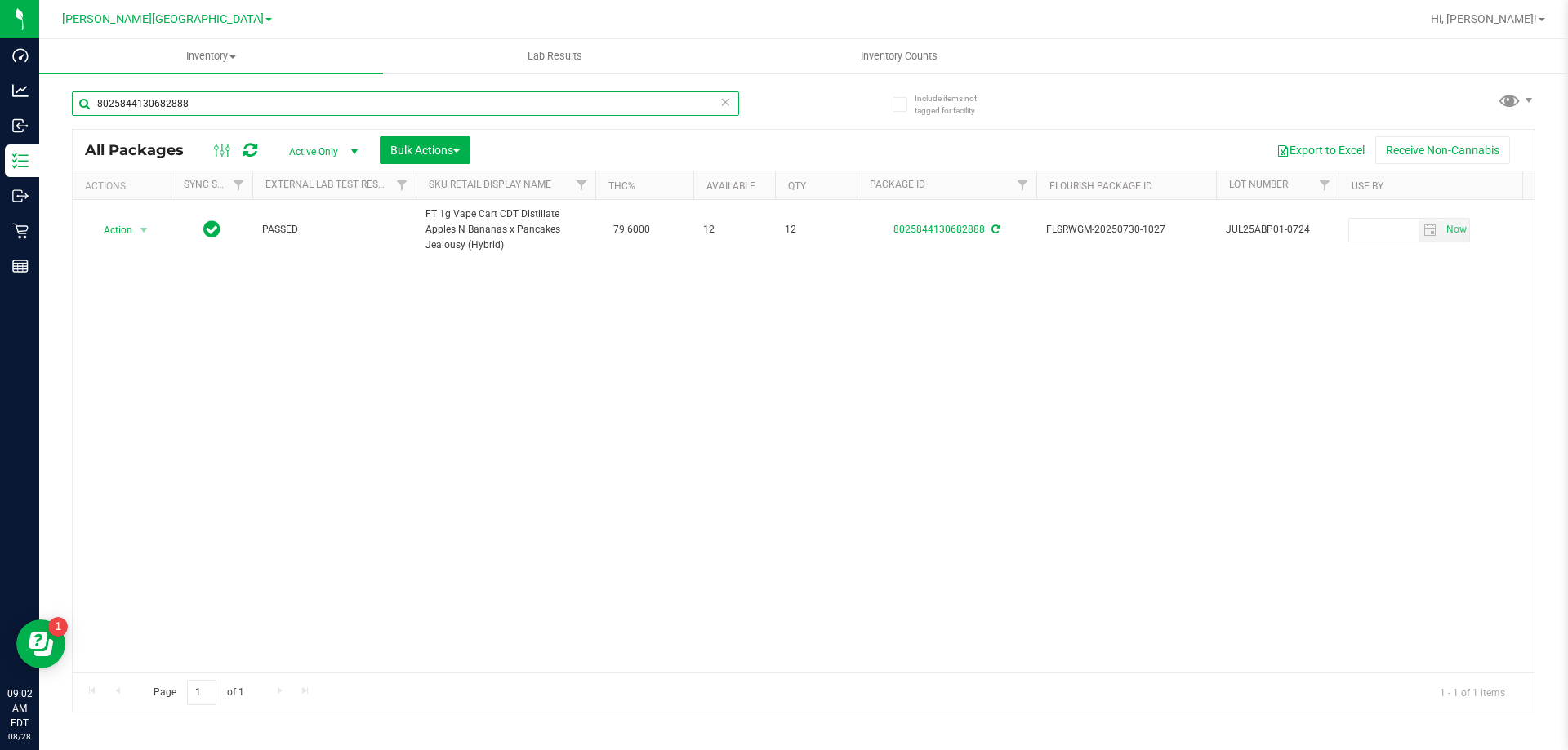
click at [221, 99] on input "8025844130682888" at bounding box center [405, 103] width 667 height 24
click at [223, 106] on input "8025844130682888" at bounding box center [405, 103] width 667 height 24
click at [225, 109] on input "8025844130682888" at bounding box center [405, 103] width 667 height 24
type input "4893830681315383"
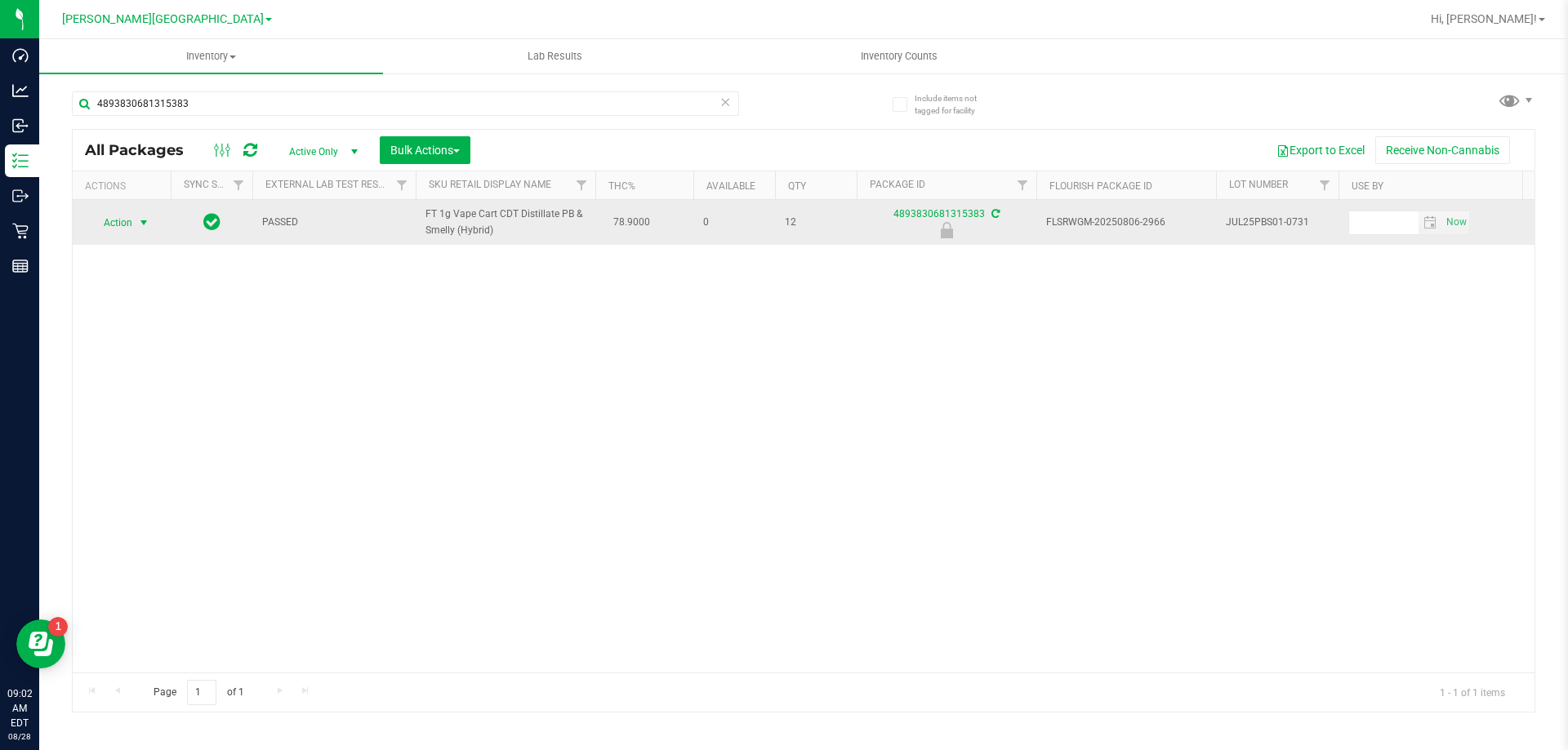
click at [142, 222] on span "select" at bounding box center [144, 223] width 13 height 13
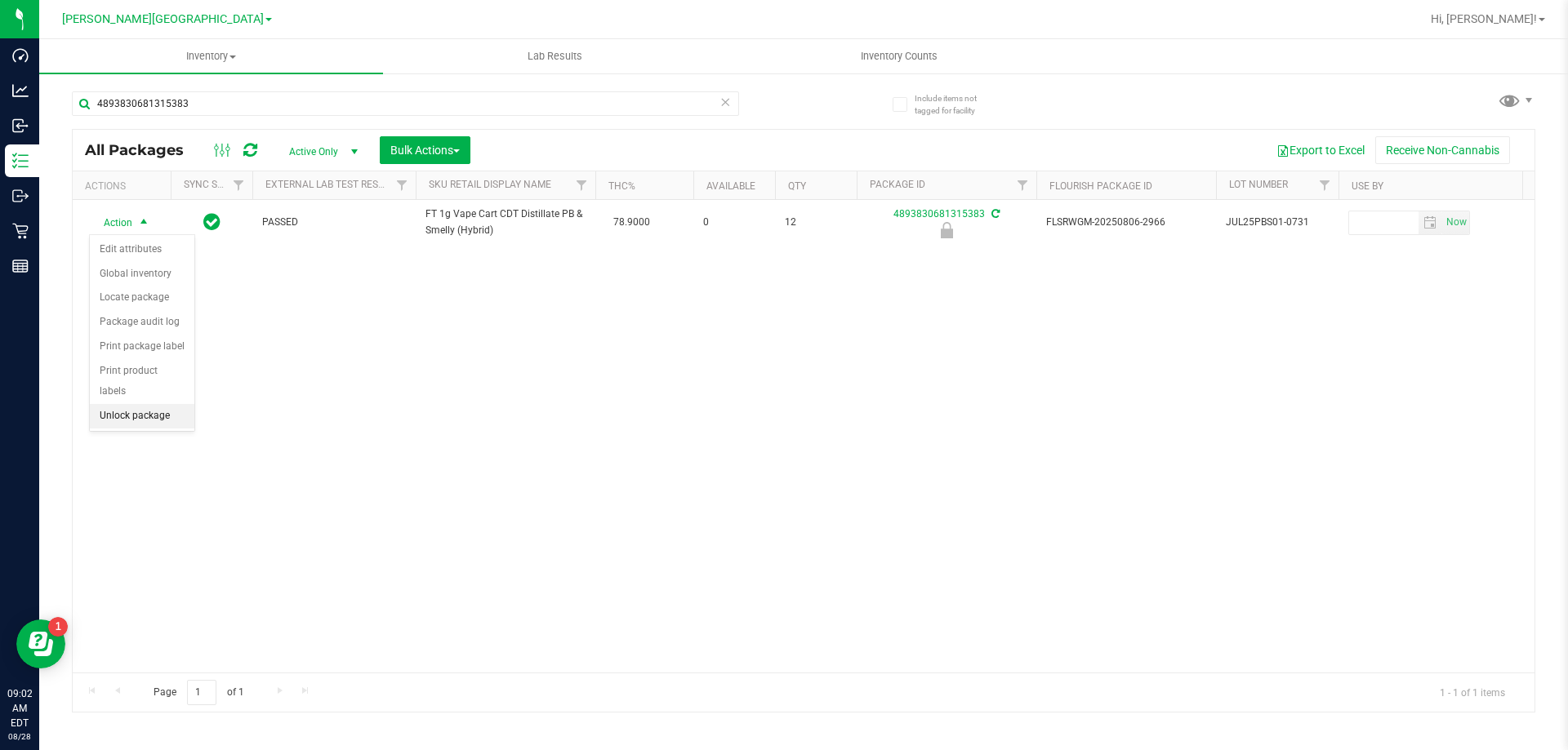
click at [151, 404] on li "Unlock package" at bounding box center [142, 416] width 105 height 24
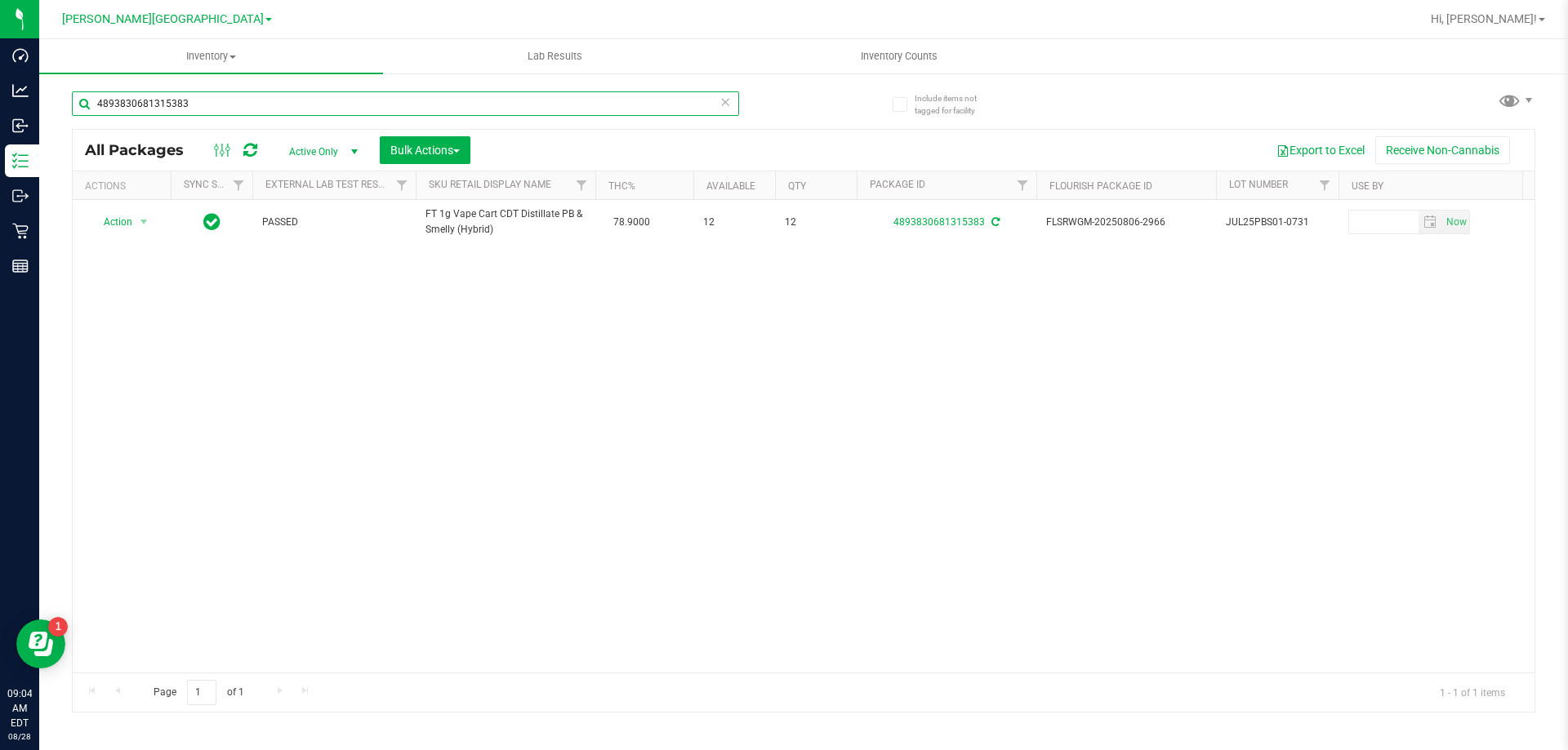
click at [207, 99] on input "4893830681315383" at bounding box center [405, 103] width 667 height 24
click at [212, 108] on input "4893830681315383" at bounding box center [405, 103] width 667 height 24
click at [212, 105] on input "4893830681315383" at bounding box center [405, 103] width 667 height 24
type input "3879174326683569"
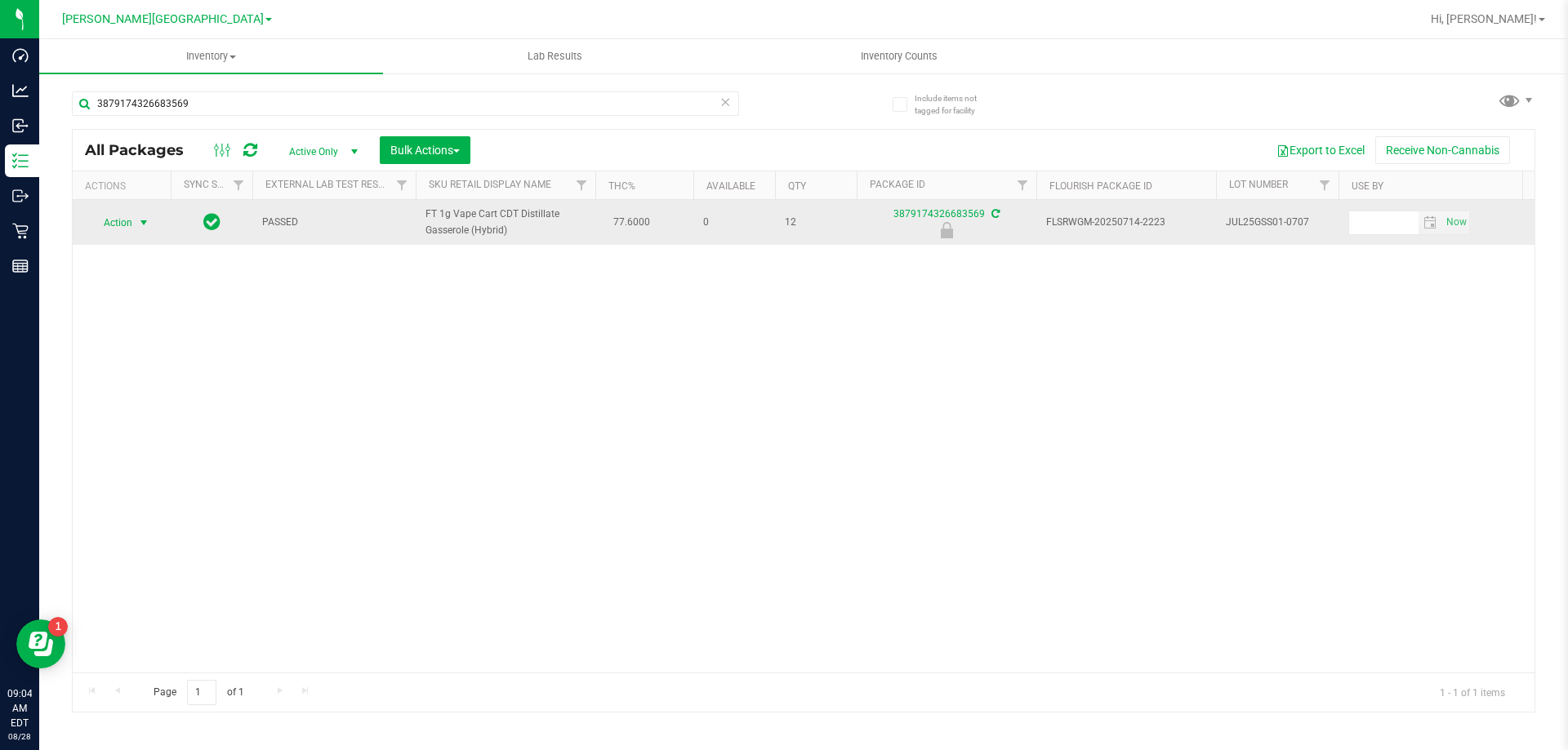
click at [146, 225] on span "select" at bounding box center [144, 223] width 13 height 13
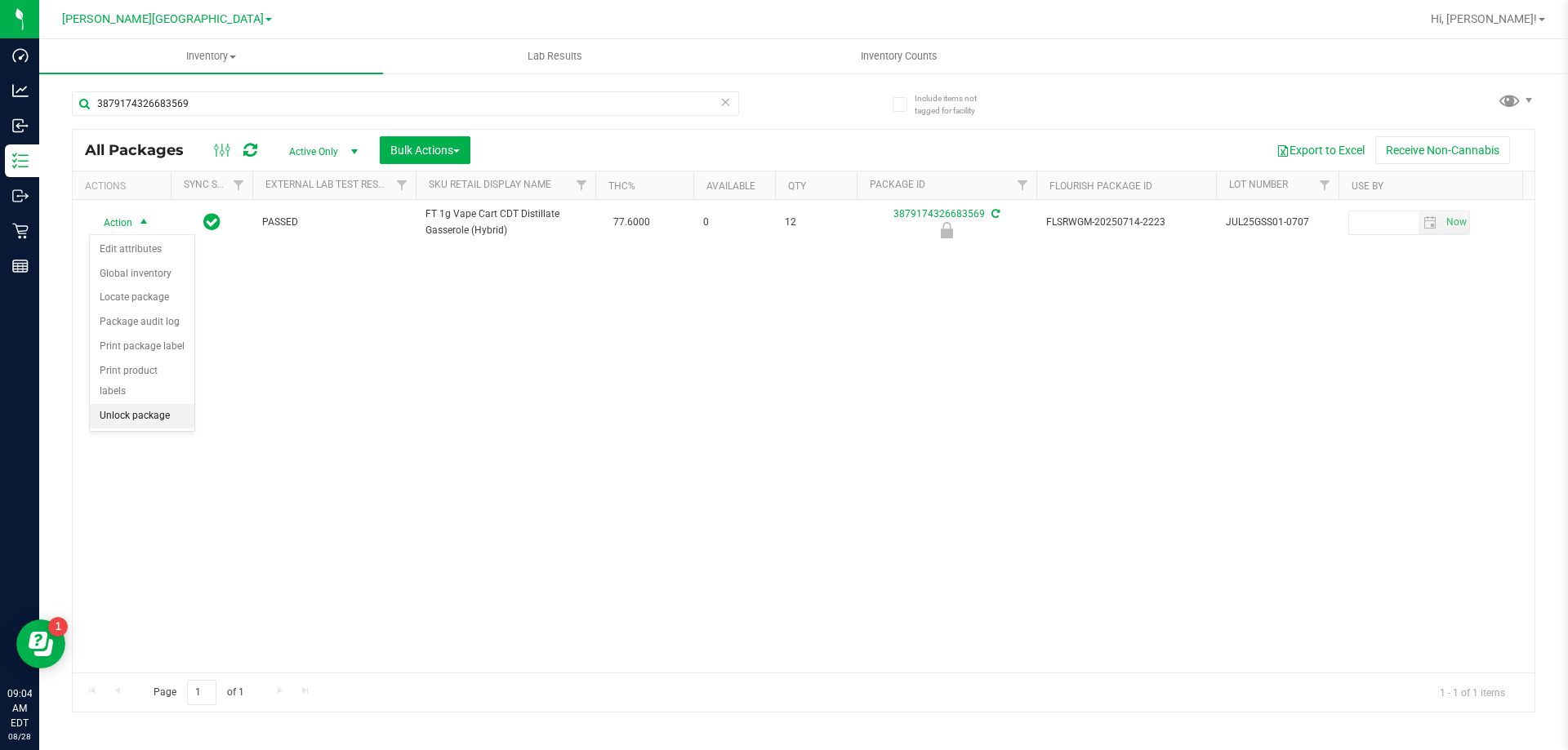
click at [164, 404] on li "Unlock package" at bounding box center [142, 416] width 105 height 24
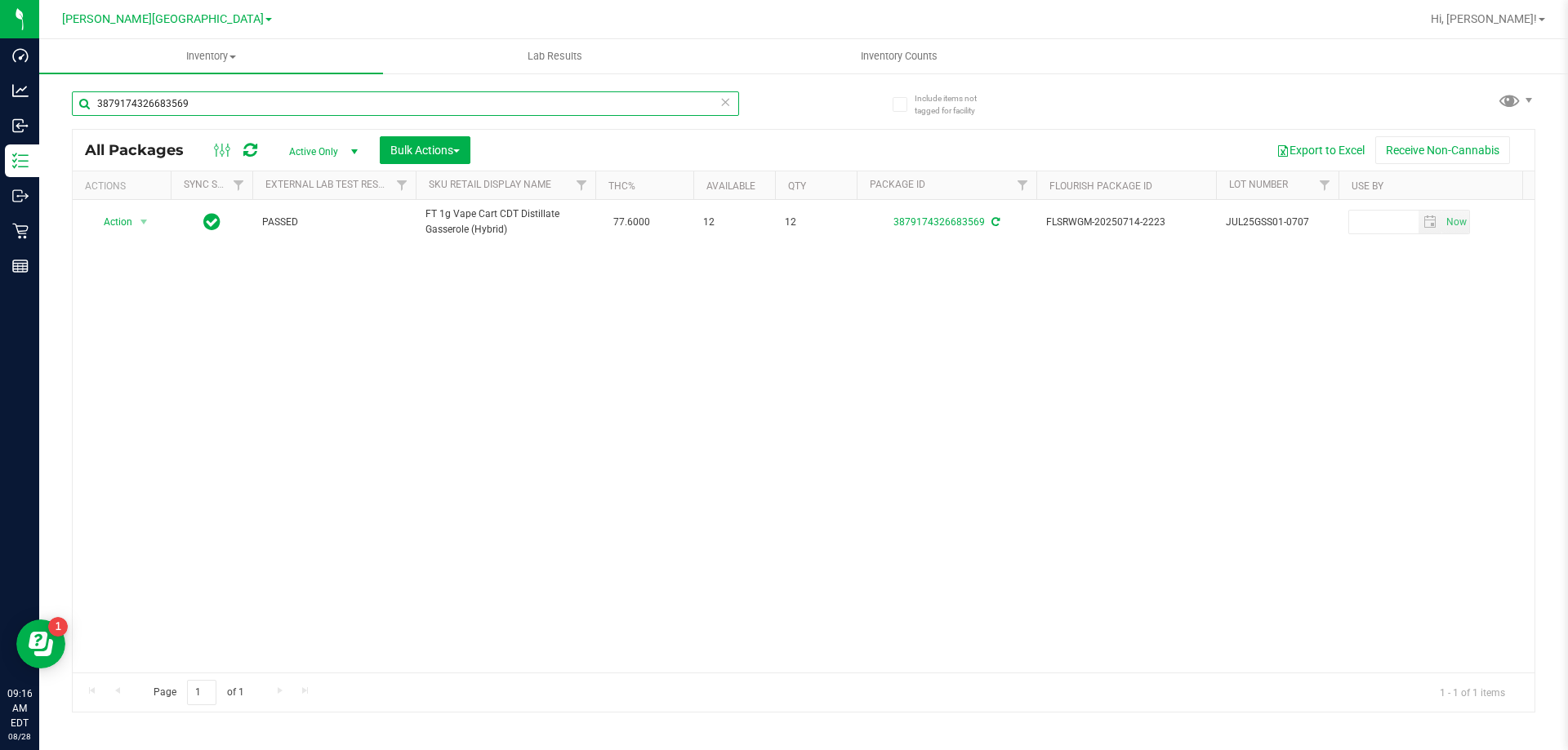
click at [189, 108] on input "3879174326683569" at bounding box center [405, 103] width 667 height 24
type input "0050721021081494"
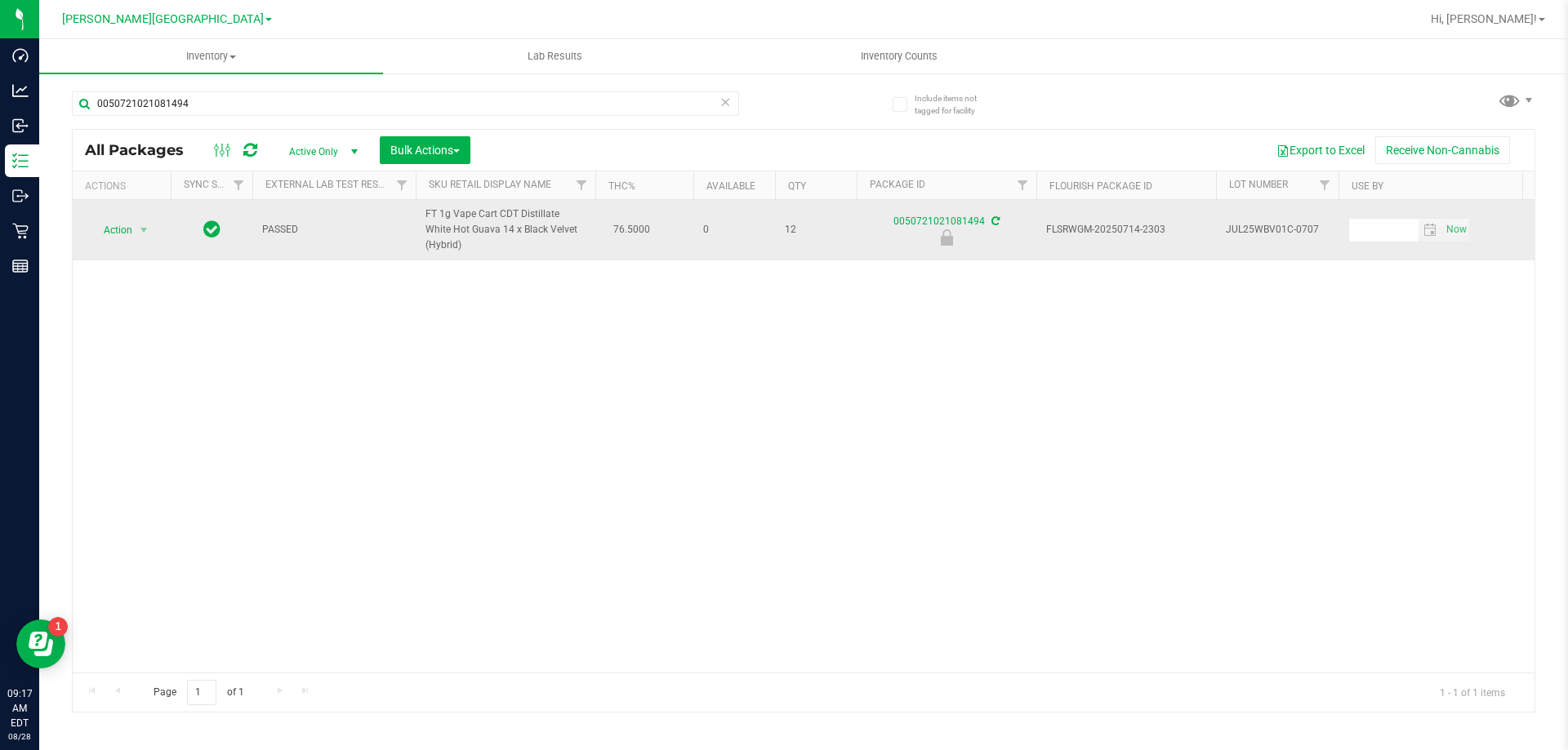
click at [104, 233] on span "Action" at bounding box center [111, 230] width 44 height 23
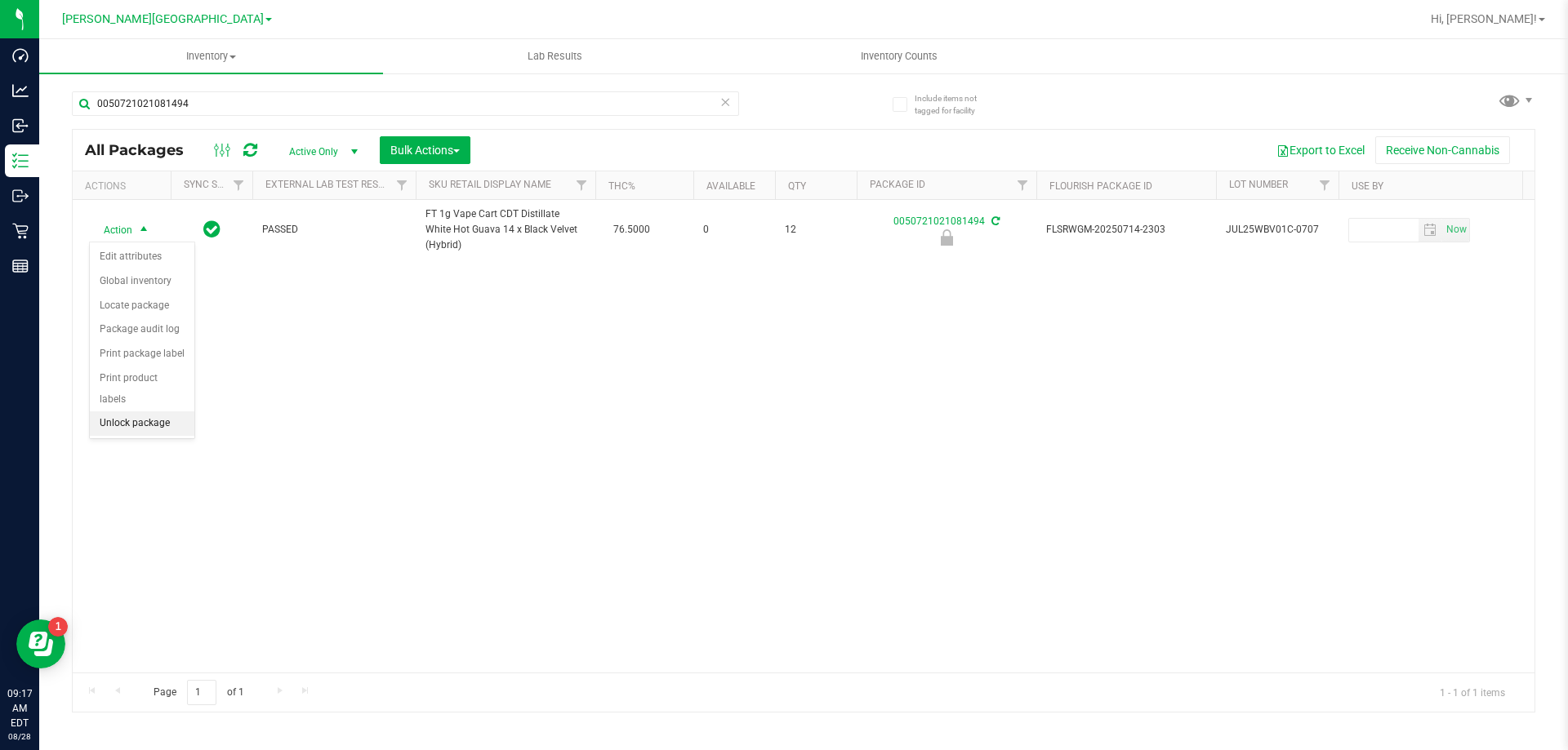
click at [143, 411] on li "Unlock package" at bounding box center [142, 423] width 105 height 24
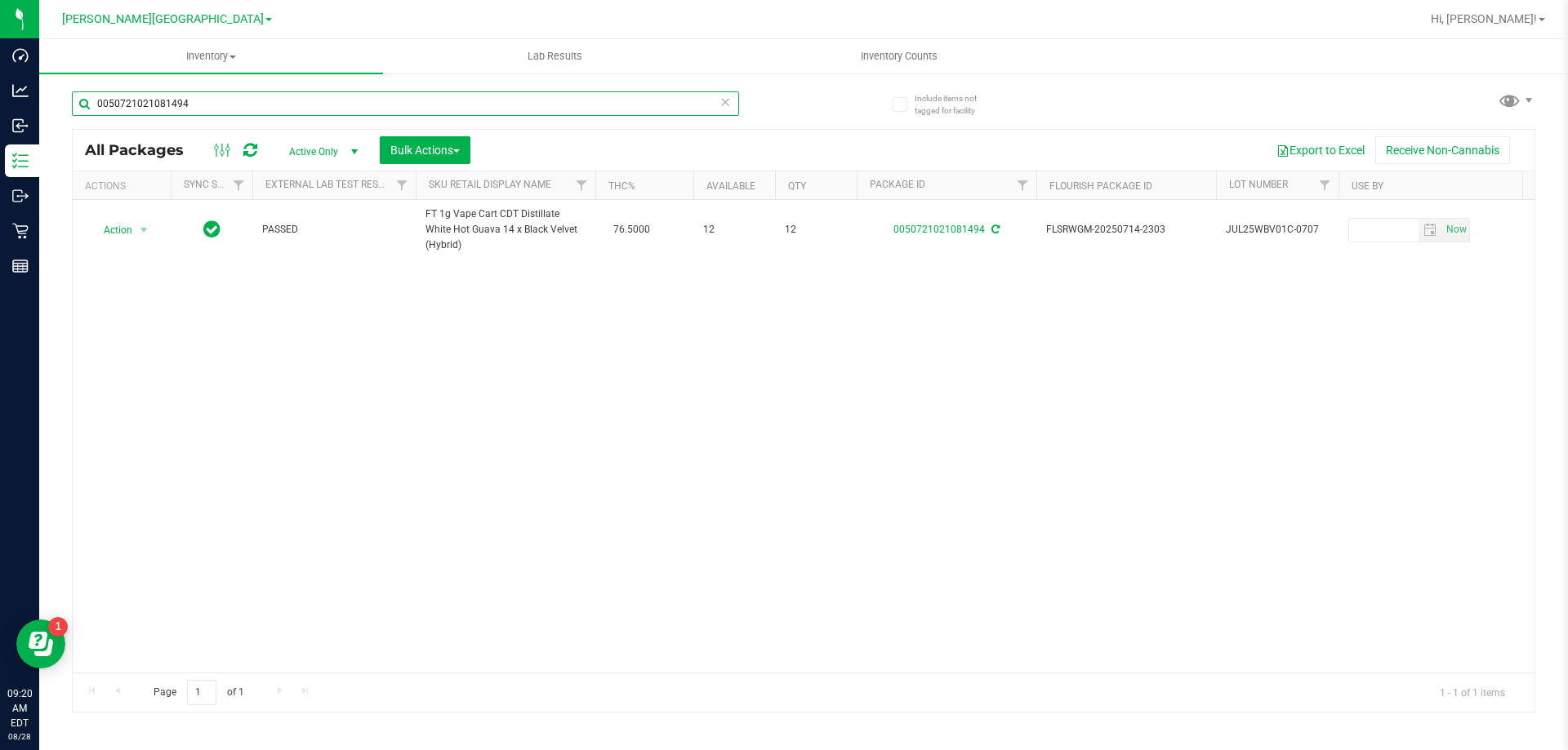
click at [217, 105] on input "0050721021081494" at bounding box center [405, 103] width 667 height 24
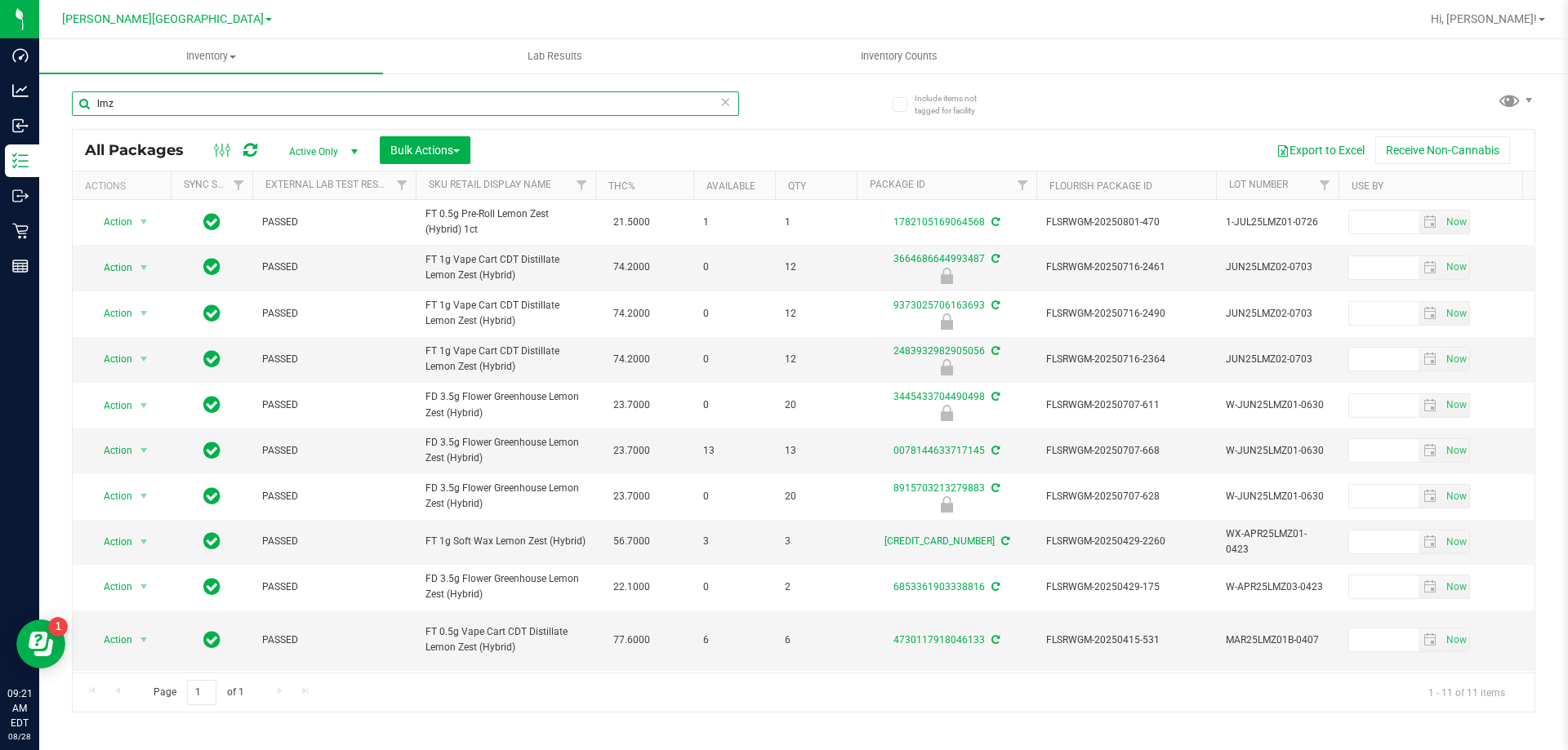
click at [147, 99] on input "lmz" at bounding box center [405, 103] width 667 height 24
type input "3664686644993487"
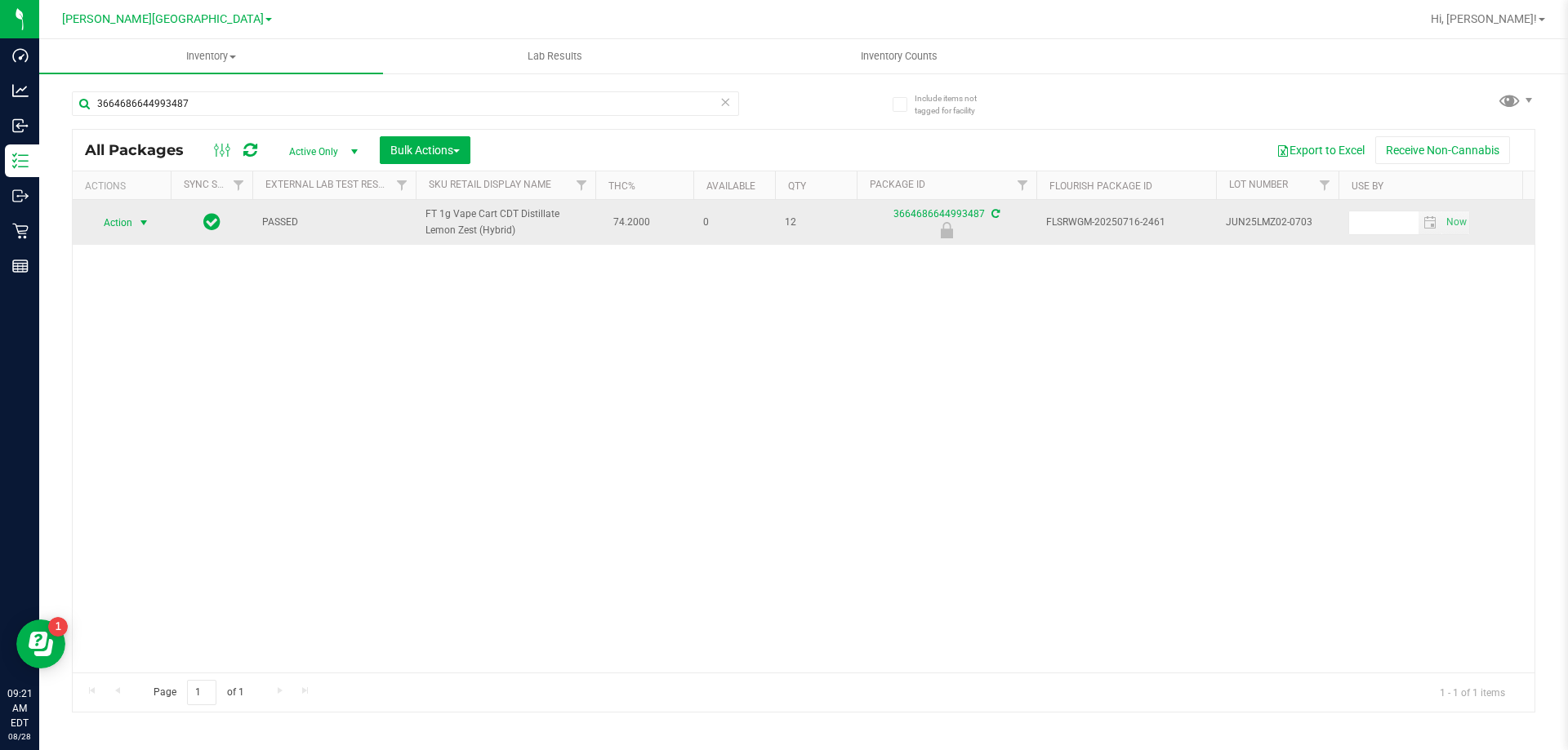
click at [137, 234] on span "select" at bounding box center [144, 223] width 20 height 23
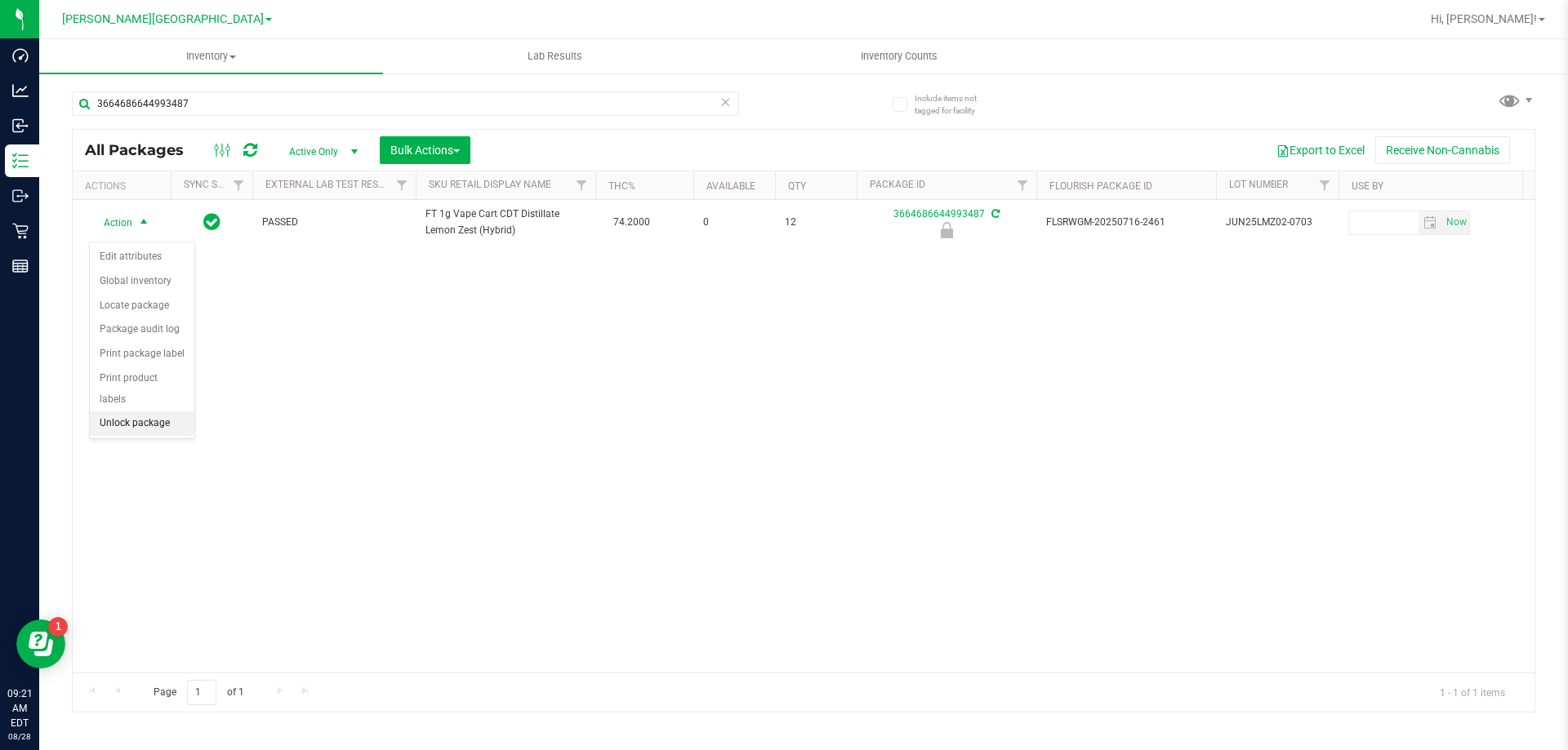
click at [137, 411] on li "Unlock package" at bounding box center [142, 423] width 105 height 24
click at [209, 116] on div "3664686644993487" at bounding box center [405, 110] width 667 height 38
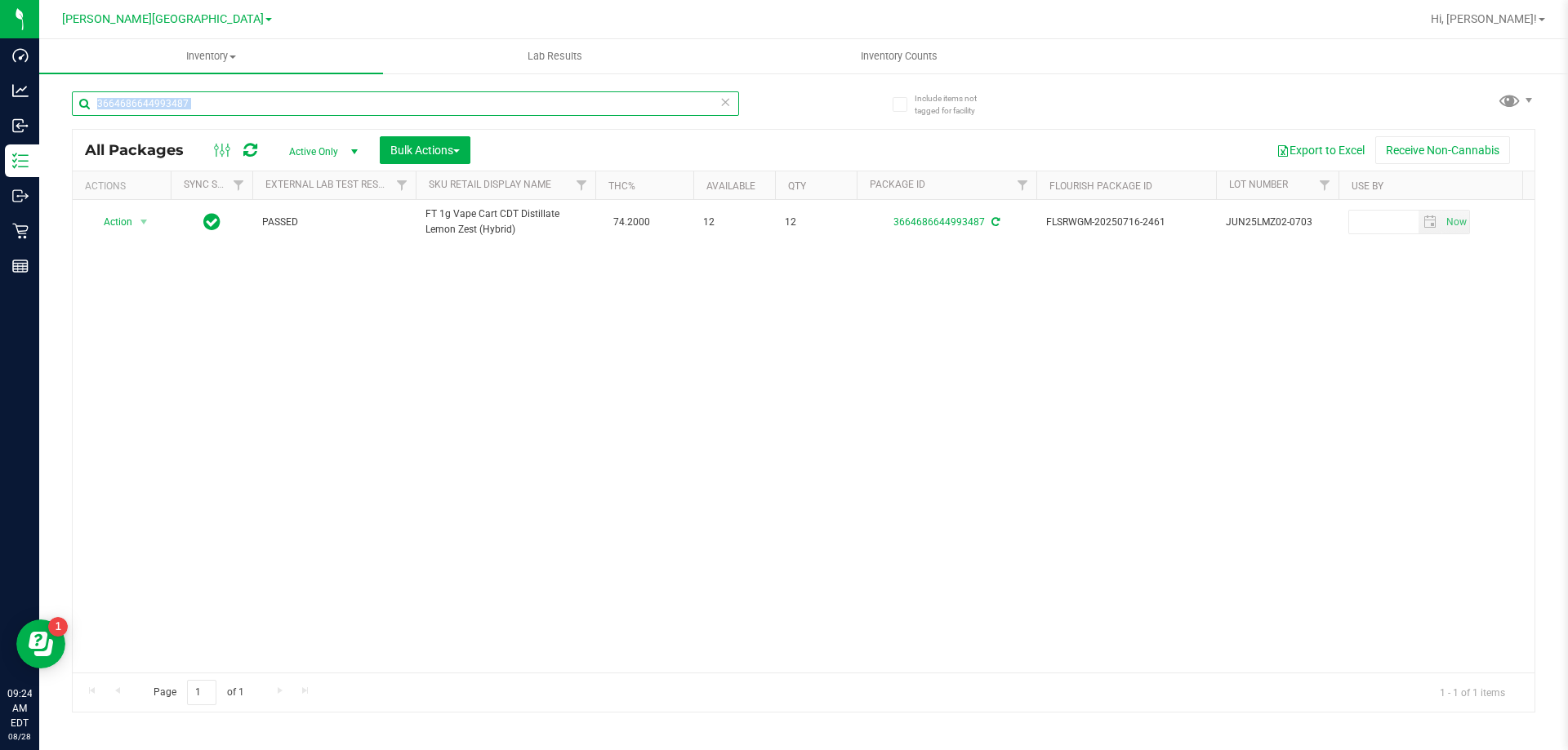
click at [228, 94] on input "3664686644993487" at bounding box center [405, 103] width 667 height 24
type input "arz"
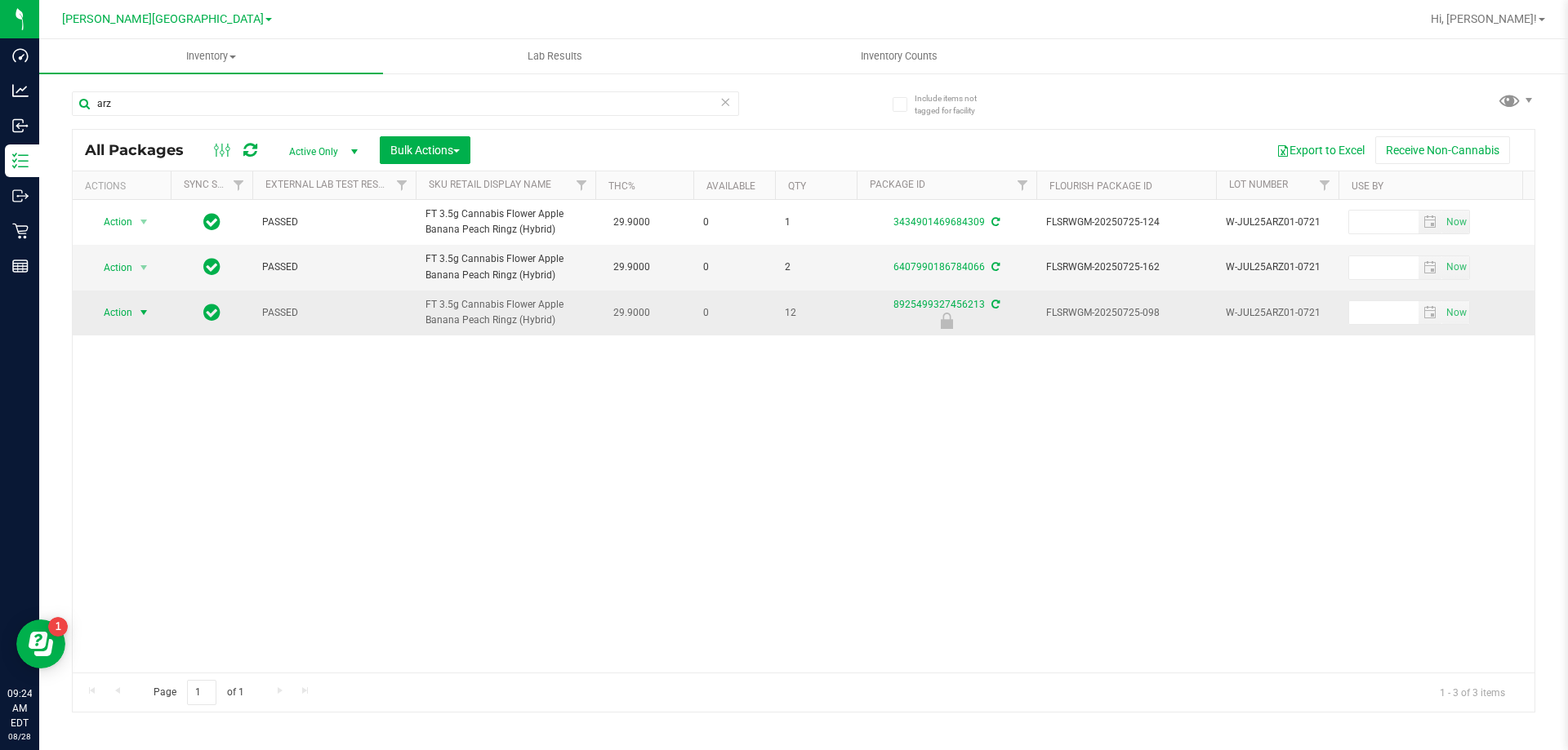
click at [123, 312] on span "Action" at bounding box center [111, 313] width 44 height 23
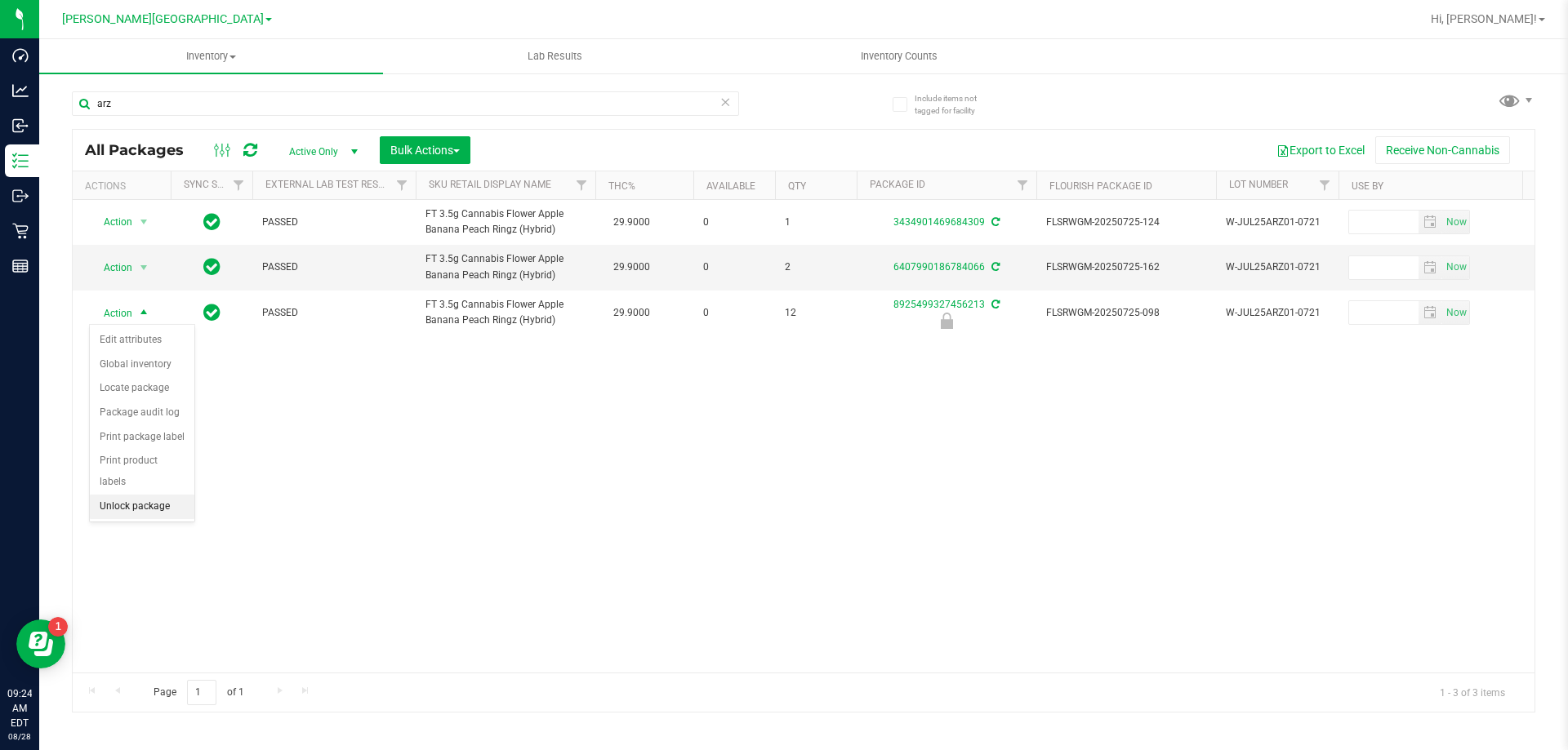
click at [157, 495] on li "Unlock package" at bounding box center [142, 506] width 105 height 24
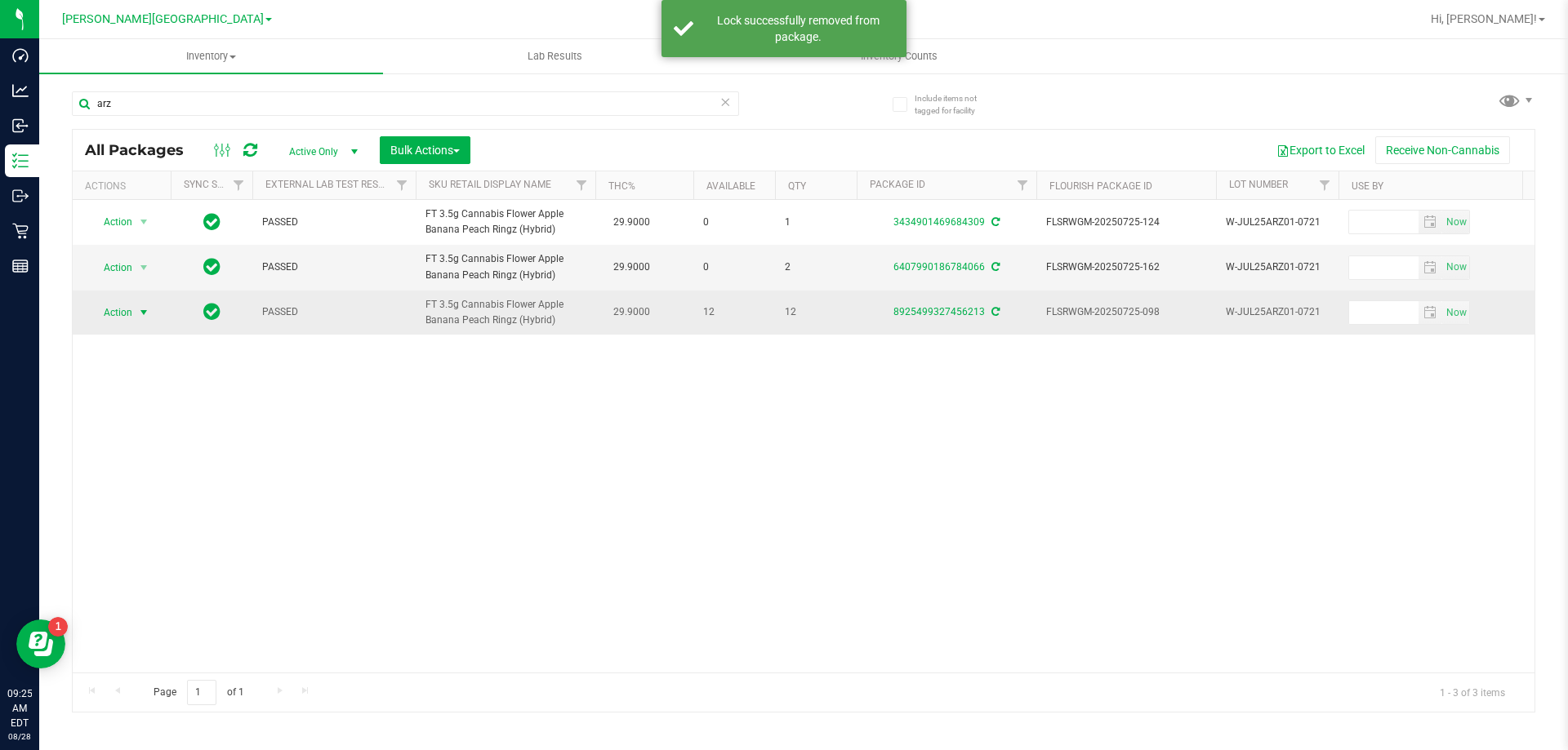
click at [148, 323] on span "select" at bounding box center [144, 313] width 20 height 23
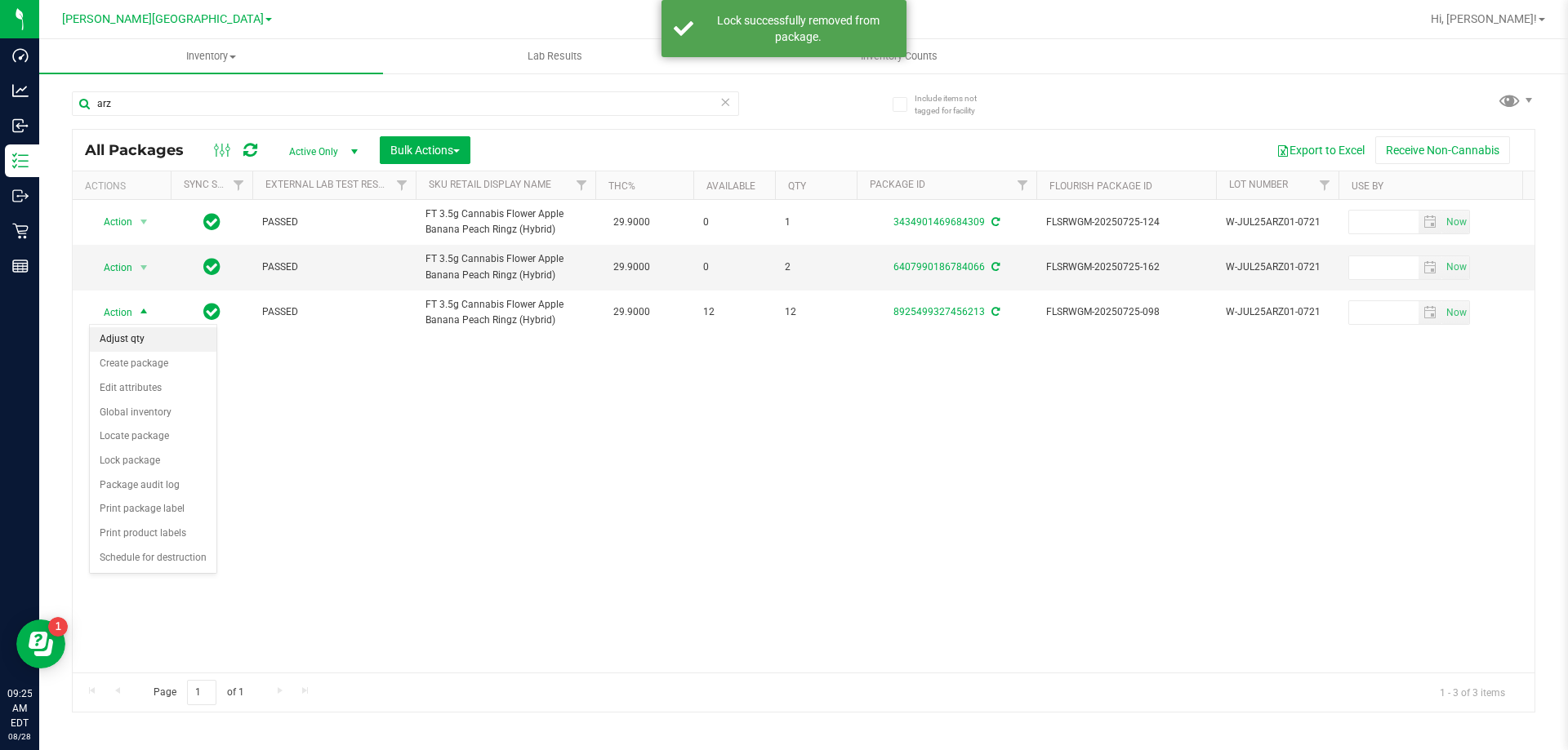
click at [142, 338] on li "Adjust qty" at bounding box center [152, 339] width 126 height 24
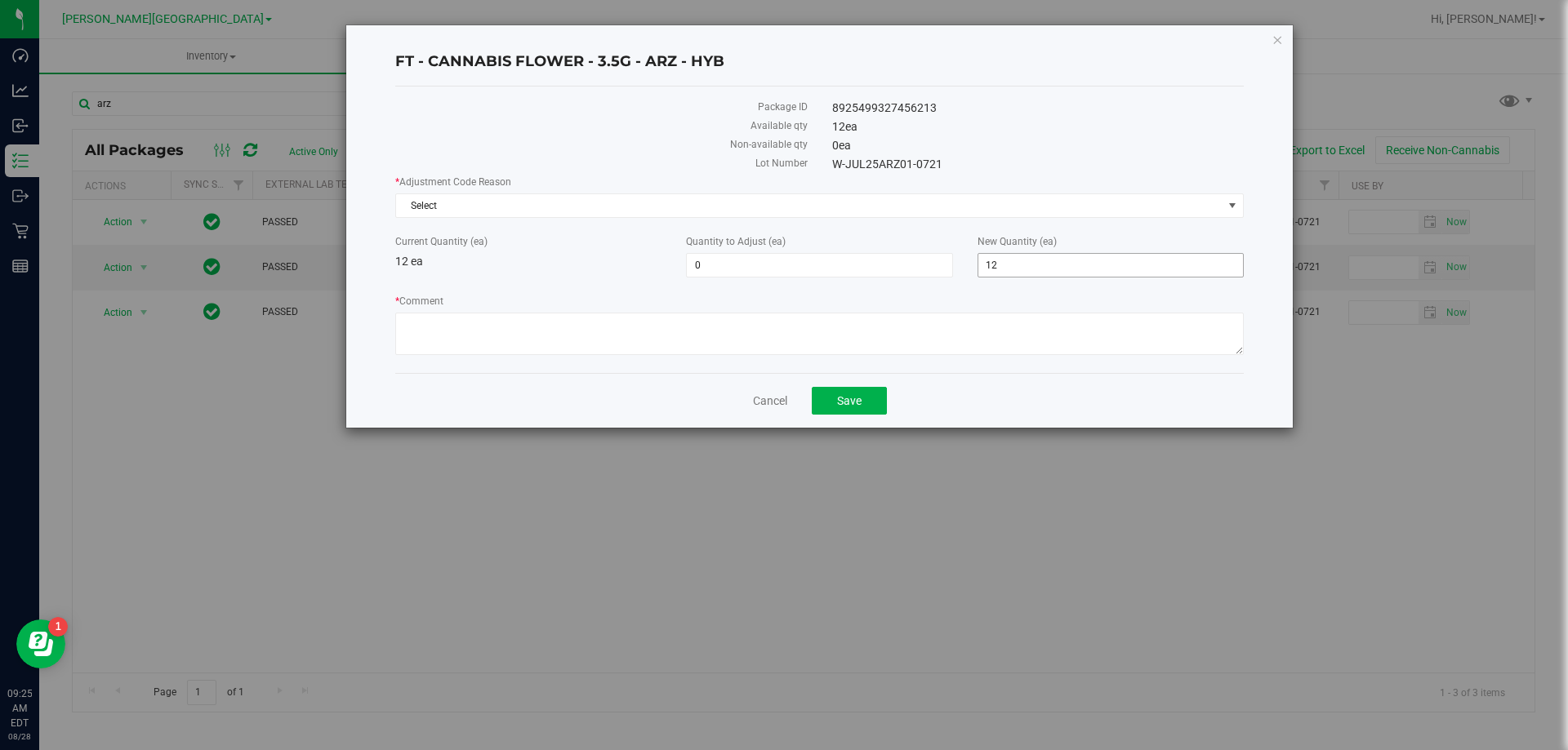
click at [996, 260] on span "12 12" at bounding box center [1111, 265] width 266 height 24
click at [996, 260] on input "12" at bounding box center [1111, 266] width 265 height 23
click at [851, 269] on span "0 0" at bounding box center [819, 265] width 266 height 24
click at [851, 269] on input "0" at bounding box center [819, 266] width 265 height 23
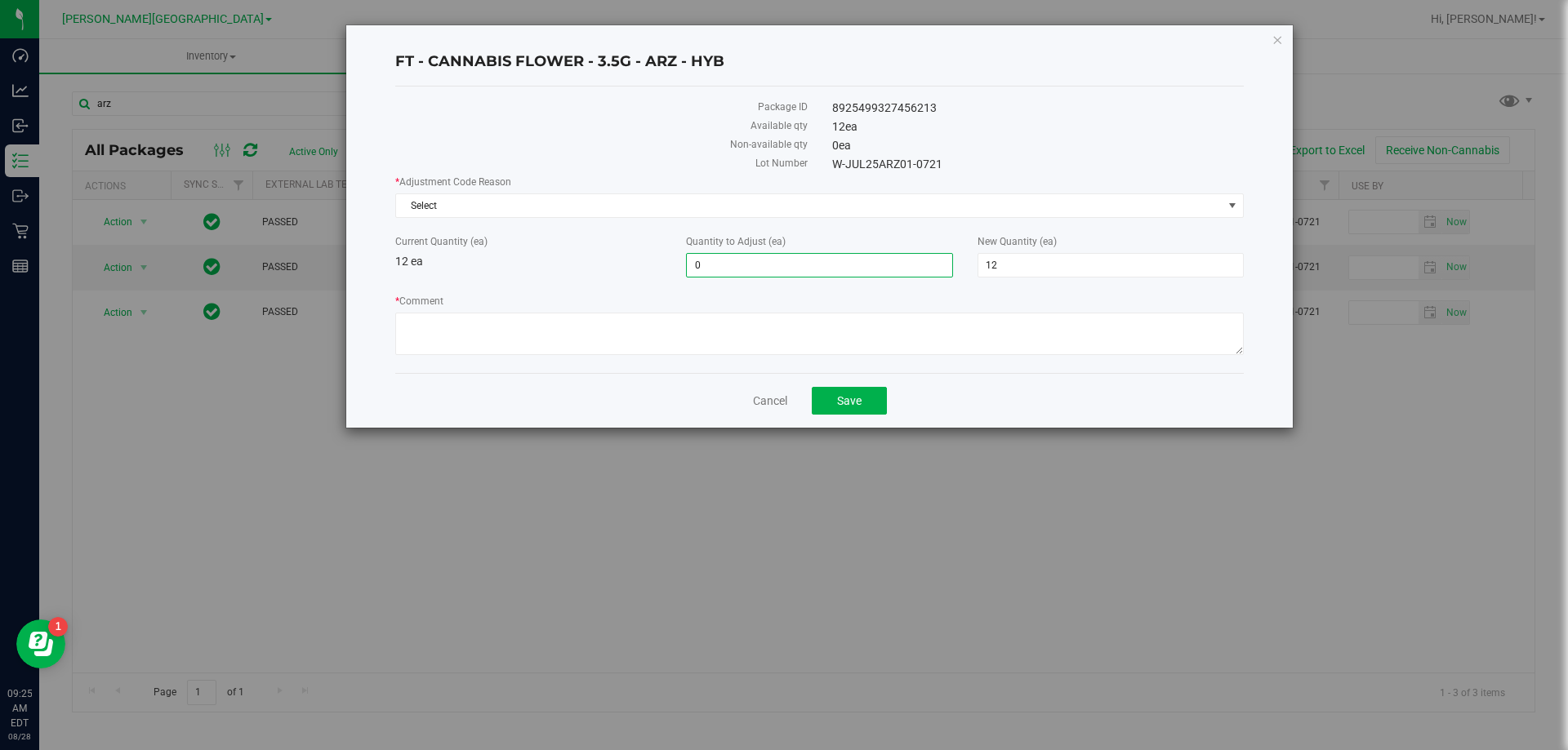
type input "1"
type input "13"
click at [900, 201] on span "Select" at bounding box center [809, 206] width 826 height 23
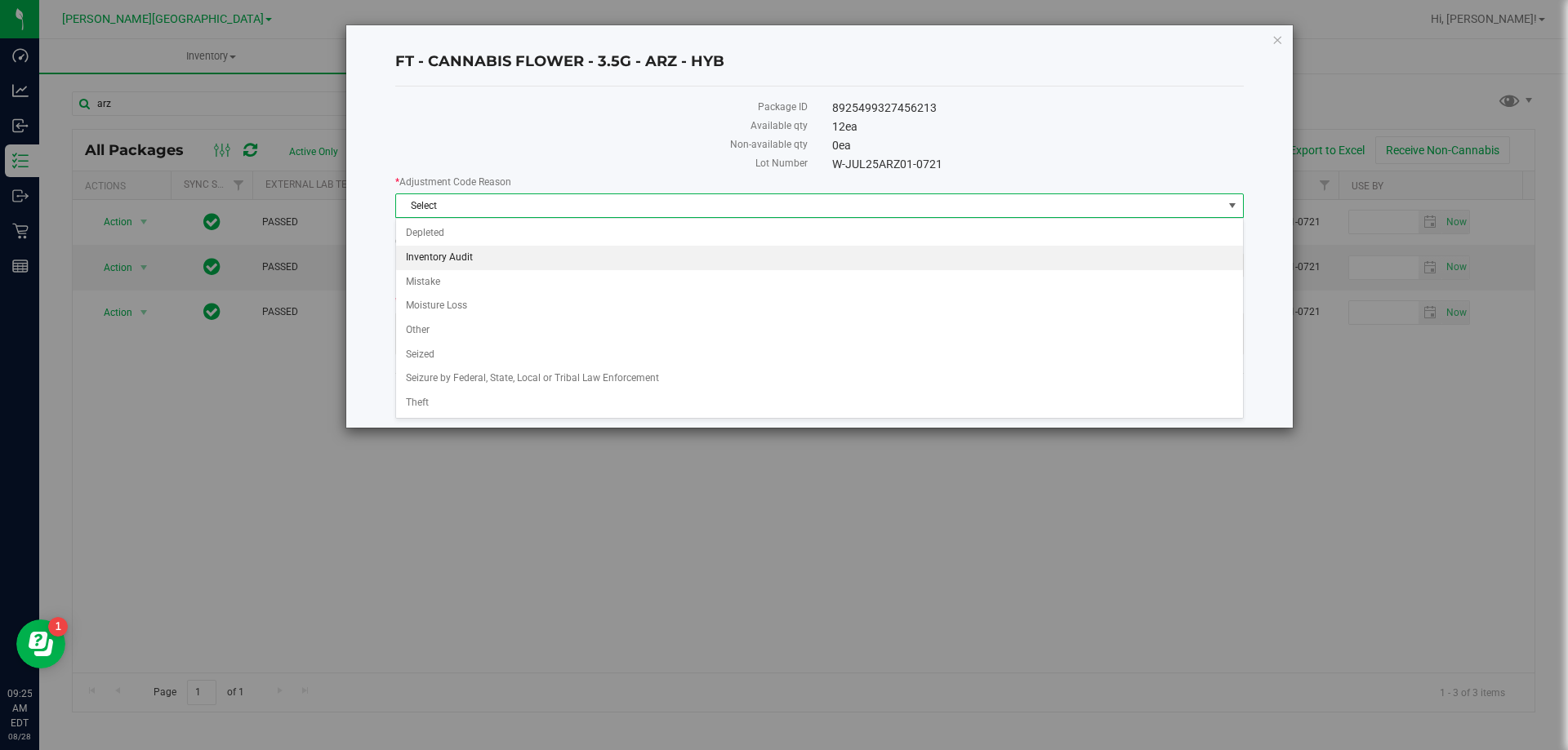
click at [695, 262] on li "Inventory Audit" at bounding box center [819, 257] width 847 height 24
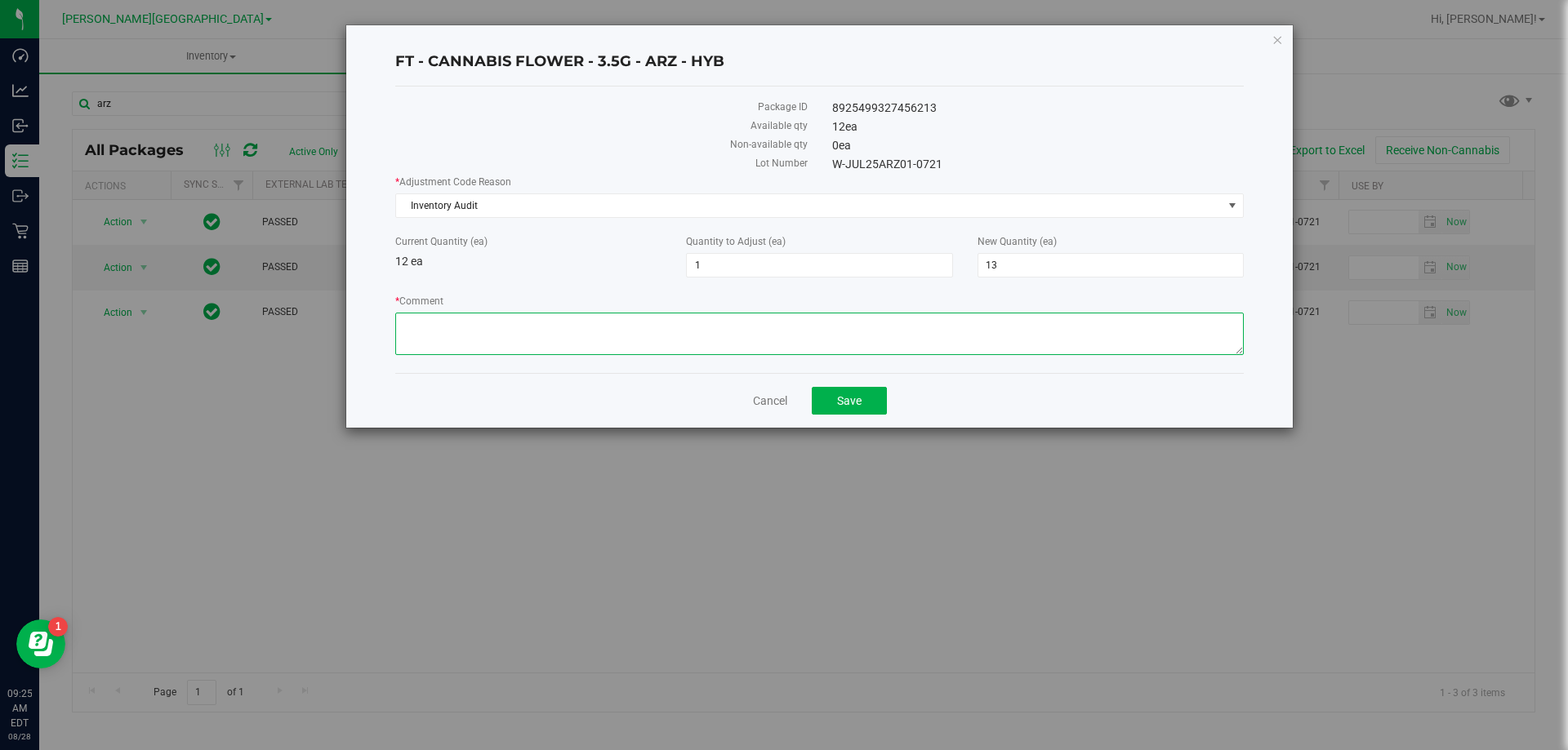
click at [621, 339] on textarea "* Comment" at bounding box center [819, 334] width 849 height 42
type textarea "audit error 08/27"
click at [848, 400] on span "Save" at bounding box center [849, 401] width 24 height 13
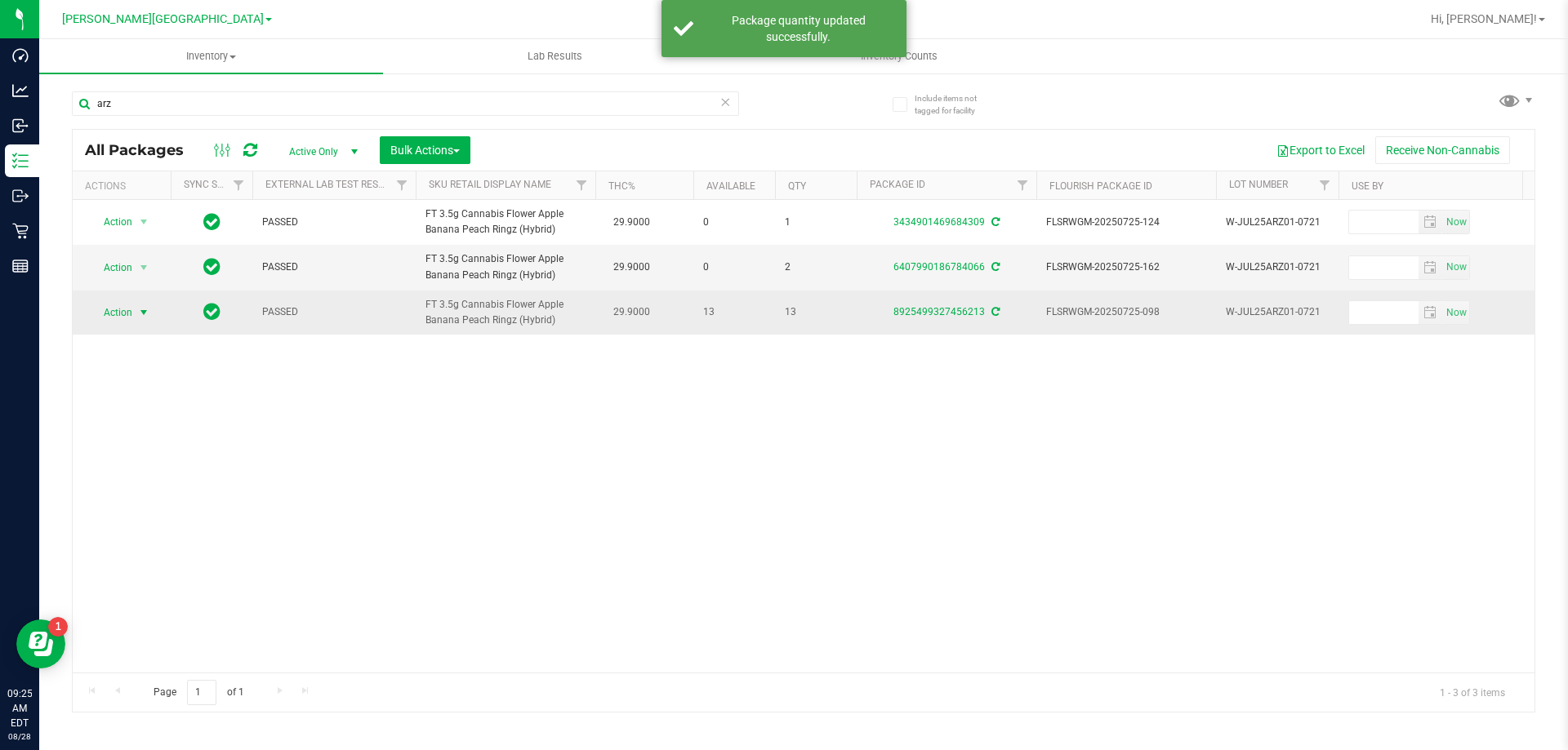
click at [143, 308] on span "select" at bounding box center [144, 313] width 13 height 13
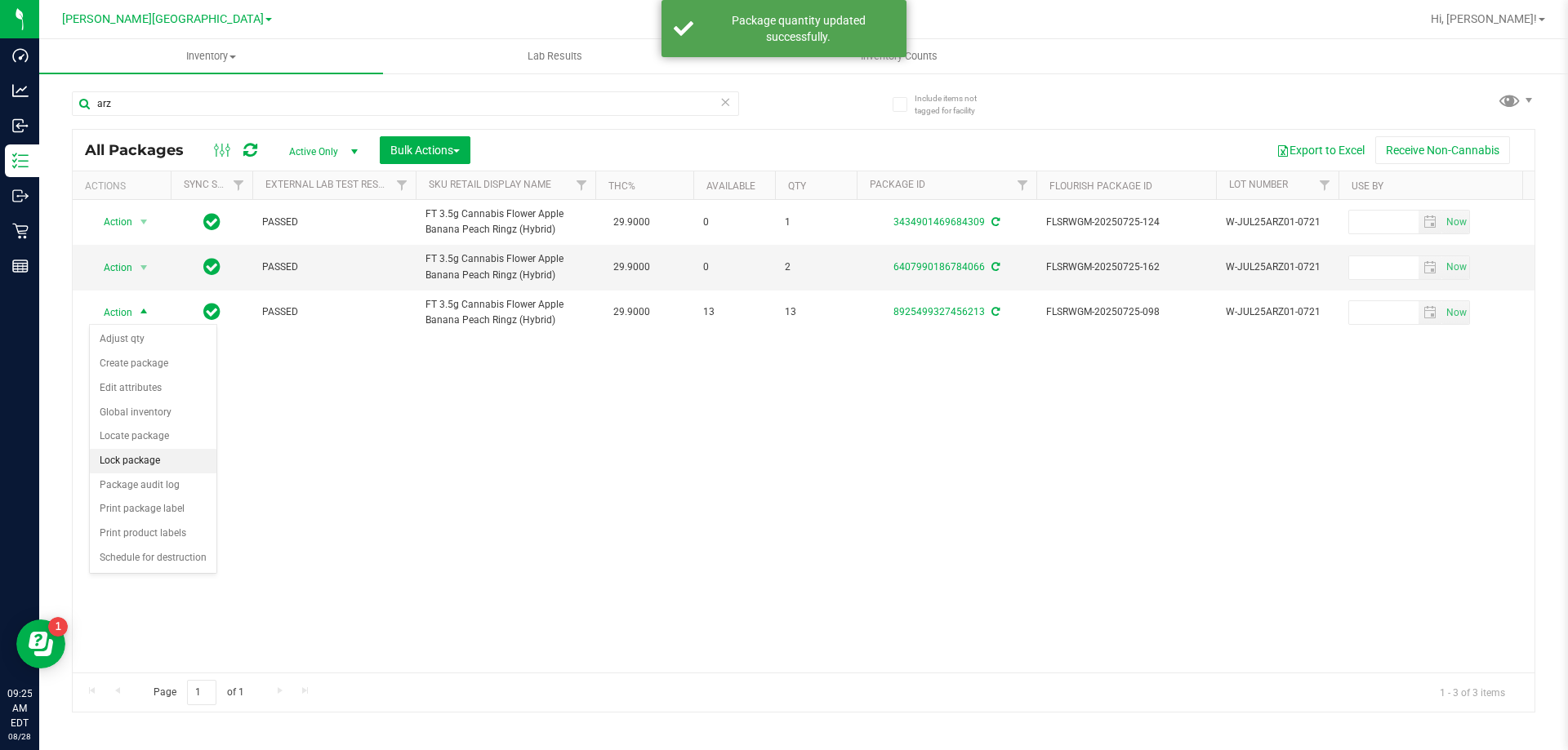
click at [114, 467] on li "Lock package" at bounding box center [152, 460] width 126 height 24
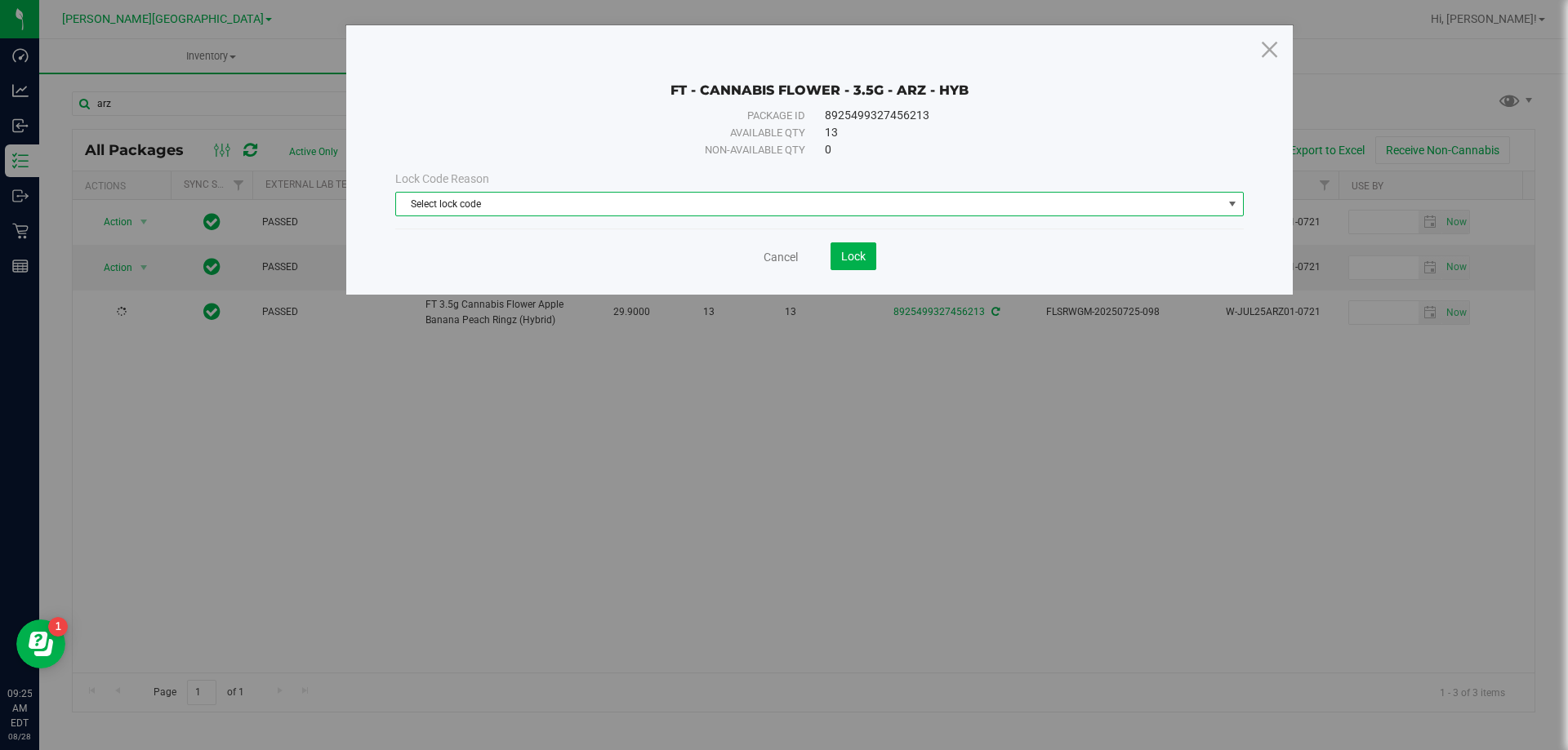
click at [670, 212] on span "Select lock code" at bounding box center [809, 204] width 826 height 23
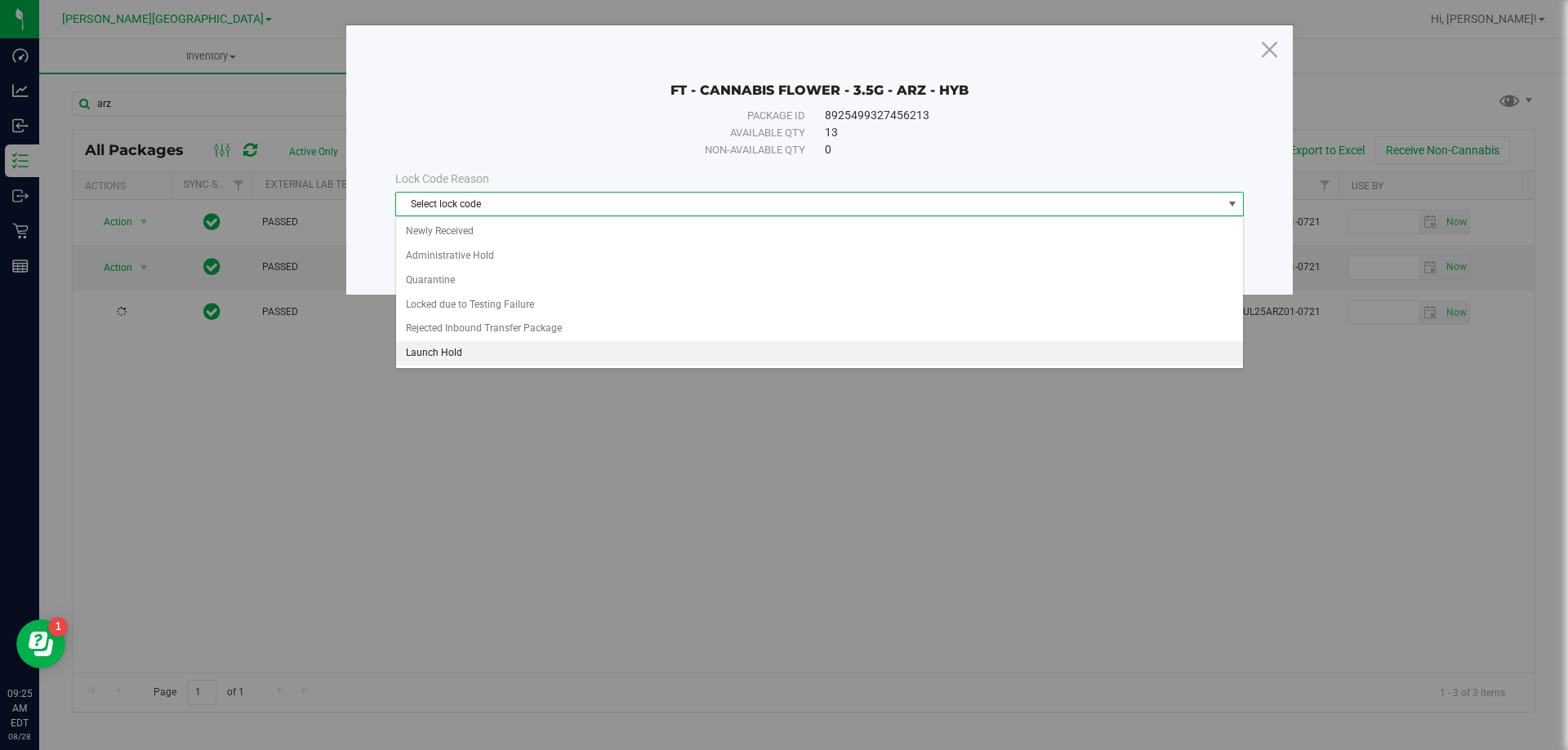
click at [585, 343] on li "Launch Hold" at bounding box center [819, 352] width 847 height 24
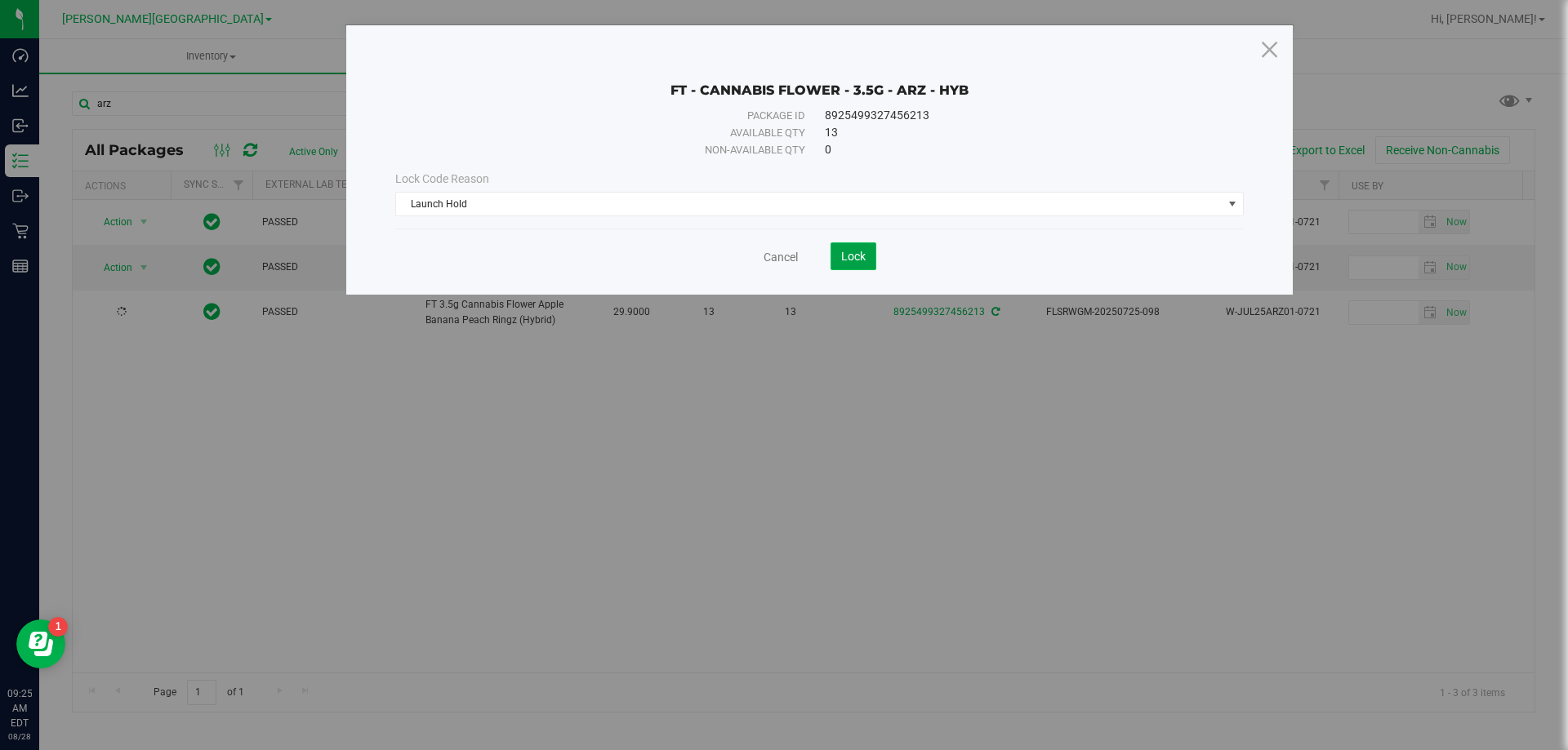
click at [855, 252] on span "Lock" at bounding box center [852, 256] width 24 height 13
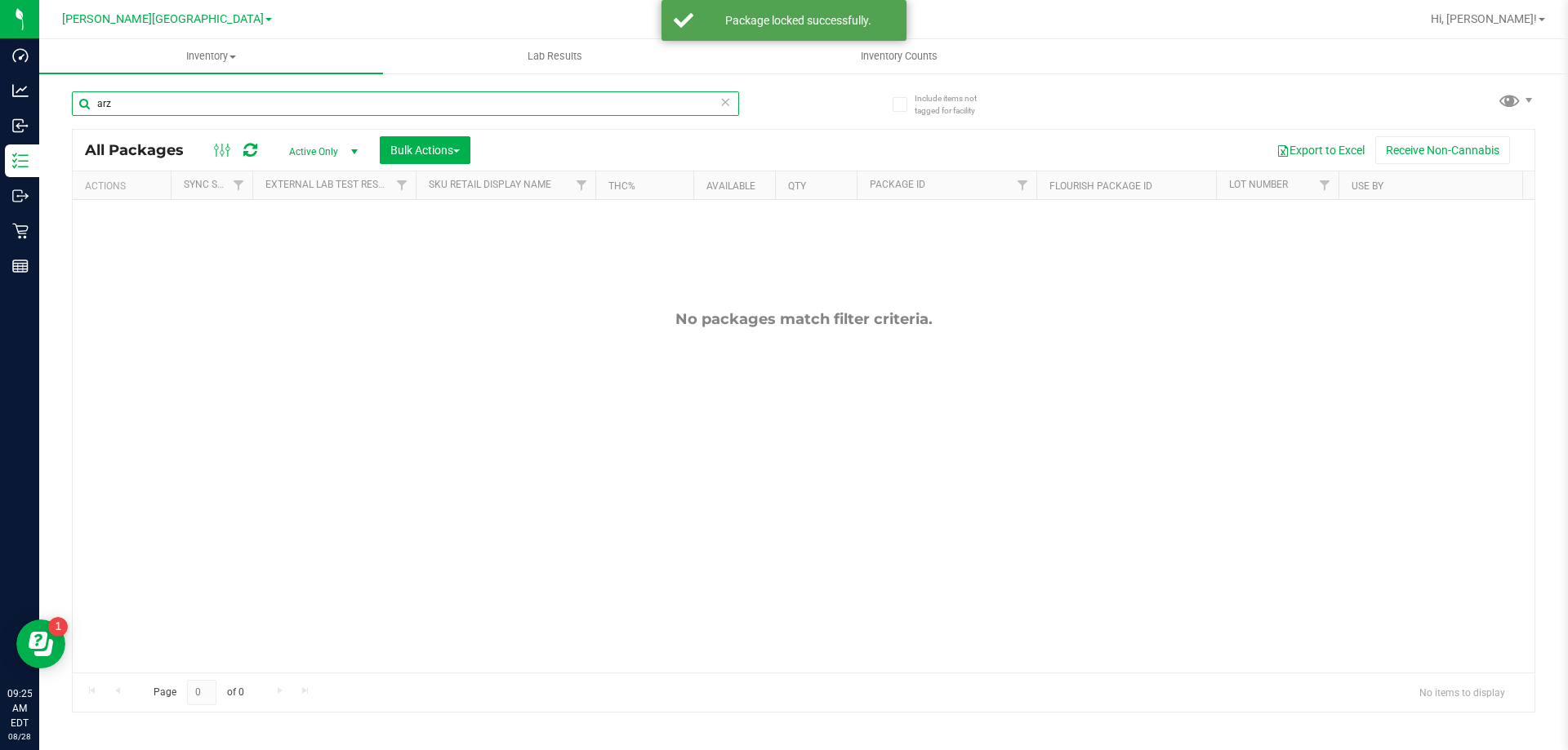
click at [534, 106] on input "arz" at bounding box center [405, 103] width 667 height 24
type input "HBG"
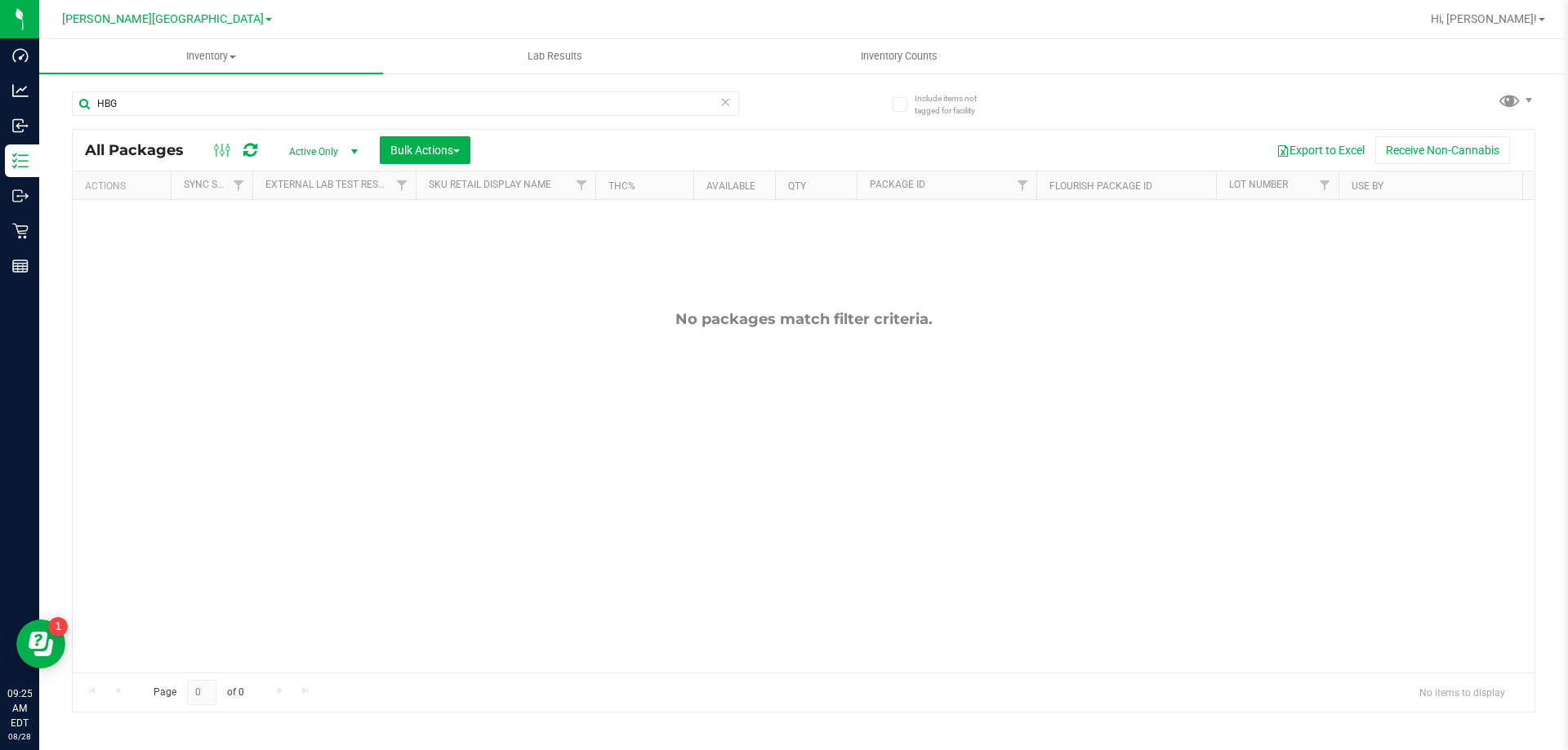
click at [307, 153] on span "Active Only" at bounding box center [320, 152] width 90 height 23
click at [317, 110] on input "HBG" at bounding box center [405, 103] width 667 height 24
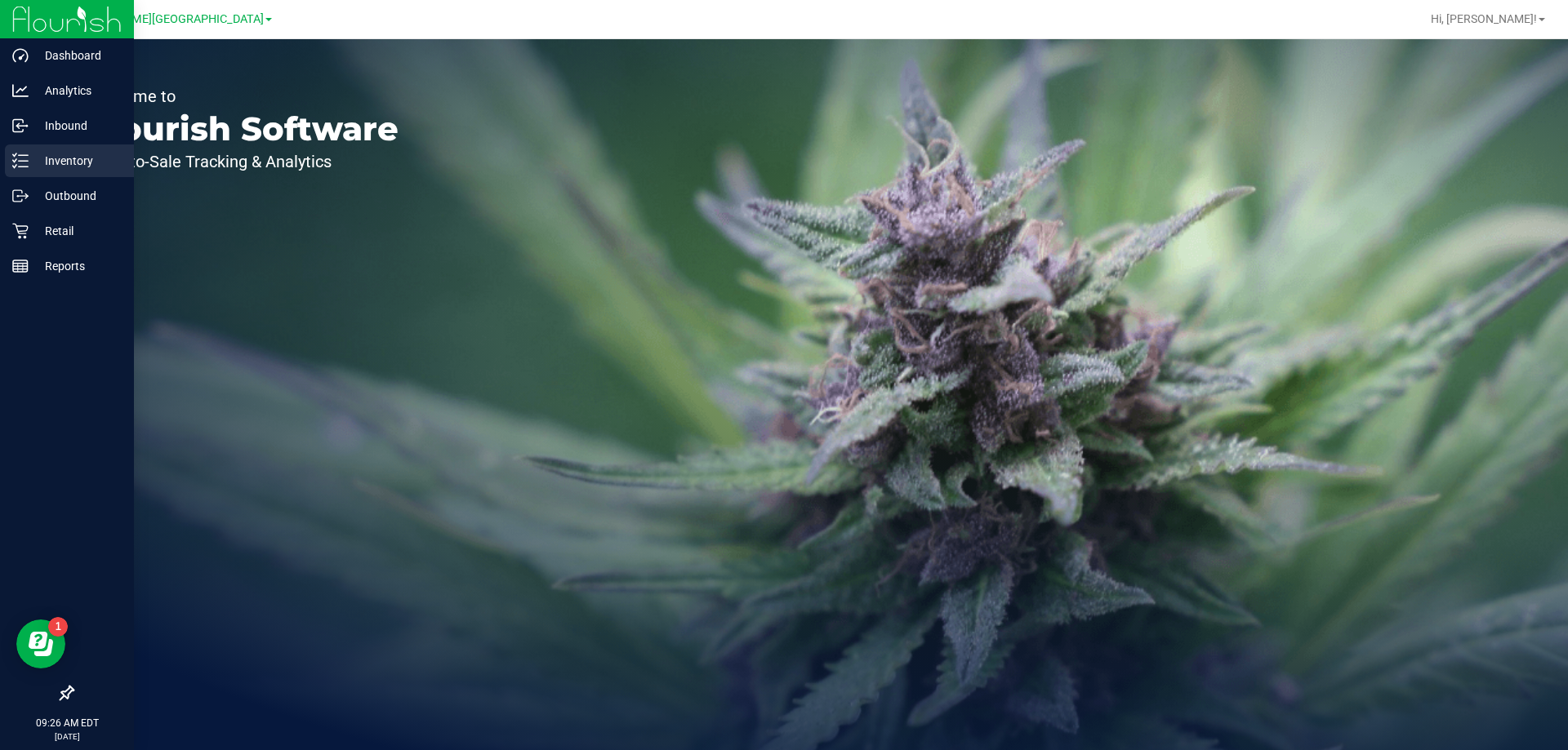
click at [32, 164] on p "Inventory" at bounding box center [78, 161] width 98 height 19
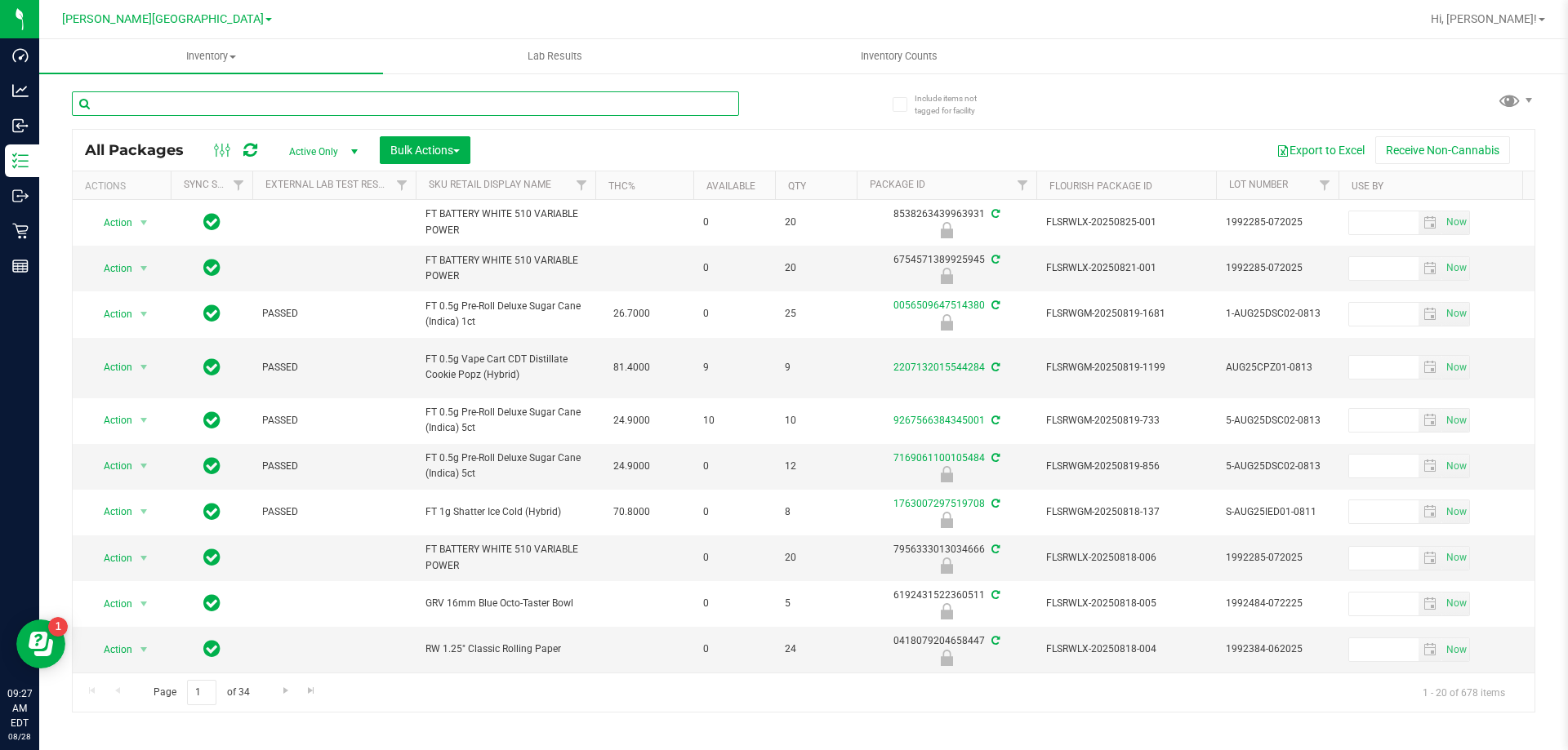
click at [380, 99] on input "text" at bounding box center [405, 103] width 667 height 24
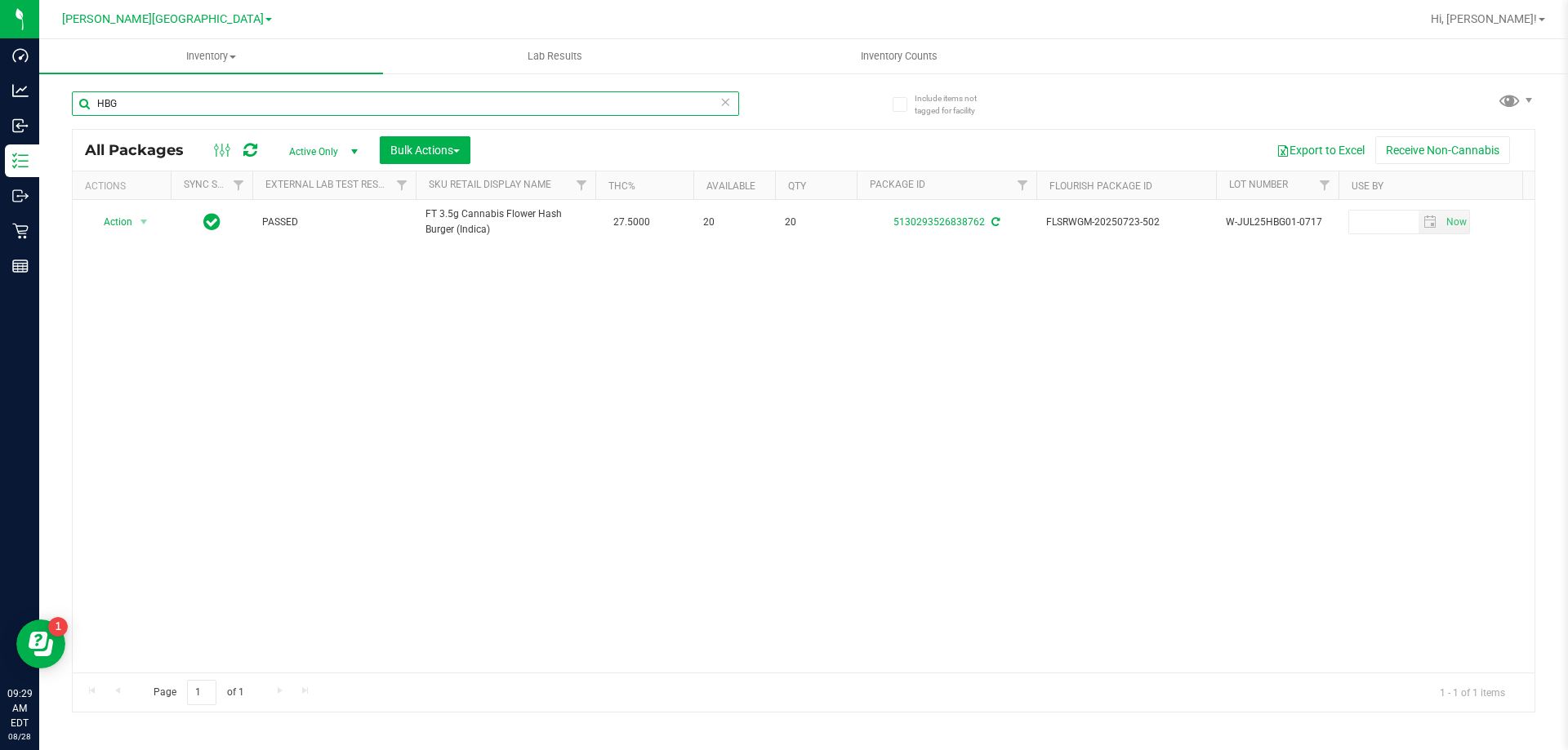
click at [178, 107] on input "HBG" at bounding box center [405, 103] width 667 height 24
type input "[CREDIT_CARD_NUMBER]"
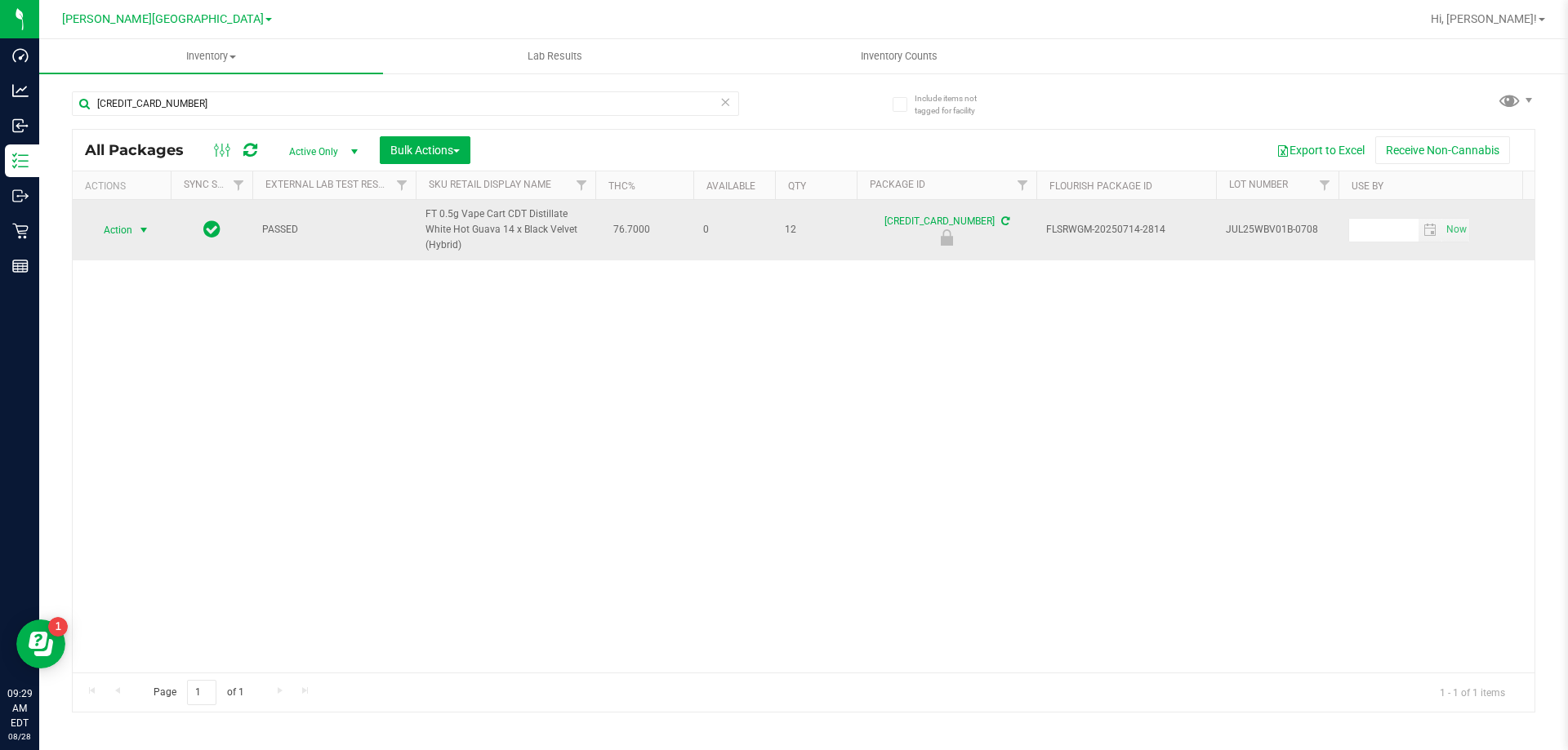
click at [141, 227] on span "select" at bounding box center [144, 230] width 13 height 13
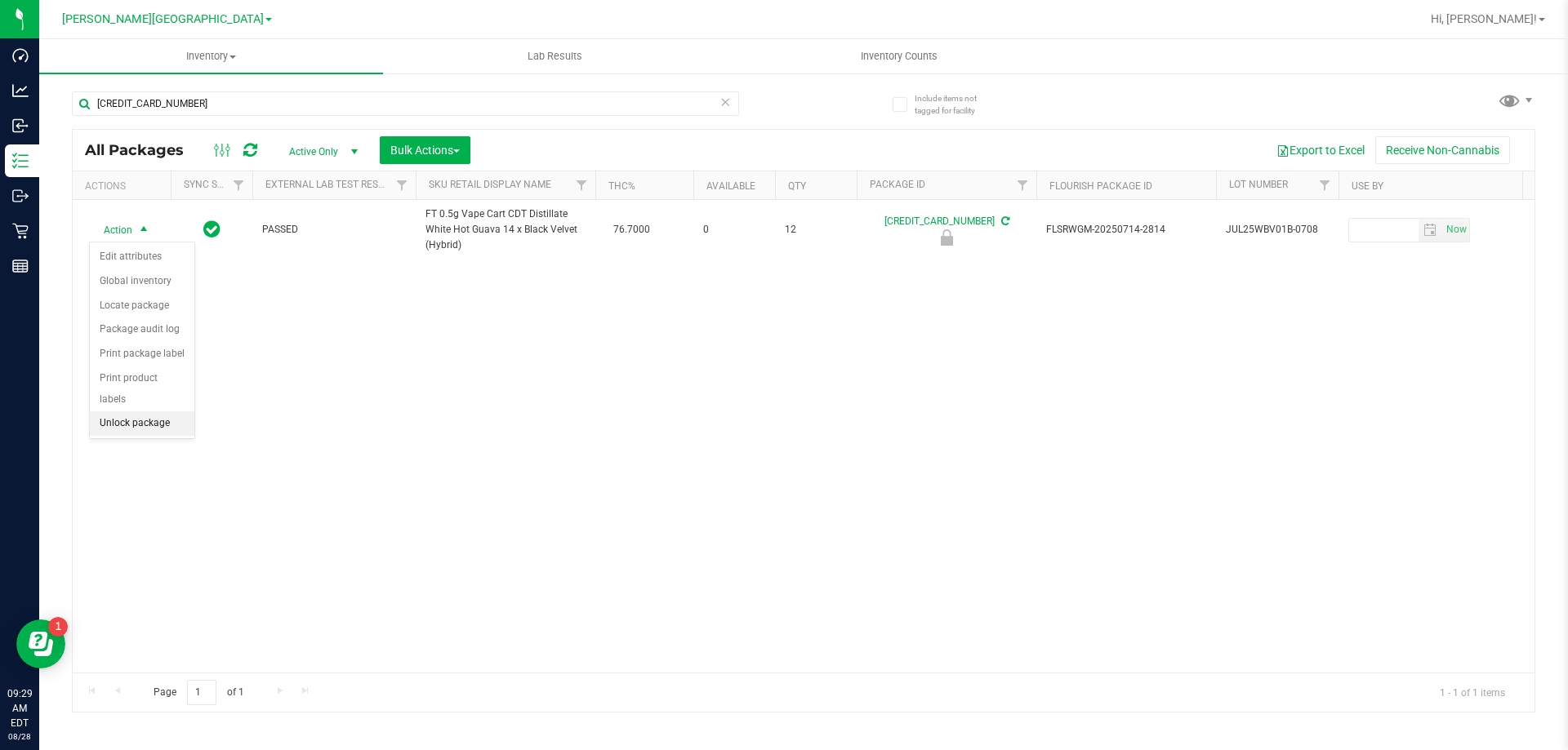
click at [170, 411] on li "Unlock package" at bounding box center [142, 423] width 105 height 24
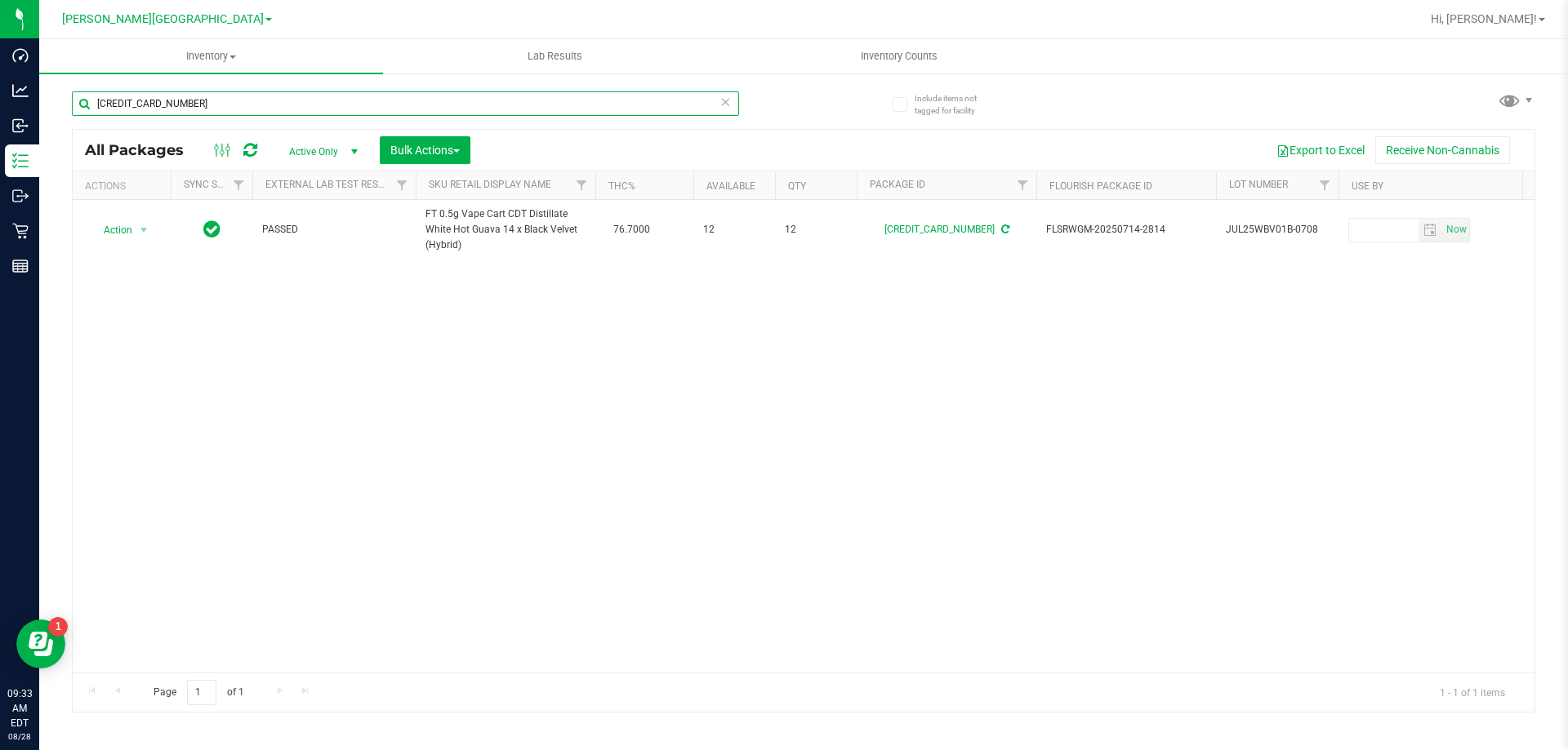
click at [212, 103] on input "[CREDIT_CARD_NUMBER]" at bounding box center [405, 103] width 667 height 24
click at [222, 108] on input "[CREDIT_CARD_NUMBER]" at bounding box center [405, 103] width 667 height 24
click at [228, 103] on input "[CREDIT_CARD_NUMBER]" at bounding box center [405, 103] width 667 height 24
type input "9529662530218222"
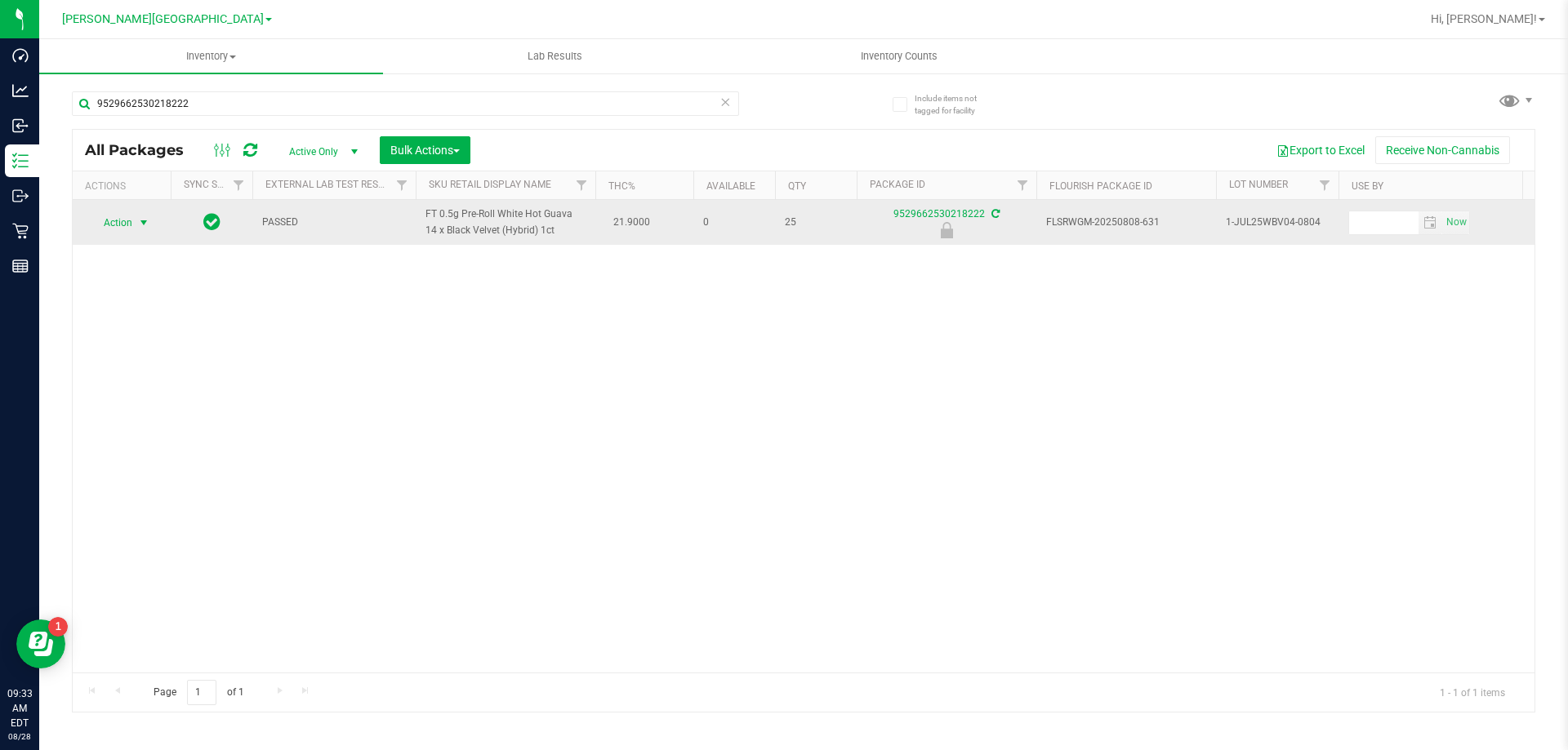
click at [124, 222] on span "Action" at bounding box center [111, 223] width 44 height 23
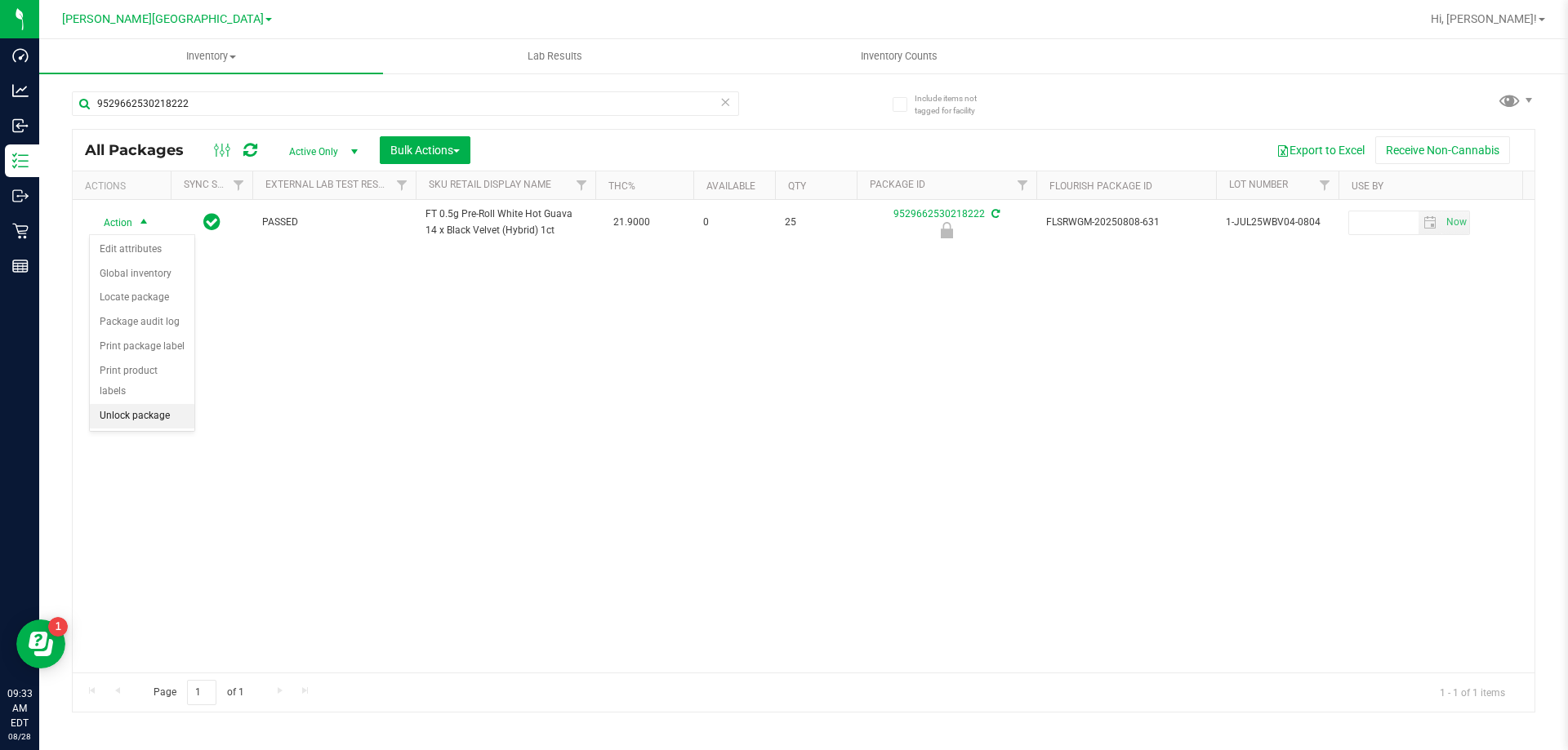
click at [162, 404] on li "Unlock package" at bounding box center [142, 416] width 105 height 24
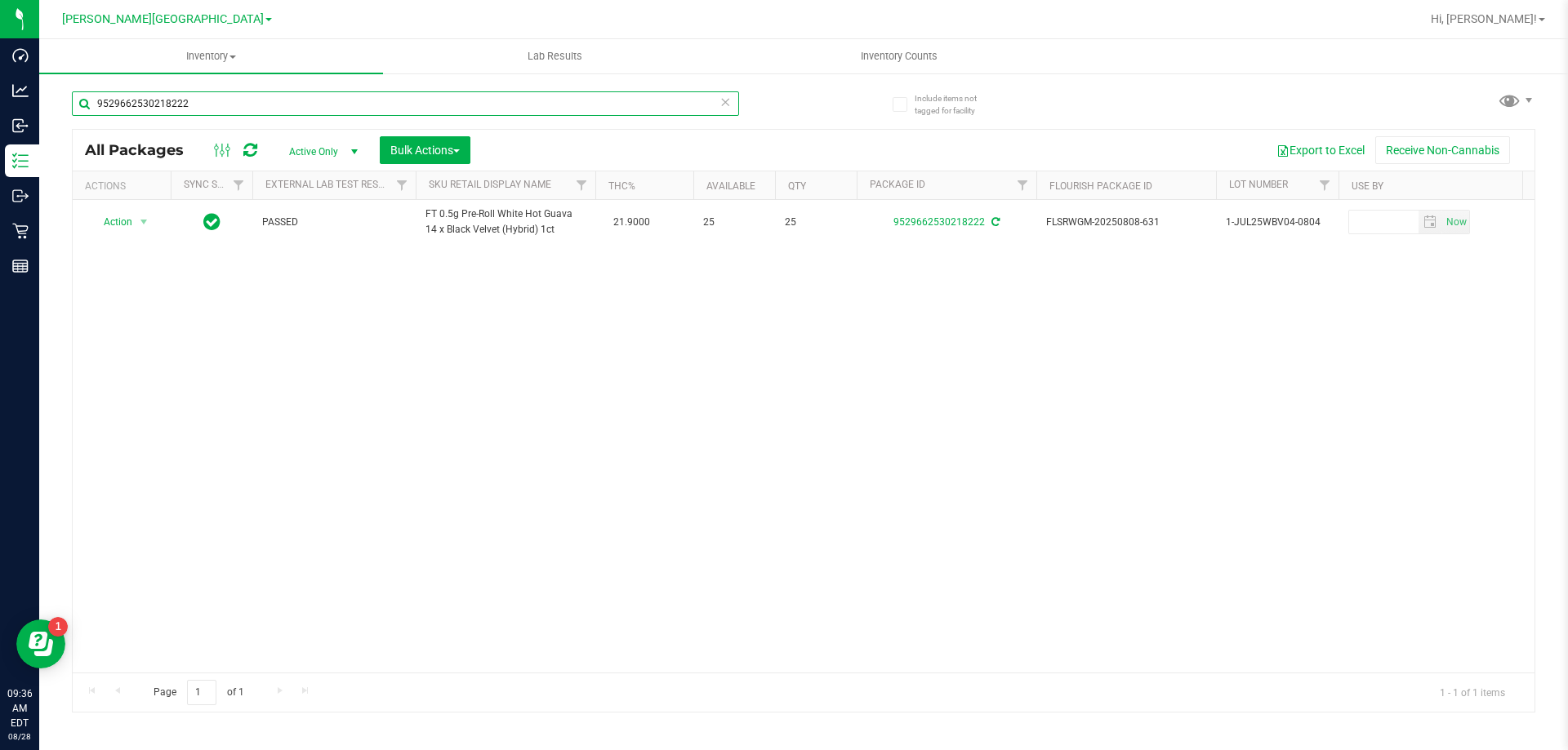
click at [267, 92] on input "9529662530218222" at bounding box center [405, 103] width 667 height 24
type input "7589474243663503"
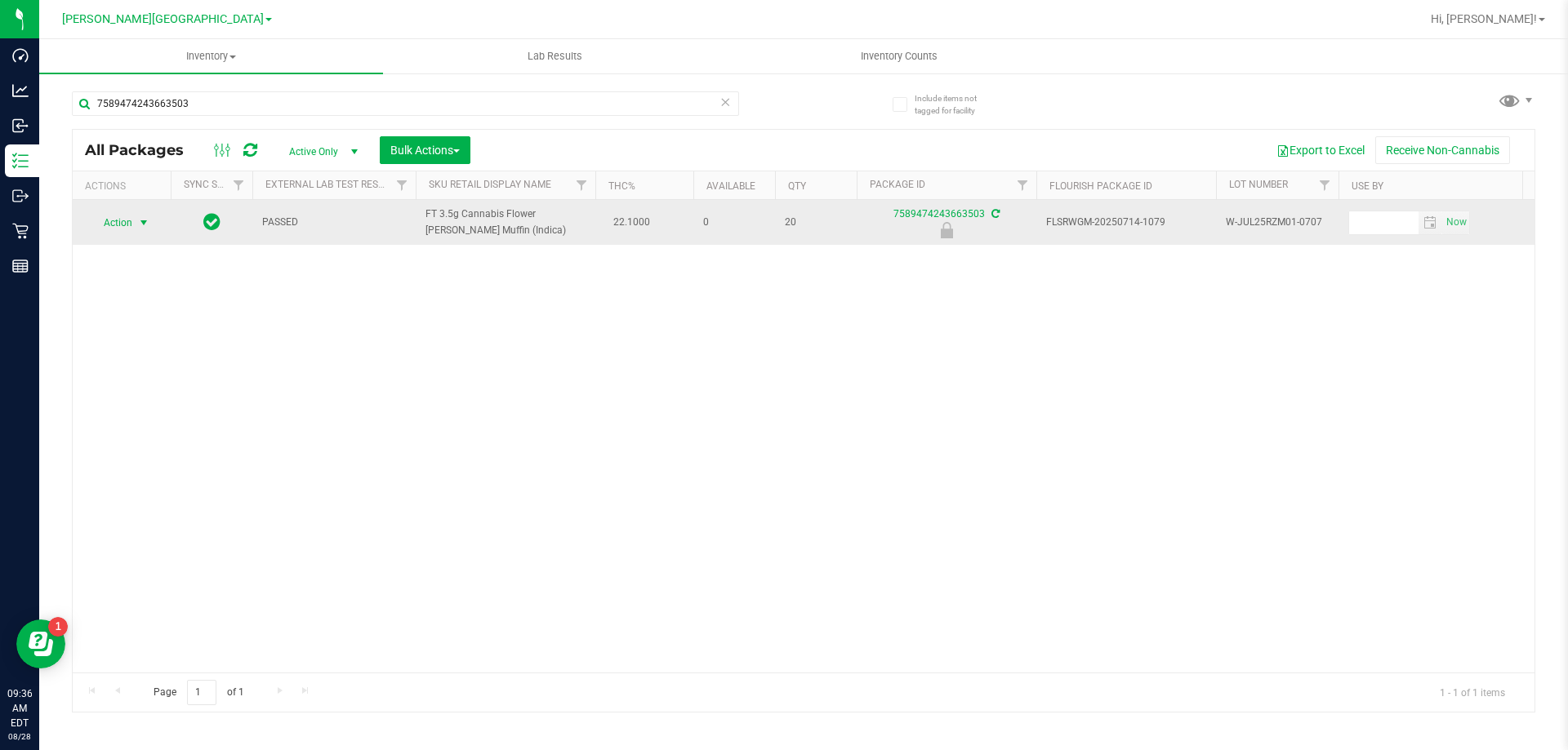
click at [144, 227] on span "select" at bounding box center [144, 223] width 13 height 13
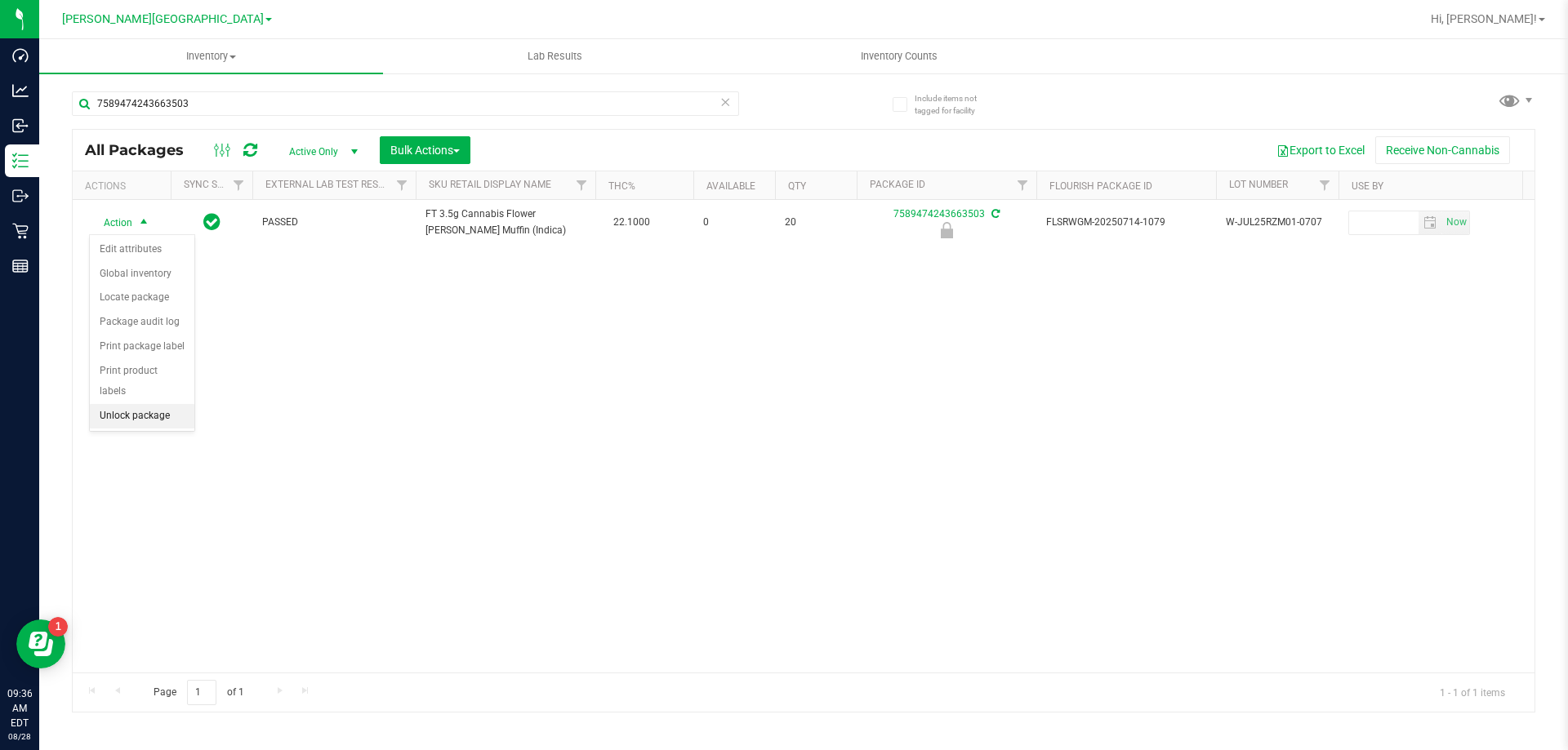
click at [132, 404] on li "Unlock package" at bounding box center [142, 416] width 105 height 24
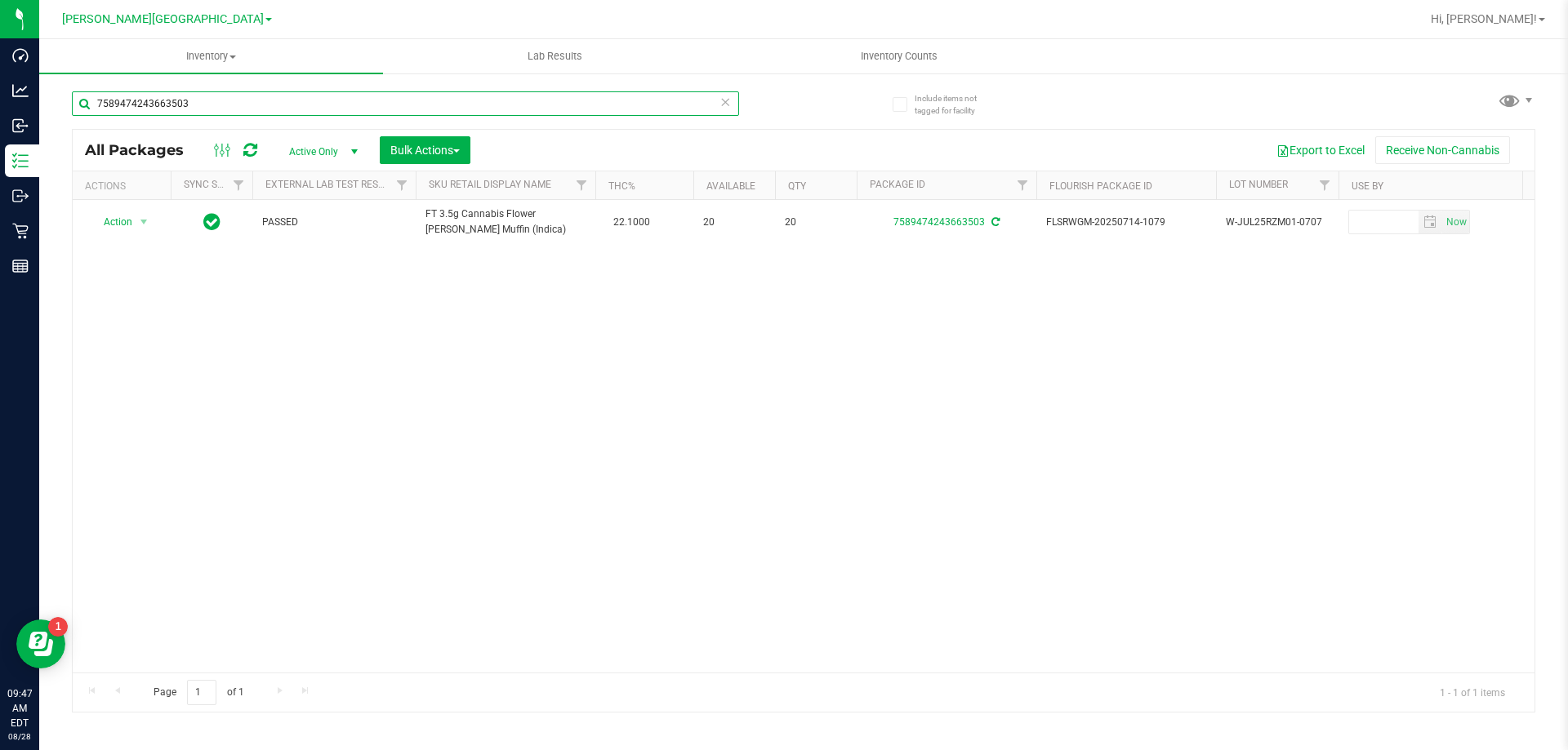
click at [157, 93] on input "7589474243663503" at bounding box center [405, 103] width 667 height 24
type input "2857628019196886"
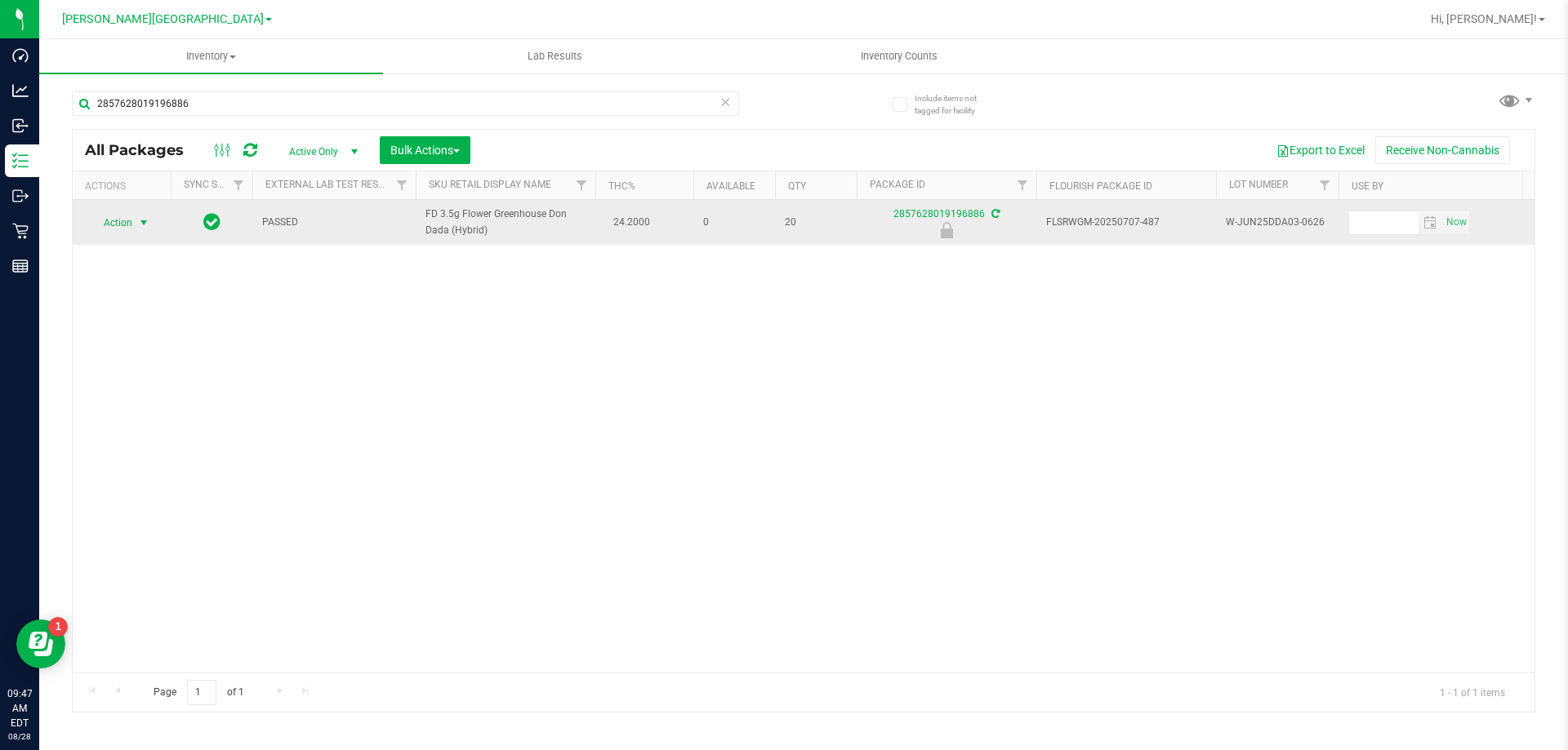
click at [131, 228] on span "Action" at bounding box center [111, 223] width 44 height 23
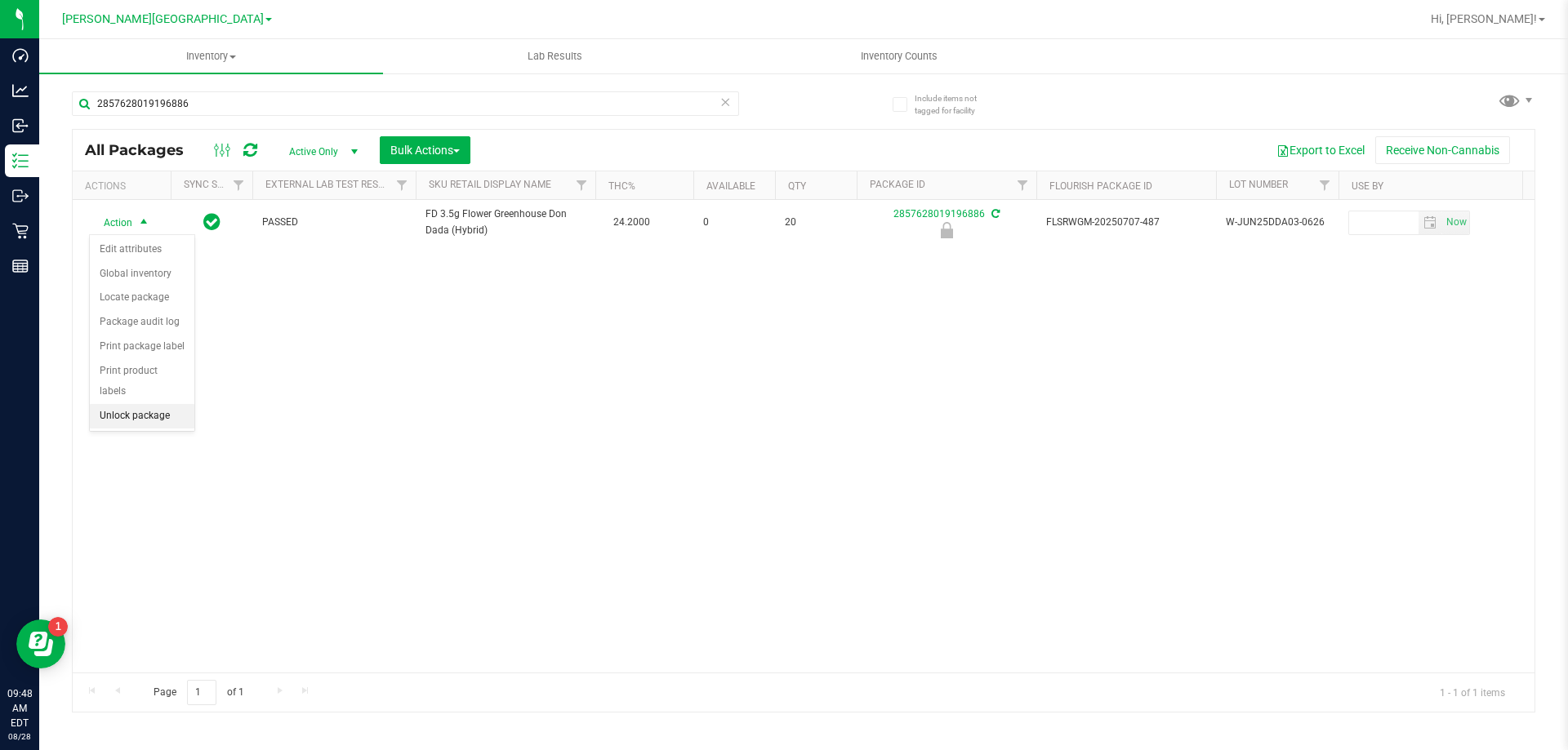
click at [144, 404] on li "Unlock package" at bounding box center [142, 416] width 105 height 24
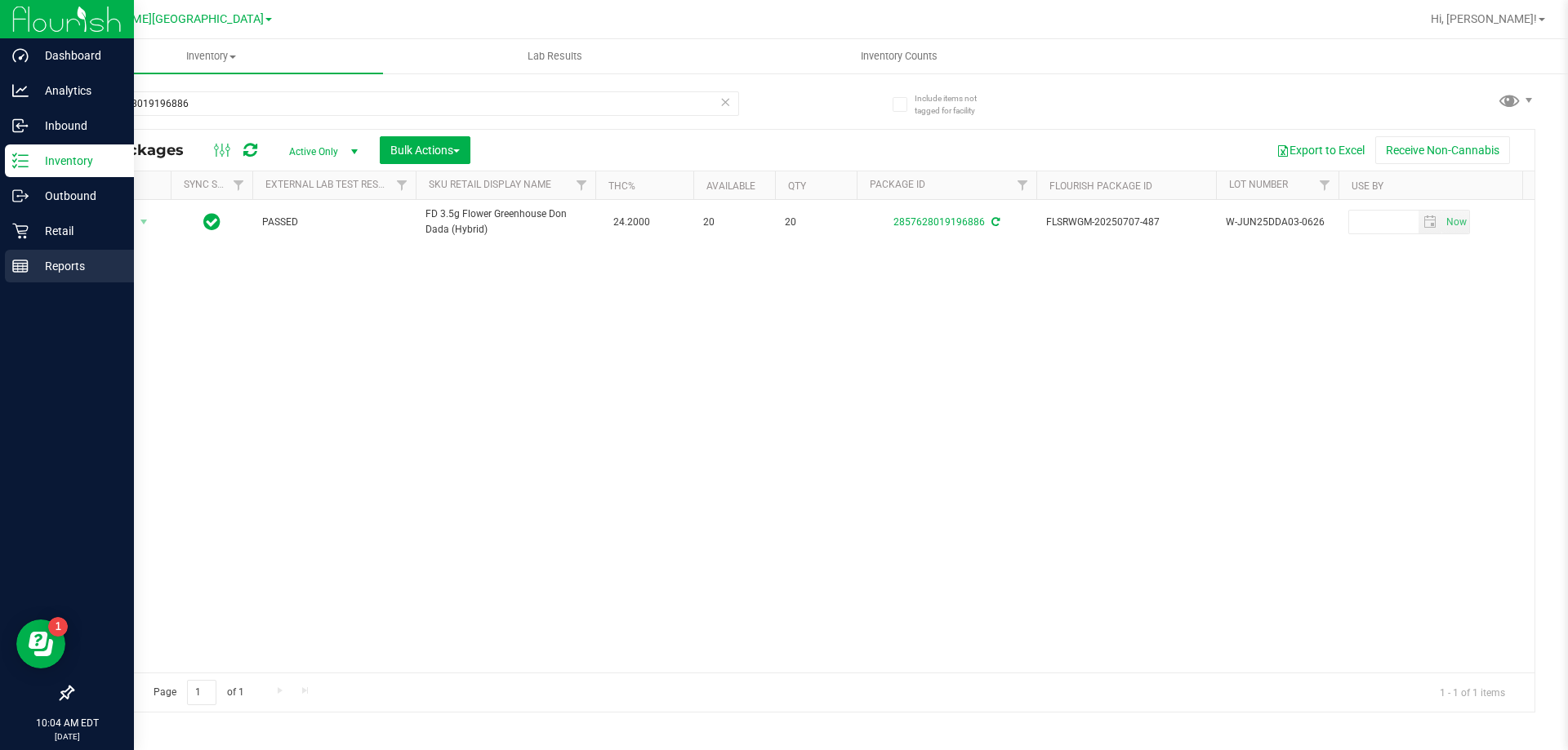
click at [55, 265] on p "Reports" at bounding box center [78, 266] width 98 height 19
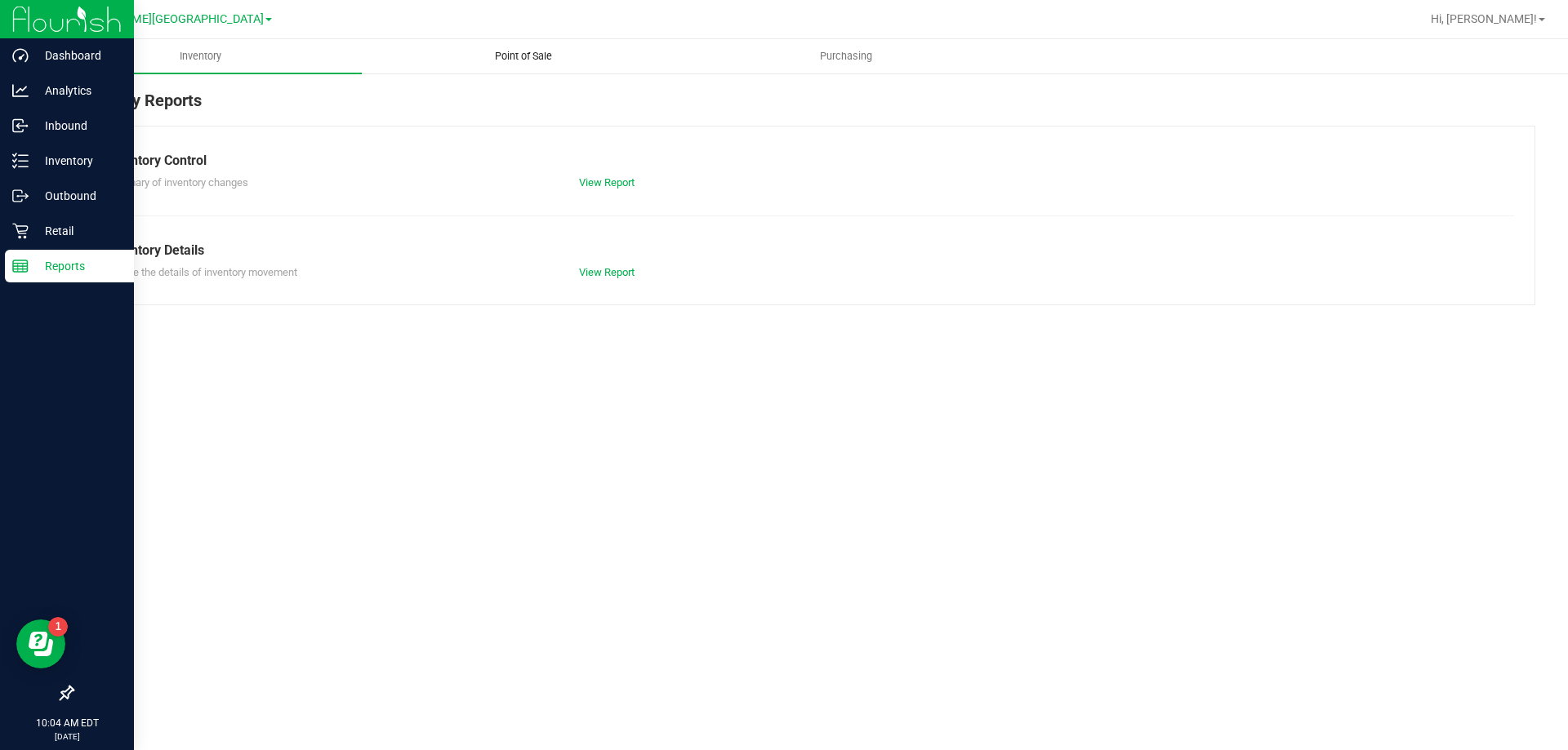
click at [507, 55] on span "Point of Sale" at bounding box center [523, 56] width 101 height 14
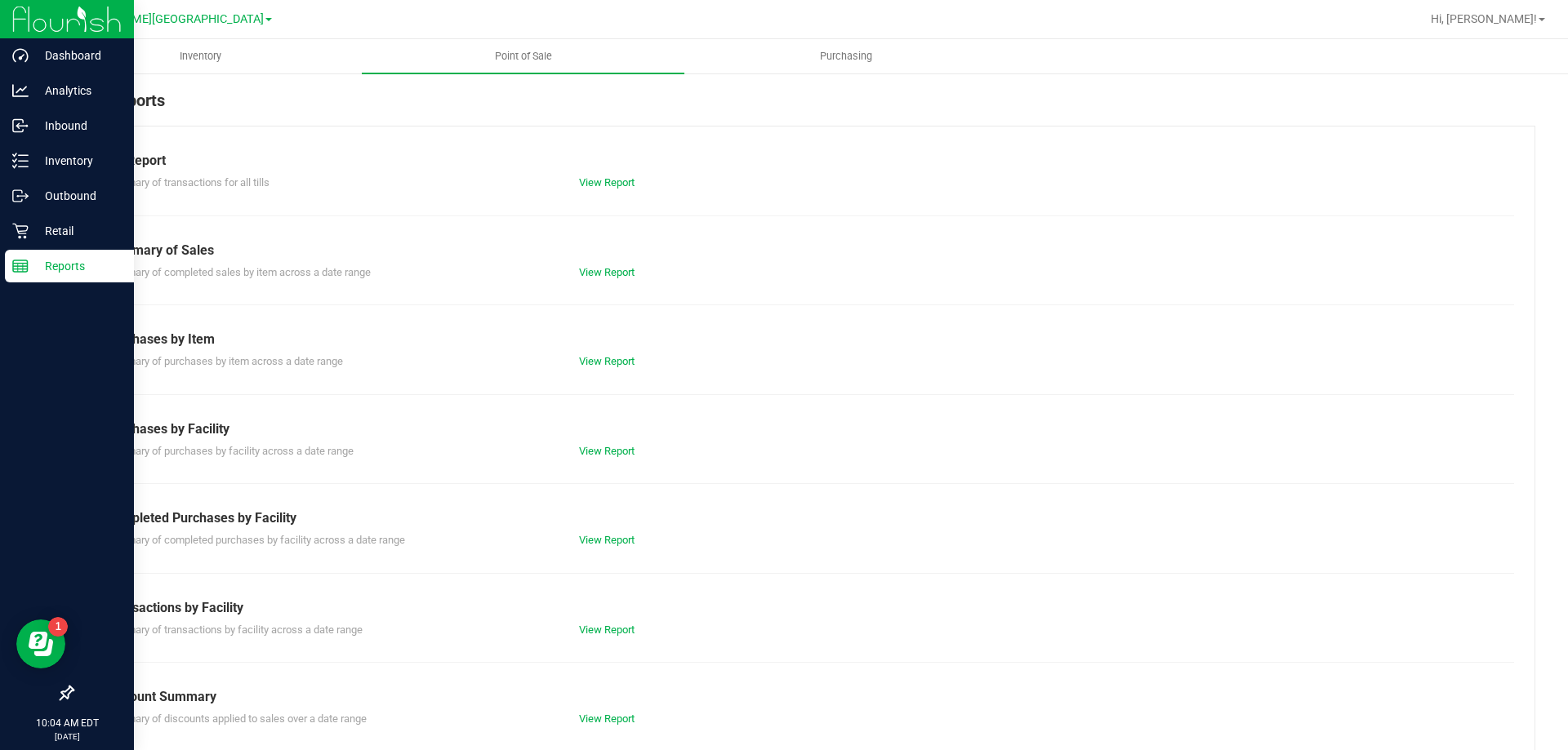
click at [596, 532] on div "View Report" at bounding box center [685, 540] width 237 height 16
click at [589, 539] on link "View Report" at bounding box center [607, 539] width 56 height 13
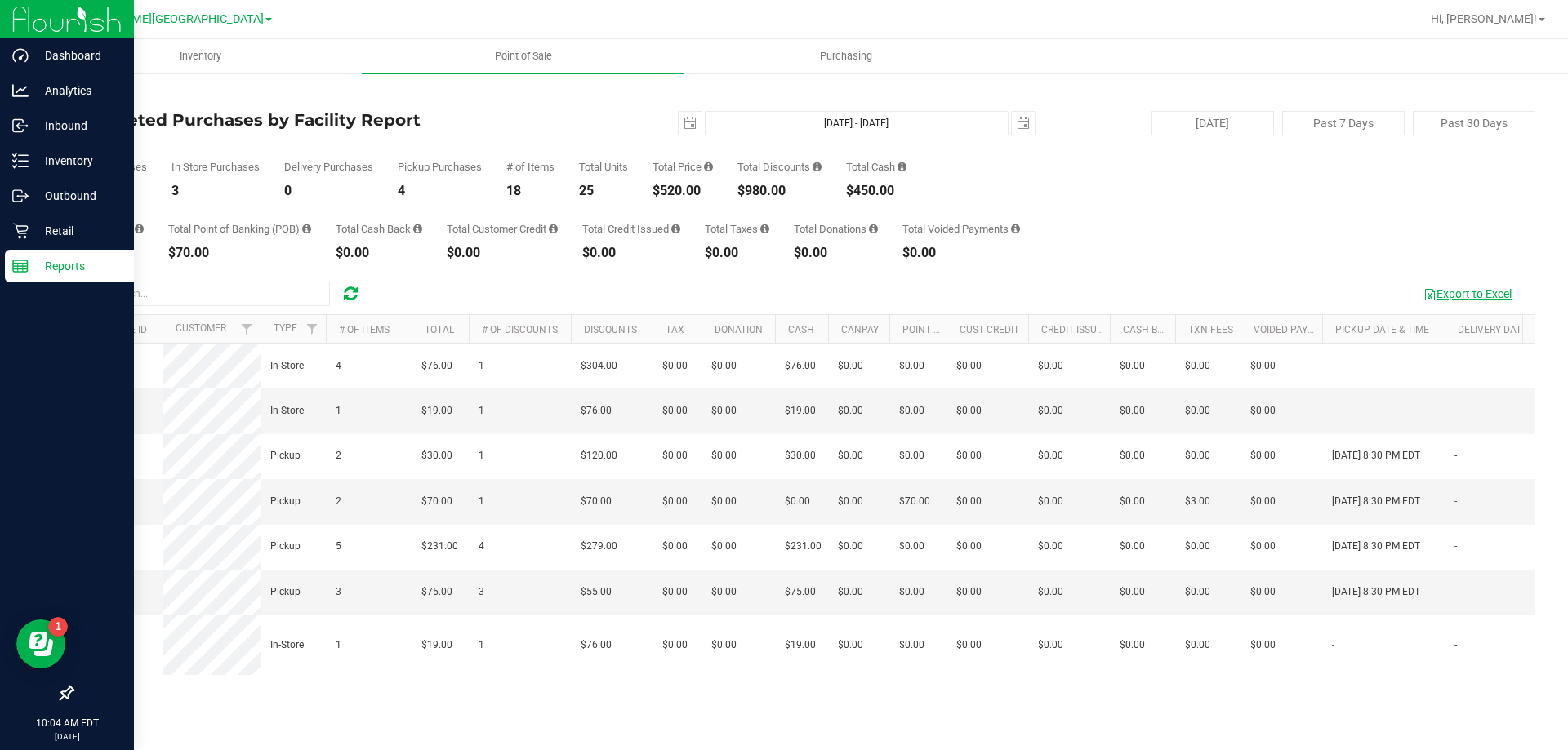
click at [1457, 299] on button "Export to Excel" at bounding box center [1468, 294] width 110 height 28
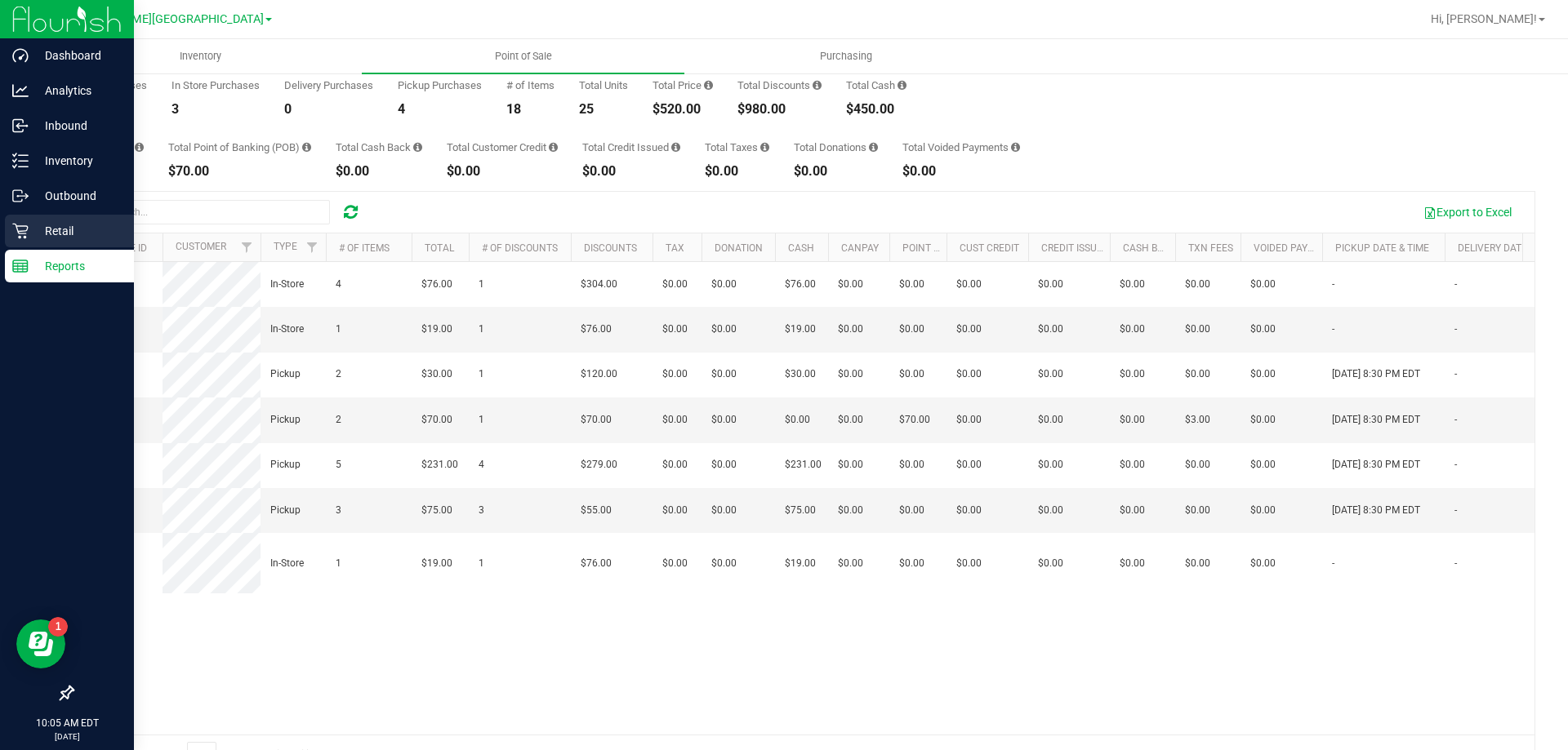
click at [27, 226] on icon at bounding box center [20, 231] width 15 height 15
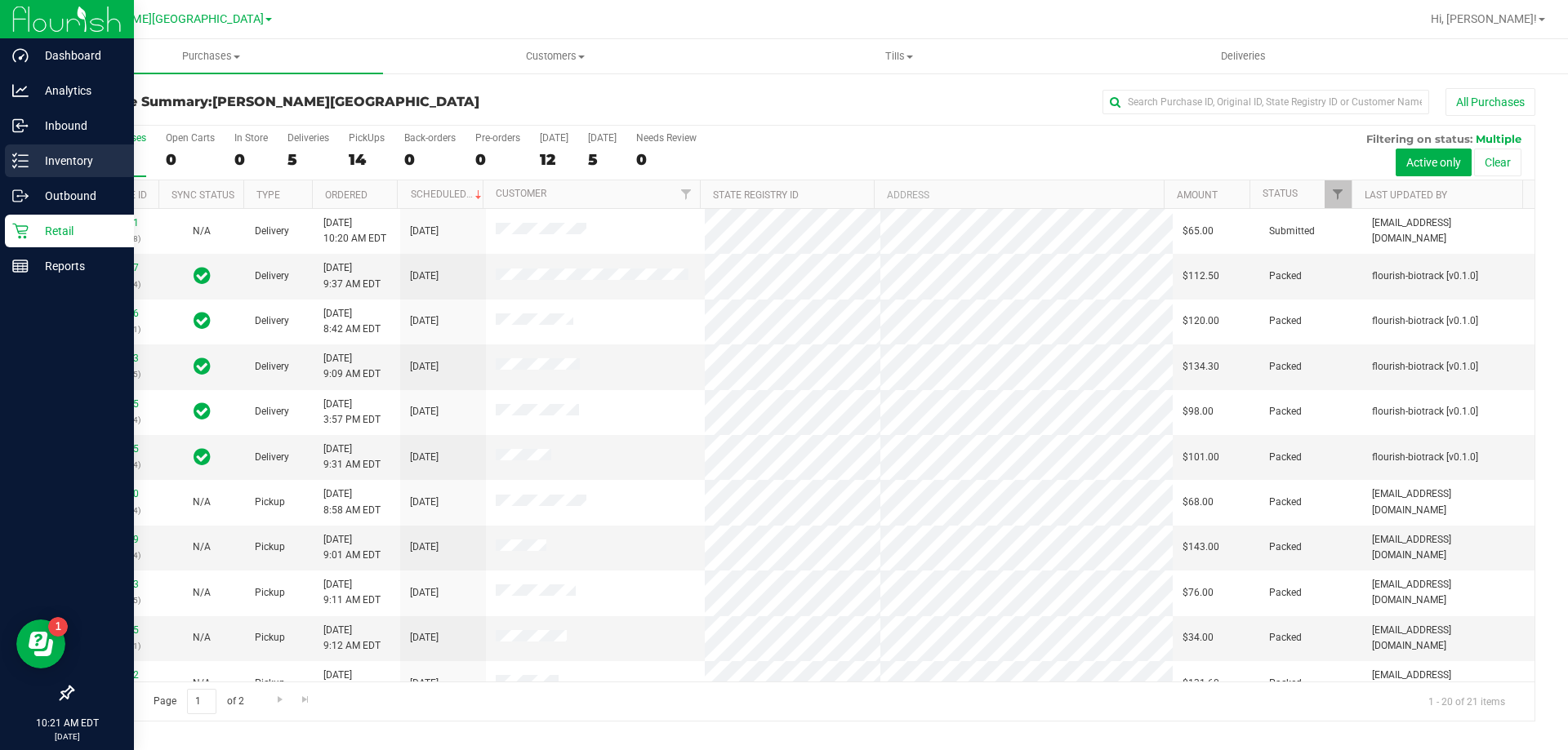
click at [66, 168] on p "Inventory" at bounding box center [78, 161] width 98 height 19
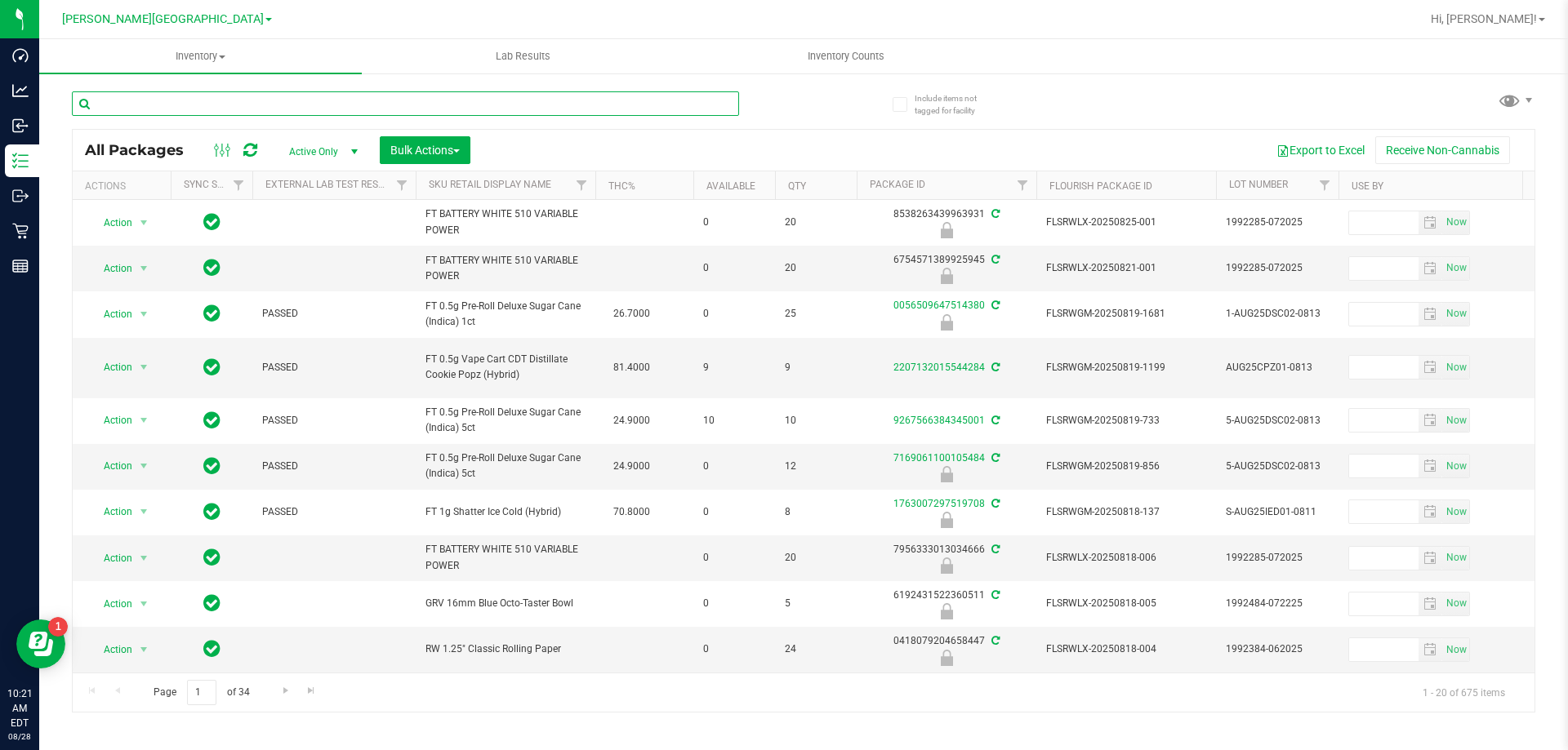
click at [260, 101] on input "text" at bounding box center [405, 103] width 667 height 24
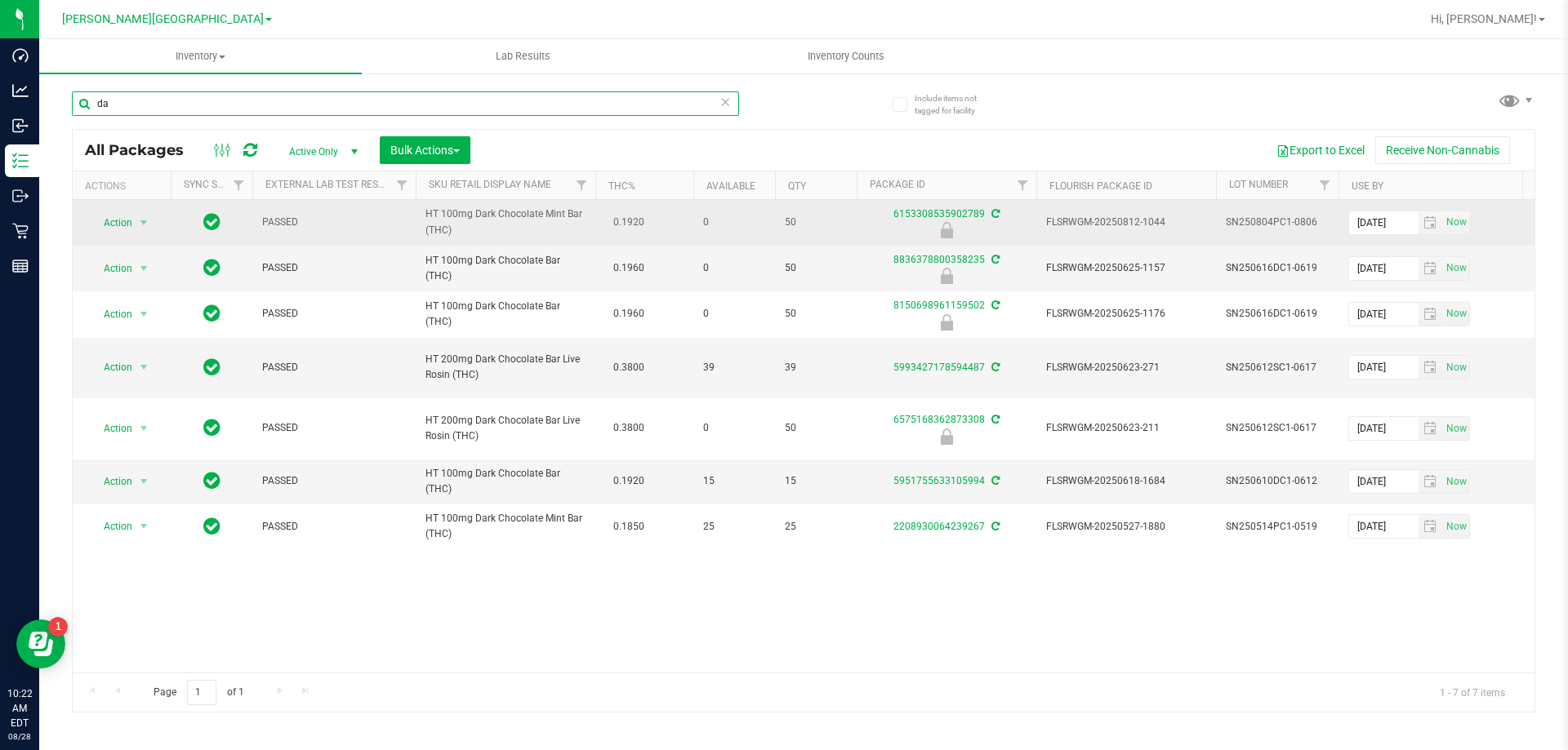
type input "d"
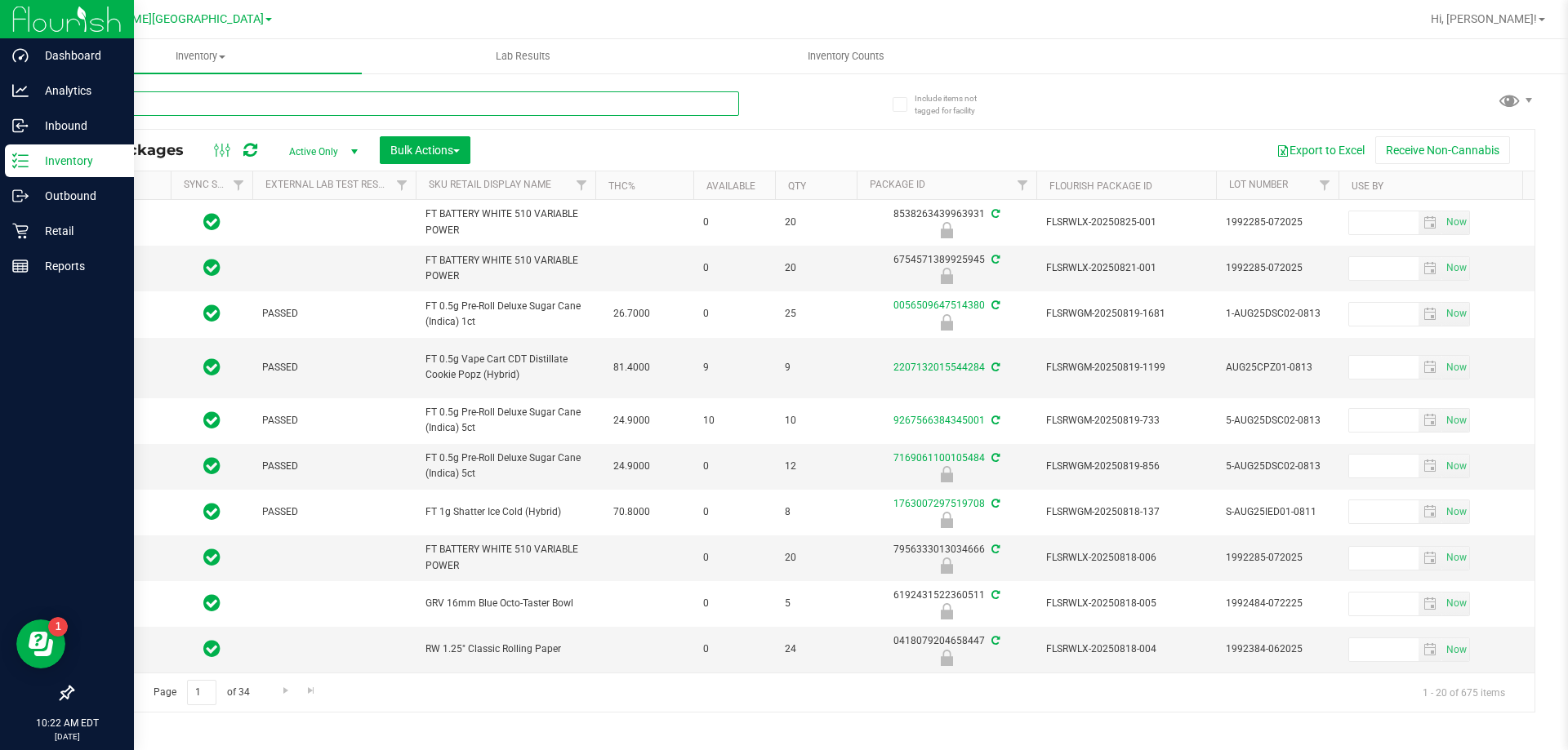
type input "SN"
type input "[DATE]"
type input "SN250522DC1-0602"
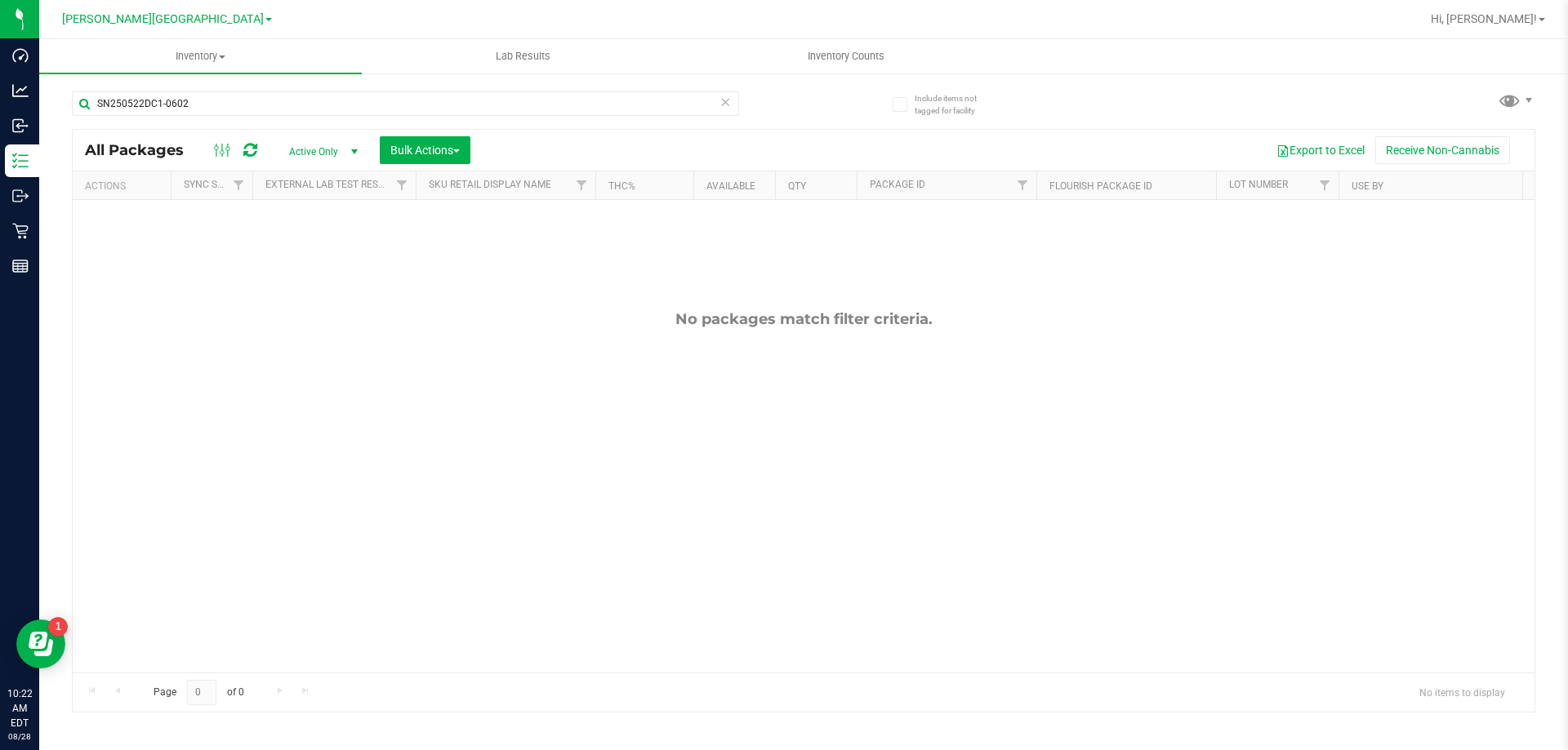
click at [322, 144] on span "Active Only" at bounding box center [320, 152] width 90 height 23
click at [320, 247] on li "All" at bounding box center [320, 250] width 89 height 24
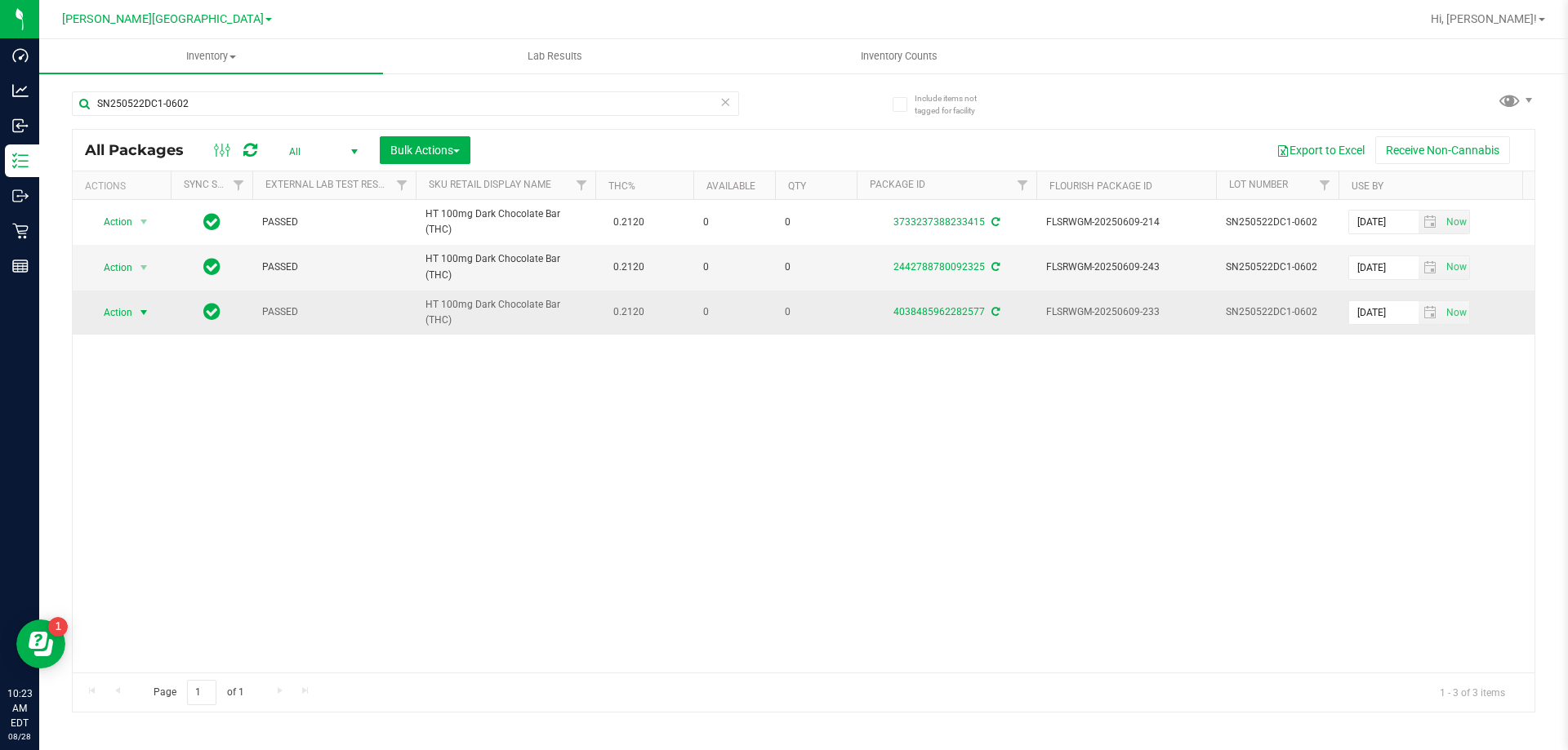
click at [129, 314] on span "Action" at bounding box center [111, 313] width 44 height 23
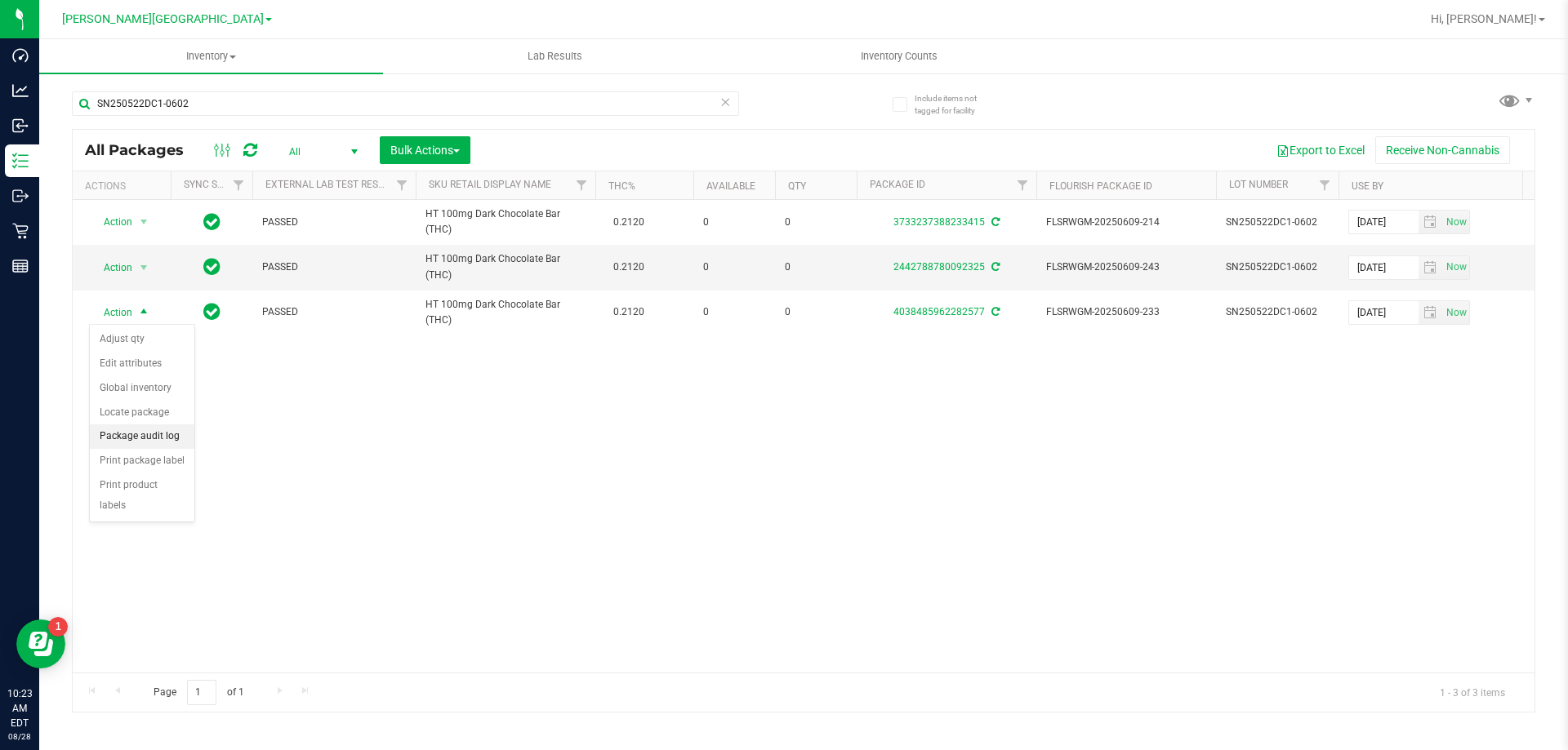
click at [169, 440] on li "Package audit log" at bounding box center [142, 436] width 105 height 24
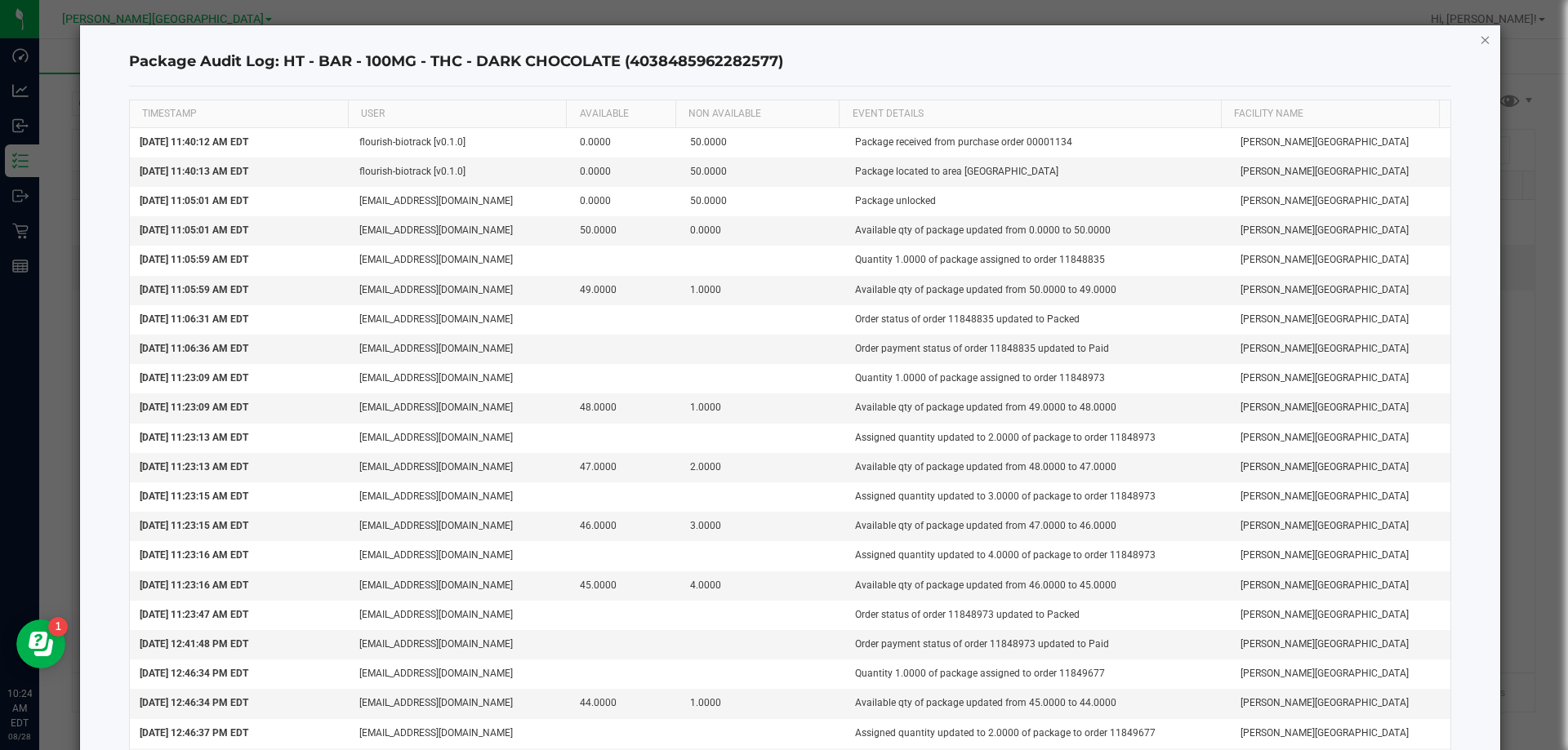
click at [1479, 45] on icon "button" at bounding box center [1485, 39] width 12 height 19
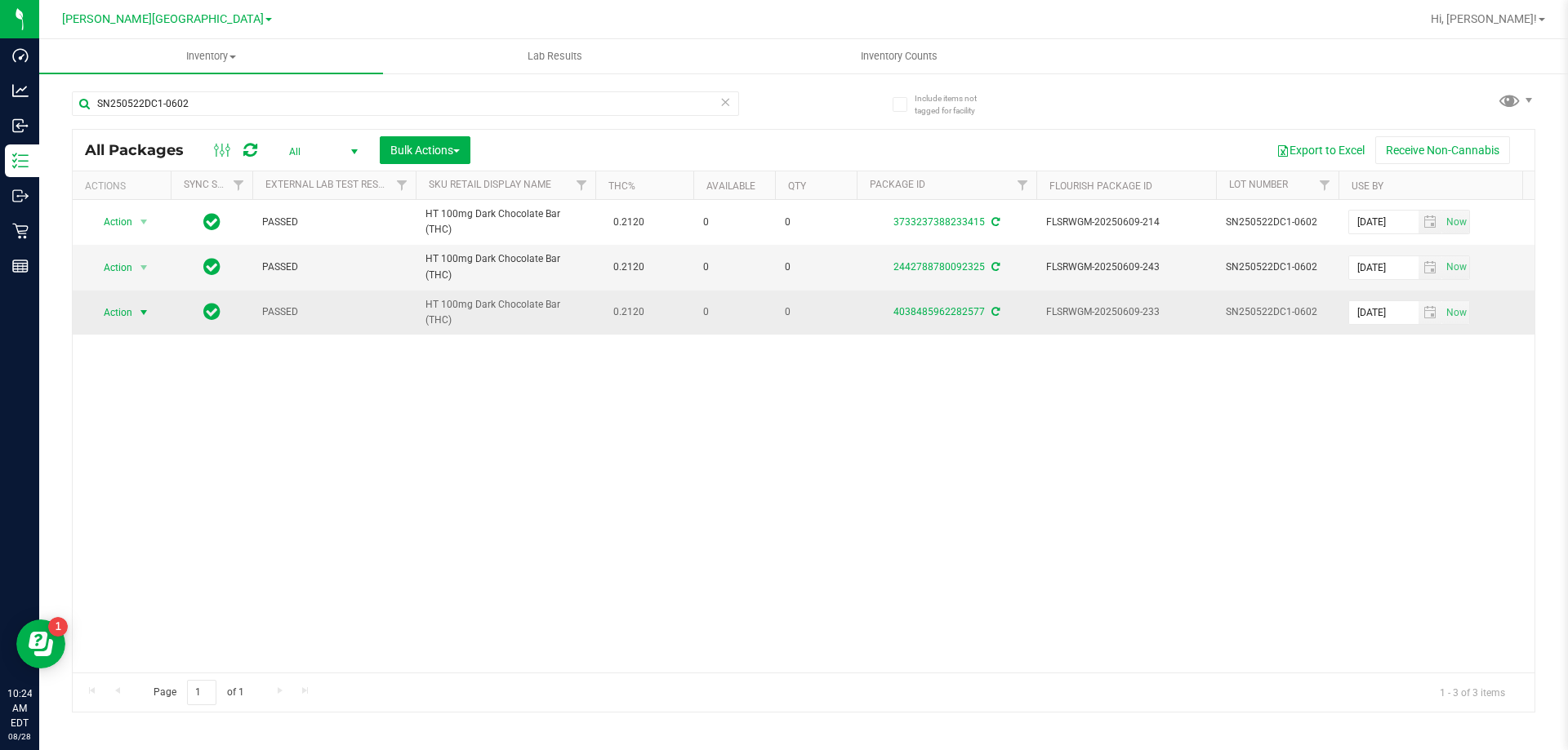
click at [137, 308] on span "select" at bounding box center [144, 313] width 20 height 23
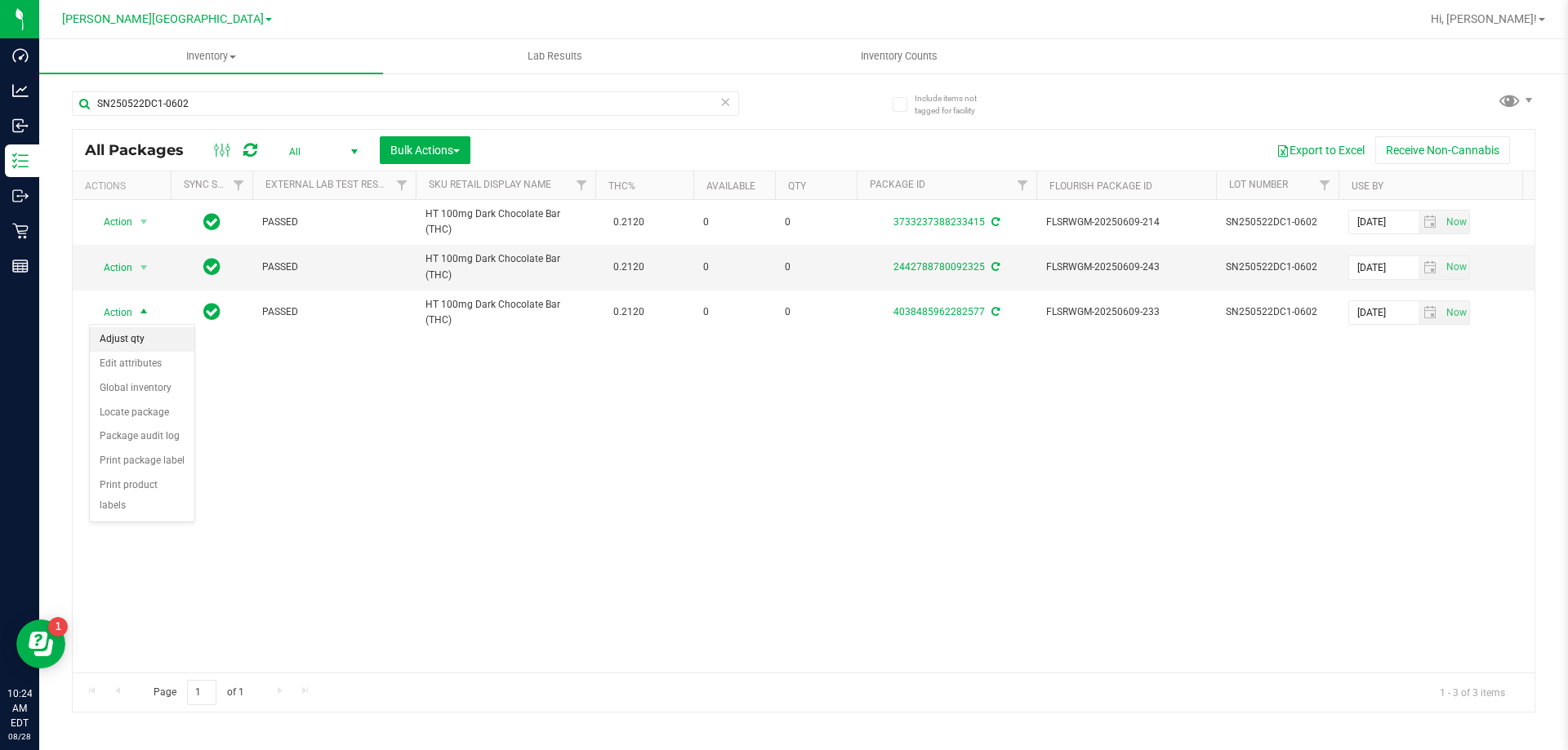
click at [145, 337] on li "Adjust qty" at bounding box center [142, 339] width 105 height 24
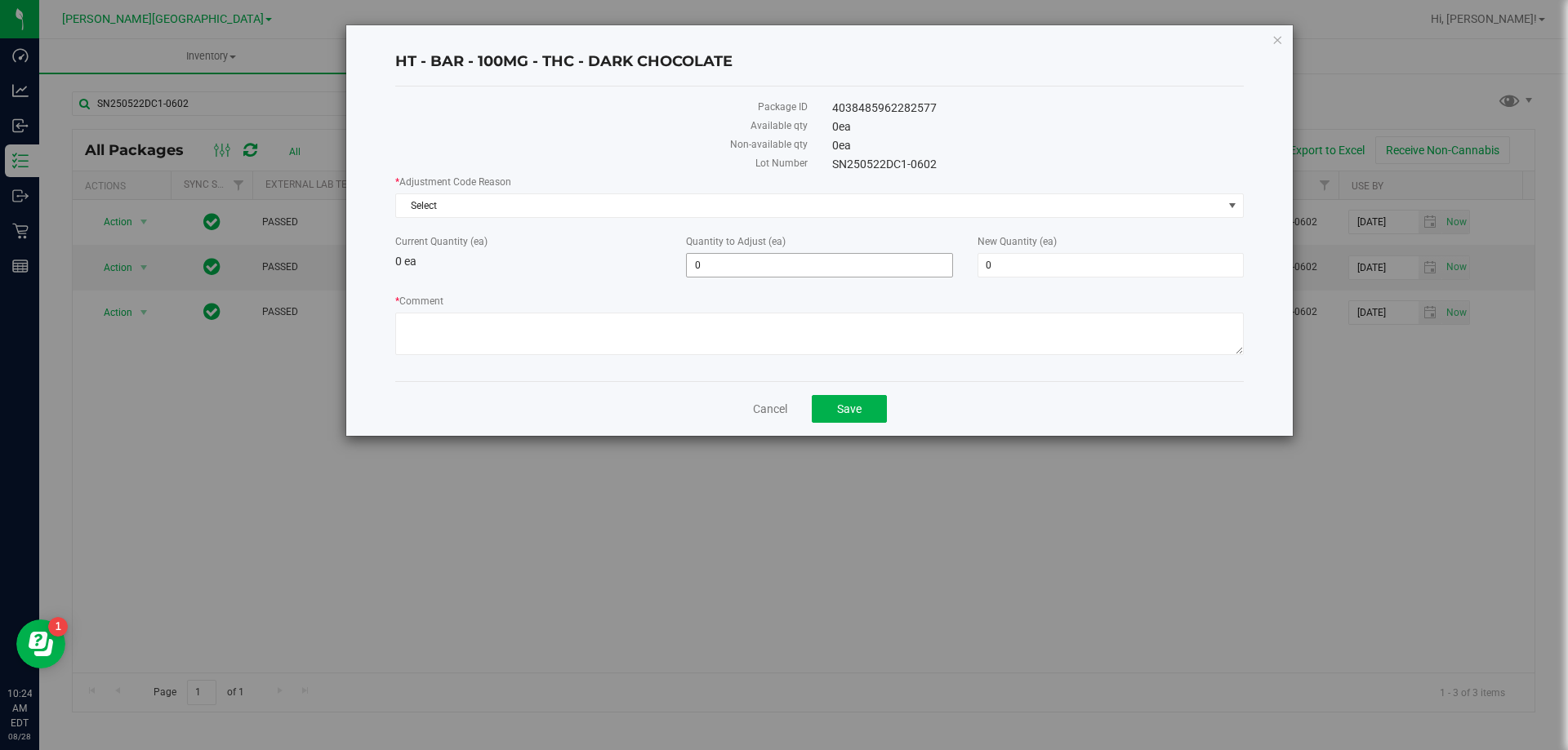
click at [745, 262] on span "0 0" at bounding box center [819, 265] width 266 height 24
click at [745, 262] on input "0" at bounding box center [819, 266] width 265 height 23
type input "14"
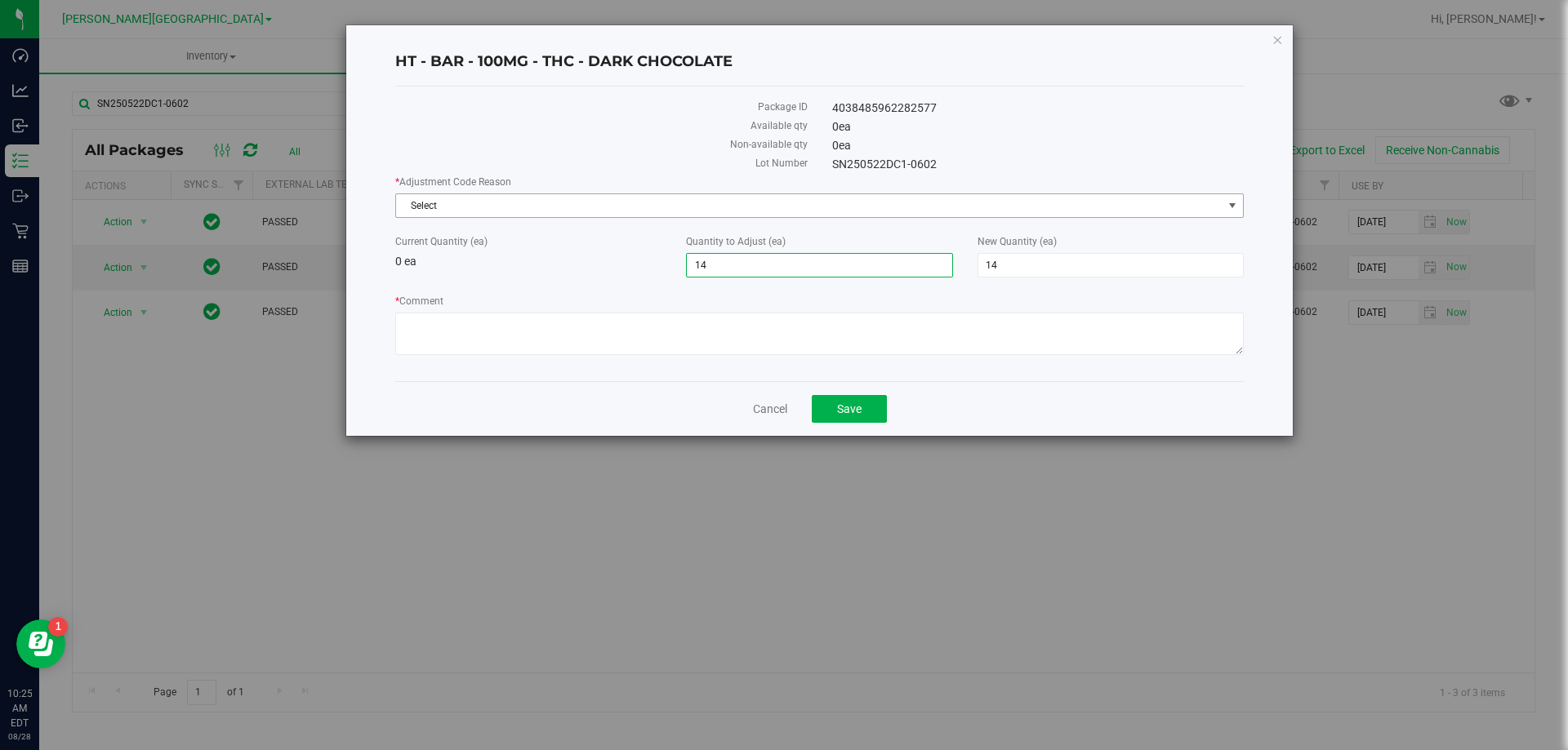
click at [1211, 207] on span "Select" at bounding box center [809, 206] width 826 height 23
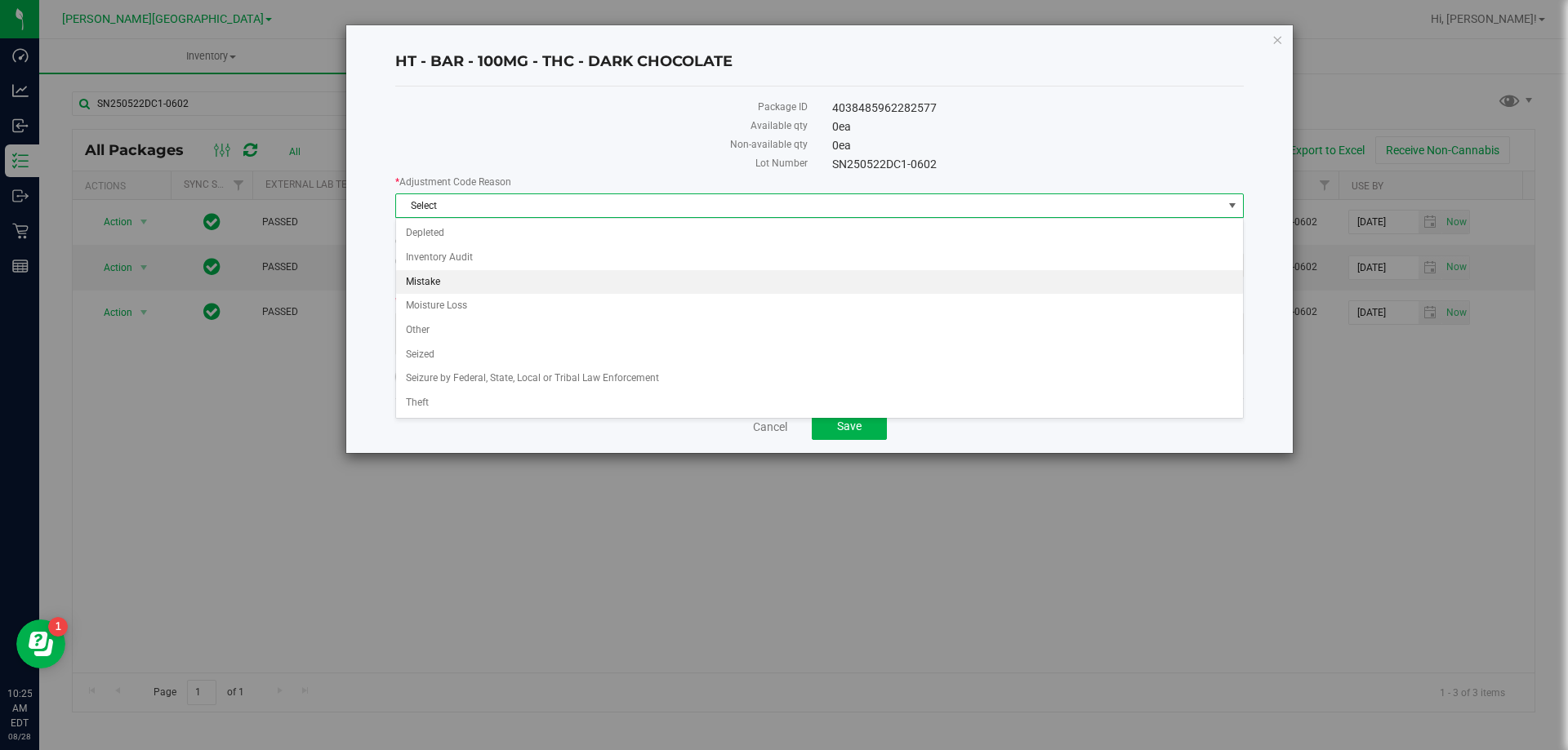
click at [431, 293] on li "Mistake" at bounding box center [819, 282] width 847 height 24
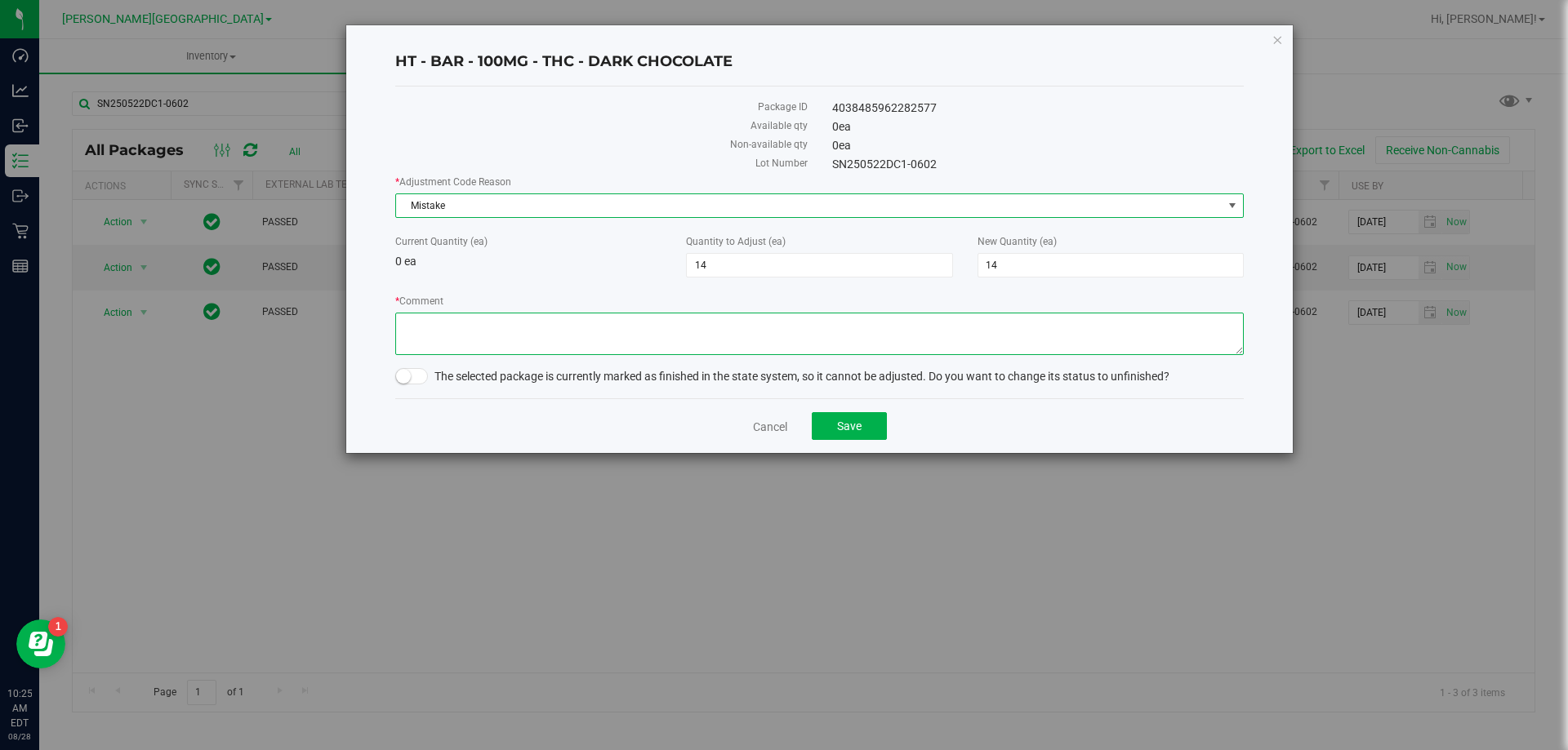
click at [751, 316] on textarea "* Comment" at bounding box center [819, 334] width 849 height 42
type textarea "allocation error"
click at [405, 374] on small at bounding box center [403, 375] width 14 height 14
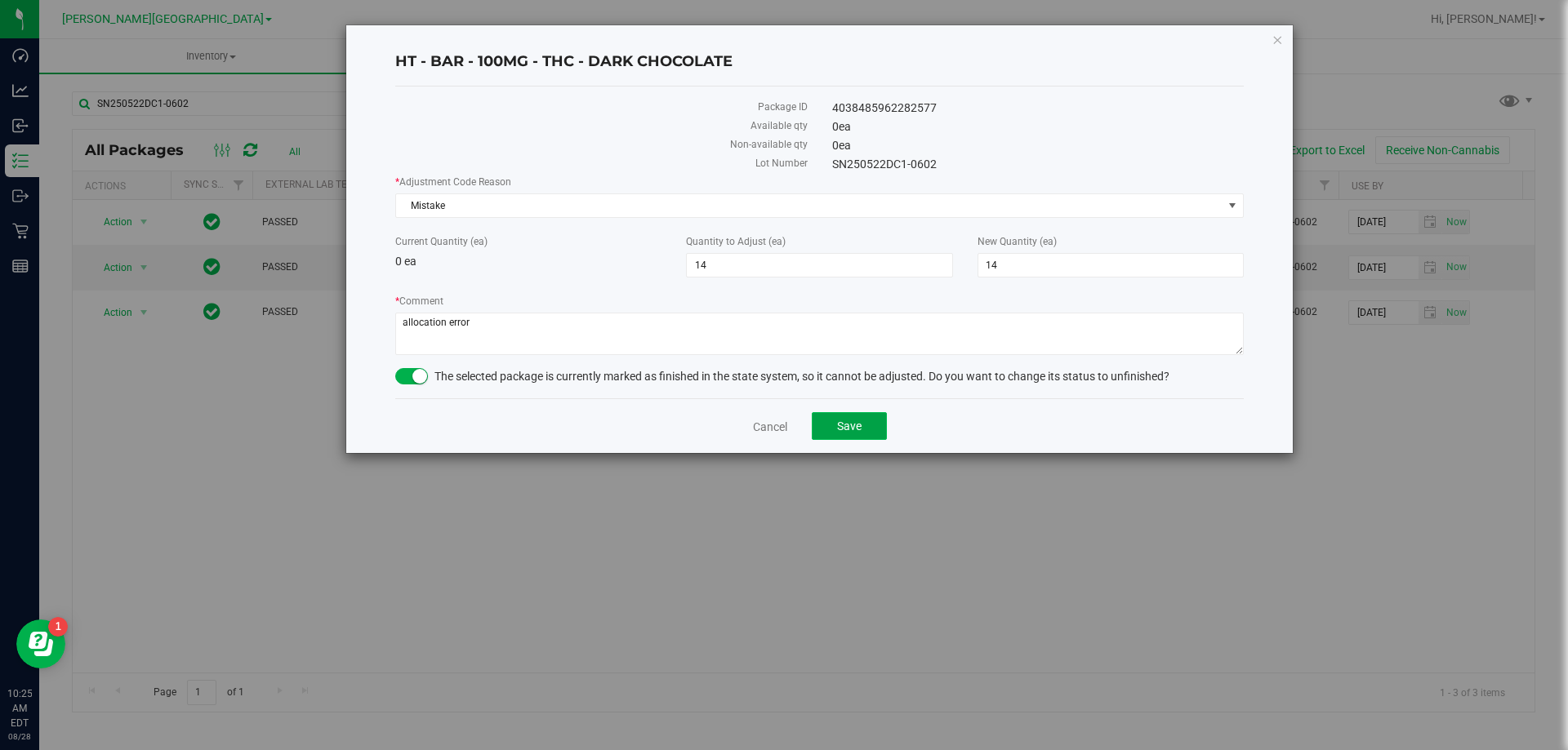
click at [837, 416] on button "Save" at bounding box center [849, 426] width 75 height 28
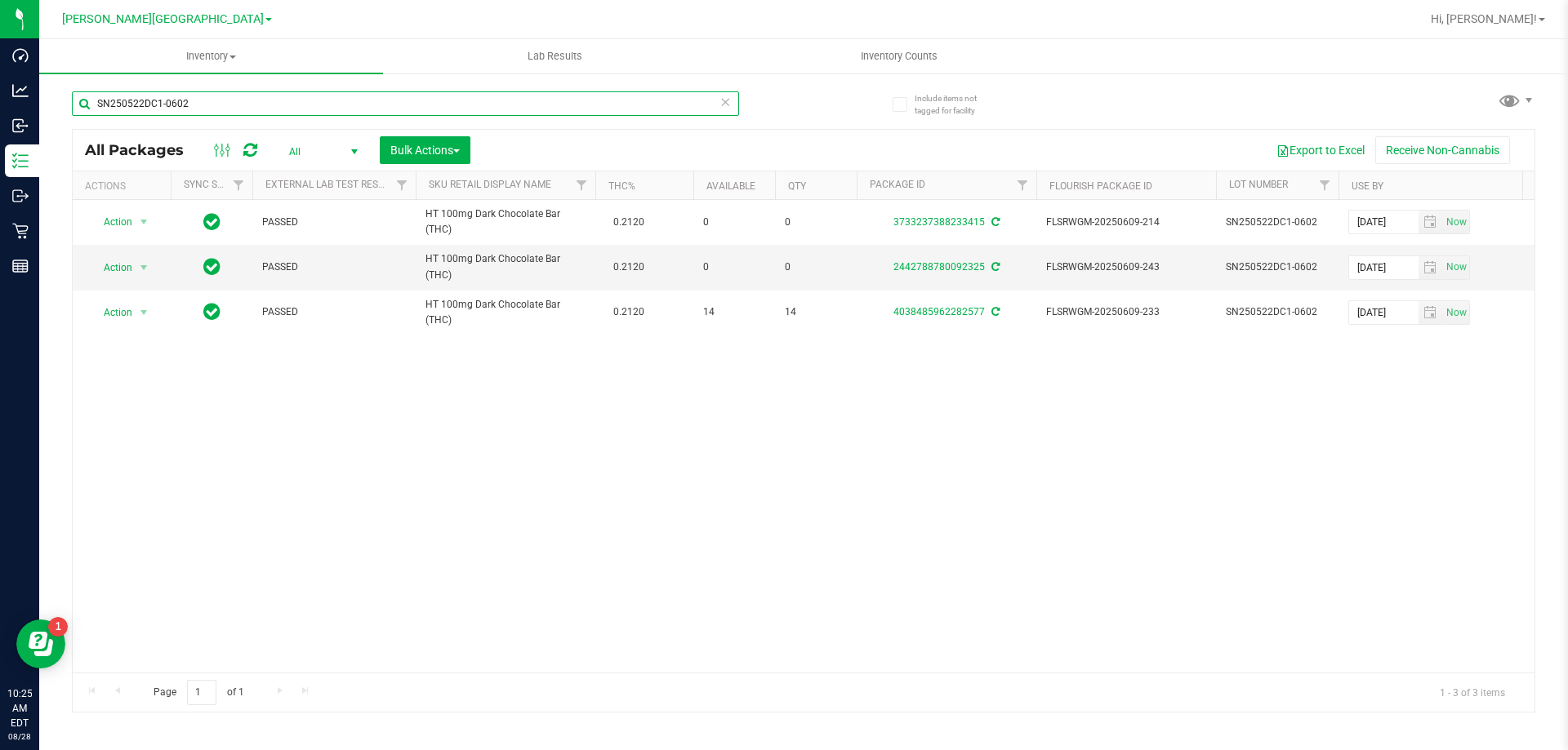
click at [192, 105] on input "SN250522DC1-0602" at bounding box center [405, 103] width 667 height 24
type input "dark"
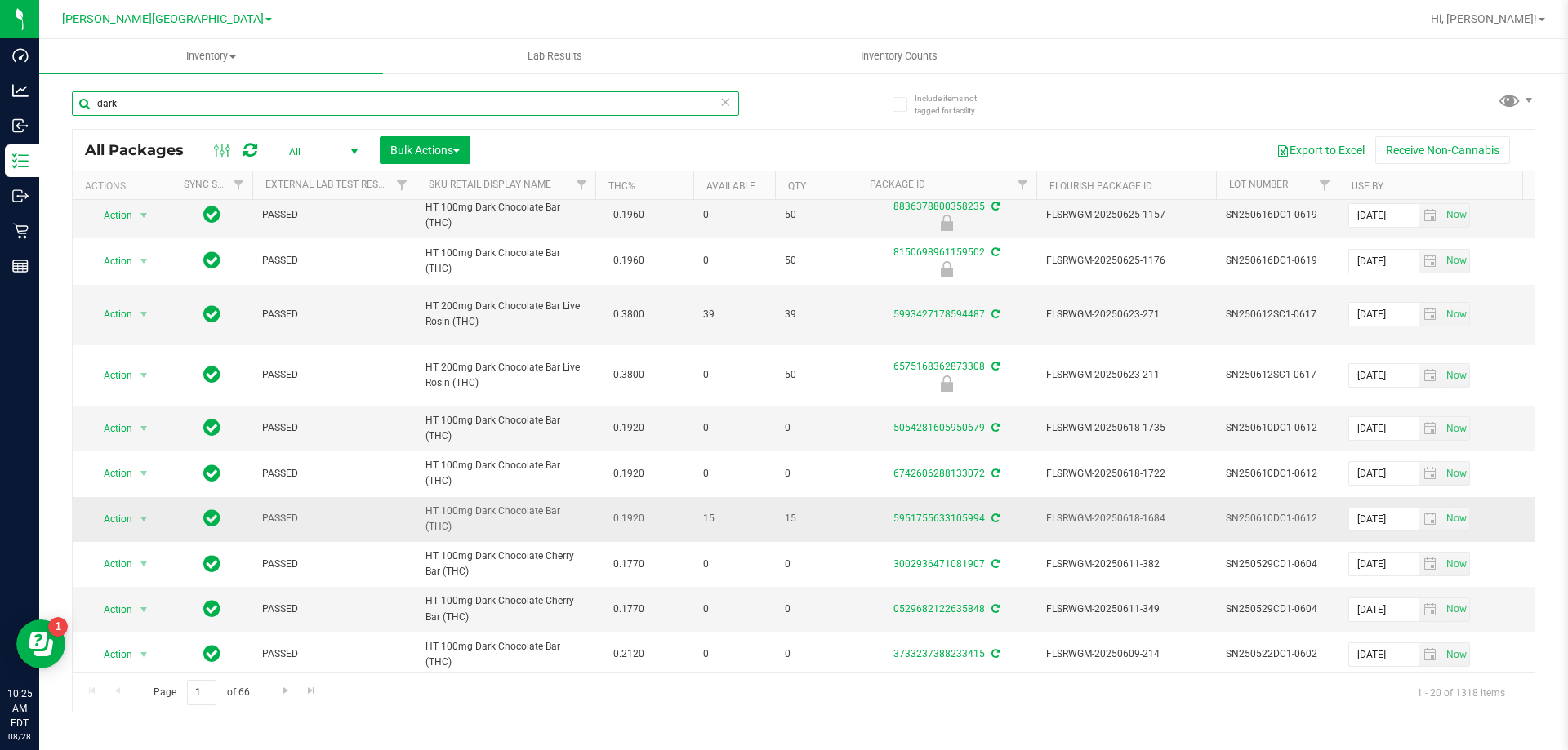
scroll to position [82, 0]
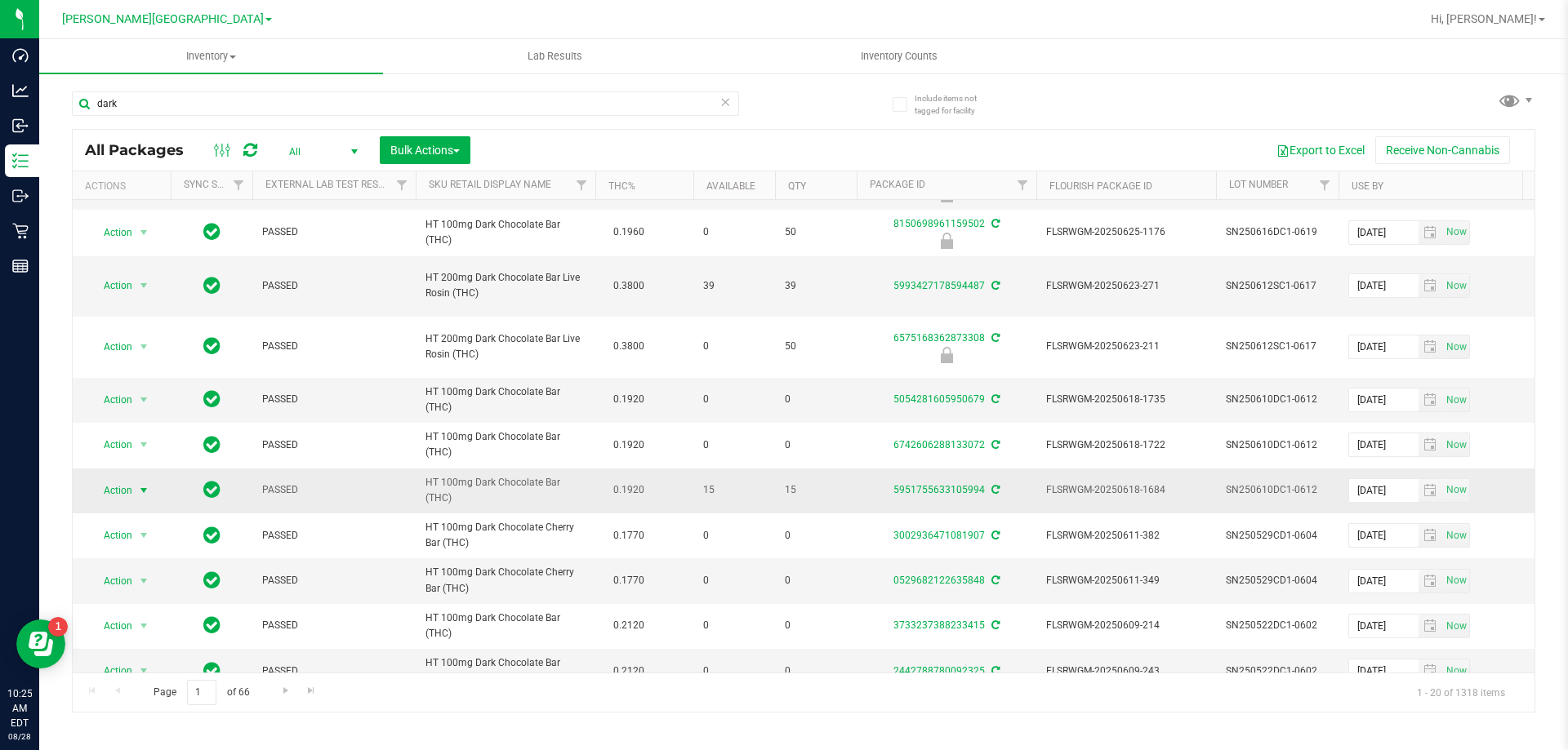
click at [128, 491] on span "Action" at bounding box center [111, 491] width 44 height 23
click at [145, 229] on div "Action Adjust qty Create package Edit attributes Global inventory Locate packag…" at bounding box center [152, 353] width 128 height 249
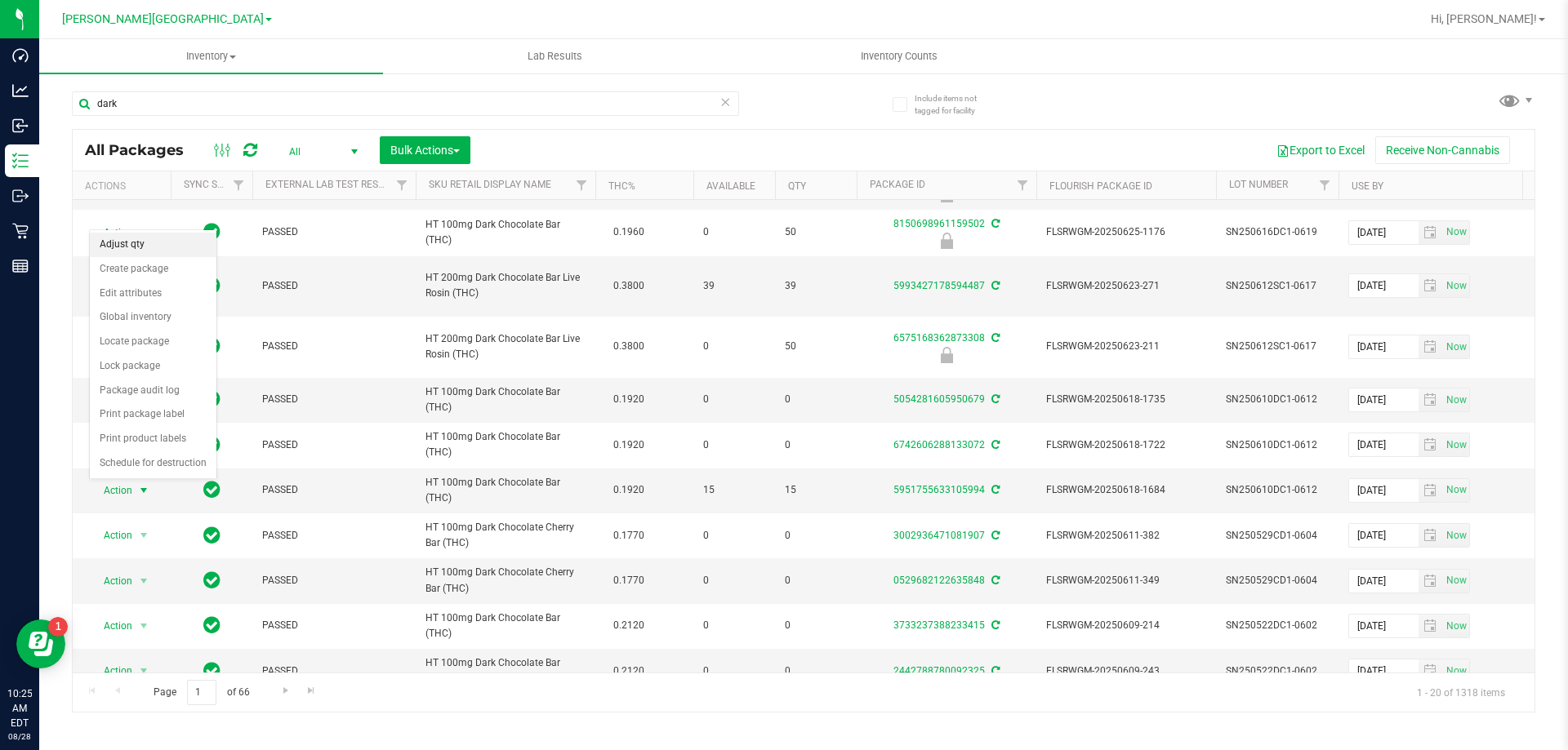
click at [147, 239] on li "Adjust qty" at bounding box center [152, 245] width 126 height 24
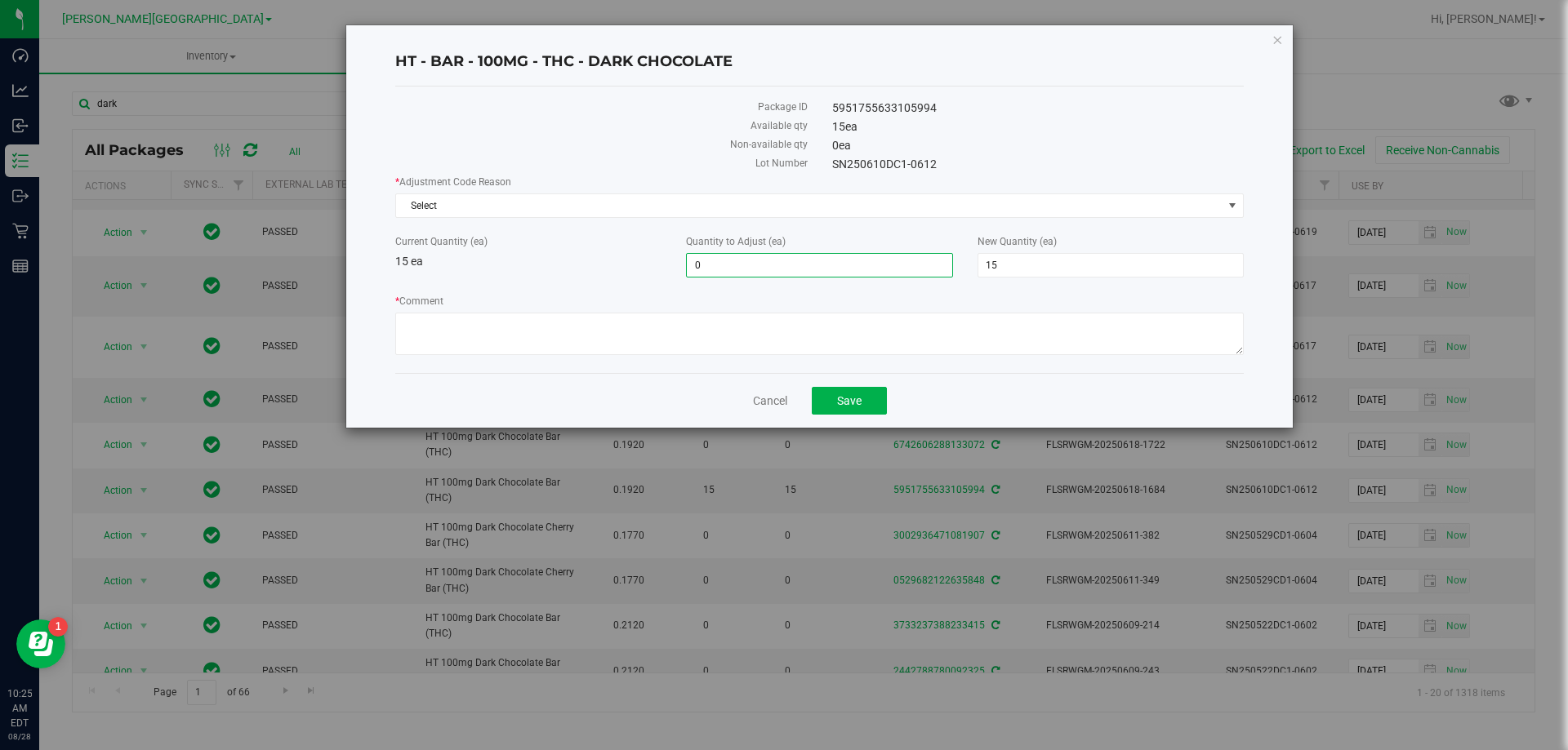
click at [809, 264] on span "0 0" at bounding box center [819, 265] width 266 height 24
click at [809, 264] on input "0" at bounding box center [819, 266] width 265 height 23
type input "-15"
type input "0"
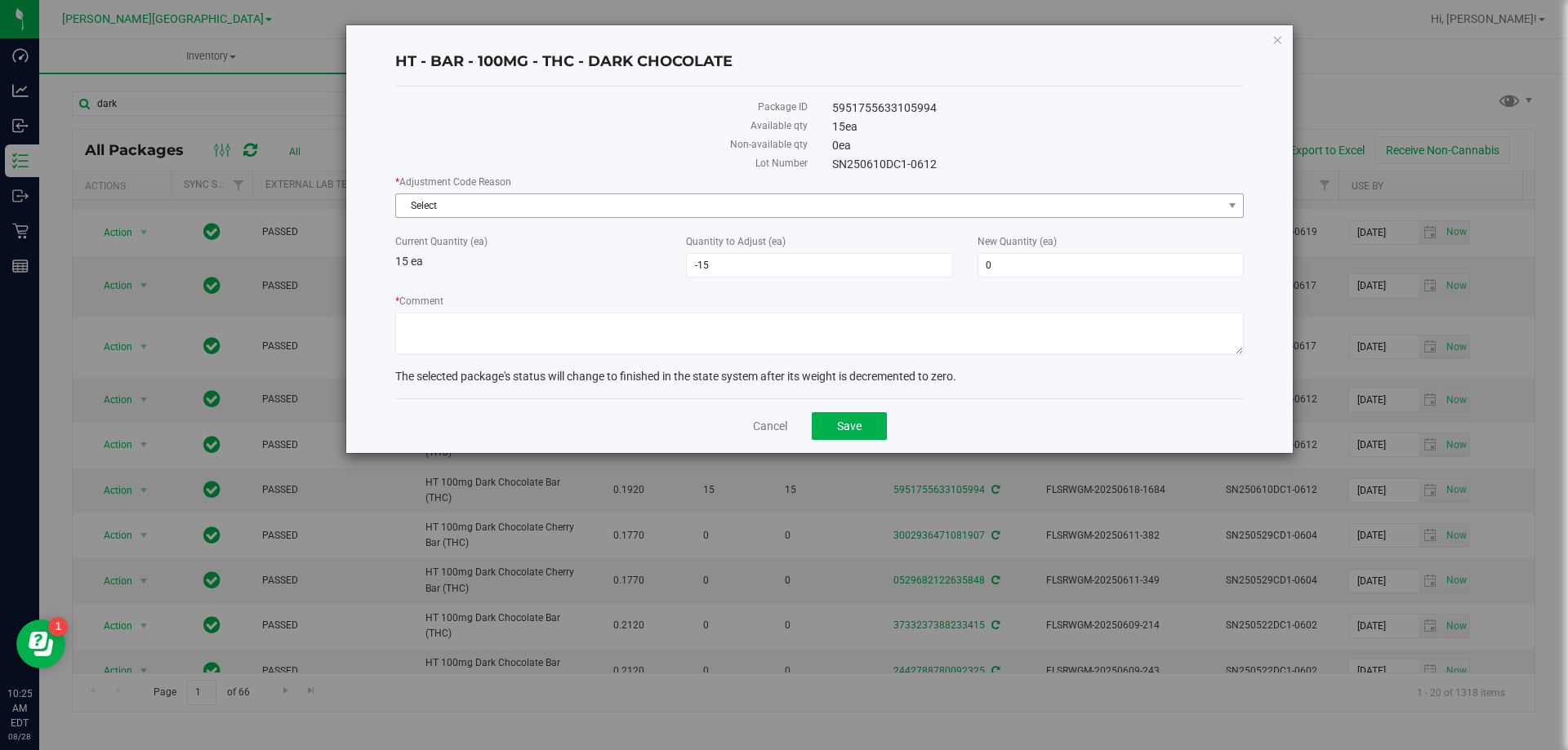
drag, startPoint x: 802, startPoint y: 185, endPoint x: 791, endPoint y: 202, distance: 20.2
click at [799, 185] on label "* Adjustment Code Reason" at bounding box center [819, 181] width 849 height 14
click at [765, 220] on div "* Adjustment Code Reason Select Select Depleted Inventory Audit Mistake Moistur…" at bounding box center [819, 267] width 849 height 185
click at [625, 210] on span "Select" at bounding box center [809, 206] width 826 height 23
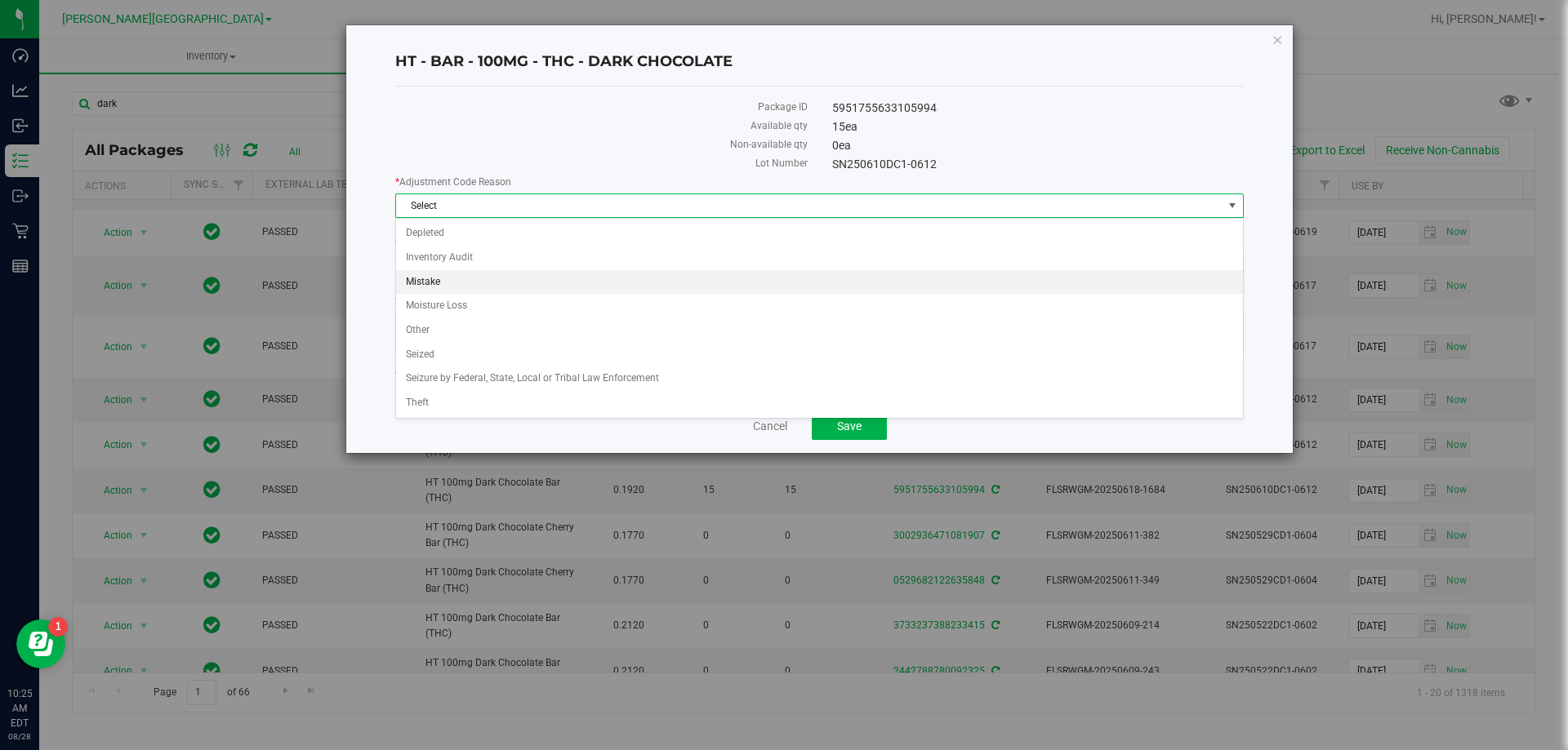
click at [498, 286] on li "Mistake" at bounding box center [819, 282] width 847 height 24
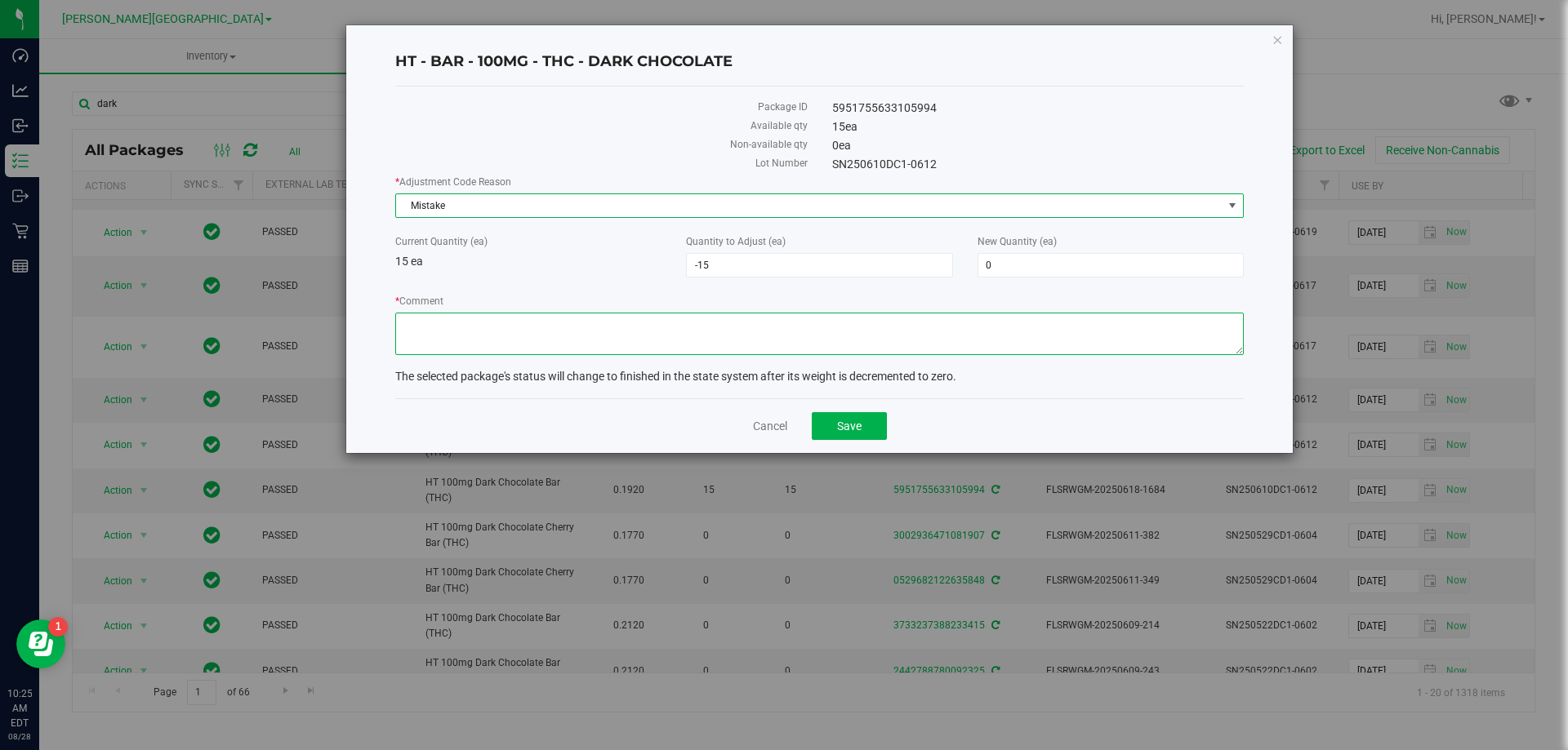
click at [485, 335] on textarea "* Comment" at bounding box center [819, 334] width 849 height 42
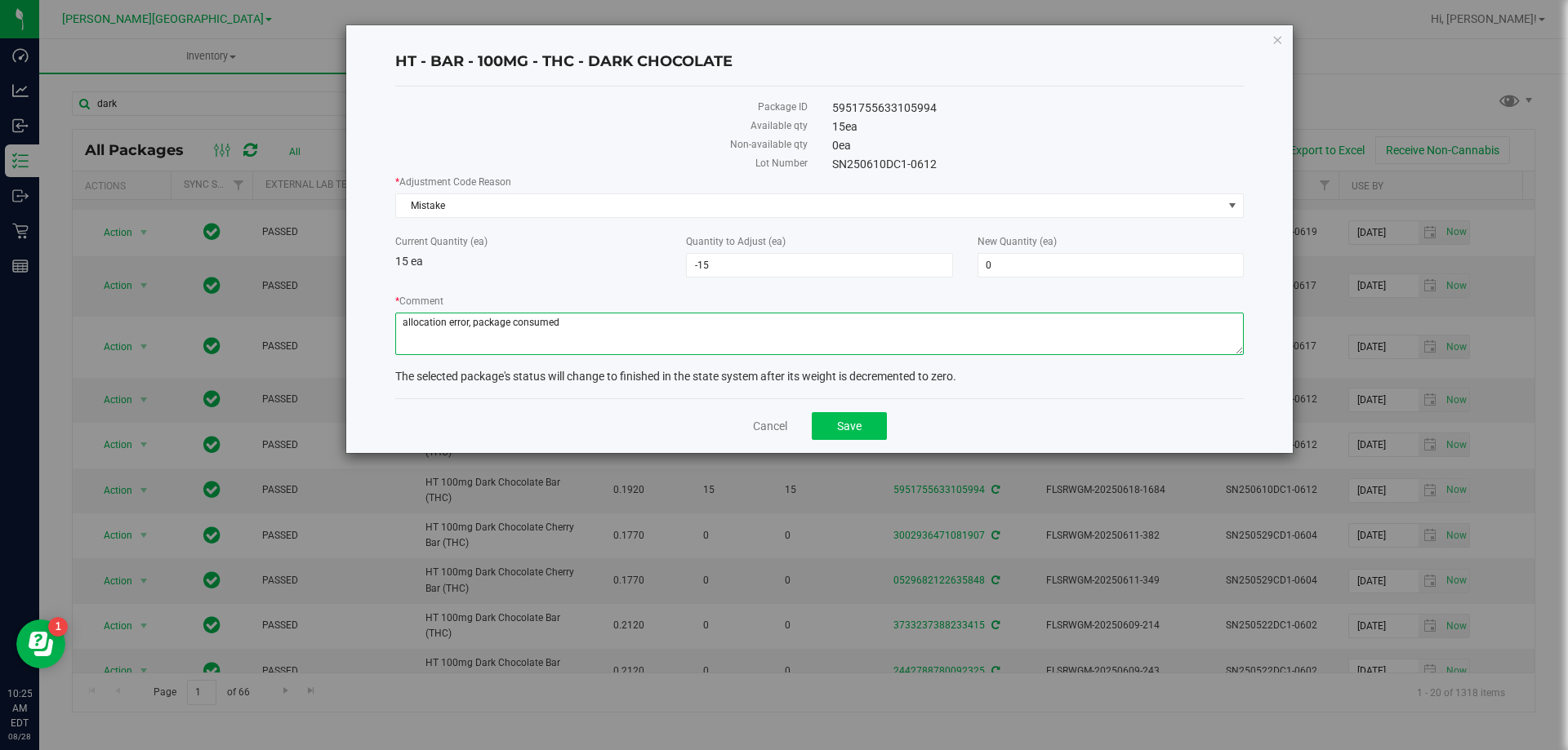
type textarea "allocation error, package consumed"
click at [832, 432] on button "Save" at bounding box center [849, 426] width 75 height 28
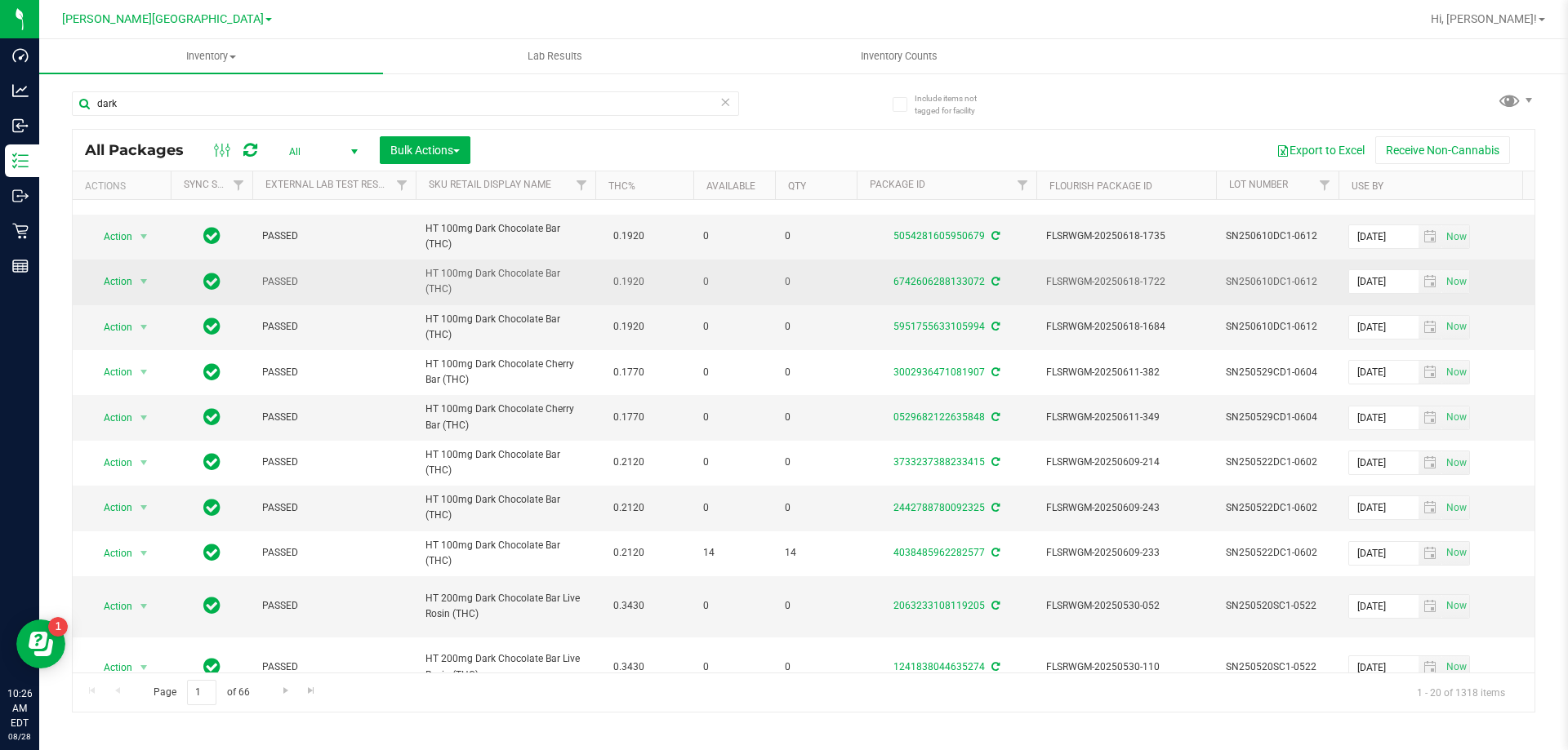
scroll to position [326, 0]
